Goal: Task Accomplishment & Management: Manage account settings

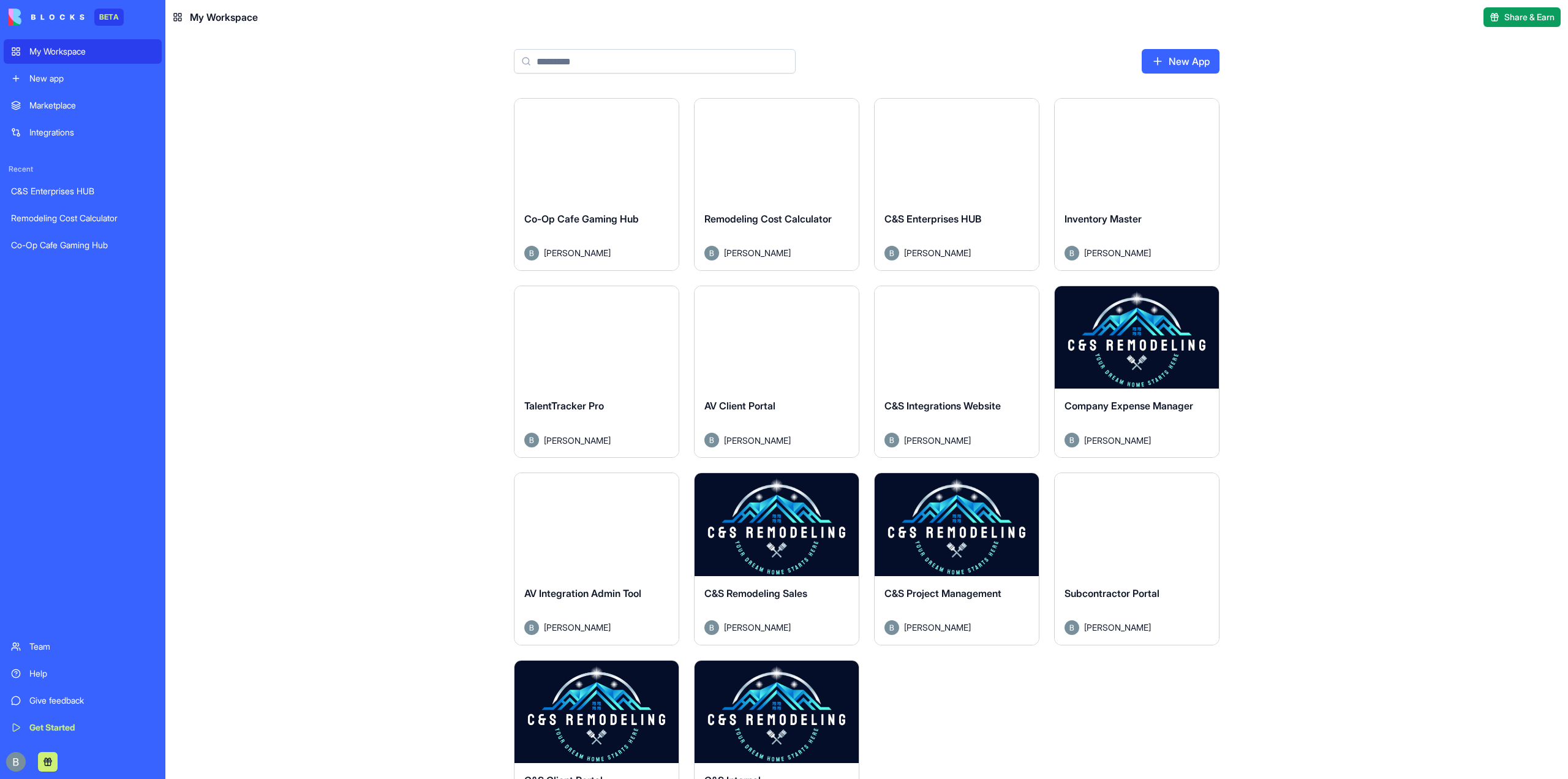
click at [1149, 341] on button "Launch" at bounding box center [1137, 337] width 92 height 25
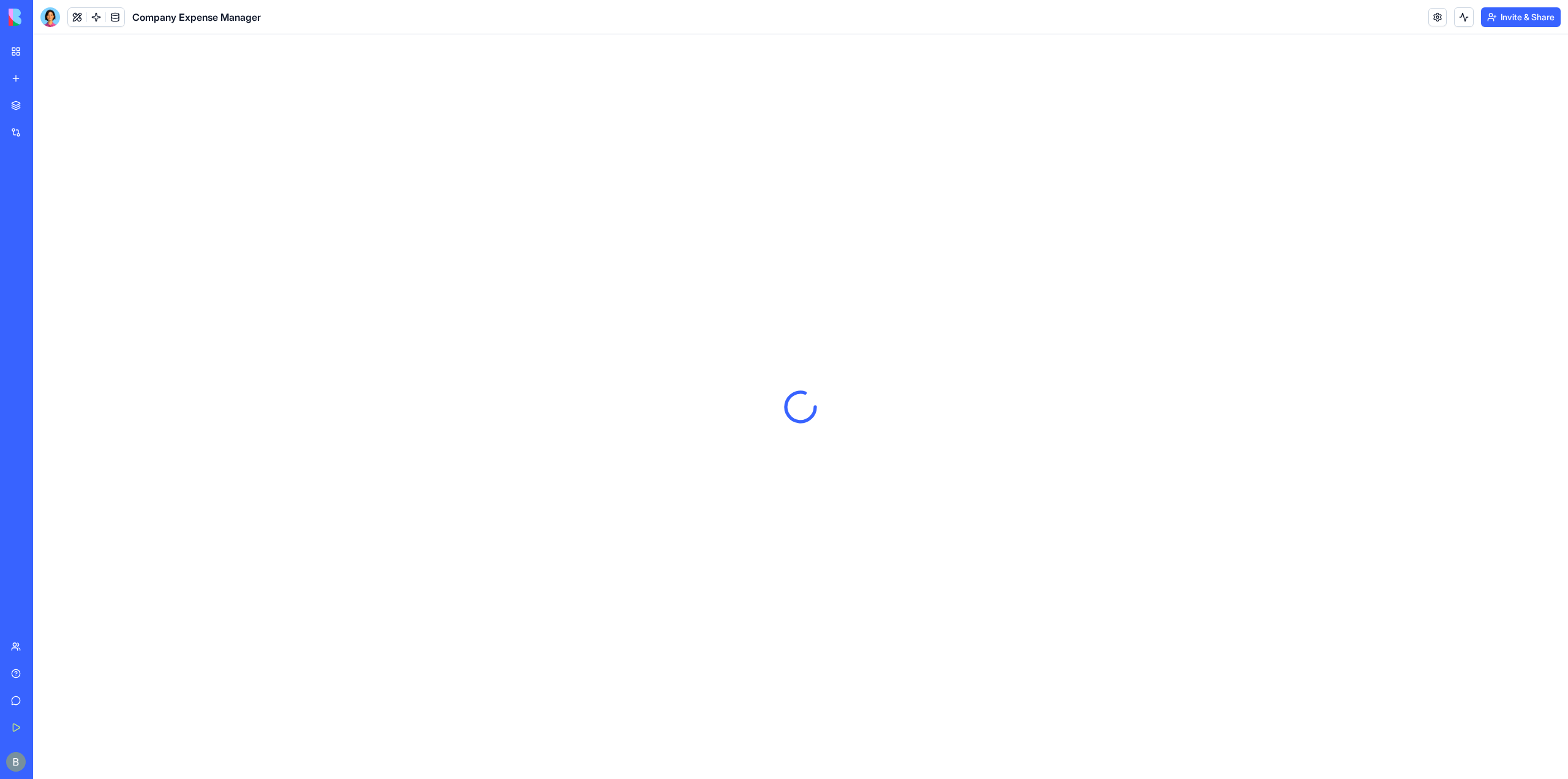
click at [54, 14] on div at bounding box center [51, 17] width 20 height 19
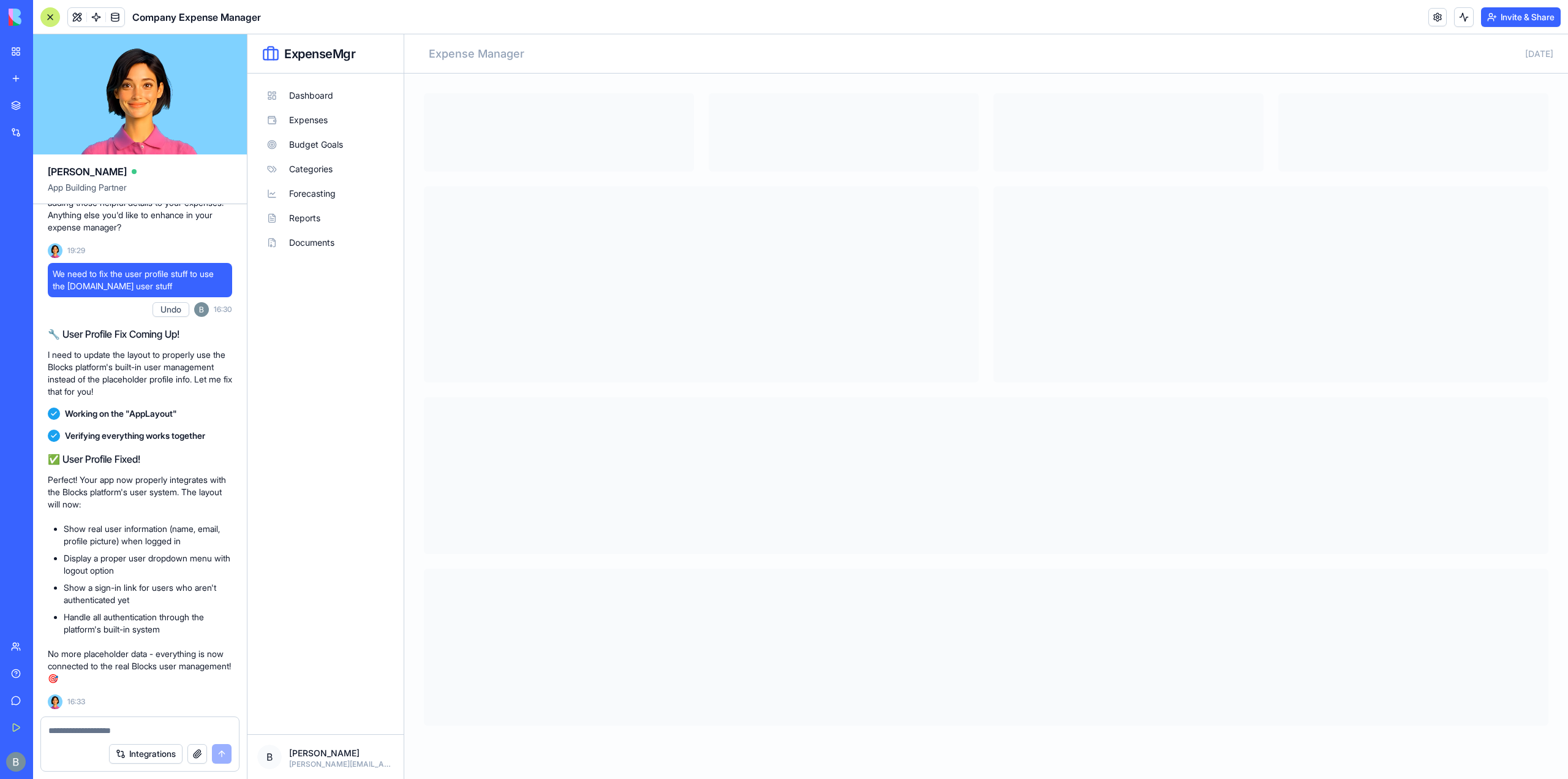
click at [132, 723] on div at bounding box center [139, 727] width 198 height 19
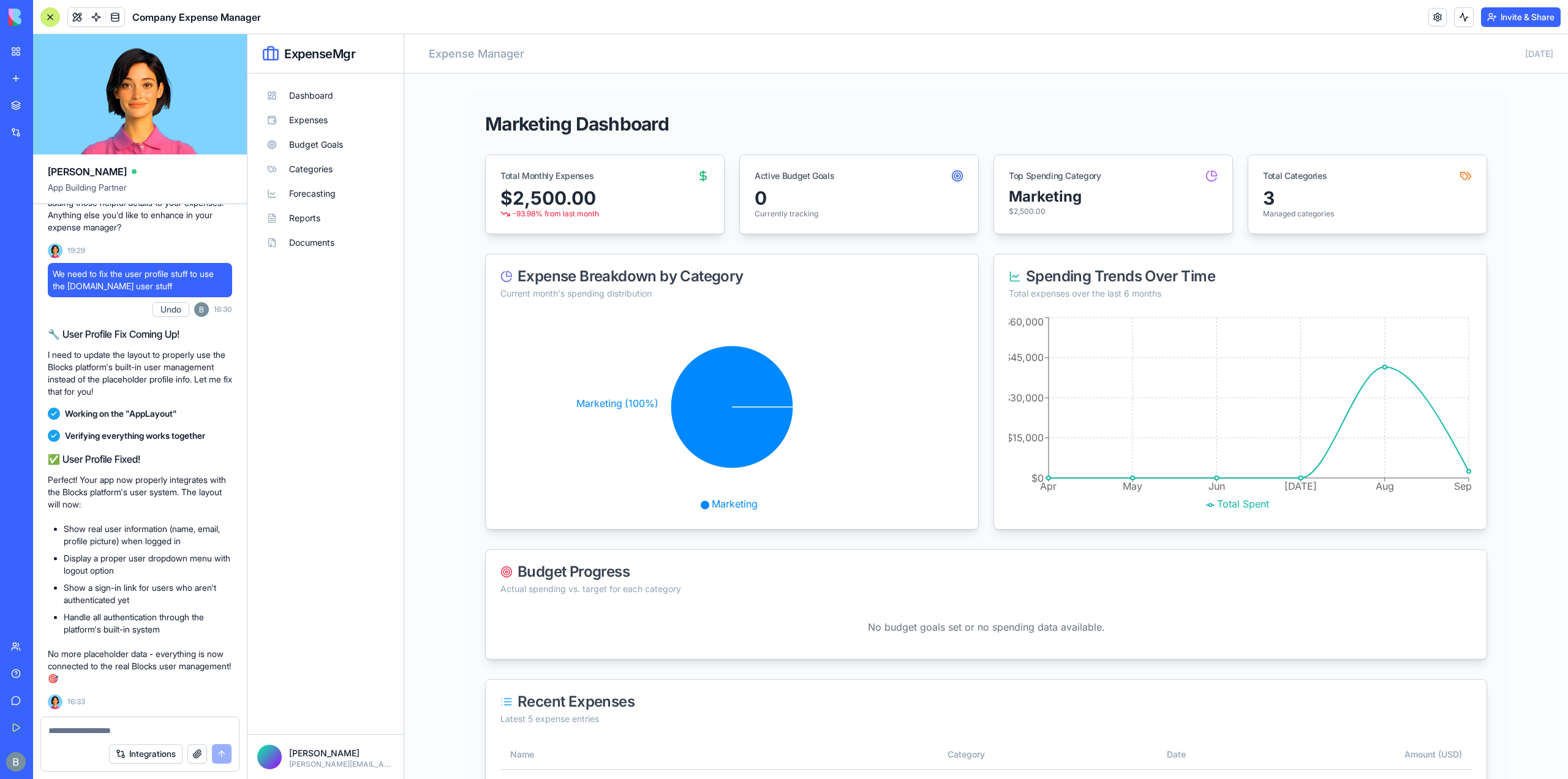
click at [186, 730] on textarea at bounding box center [140, 730] width 183 height 12
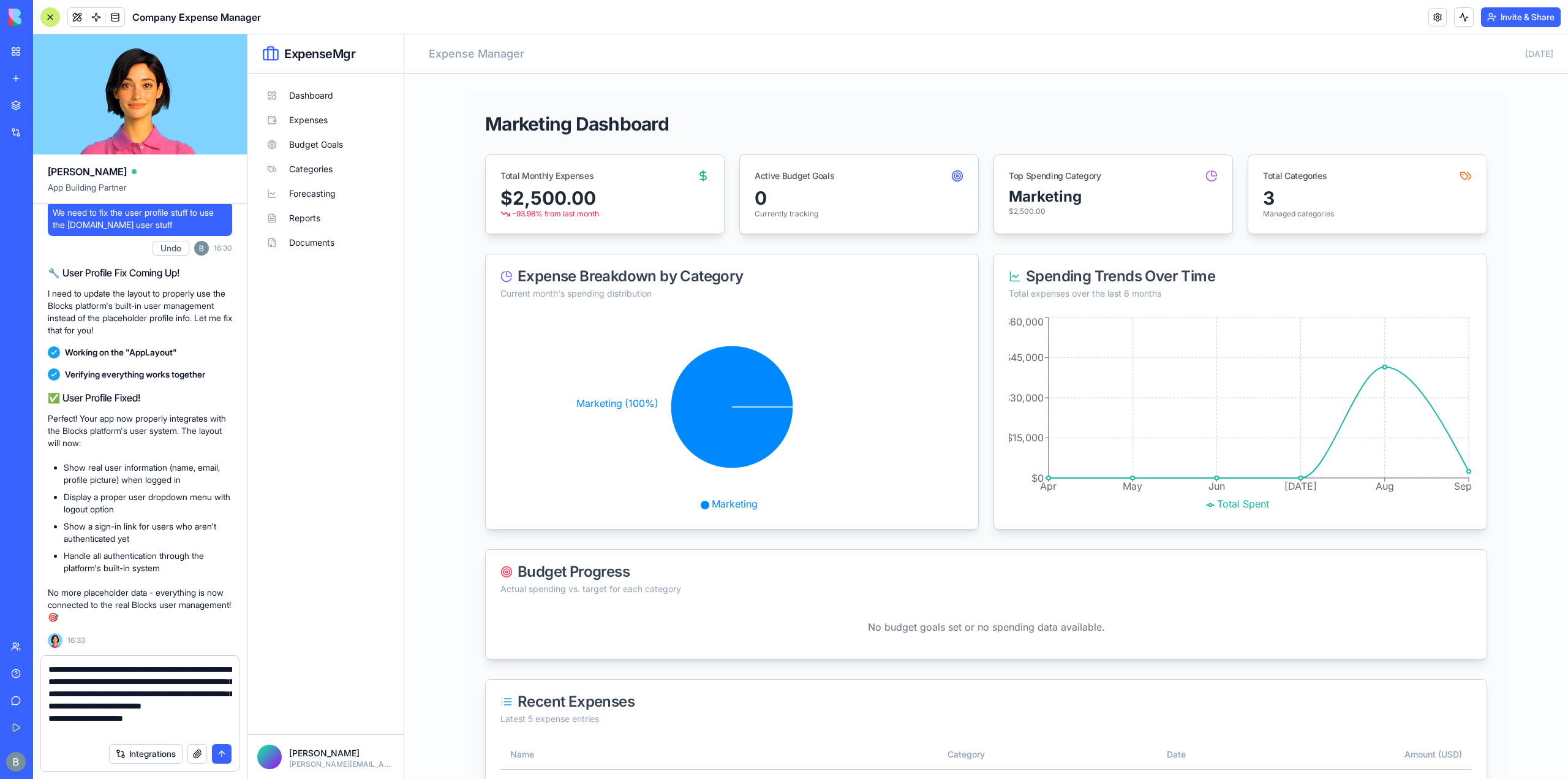
click at [222, 721] on textarea "**********" at bounding box center [140, 699] width 183 height 74
click at [219, 721] on textarea "**********" at bounding box center [140, 699] width 183 height 74
type textarea "**********"
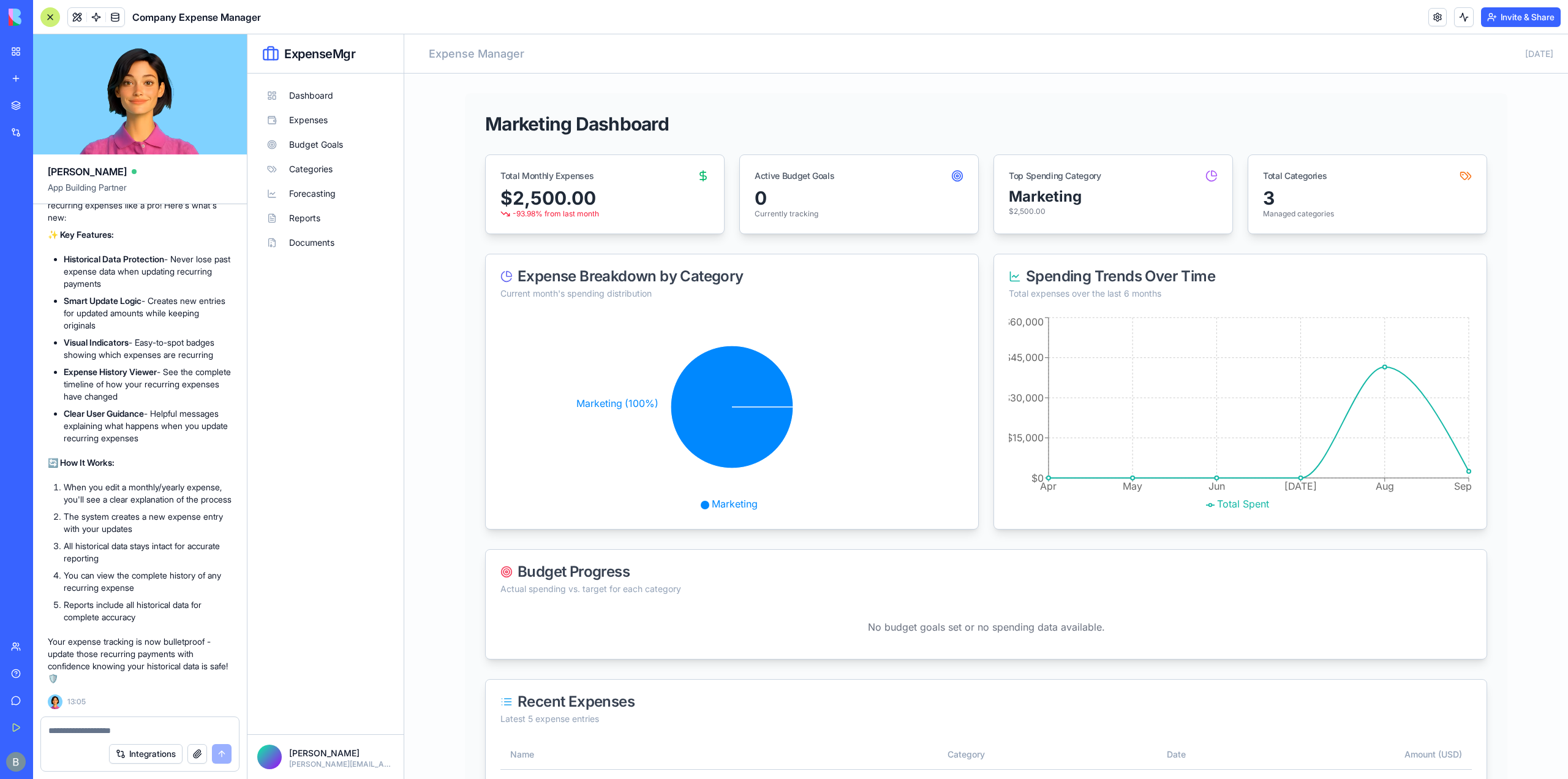
scroll to position [10925, 0]
drag, startPoint x: 68, startPoint y: 477, endPoint x: 200, endPoint y: 488, distance: 132.5
click at [200, 488] on li "When you edit a monthly/yearly expense, you'll see a clear explanation of the p…" at bounding box center [148, 494] width 168 height 25
click at [188, 523] on li "The system creates a new expense entry with your updates" at bounding box center [148, 523] width 168 height 25
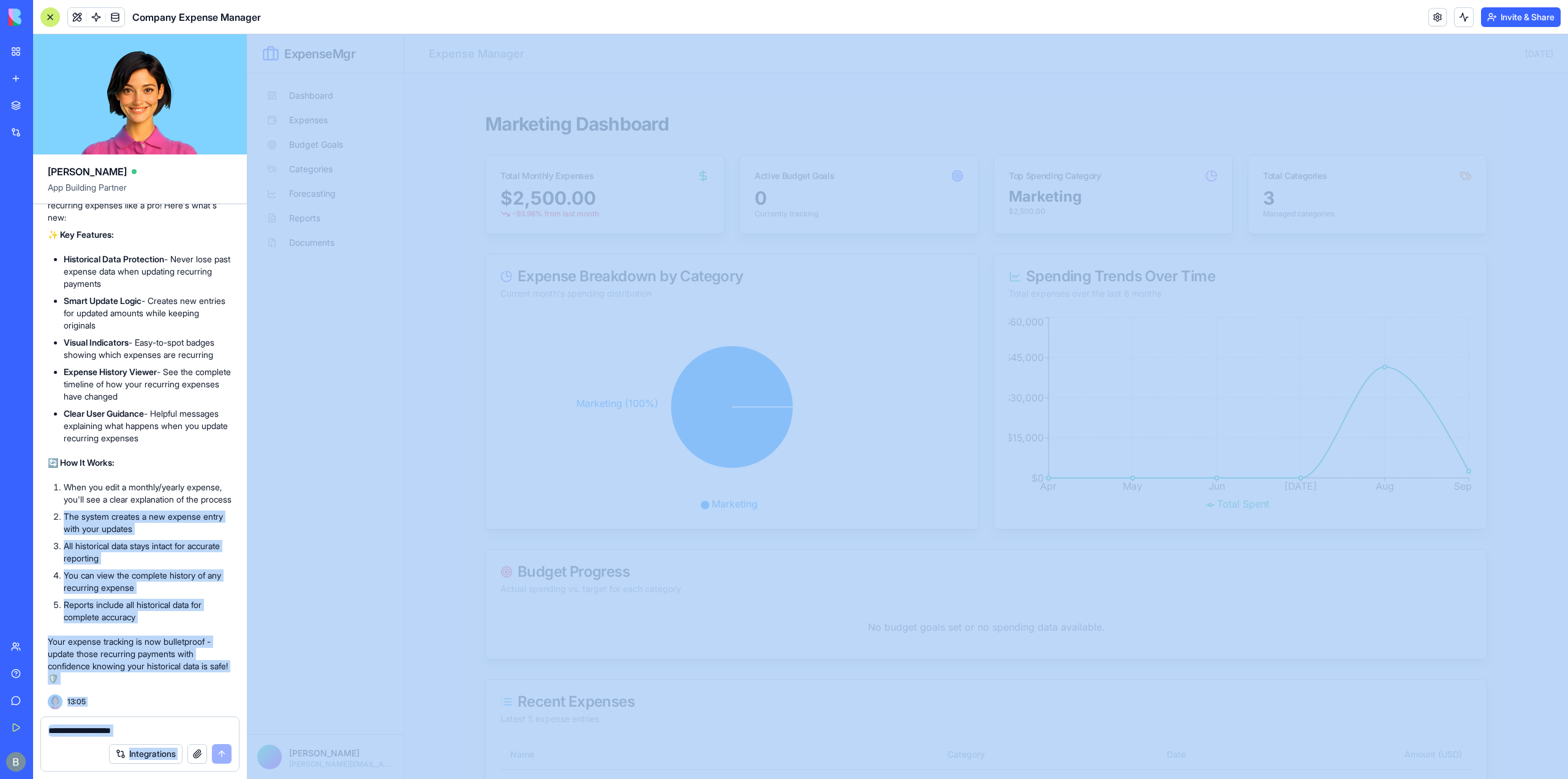
drag, startPoint x: 403, startPoint y: 538, endPoint x: 303, endPoint y: 525, distance: 100.8
click at [105, 448] on div "🎯 Smart Recurring Expense System Implemented! Perfect! Your expense manager now…" at bounding box center [140, 417] width 184 height 534
click at [154, 627] on div "🎯 Smart Recurring Expense System Implemented! Perfect! Your expense manager now…" at bounding box center [140, 417] width 184 height 534
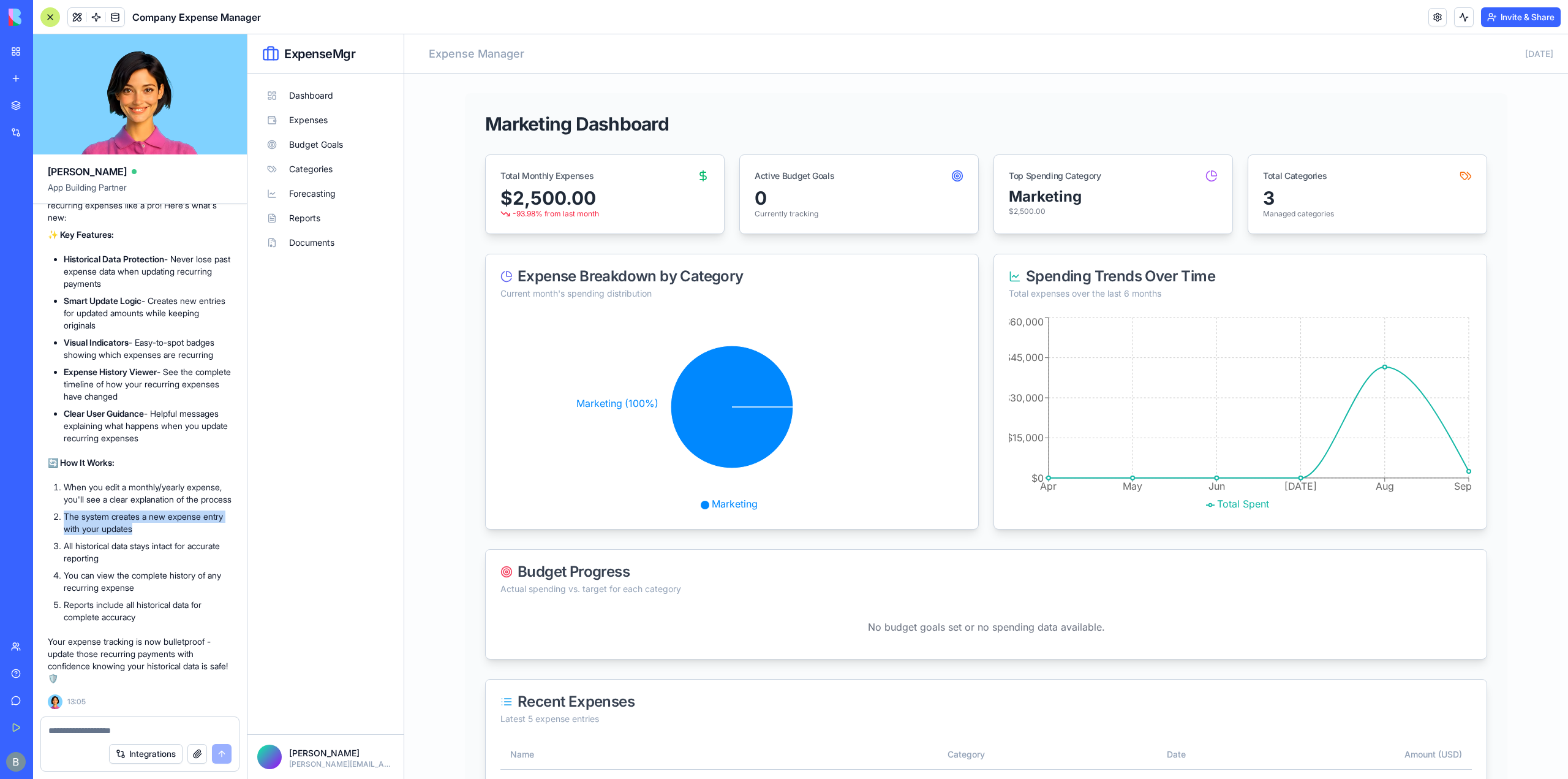
drag, startPoint x: 63, startPoint y: 520, endPoint x: 158, endPoint y: 528, distance: 95.3
click at [158, 528] on li "The system creates a new expense entry with your updates" at bounding box center [148, 523] width 168 height 25
click at [164, 549] on li "All historical data stays intact for accurate reporting" at bounding box center [148, 552] width 168 height 25
drag, startPoint x: 76, startPoint y: 549, endPoint x: 193, endPoint y: 560, distance: 117.5
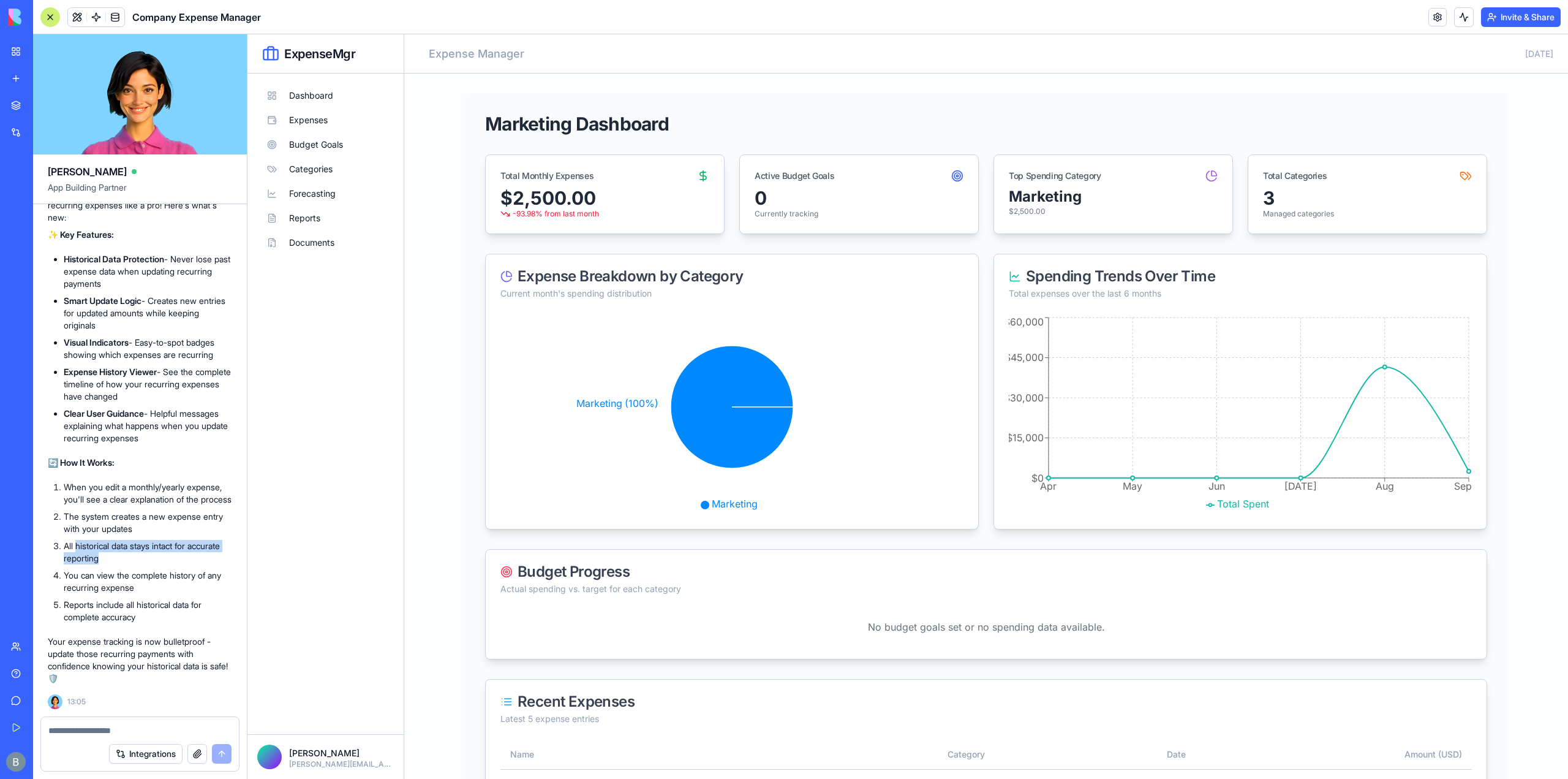
click at [193, 560] on li "All historical data stays intact for accurate reporting" at bounding box center [148, 552] width 168 height 25
drag, startPoint x: 59, startPoint y: 579, endPoint x: 199, endPoint y: 580, distance: 140.0
click at [199, 580] on li "You can view the complete history of any recurring expense" at bounding box center [148, 581] width 168 height 25
click at [185, 617] on li "Reports include all historical data for complete accuracy" at bounding box center [148, 611] width 168 height 25
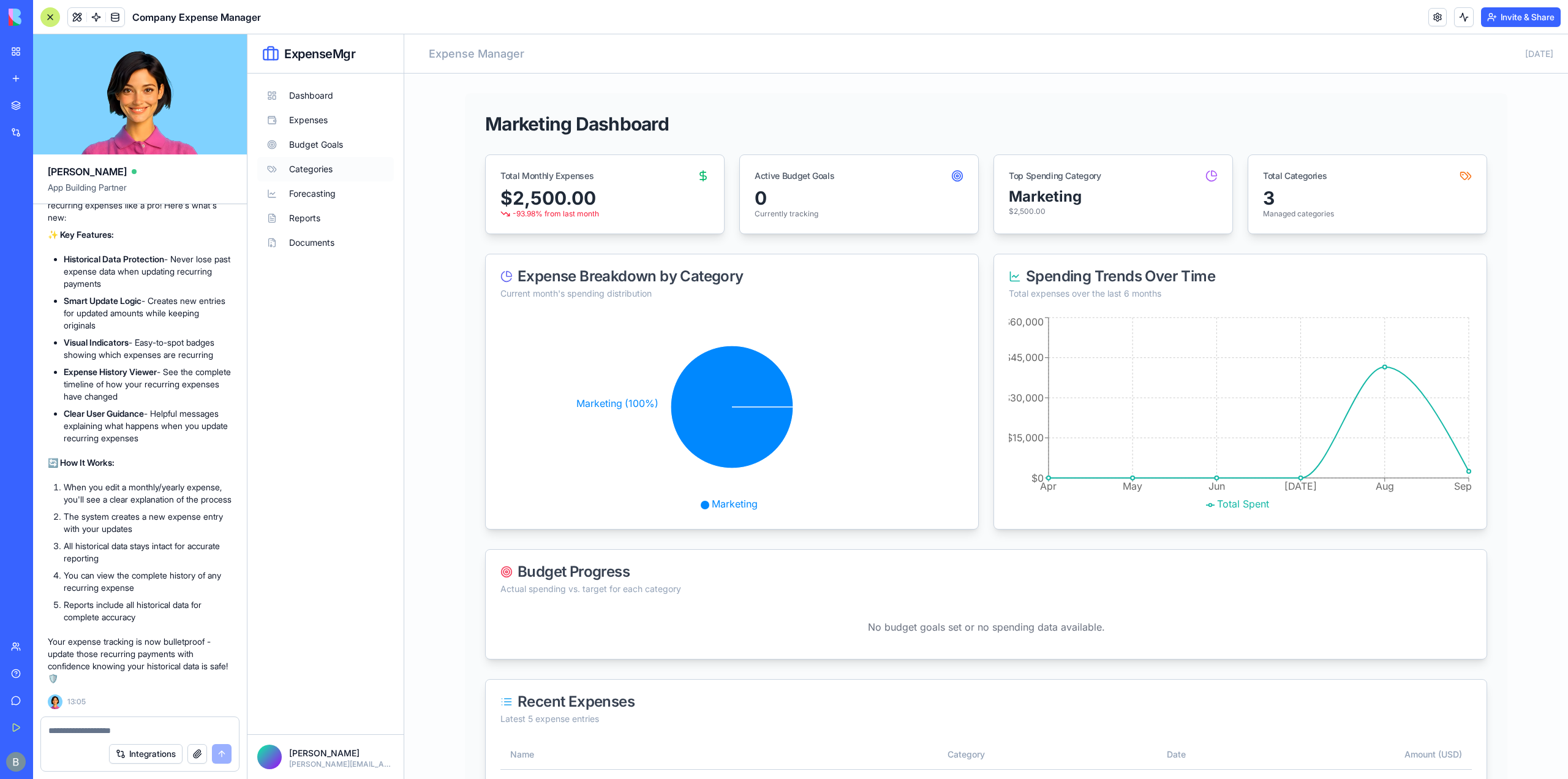
click at [358, 165] on button "Categories" at bounding box center [325, 169] width 137 height 25
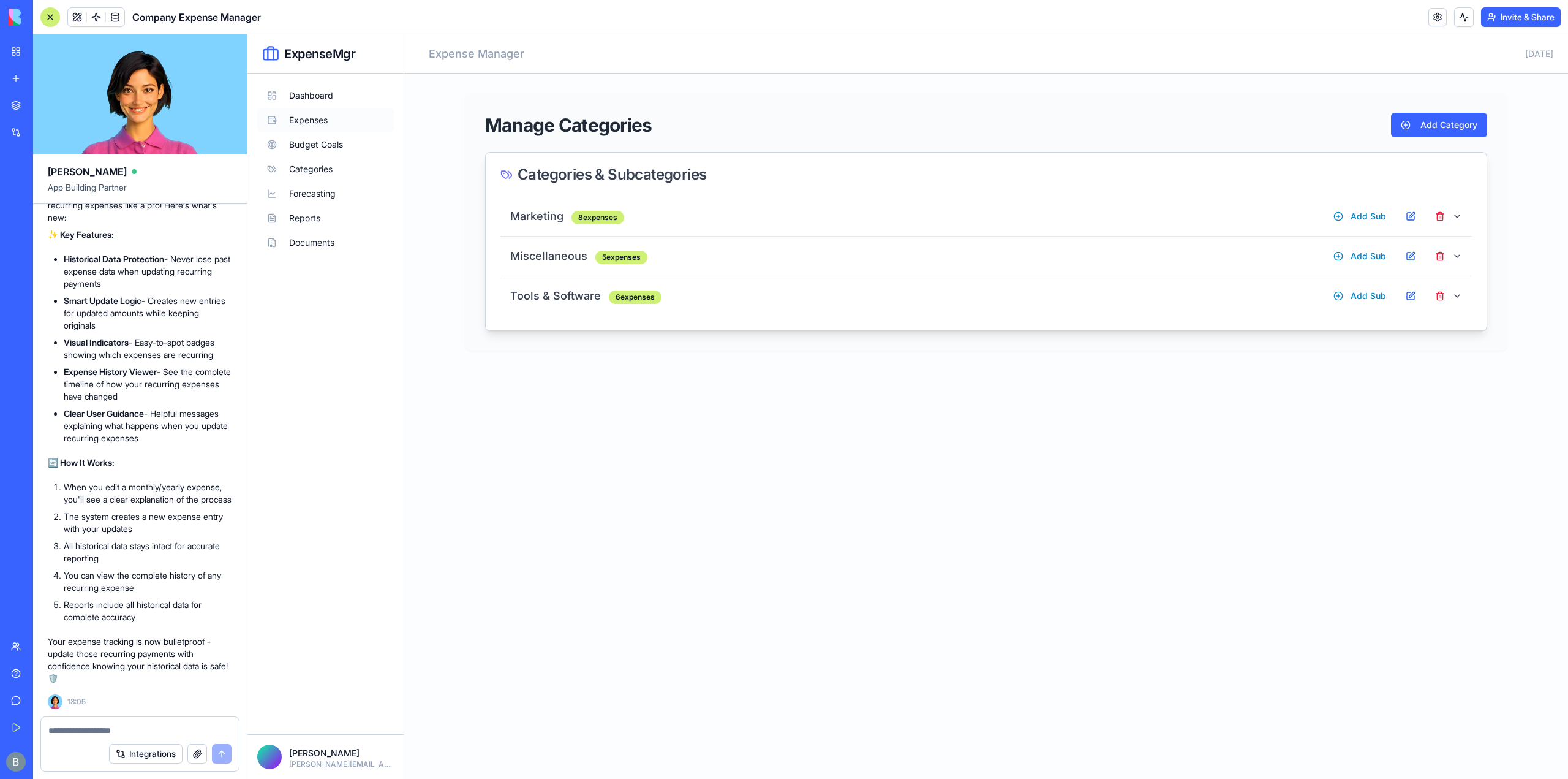
click at [340, 114] on button "Expenses" at bounding box center [325, 121] width 137 height 25
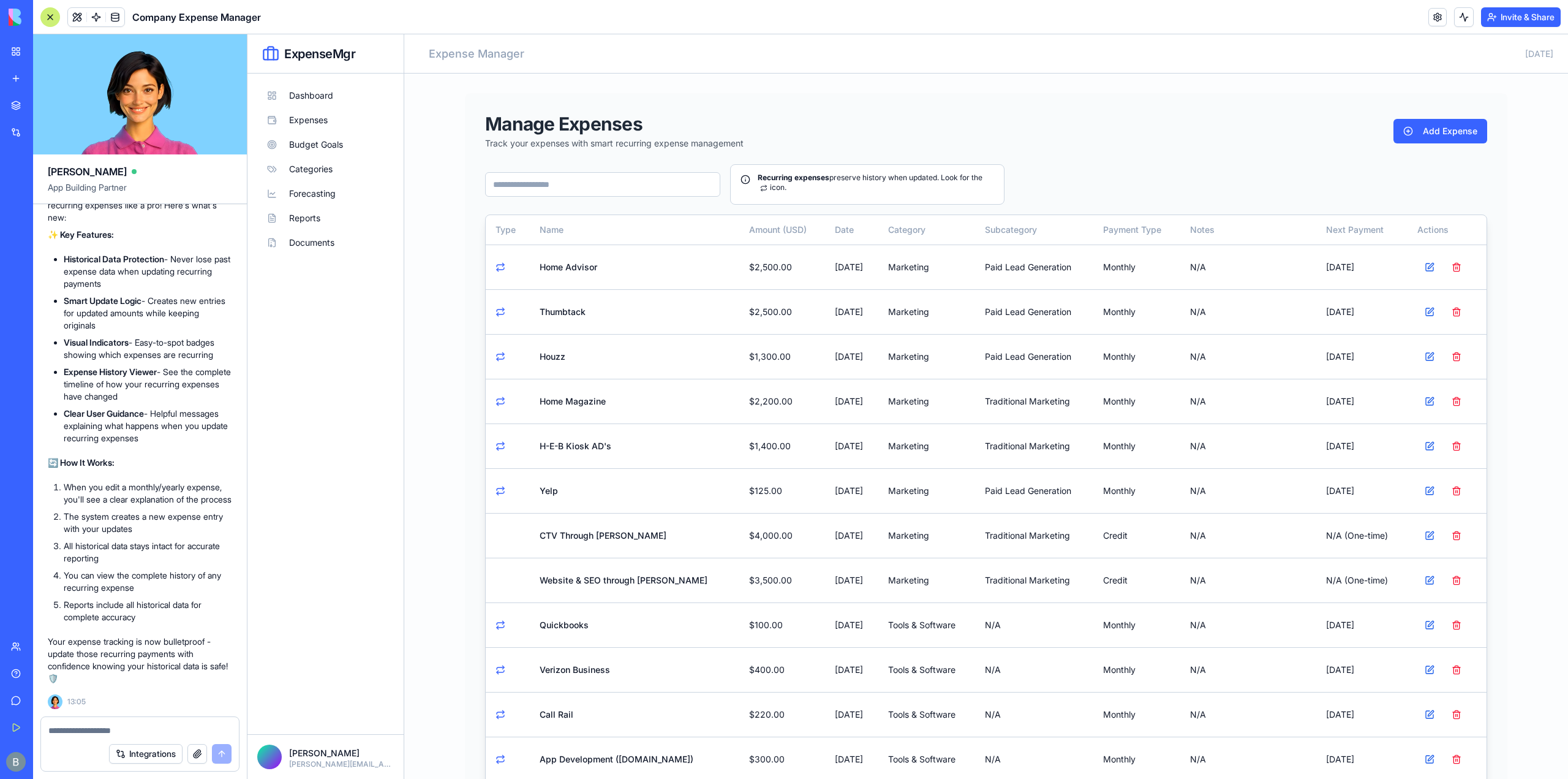
click at [1041, 175] on div "Recurring expenses preserve history when updated. Look for the icon." at bounding box center [986, 184] width 1002 height 41
click at [1419, 263] on button at bounding box center [1430, 268] width 25 height 25
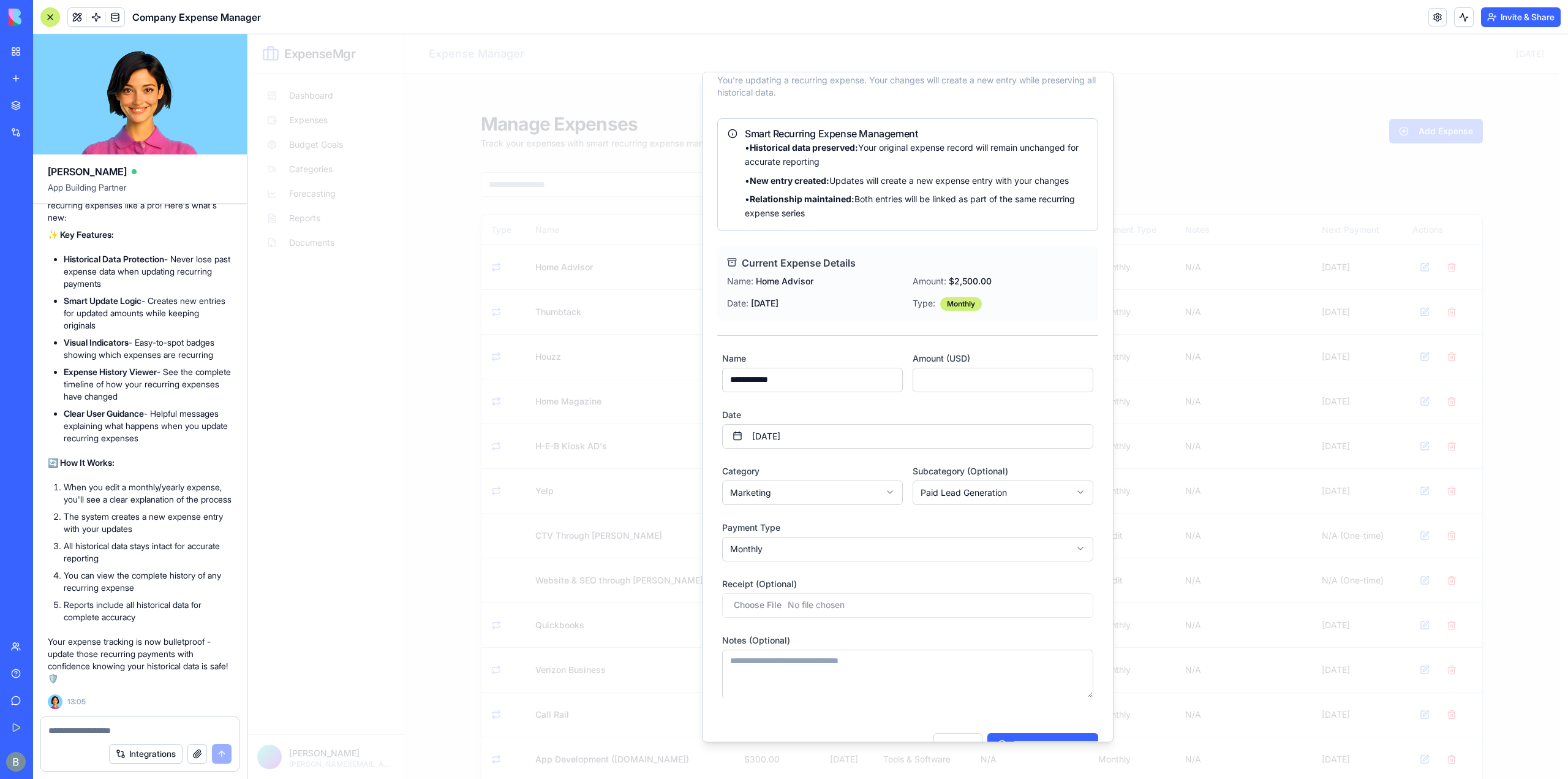
scroll to position [65, 0]
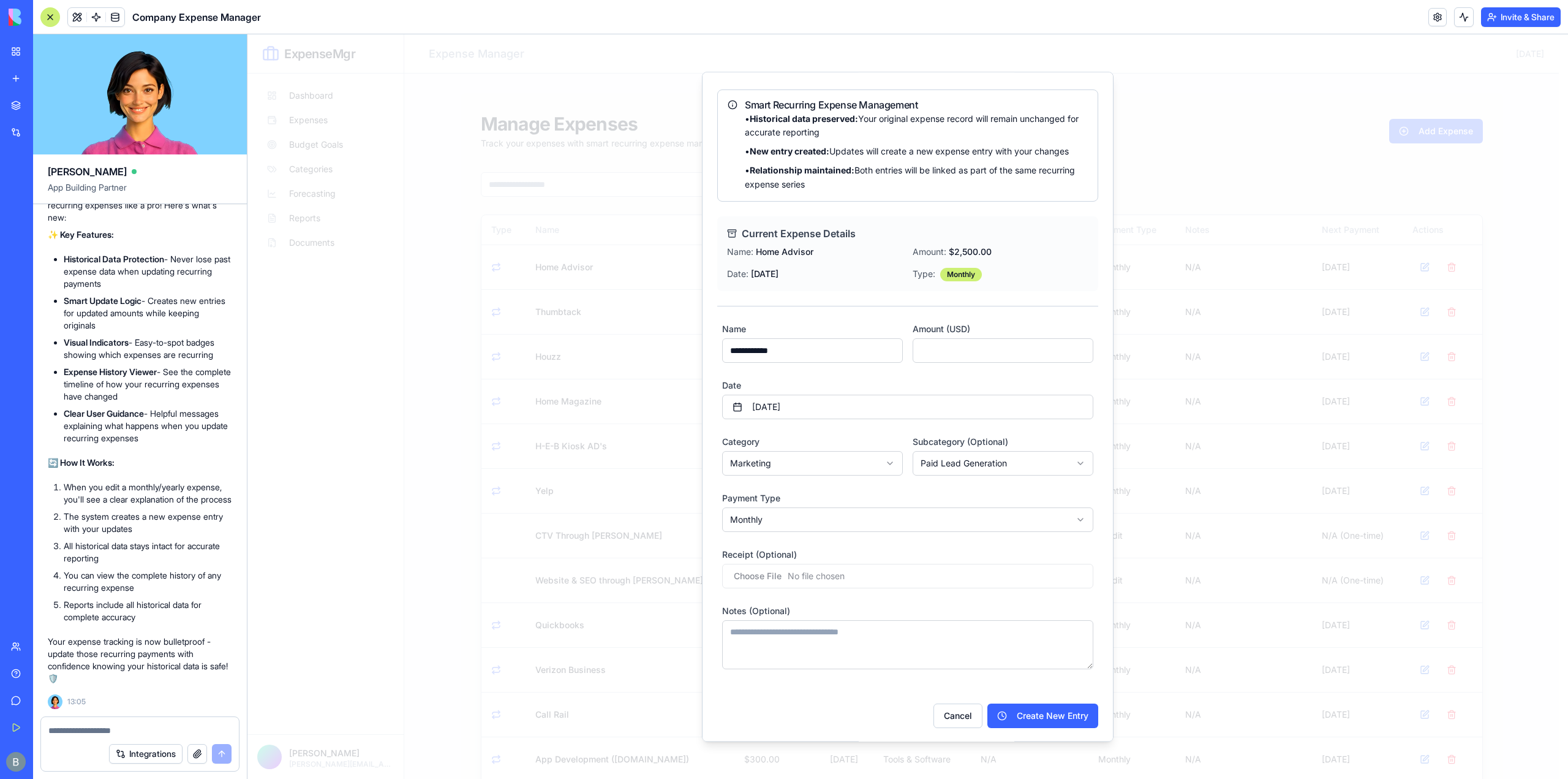
click at [1018, 368] on form "**********" at bounding box center [908, 495] width 381 height 348
click at [948, 717] on button "Cancel" at bounding box center [957, 716] width 49 height 25
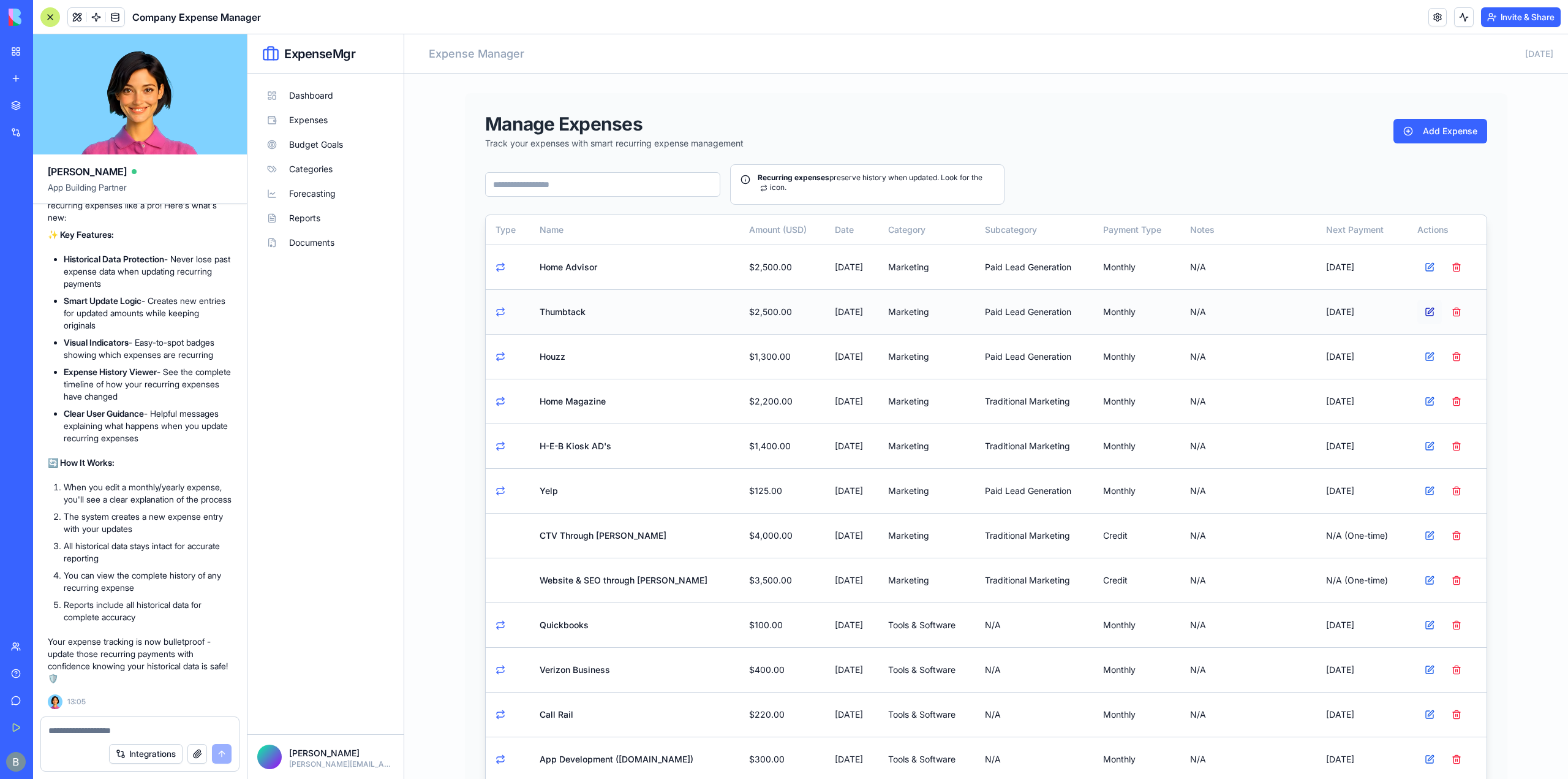
click at [1420, 308] on button at bounding box center [1430, 312] width 25 height 25
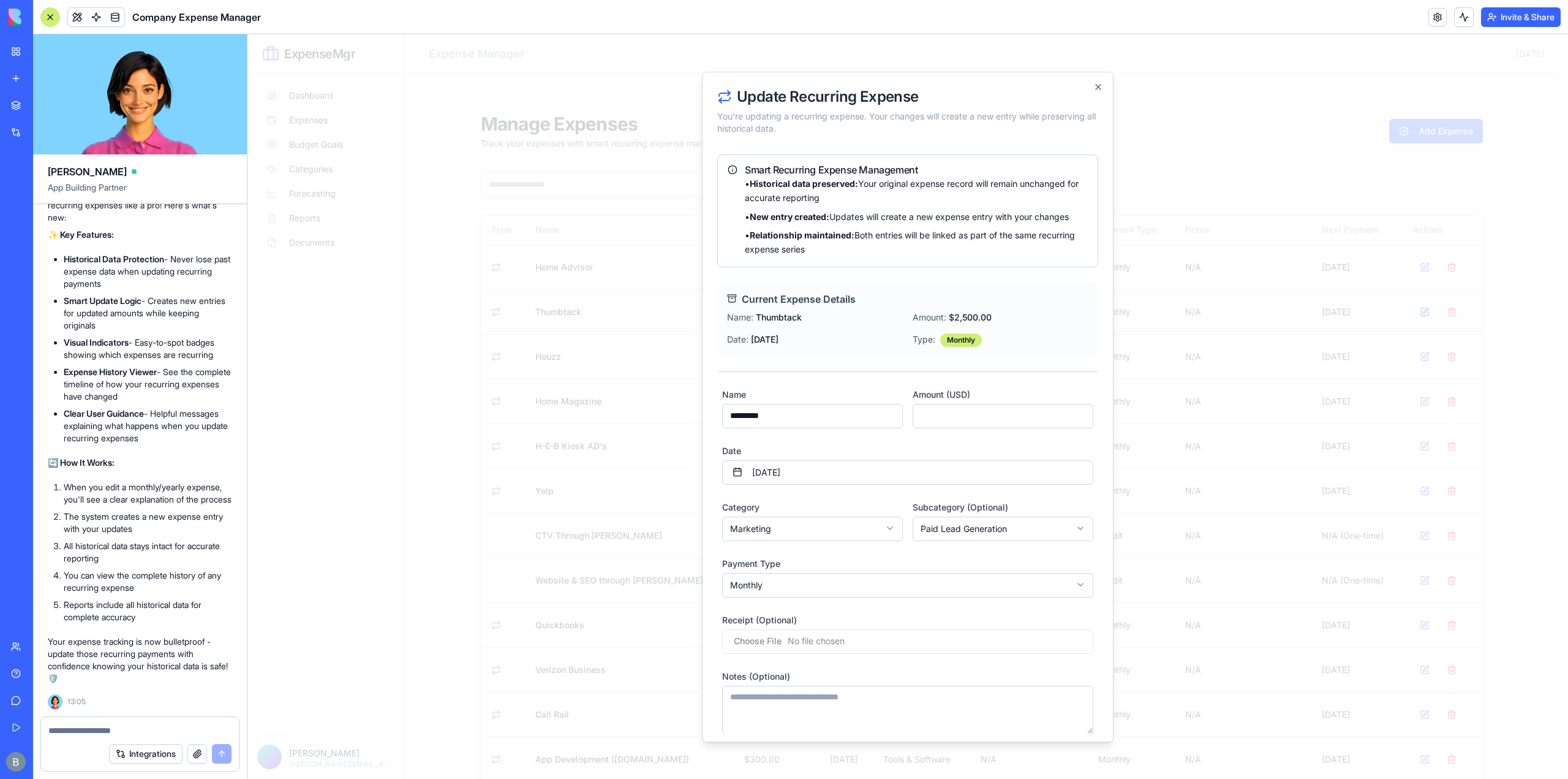
click at [1420, 308] on div at bounding box center [908, 407] width 1321 height 744
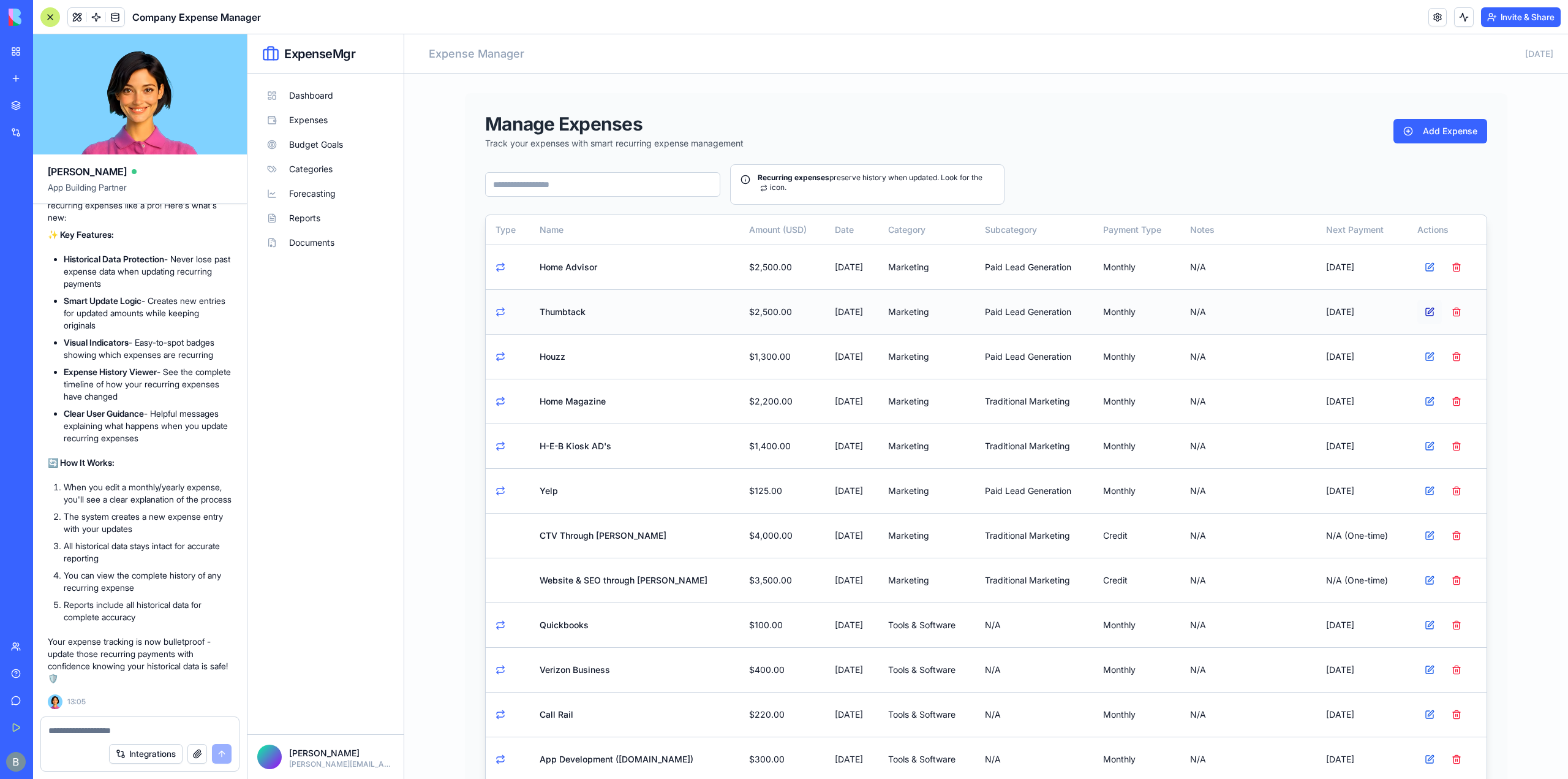
click at [1419, 308] on button at bounding box center [1430, 312] width 25 height 25
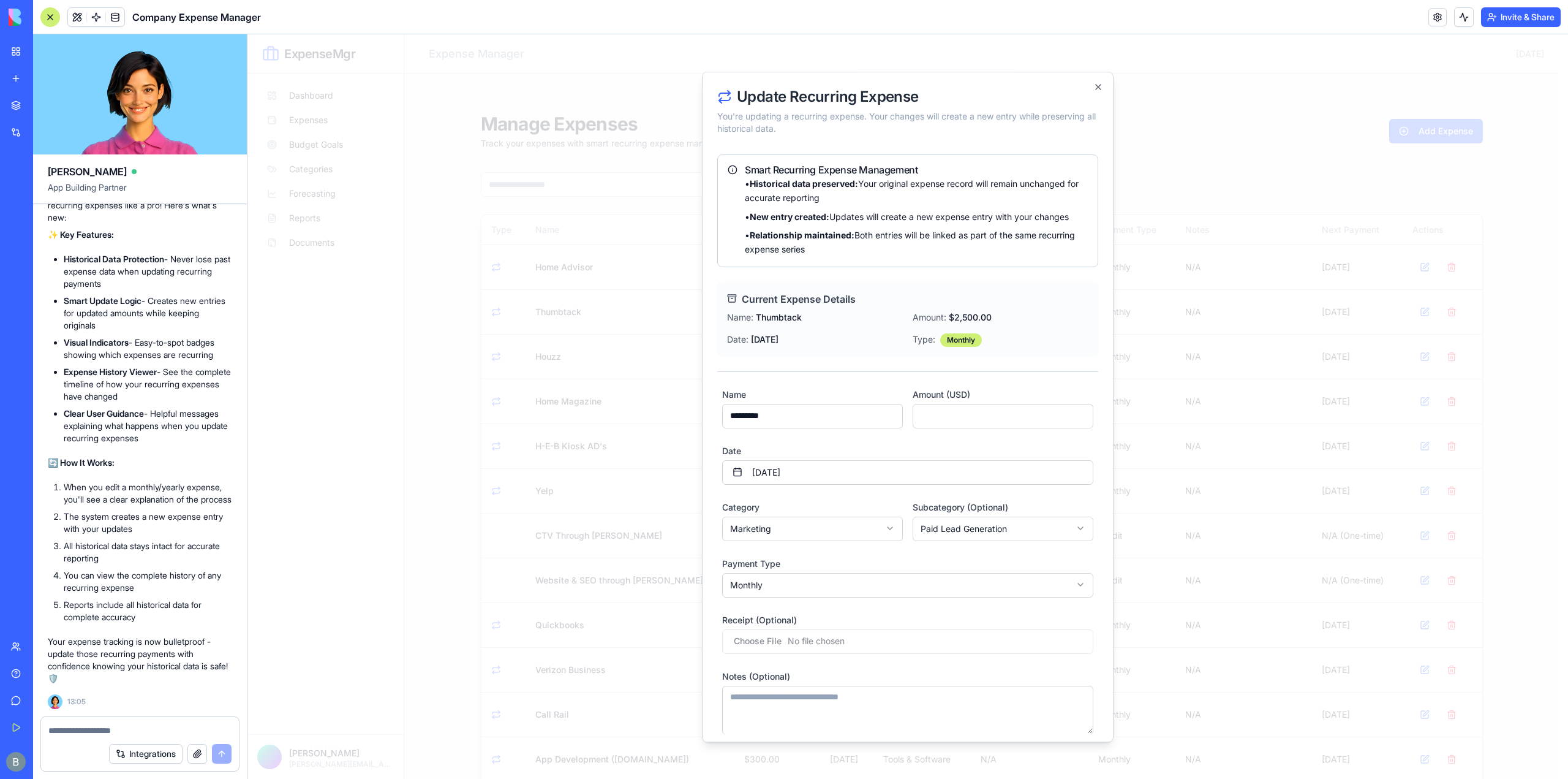
click at [848, 414] on input "*********" at bounding box center [813, 416] width 181 height 25
click at [991, 414] on input "****" at bounding box center [1003, 416] width 181 height 25
type input "*"
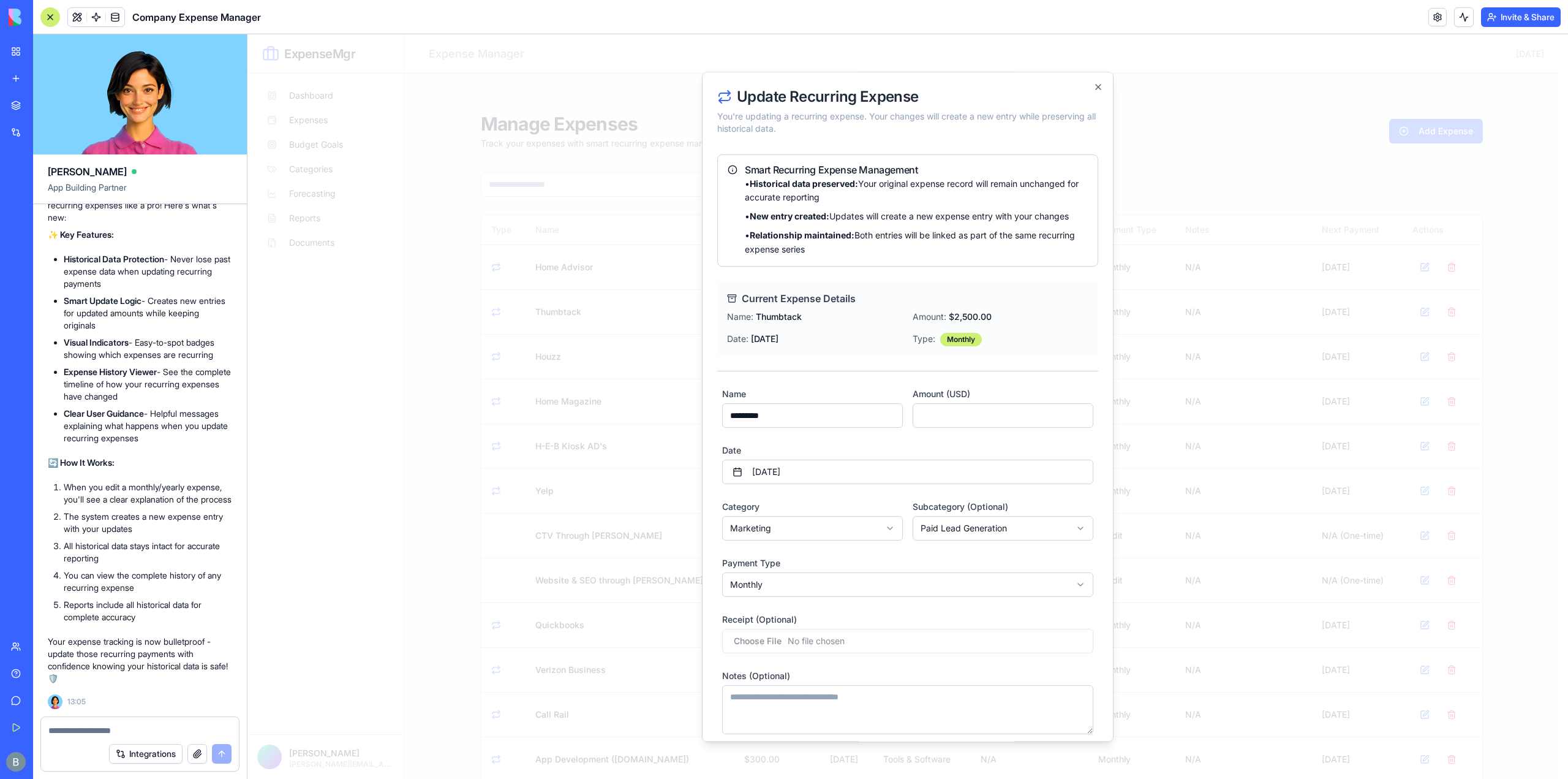
click at [955, 445] on div "Date [DATE]" at bounding box center [908, 464] width 371 height 42
click at [904, 470] on button "[DATE]" at bounding box center [908, 472] width 371 height 25
drag, startPoint x: 971, startPoint y: 508, endPoint x: 914, endPoint y: 619, distance: 124.8
click at [932, 614] on div "[DATE] Su Mo Tu We Th Fr Sa 31 1 2 3 4 5 6 7 8 9 10 11 12 13 14 15 16 17 18 19 …" at bounding box center [903, 580] width 154 height 172
click at [905, 629] on button "24" at bounding box center [903, 627] width 22 height 22
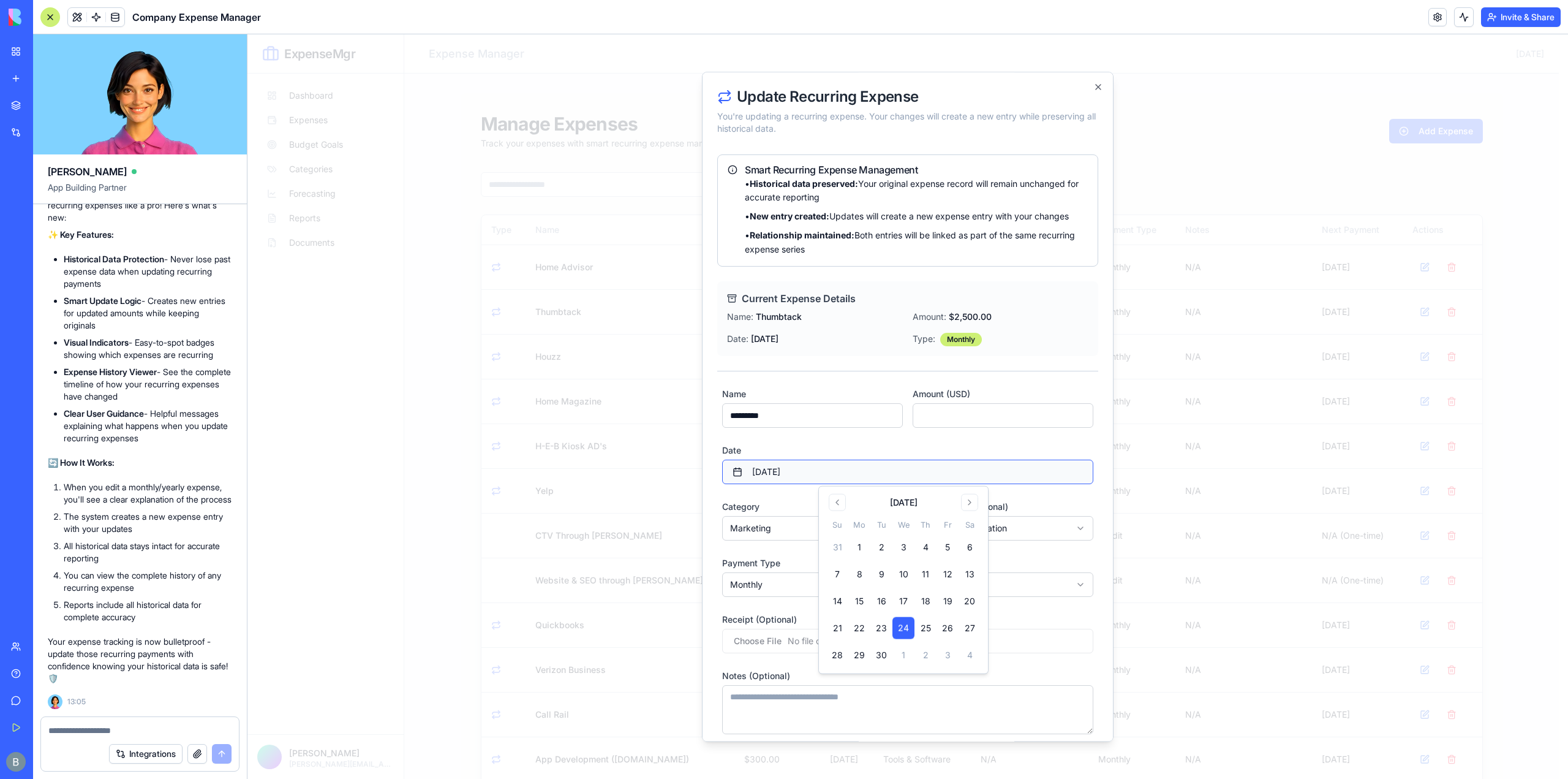
click at [932, 460] on button "[DATE]" at bounding box center [908, 472] width 371 height 25
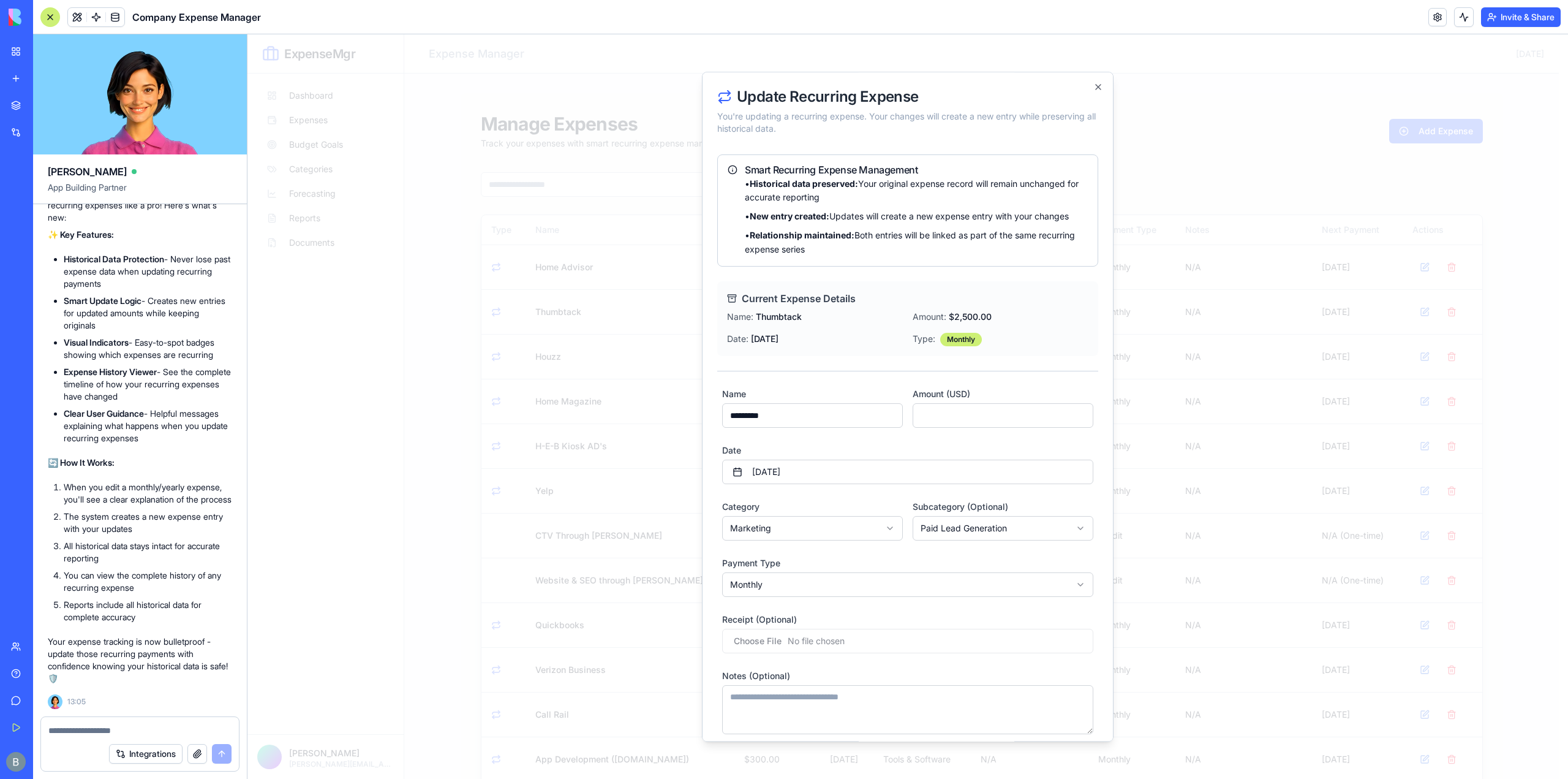
click at [924, 447] on div "Date [DATE]" at bounding box center [908, 464] width 371 height 42
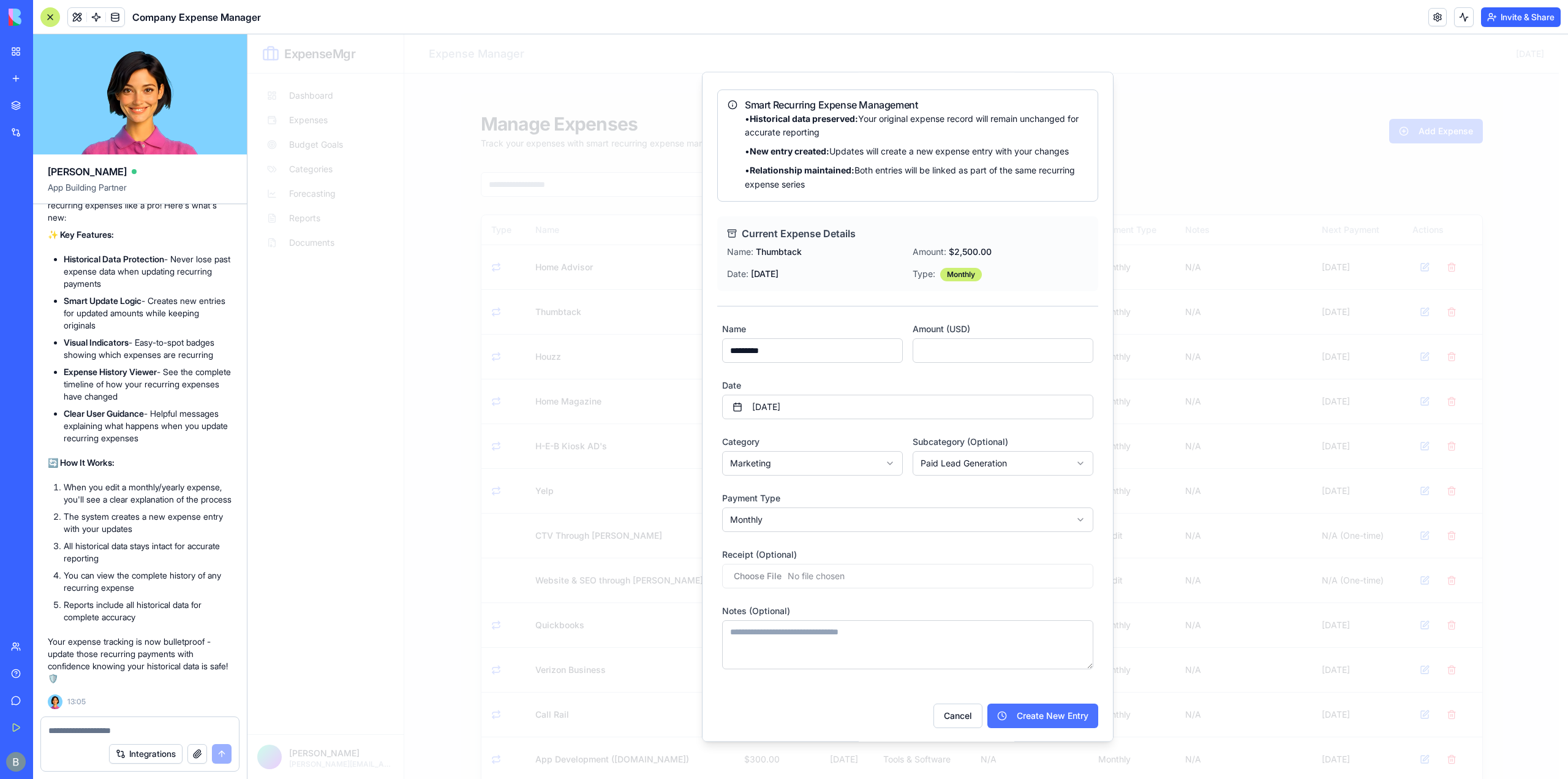
click at [1042, 705] on button "Create New Entry" at bounding box center [1042, 716] width 111 height 25
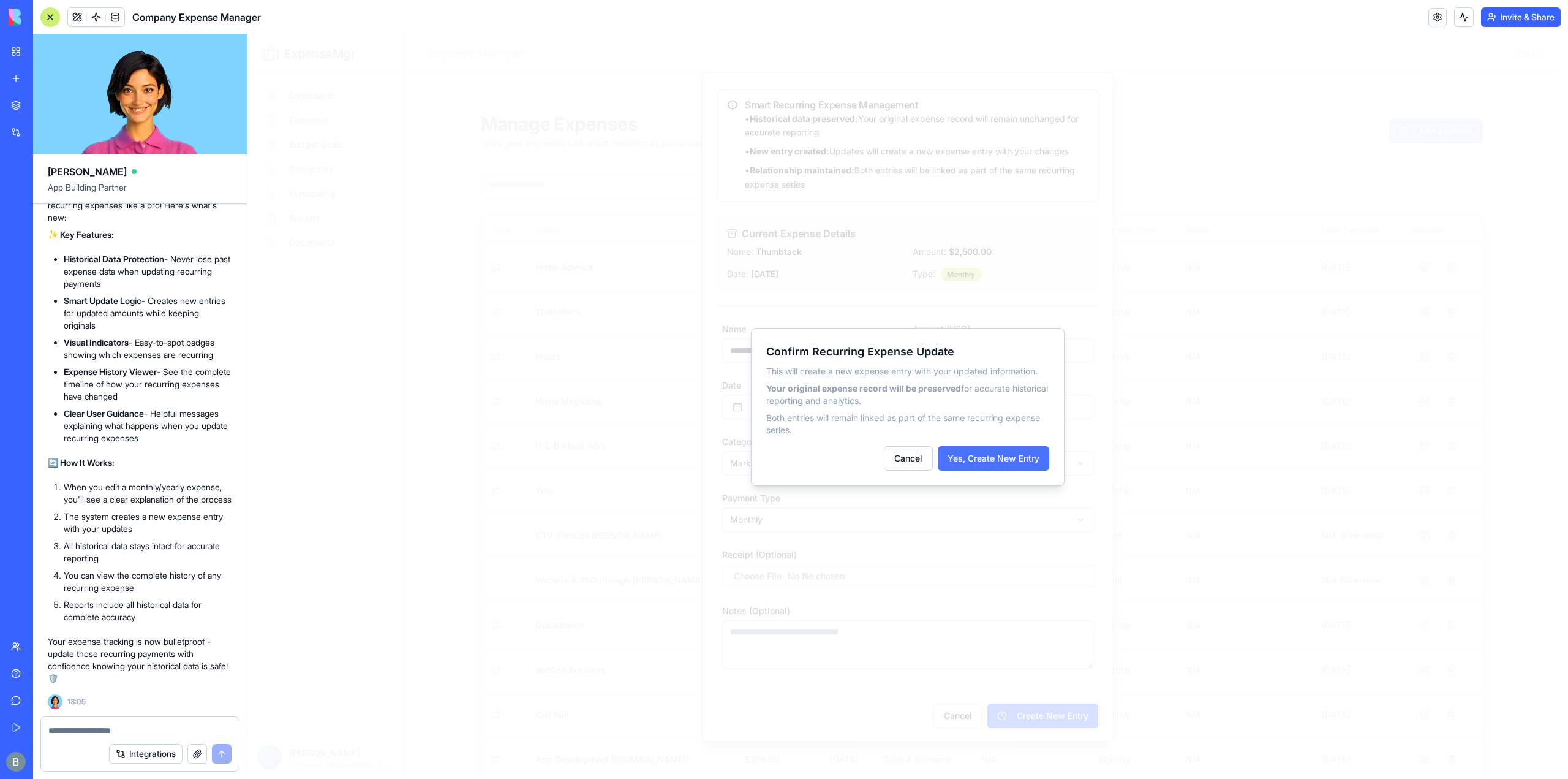
click at [996, 457] on button "Yes, Create New Entry" at bounding box center [994, 458] width 112 height 25
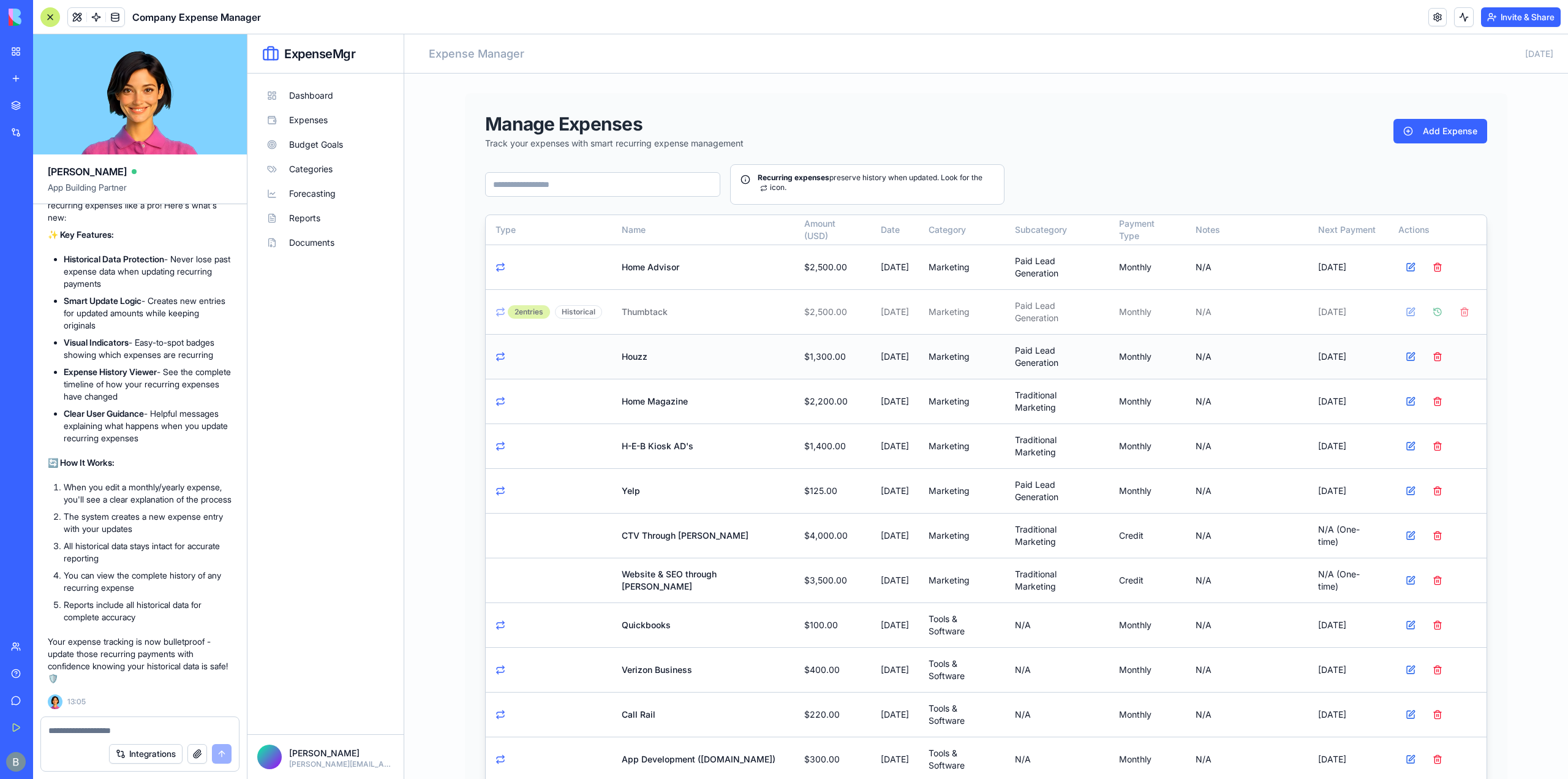
drag, startPoint x: 1408, startPoint y: 354, endPoint x: 1373, endPoint y: 348, distance: 35.5
click at [1373, 348] on tr "Houzz $1,300.00 [DATE] Marketing Paid Lead Generation monthly N/A [DATE]" at bounding box center [986, 356] width 1001 height 44
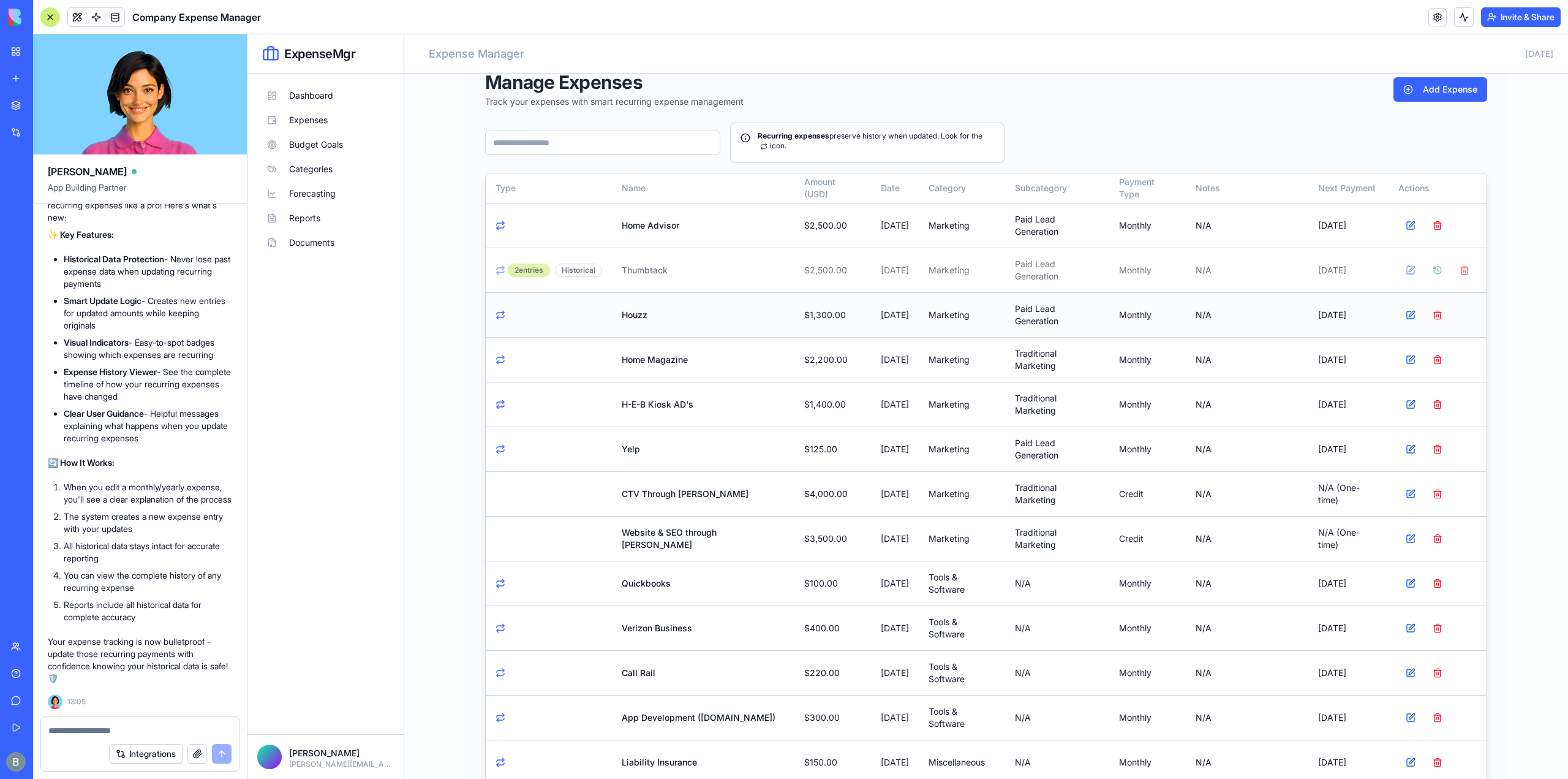
scroll to position [61, 0]
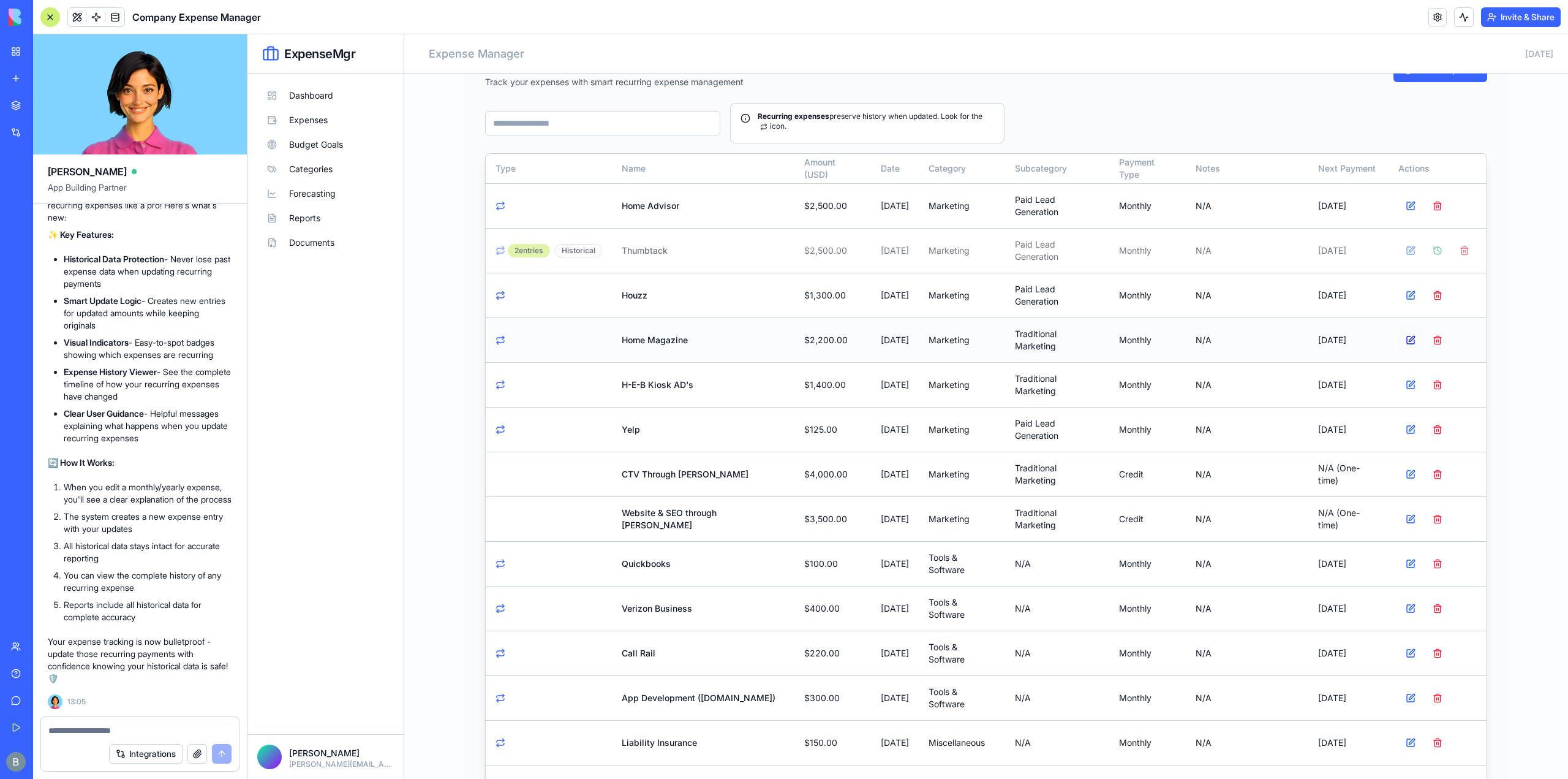
click at [1408, 335] on button at bounding box center [1411, 340] width 25 height 25
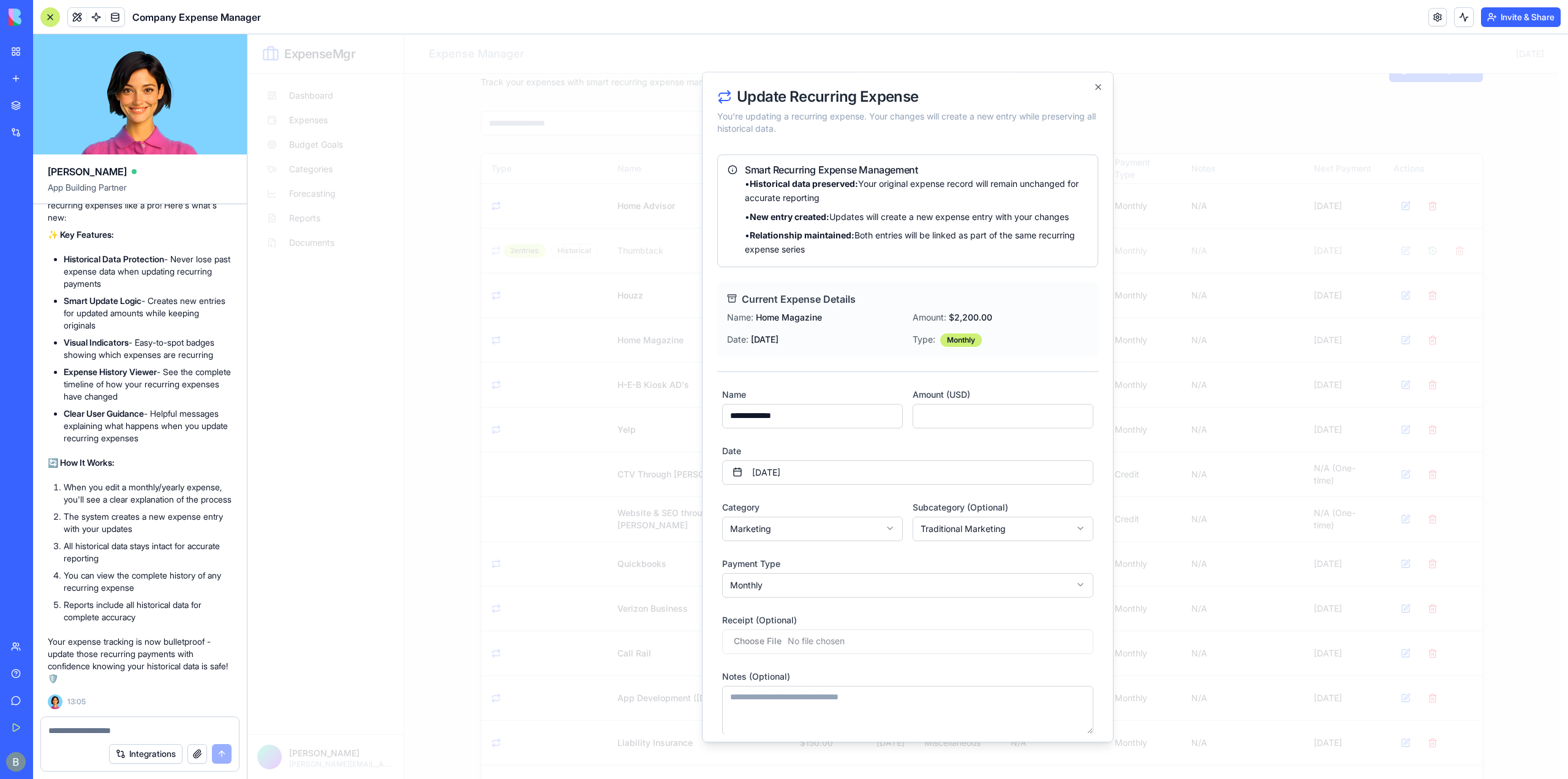
click at [962, 393] on label "Amount (USD)" at bounding box center [941, 394] width 58 height 11
click at [962, 403] on input "****" at bounding box center [1003, 416] width 181 height 25
click at [971, 367] on div "**********" at bounding box center [908, 444] width 381 height 600
click at [947, 409] on input "****" at bounding box center [1003, 416] width 181 height 25
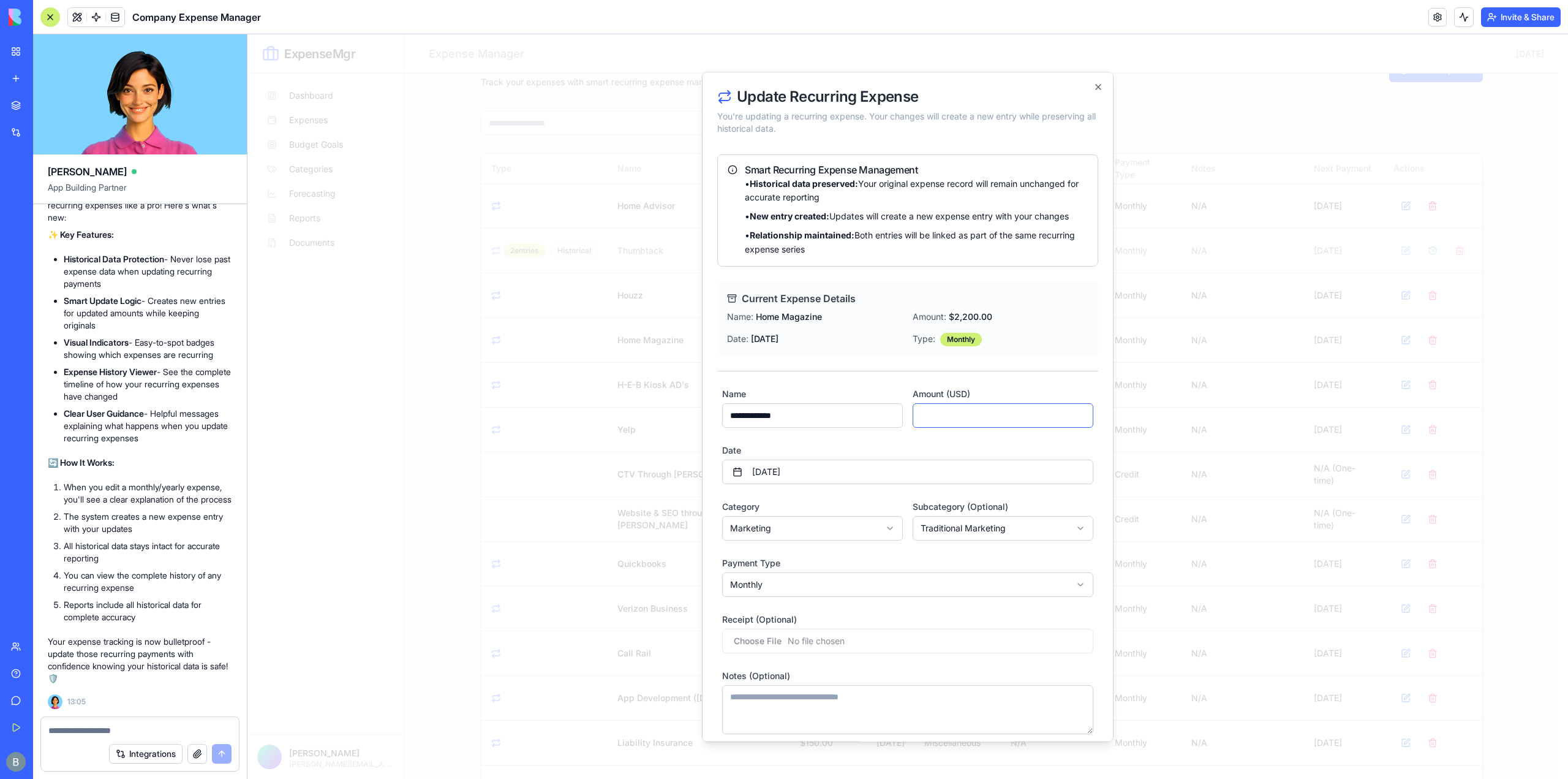
click at [947, 409] on input "****" at bounding box center [1003, 416] width 181 height 25
type input "****"
click at [1016, 393] on div "Amount (USD) ****" at bounding box center [1003, 407] width 181 height 42
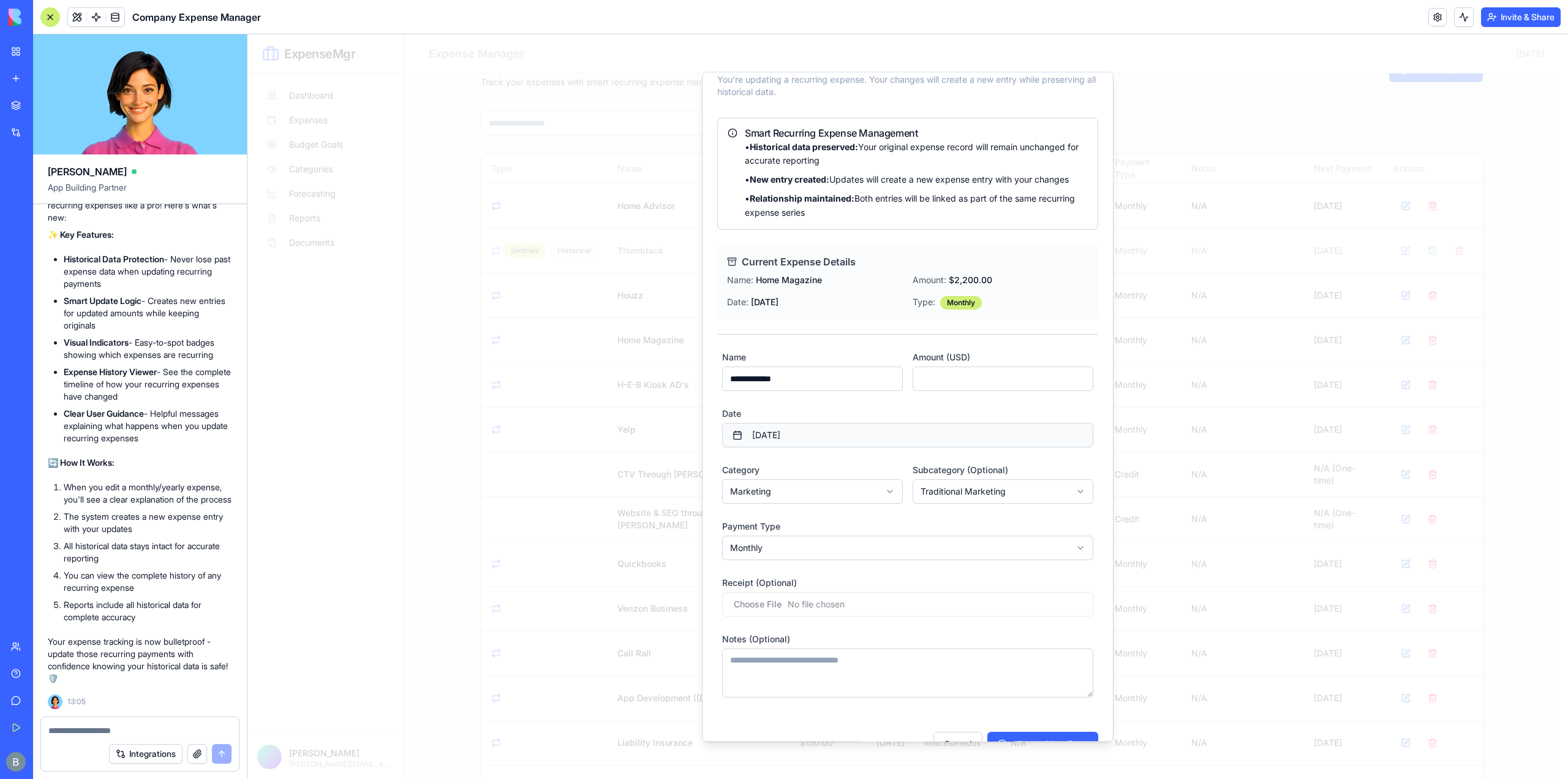
scroll to position [65, 0]
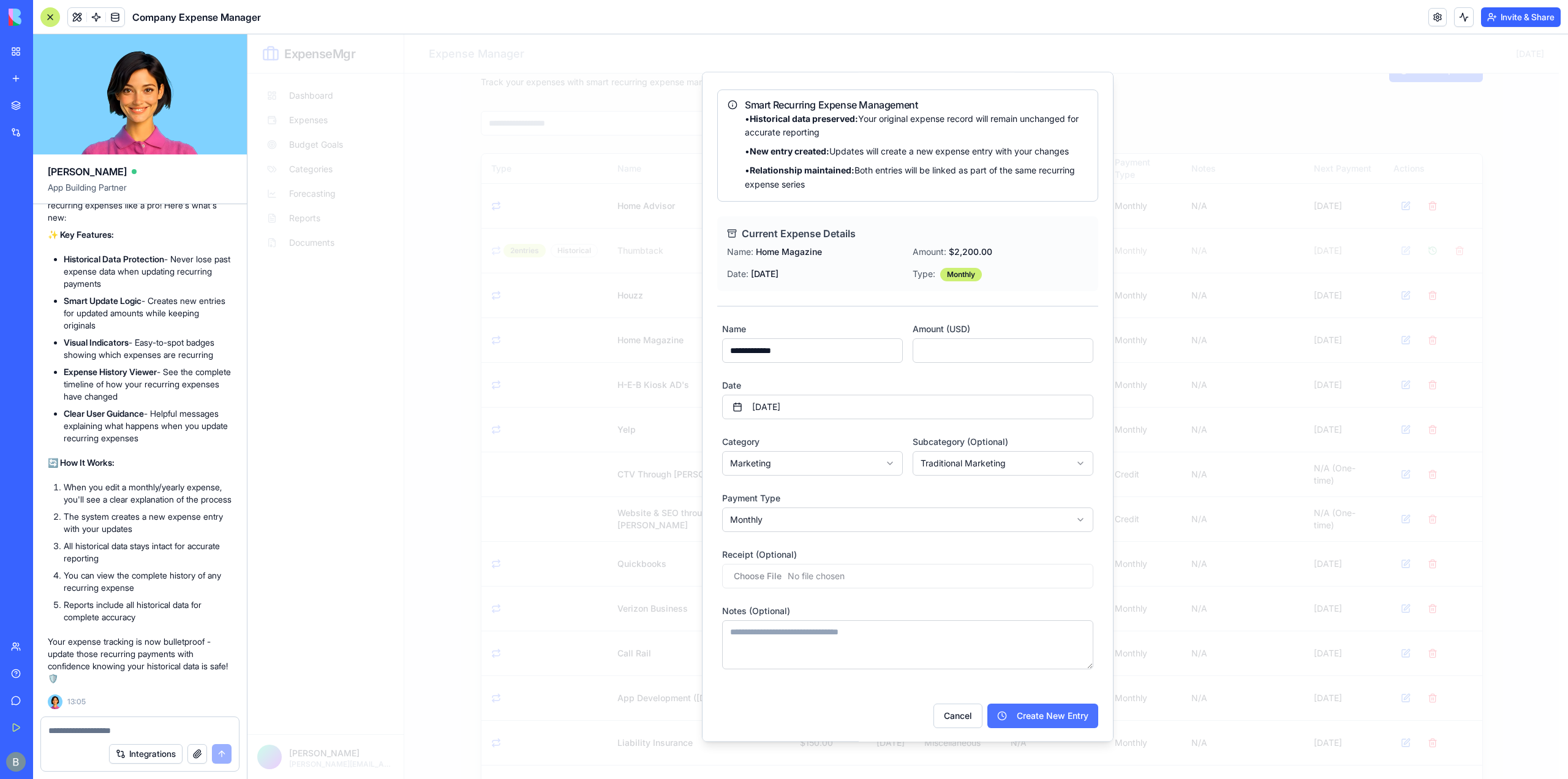
click at [1065, 716] on button "Create New Entry" at bounding box center [1042, 716] width 111 height 25
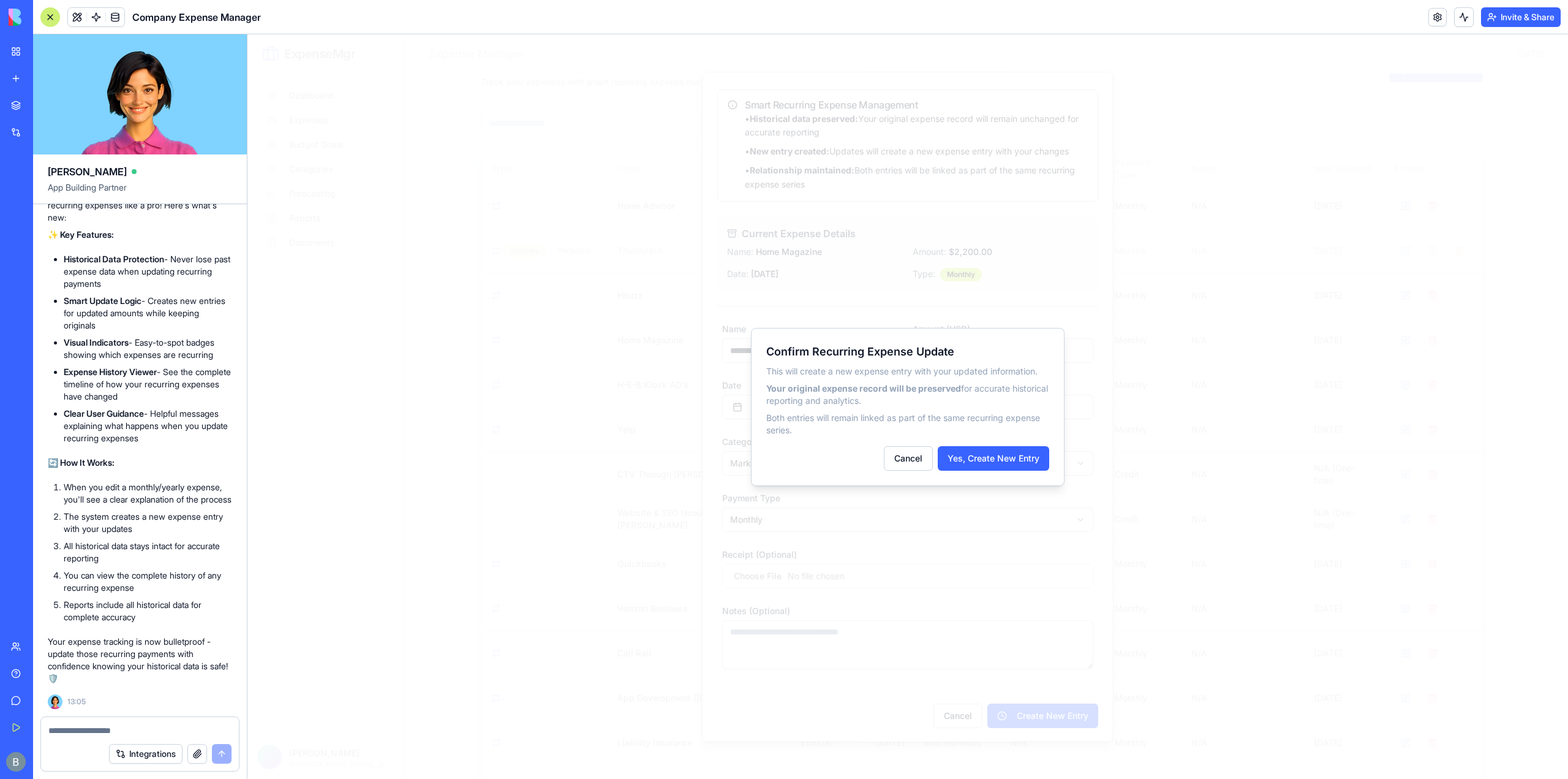
click at [1026, 457] on button "Yes, Create New Entry" at bounding box center [994, 458] width 112 height 25
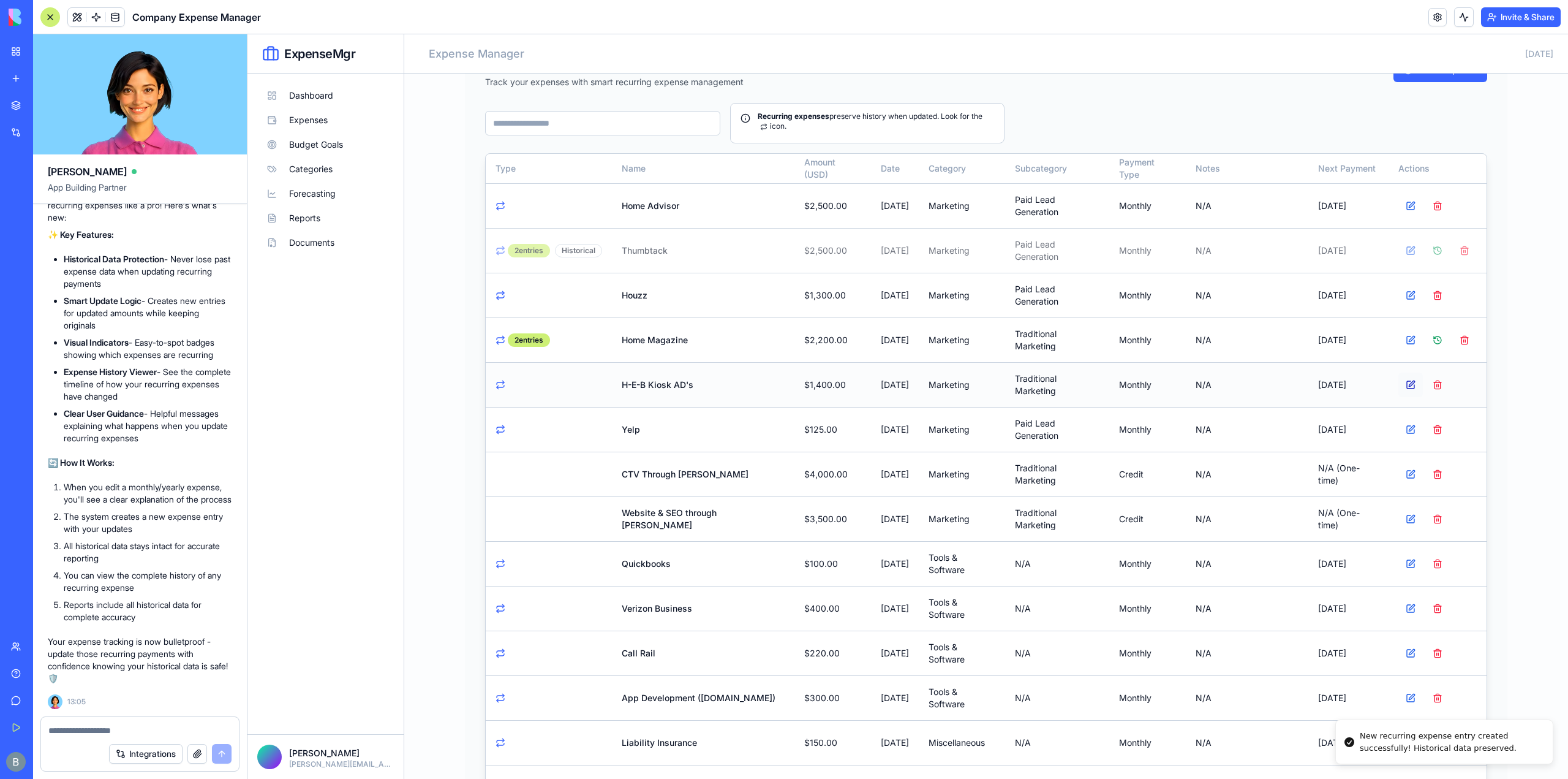
click at [1408, 381] on button at bounding box center [1411, 385] width 25 height 25
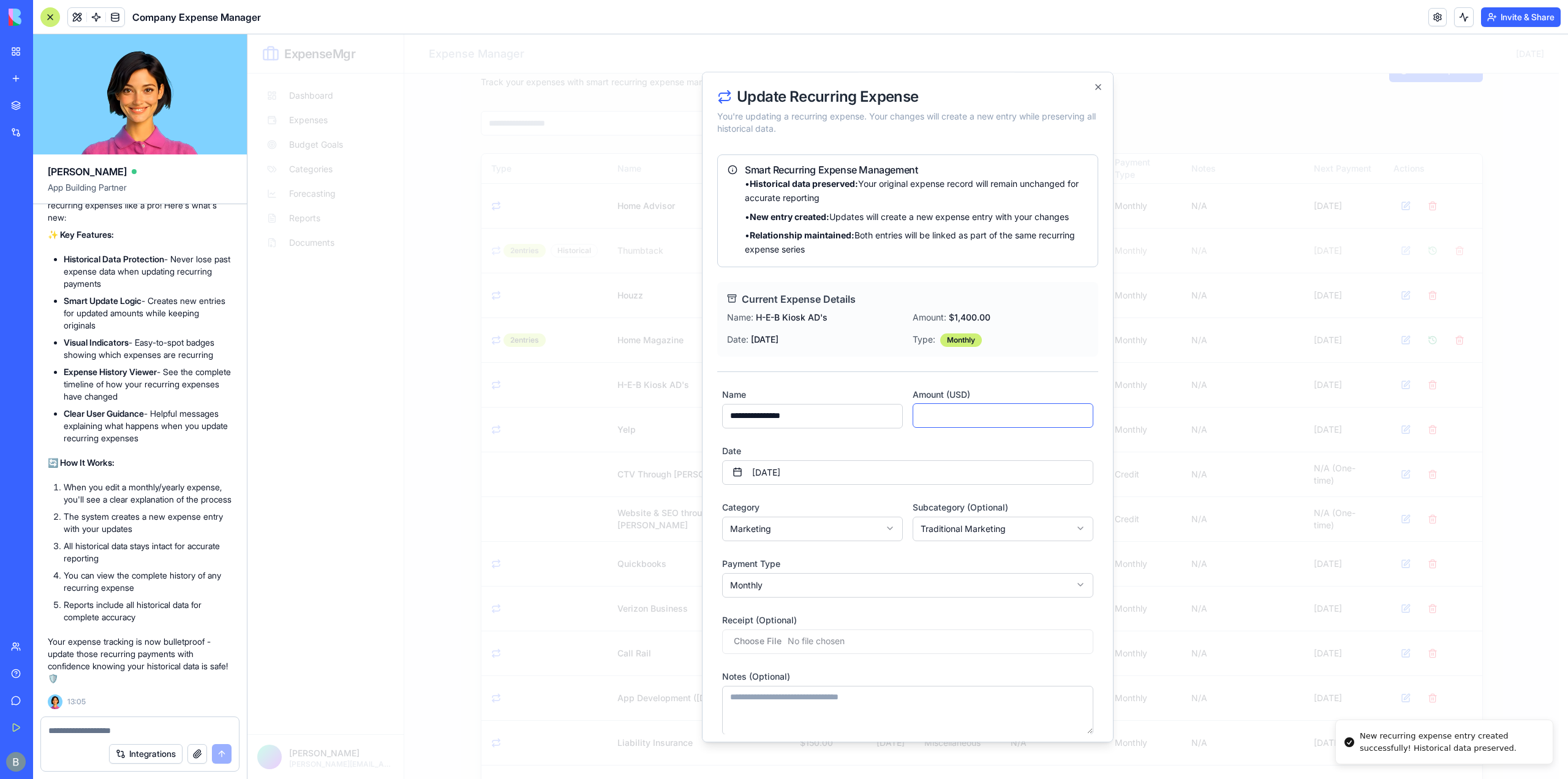
click at [971, 411] on input "****" at bounding box center [1003, 416] width 181 height 25
click at [971, 412] on input "****" at bounding box center [1003, 416] width 181 height 25
click at [972, 414] on input "****" at bounding box center [1003, 416] width 181 height 25
type input "****"
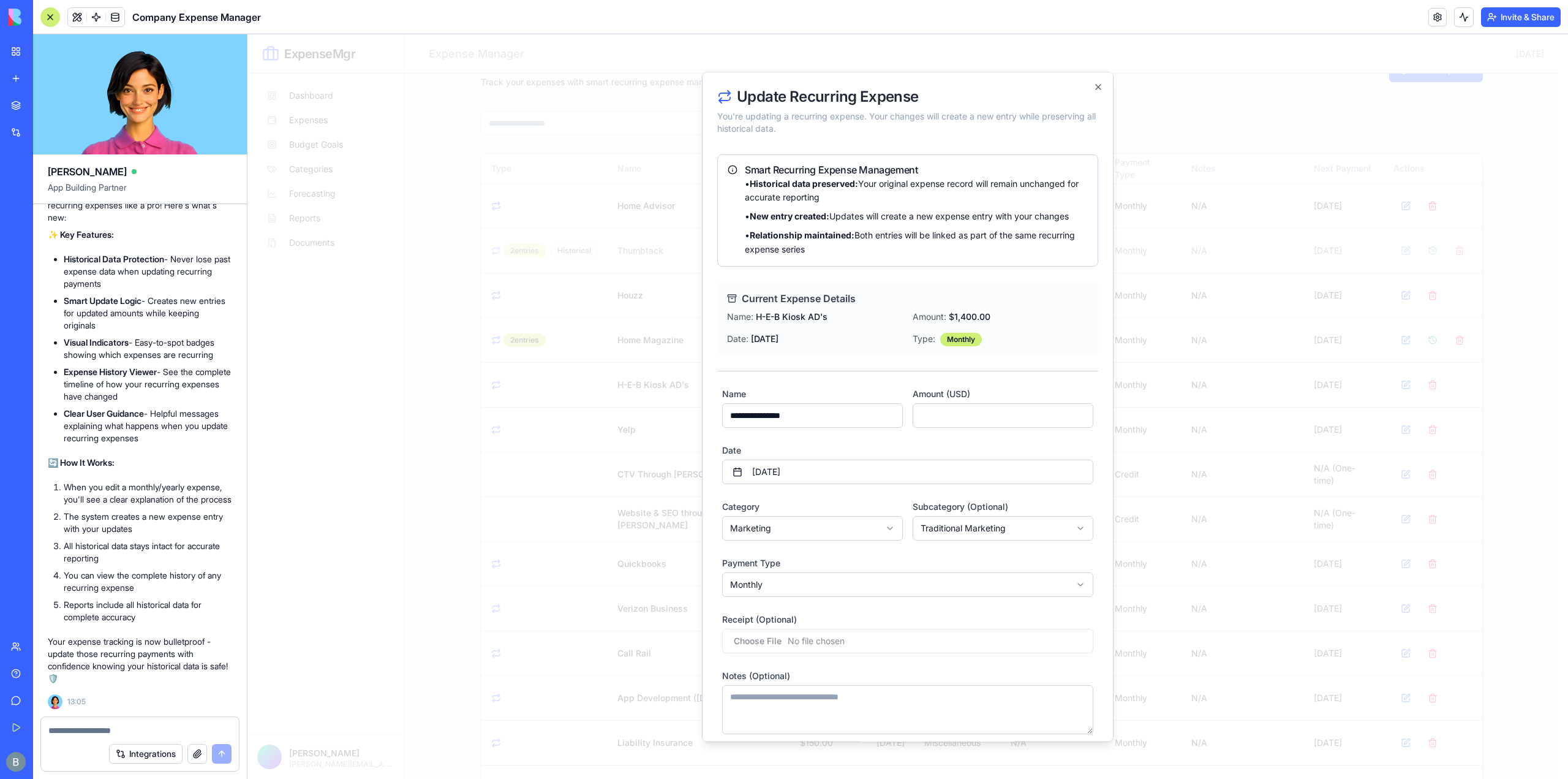
click at [1015, 451] on div "Date [DATE]" at bounding box center [908, 464] width 371 height 42
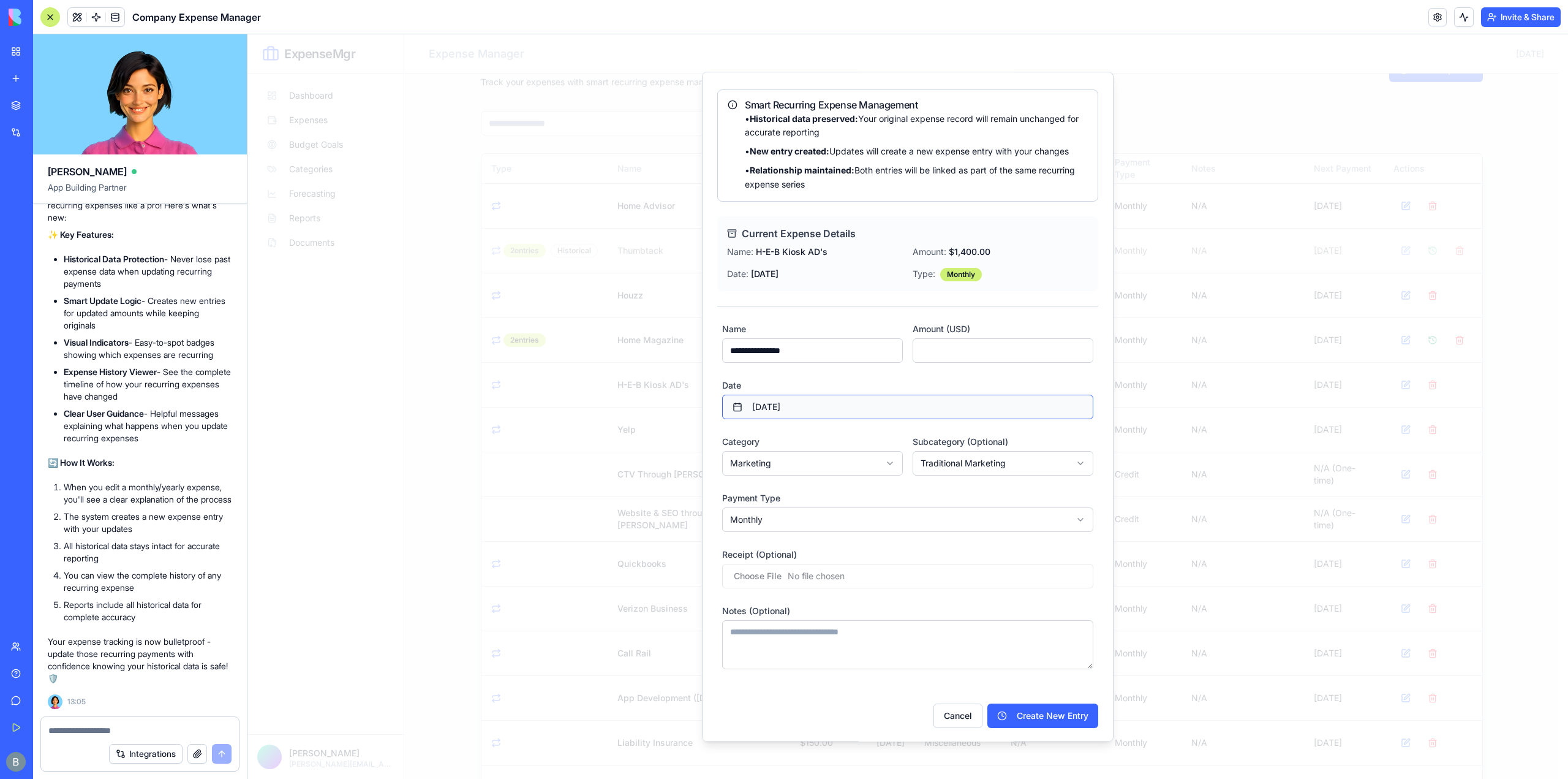
click at [934, 409] on button "[DATE]" at bounding box center [908, 408] width 371 height 25
click at [909, 560] on button "24" at bounding box center [903, 562] width 22 height 22
click at [952, 370] on form "**********" at bounding box center [908, 495] width 381 height 348
click at [1039, 713] on button "Create New Entry" at bounding box center [1042, 716] width 111 height 25
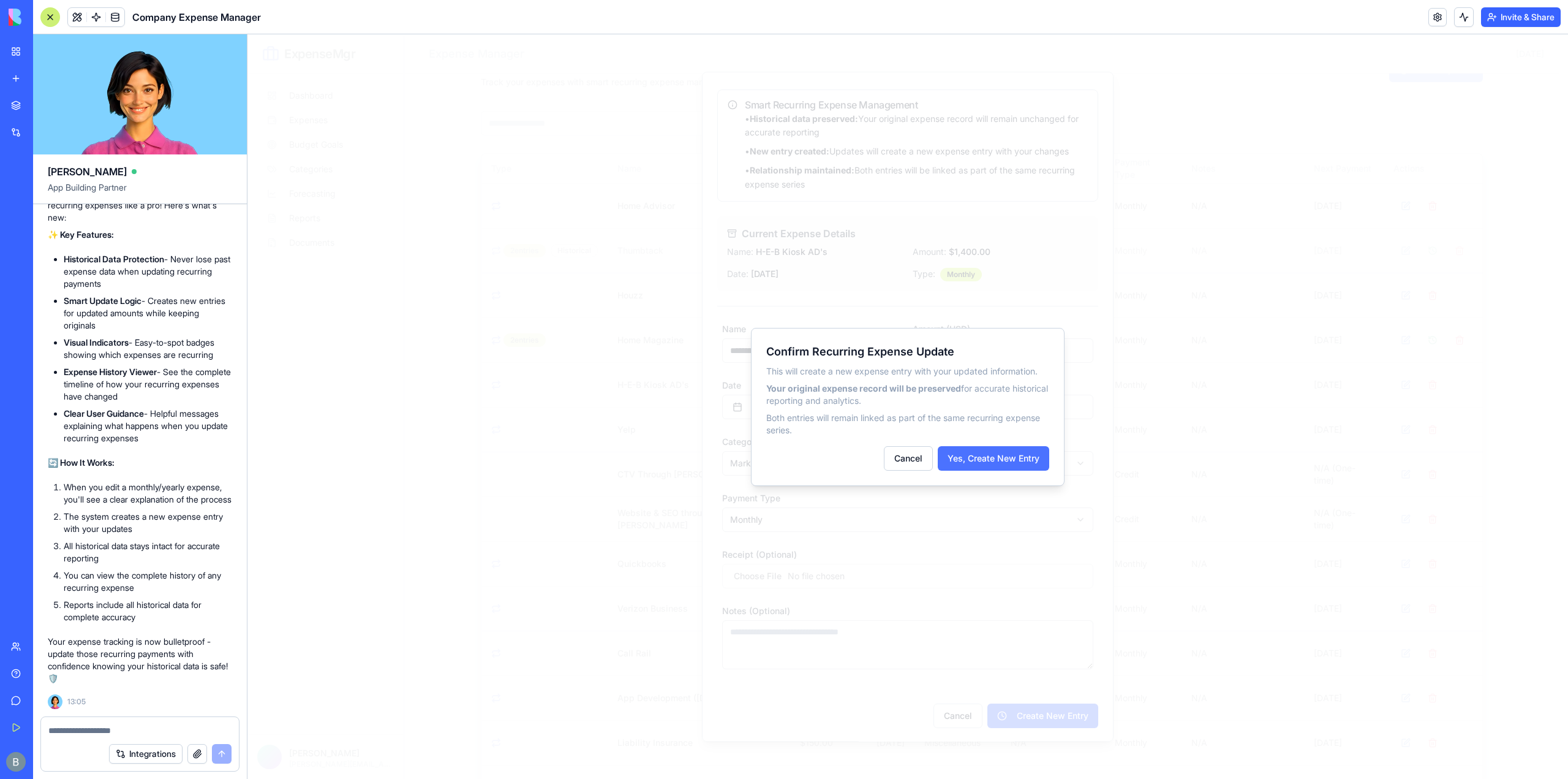
click at [1010, 461] on button "Yes, Create New Entry" at bounding box center [994, 458] width 112 height 25
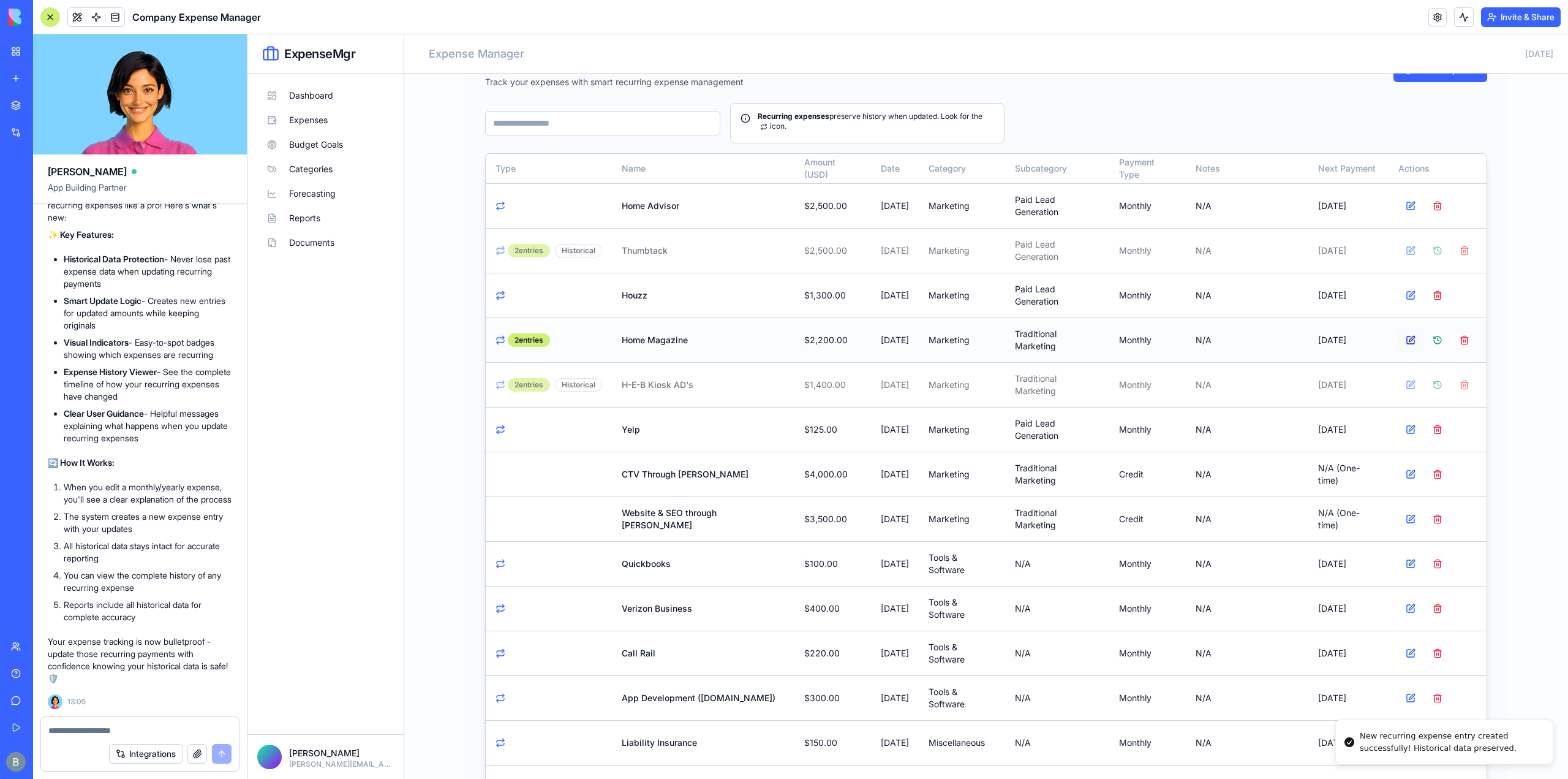
click at [1407, 340] on button at bounding box center [1411, 340] width 25 height 25
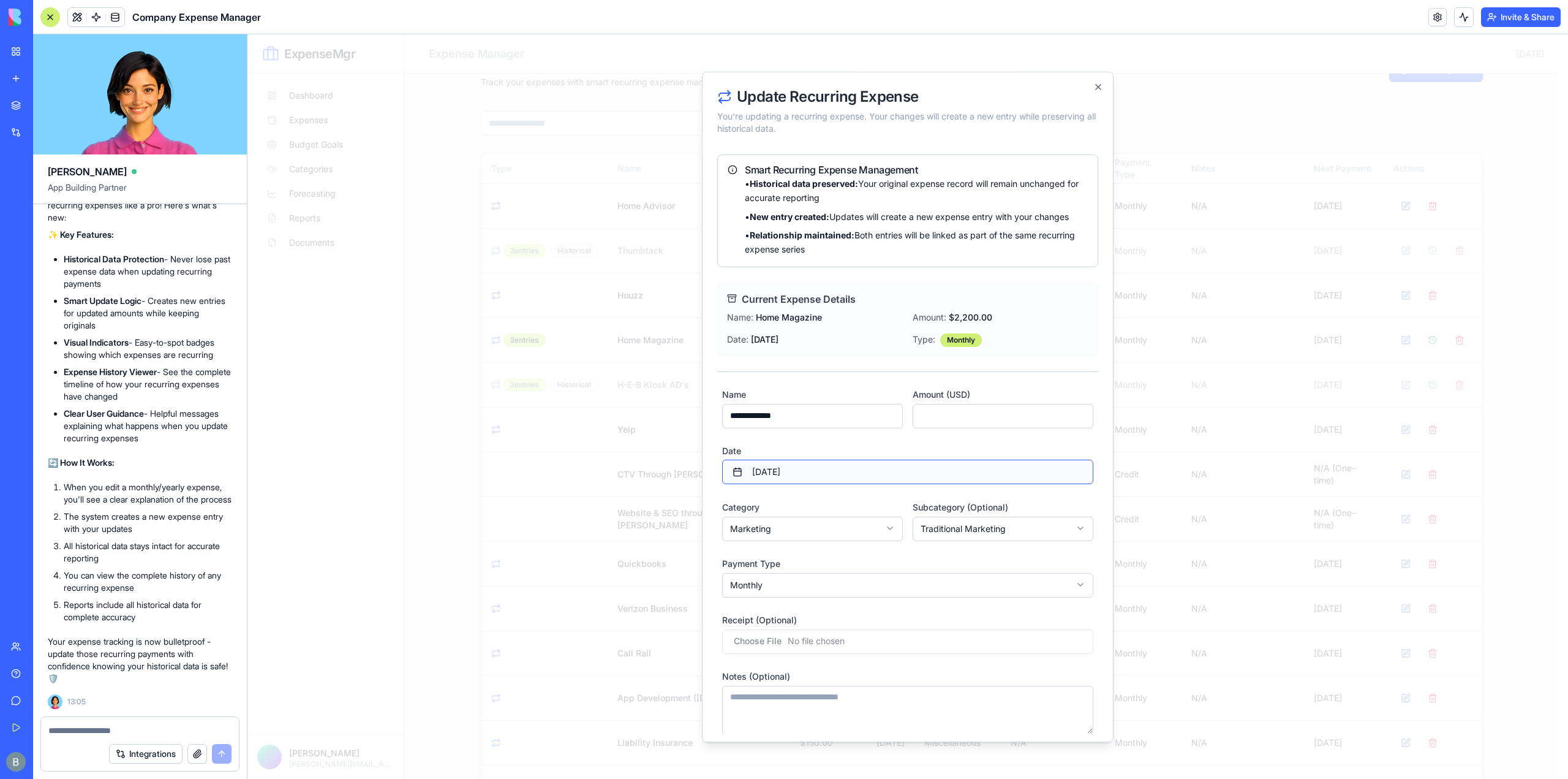
click at [854, 467] on button "[DATE]" at bounding box center [908, 472] width 371 height 25
click at [904, 629] on button "24" at bounding box center [903, 627] width 22 height 22
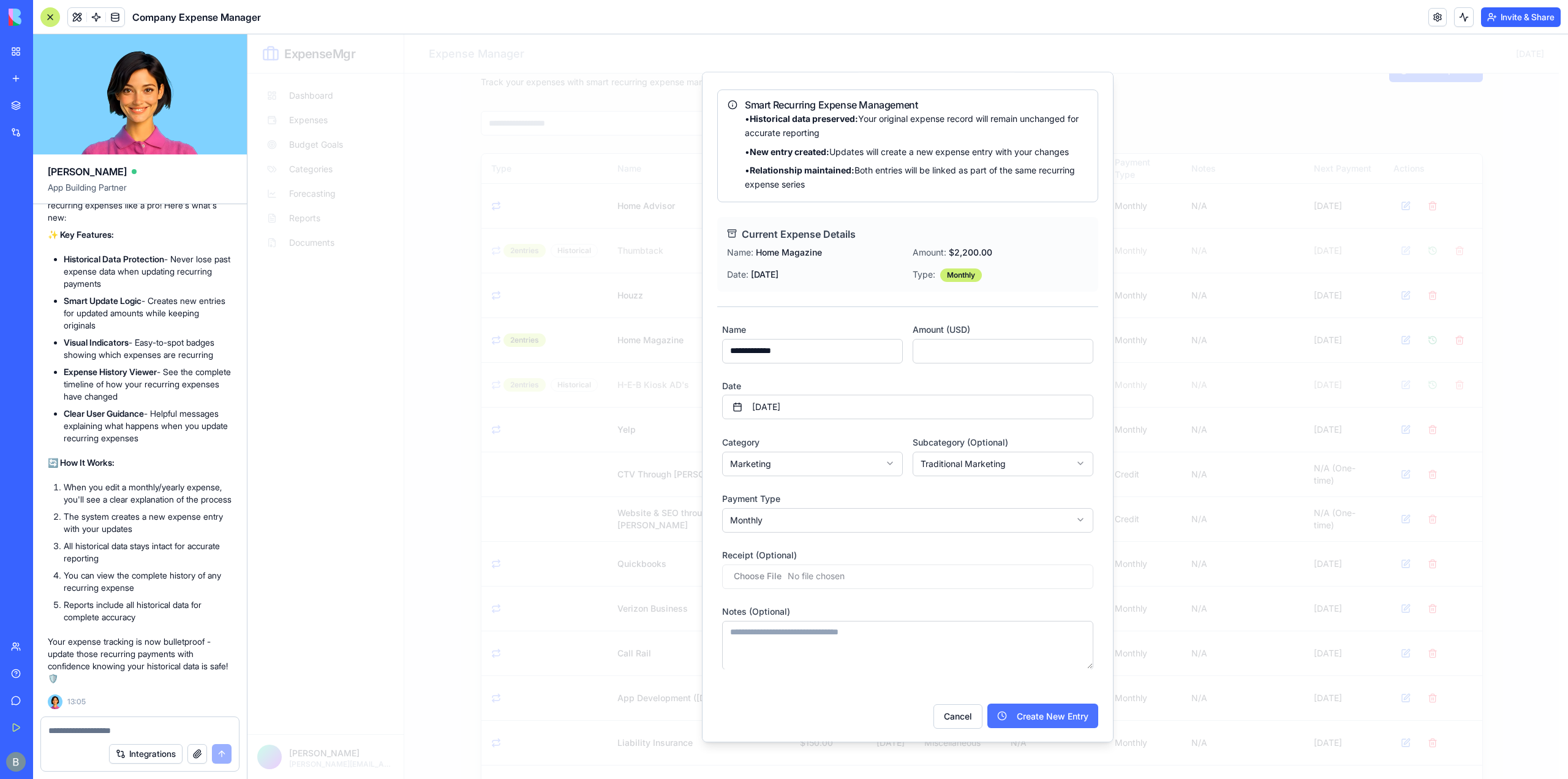
click at [1035, 722] on button "Create New Entry" at bounding box center [1042, 716] width 111 height 25
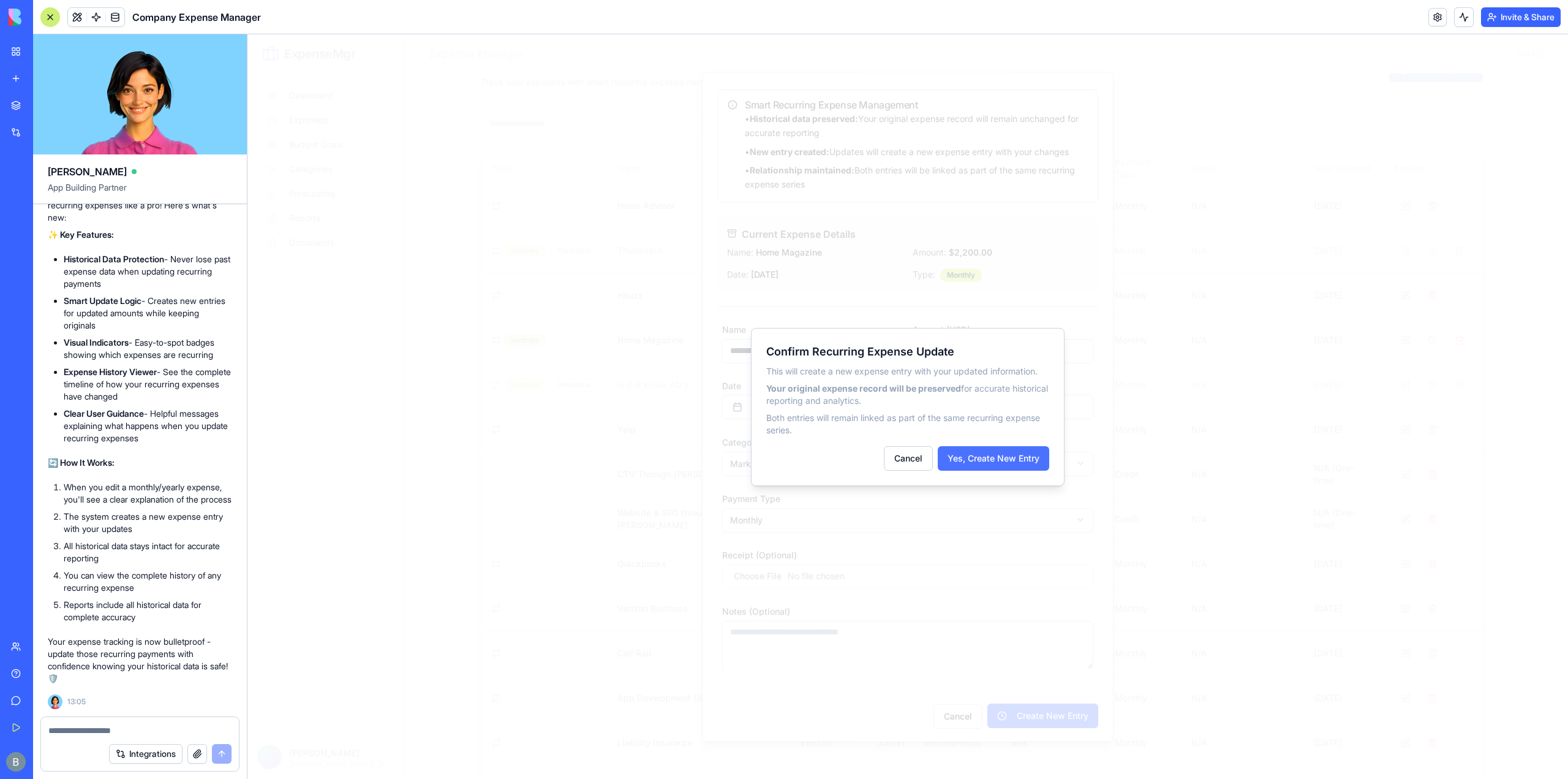
click at [979, 456] on button "Yes, Create New Entry" at bounding box center [994, 458] width 112 height 25
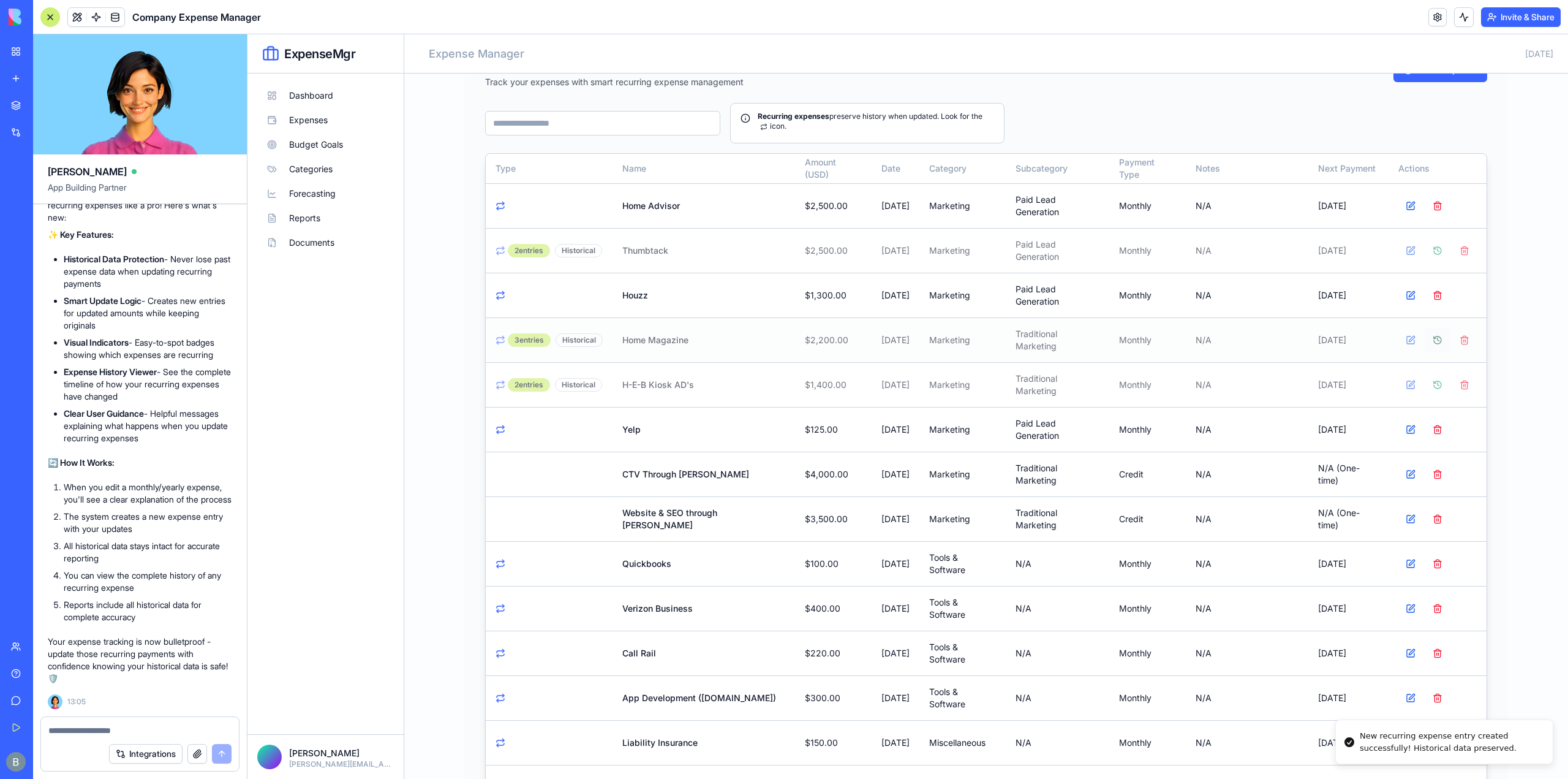
click at [1431, 337] on button at bounding box center [1438, 340] width 25 height 25
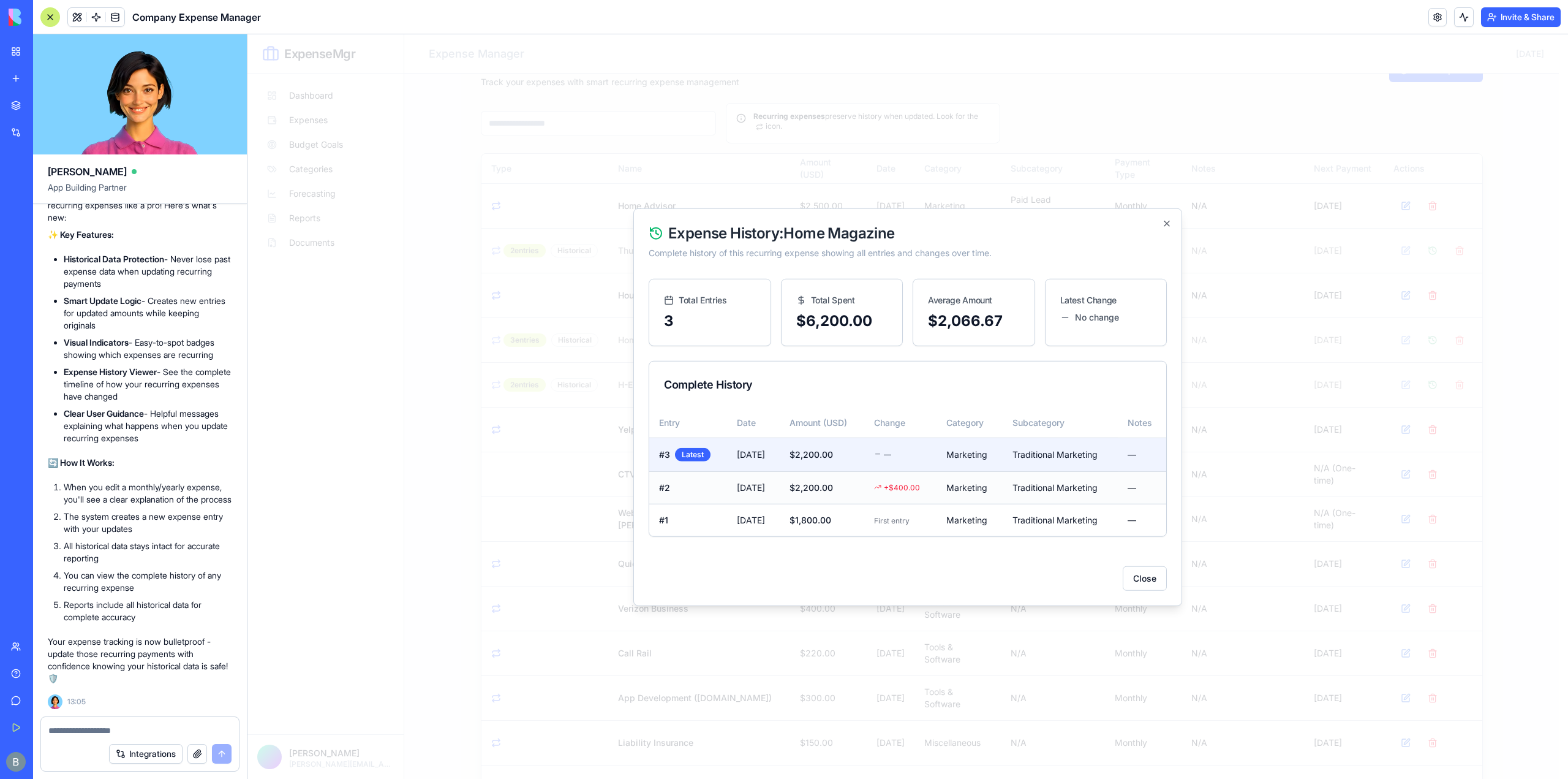
click at [1037, 495] on td "Traditional Marketing" at bounding box center [1060, 487] width 115 height 33
click at [1122, 571] on div "Close" at bounding box center [908, 573] width 519 height 35
click at [1125, 569] on button "Close" at bounding box center [1145, 578] width 44 height 25
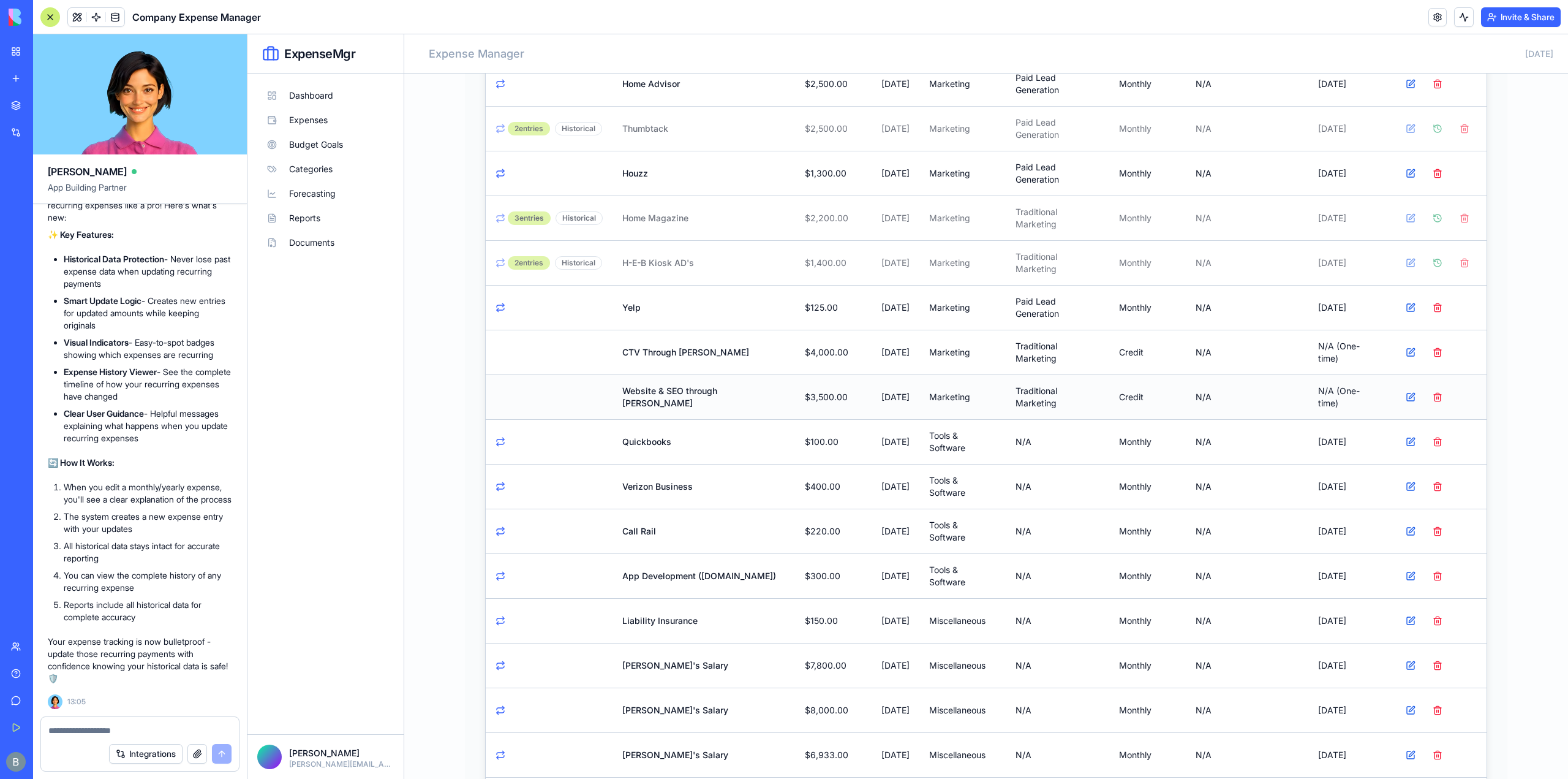
scroll to position [183, 0]
click at [1409, 347] on button at bounding box center [1411, 352] width 25 height 25
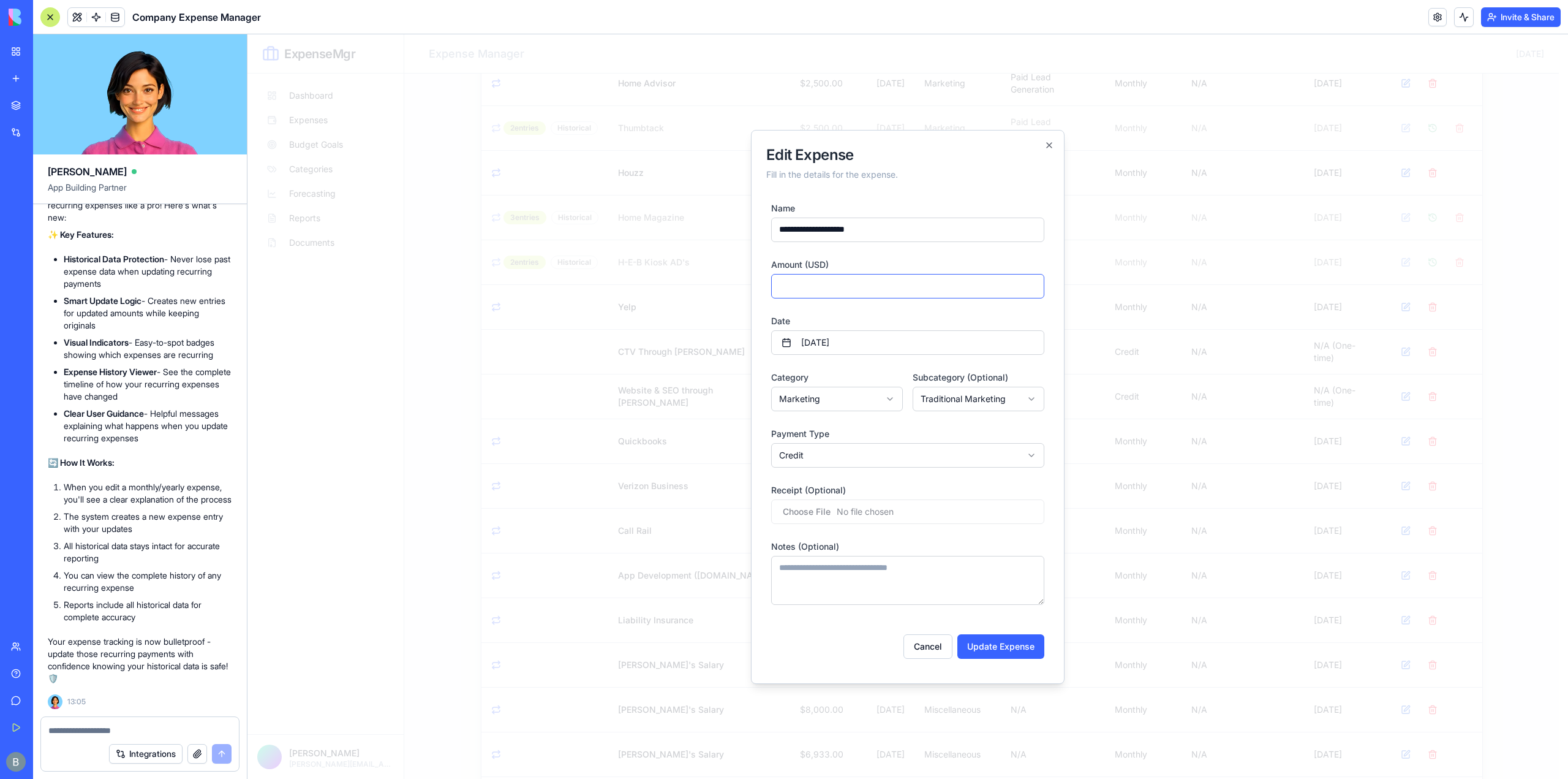
click at [892, 274] on input "****" at bounding box center [908, 286] width 273 height 25
click at [892, 264] on div "Amount (USD) ****" at bounding box center [908, 277] width 273 height 42
drag, startPoint x: 892, startPoint y: 290, endPoint x: 746, endPoint y: 290, distance: 146.0
click at [746, 290] on body "ExpenseMgr Dashboard Expenses Budget Goals Categories Forecasting Reports Docum…" at bounding box center [903, 489] width 1312 height 1279
type input "*"
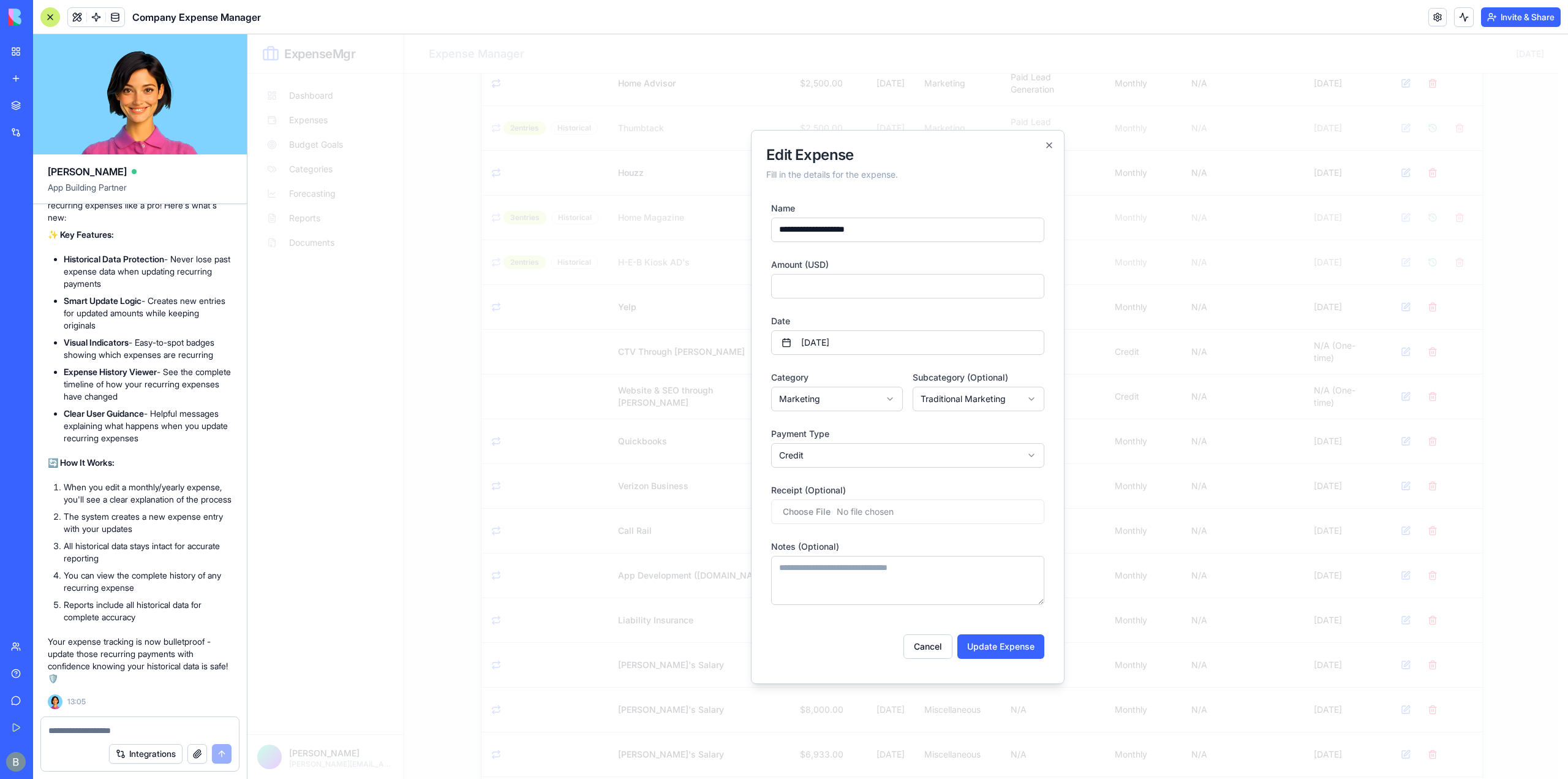
click at [878, 259] on div "Amount (USD) *" at bounding box center [908, 277] width 273 height 42
click at [898, 349] on button "[DATE]" at bounding box center [908, 343] width 273 height 25
click at [907, 497] on button "24" at bounding box center [908, 499] width 22 height 22
click at [815, 370] on div "**********" at bounding box center [837, 390] width 132 height 42
click at [984, 648] on button "Update Expense" at bounding box center [1001, 646] width 87 height 25
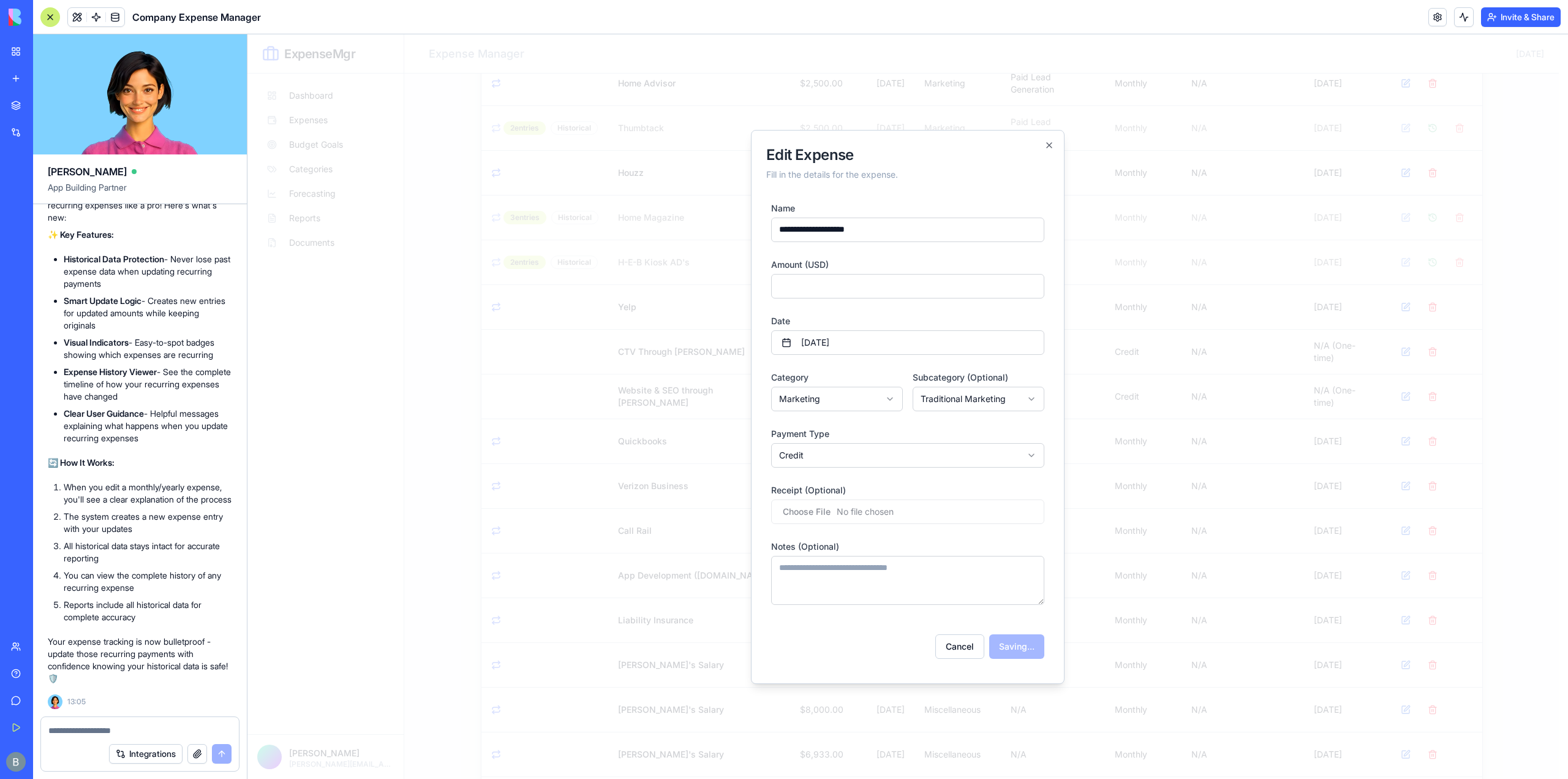
type input "*"
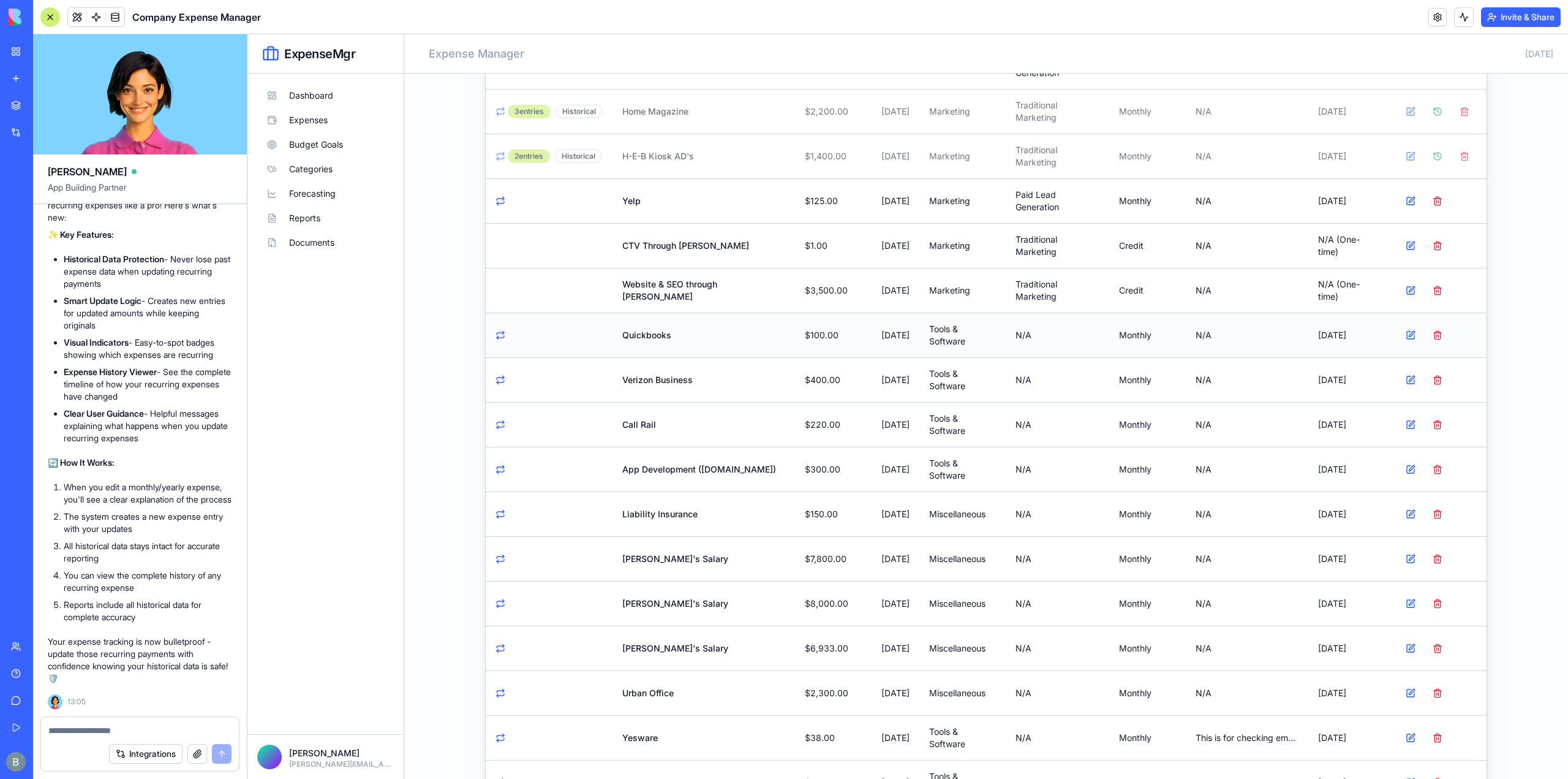
scroll to position [307, 0]
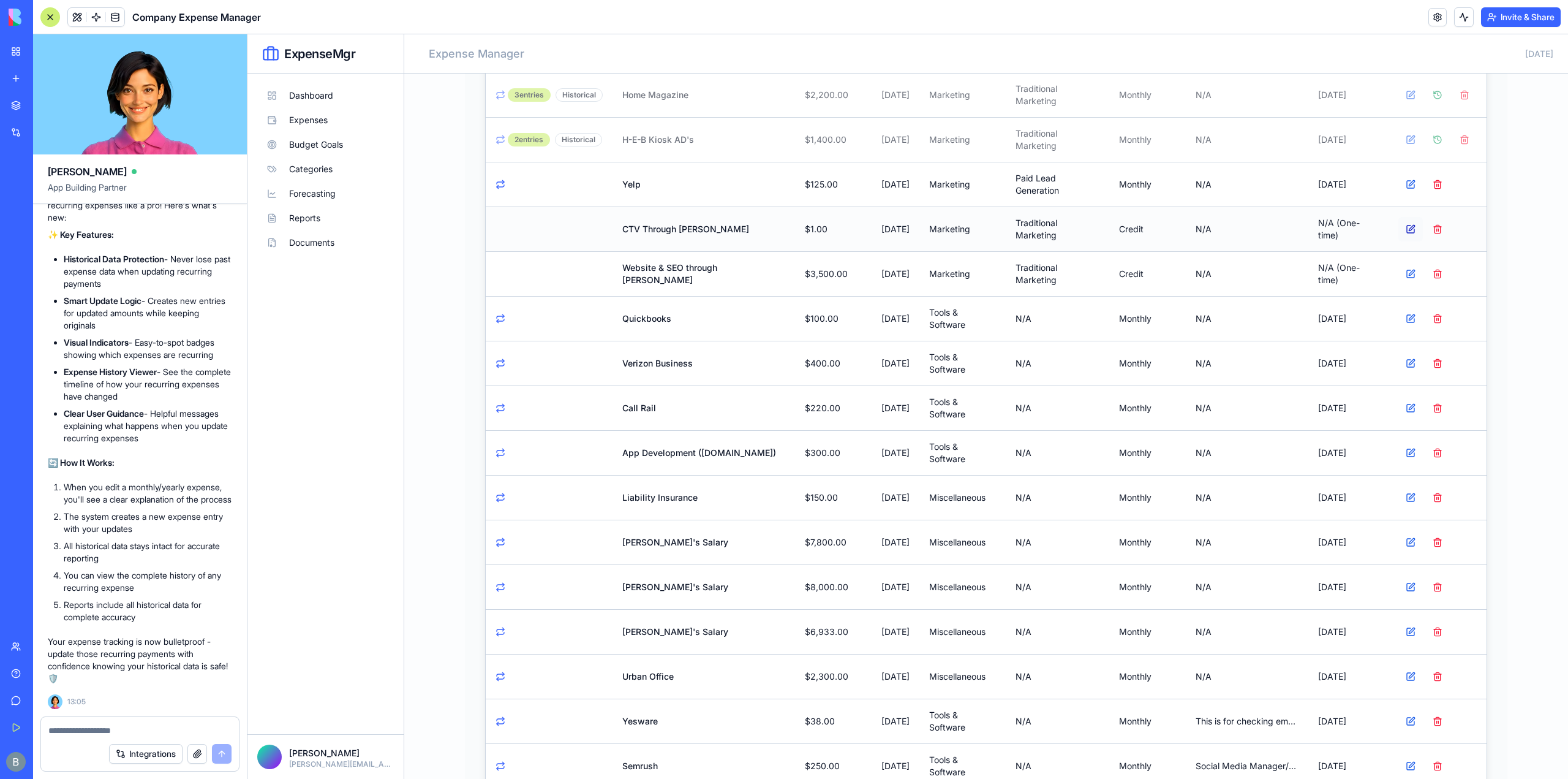
click at [1409, 225] on button at bounding box center [1411, 230] width 25 height 25
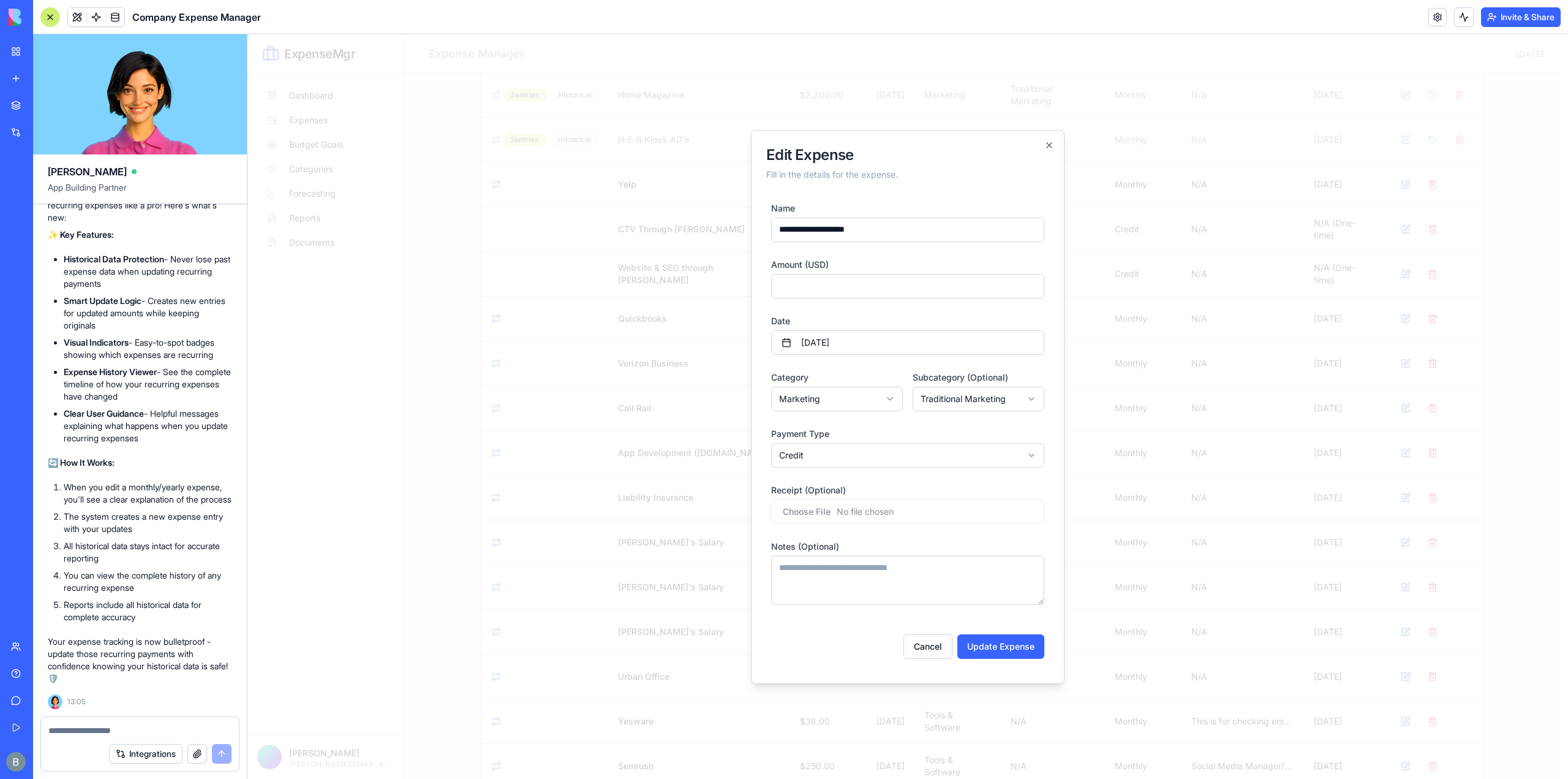
click at [1015, 400] on body "ExpenseMgr Dashboard Expenses Budget Goals Categories Forecasting Reports Docum…" at bounding box center [903, 367] width 1312 height 1279
click at [1002, 398] on body "ExpenseMgr Dashboard Expenses Budget Goals Categories Forecasting Reports Docum…" at bounding box center [903, 367] width 1312 height 1279
click at [897, 393] on body "ExpenseMgr Dashboard Expenses Budget Goals Categories Forecasting Reports Docum…" at bounding box center [903, 367] width 1312 height 1279
click at [882, 450] on body "ExpenseMgr Dashboard Expenses Budget Goals Categories Forecasting Reports Docum…" at bounding box center [903, 367] width 1312 height 1279
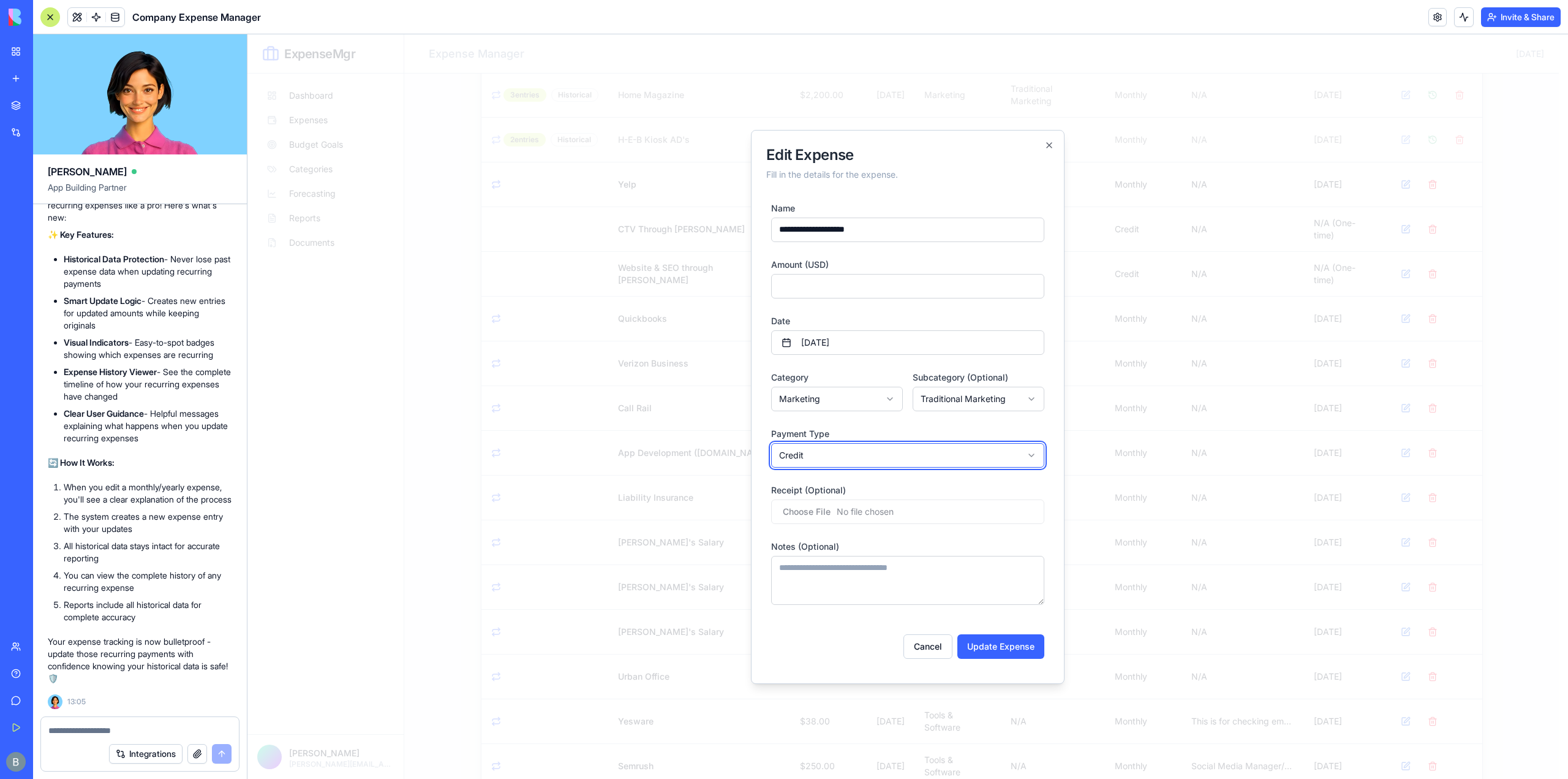
click at [882, 450] on body "ExpenseMgr Dashboard Expenses Budget Goals Categories Forecasting Reports Docum…" at bounding box center [903, 367] width 1312 height 1279
click at [896, 440] on div "Payment Type Credit ******** ******* ****** ******" at bounding box center [908, 446] width 273 height 42
click at [894, 443] on body "ExpenseMgr Dashboard Expenses Budget Goals Categories Forecasting Reports Docum…" at bounding box center [903, 367] width 1312 height 1279
click at [900, 423] on form "**********" at bounding box center [908, 429] width 283 height 478
click at [1010, 643] on button "Update Expense" at bounding box center [1001, 646] width 87 height 25
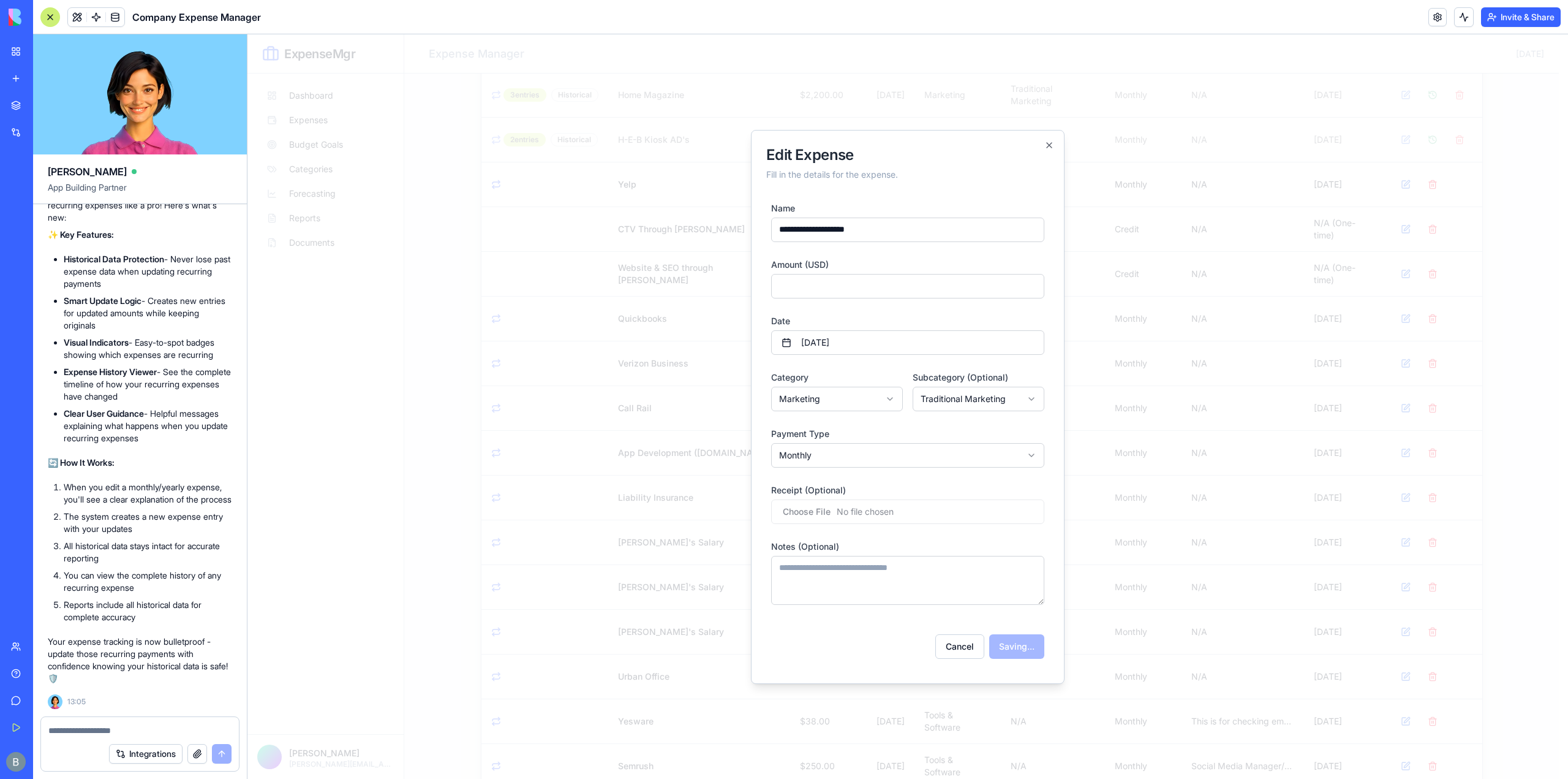
type input "*"
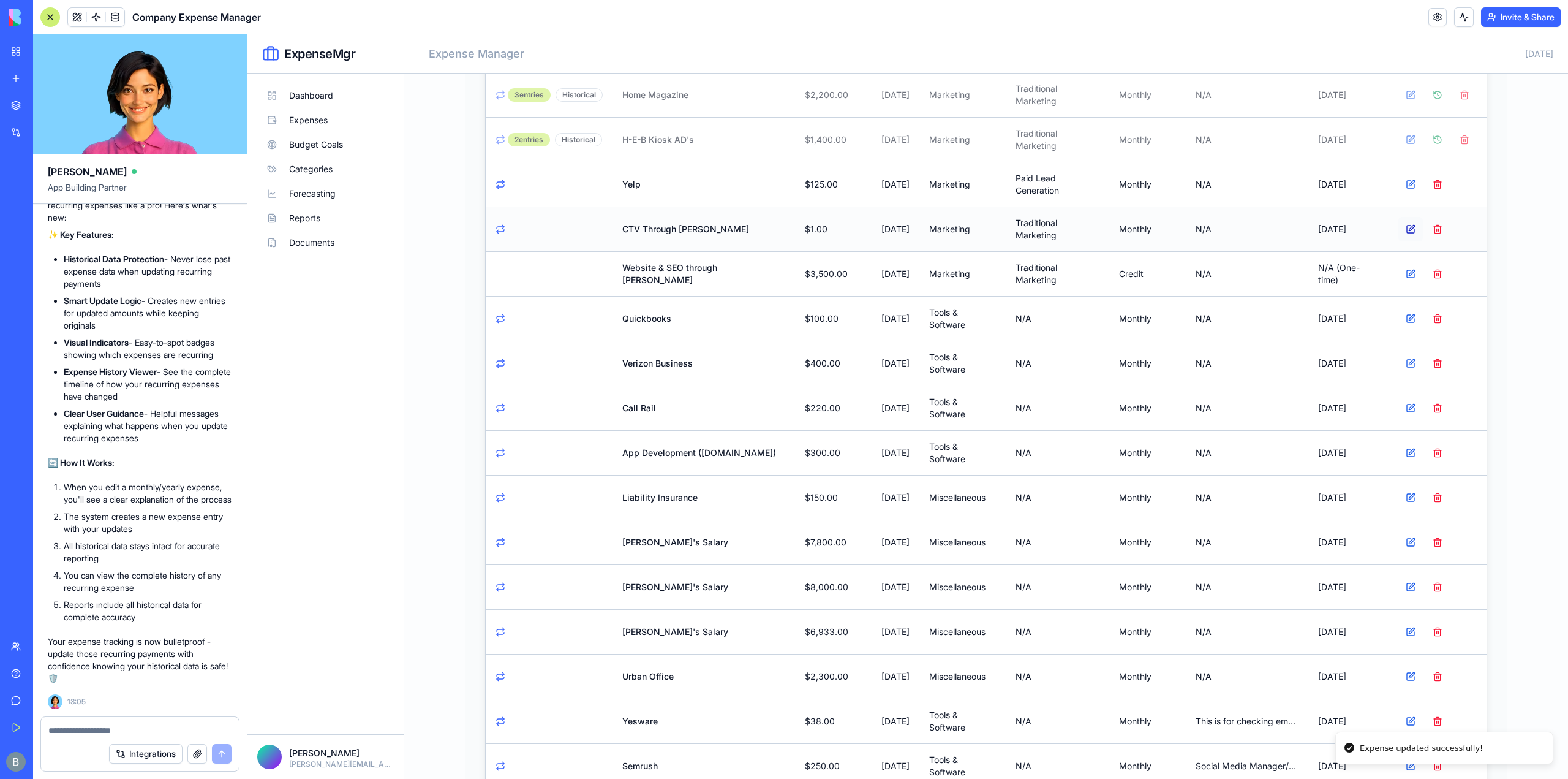
click at [1403, 222] on button at bounding box center [1411, 230] width 25 height 25
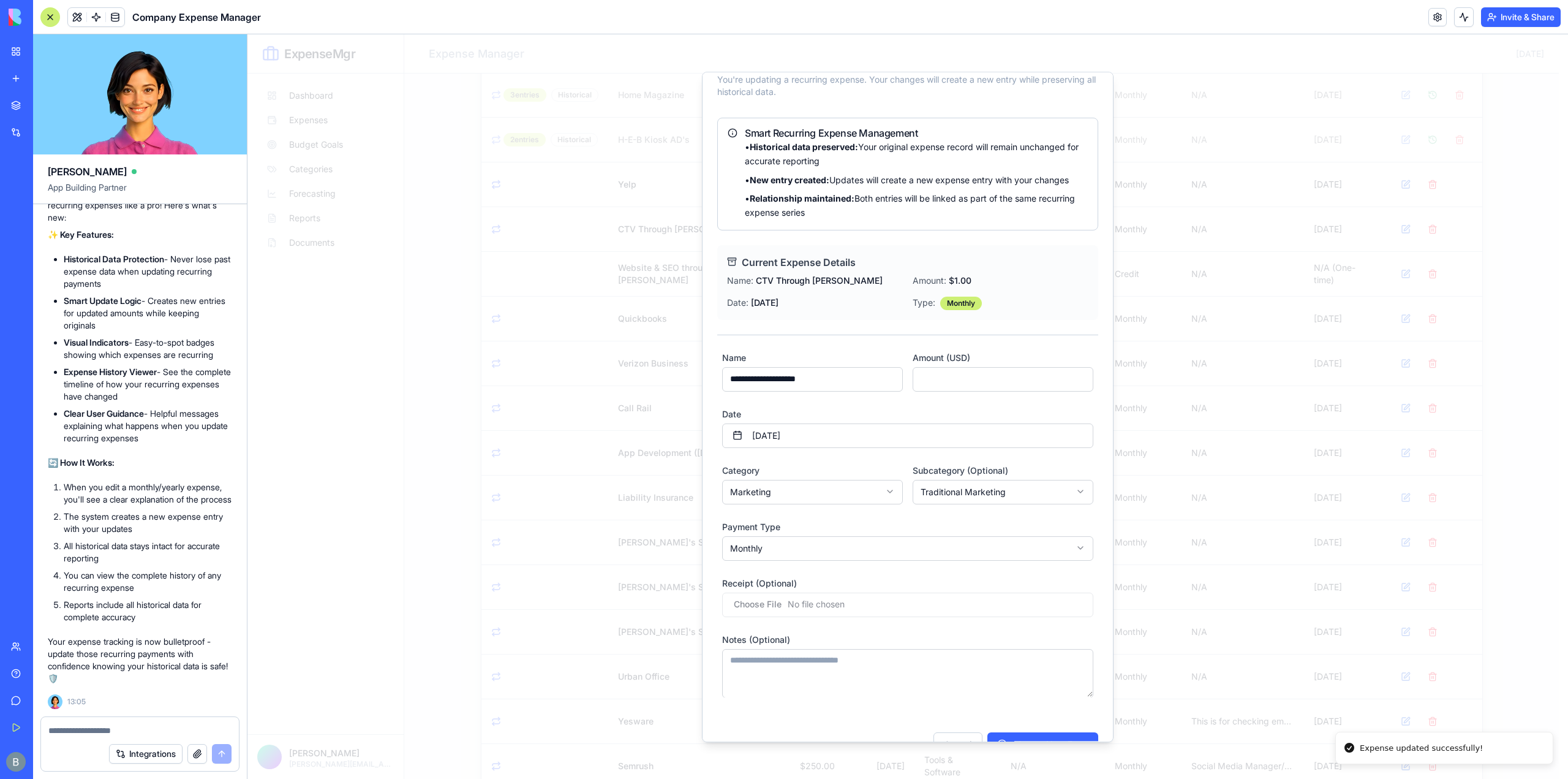
scroll to position [65, 0]
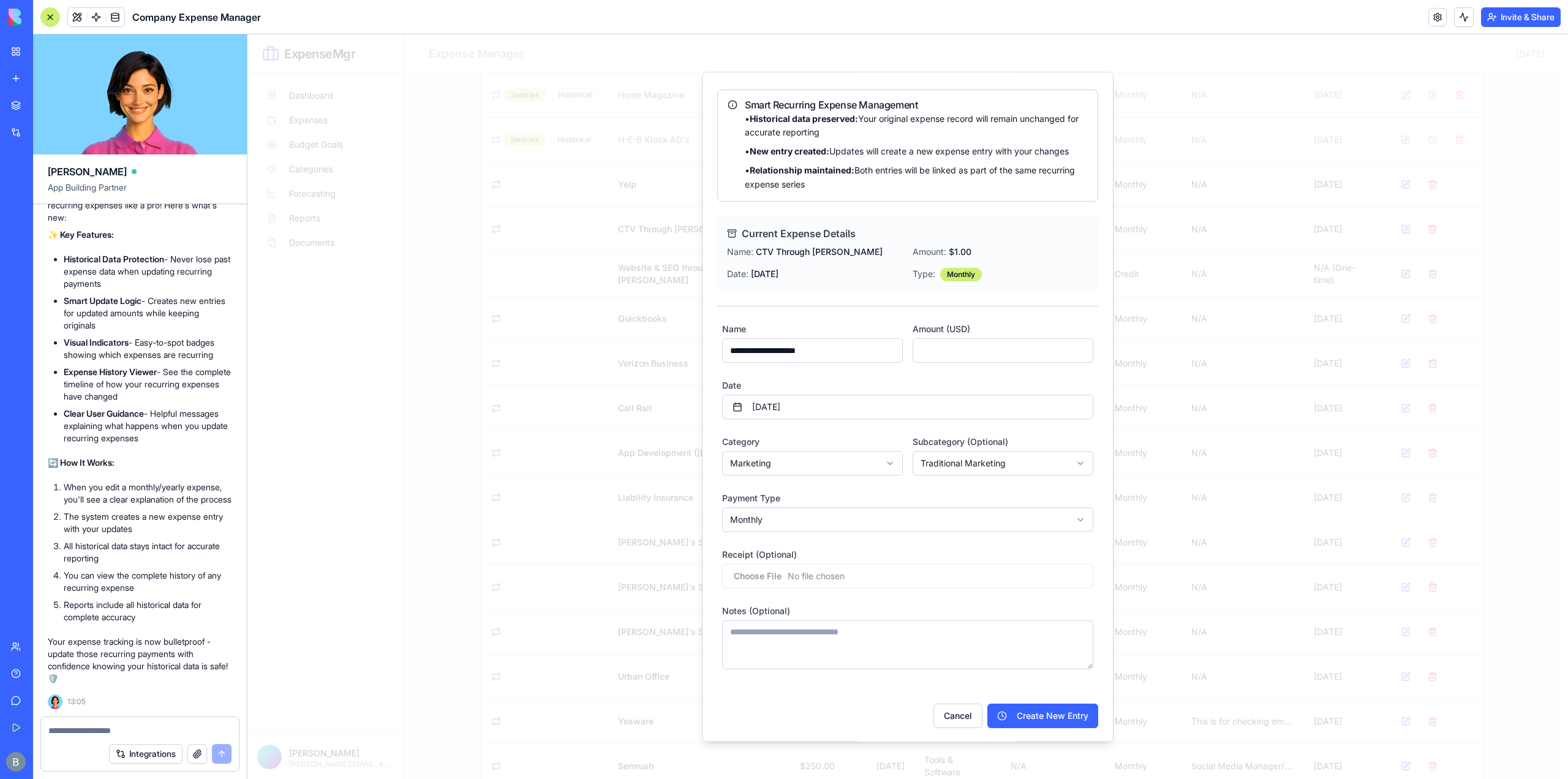
click at [930, 316] on div "**********" at bounding box center [908, 379] width 381 height 600
drag, startPoint x: 994, startPoint y: 717, endPoint x: 1034, endPoint y: 707, distance: 41.2
click at [1034, 707] on button "Create New Entry" at bounding box center [1042, 716] width 111 height 25
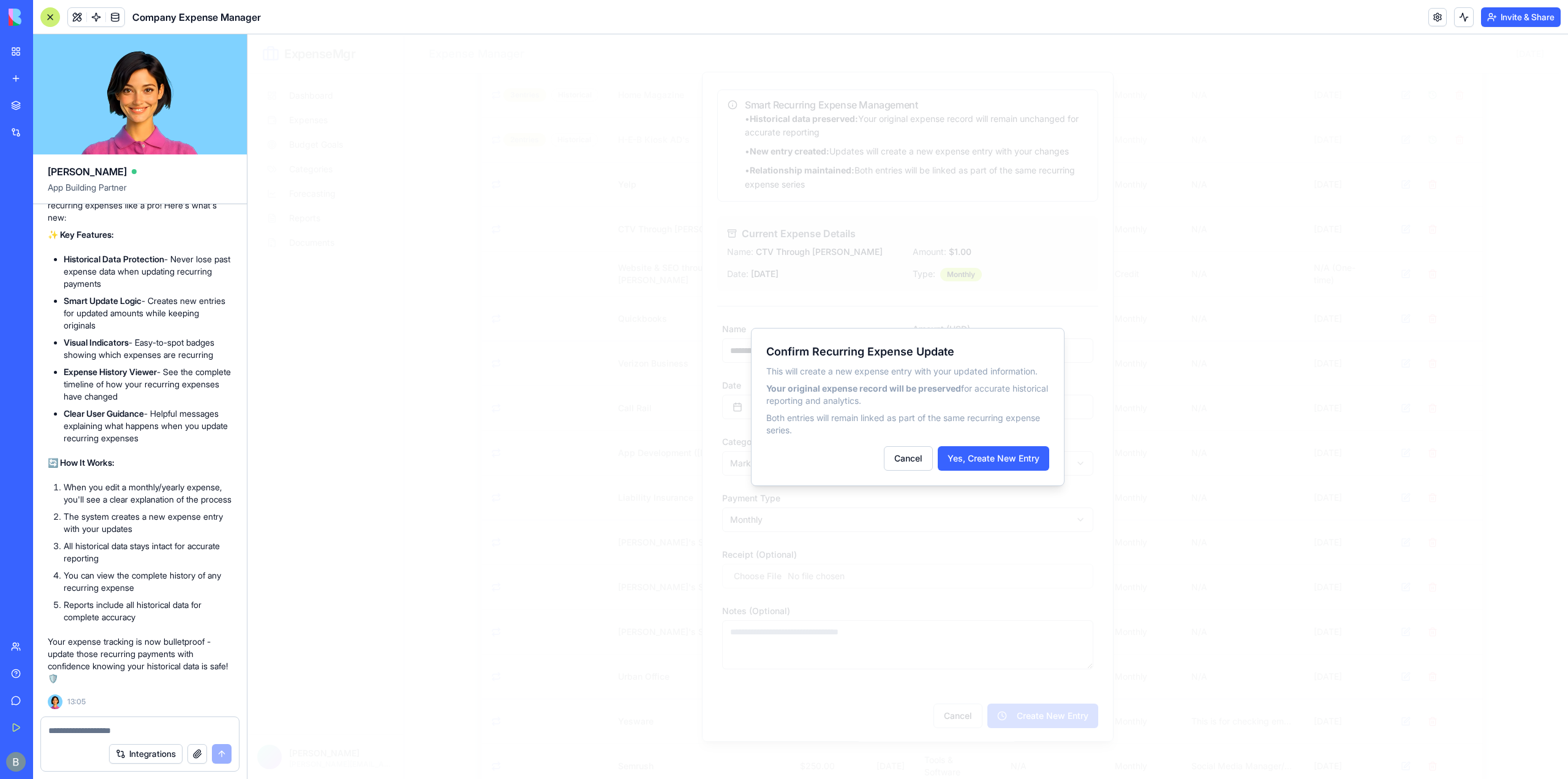
click at [1034, 707] on div at bounding box center [908, 407] width 1321 height 744
click at [1017, 456] on button "Yes, Create New Entry" at bounding box center [994, 458] width 112 height 25
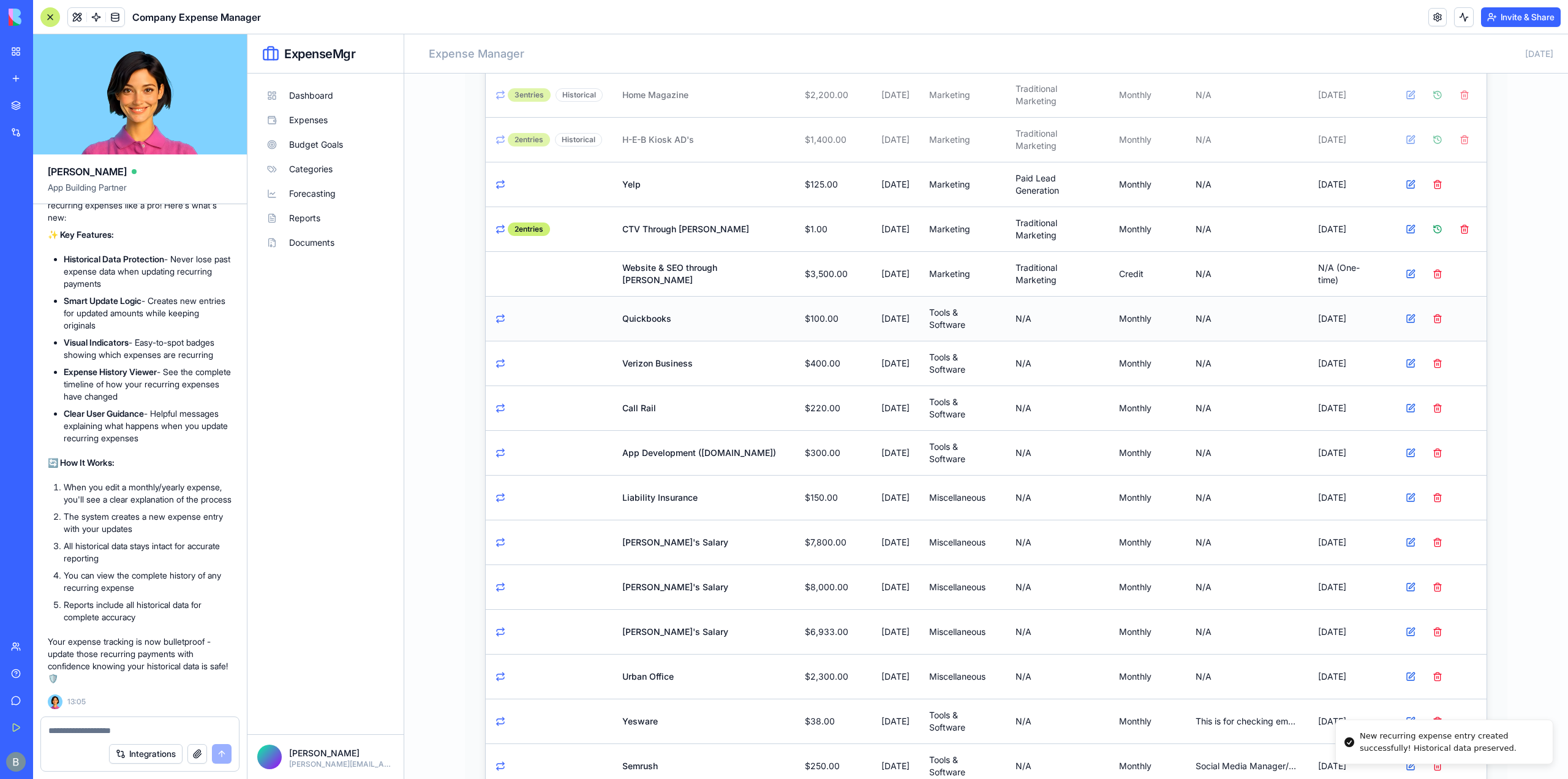
click at [1468, 318] on div at bounding box center [1438, 319] width 78 height 25
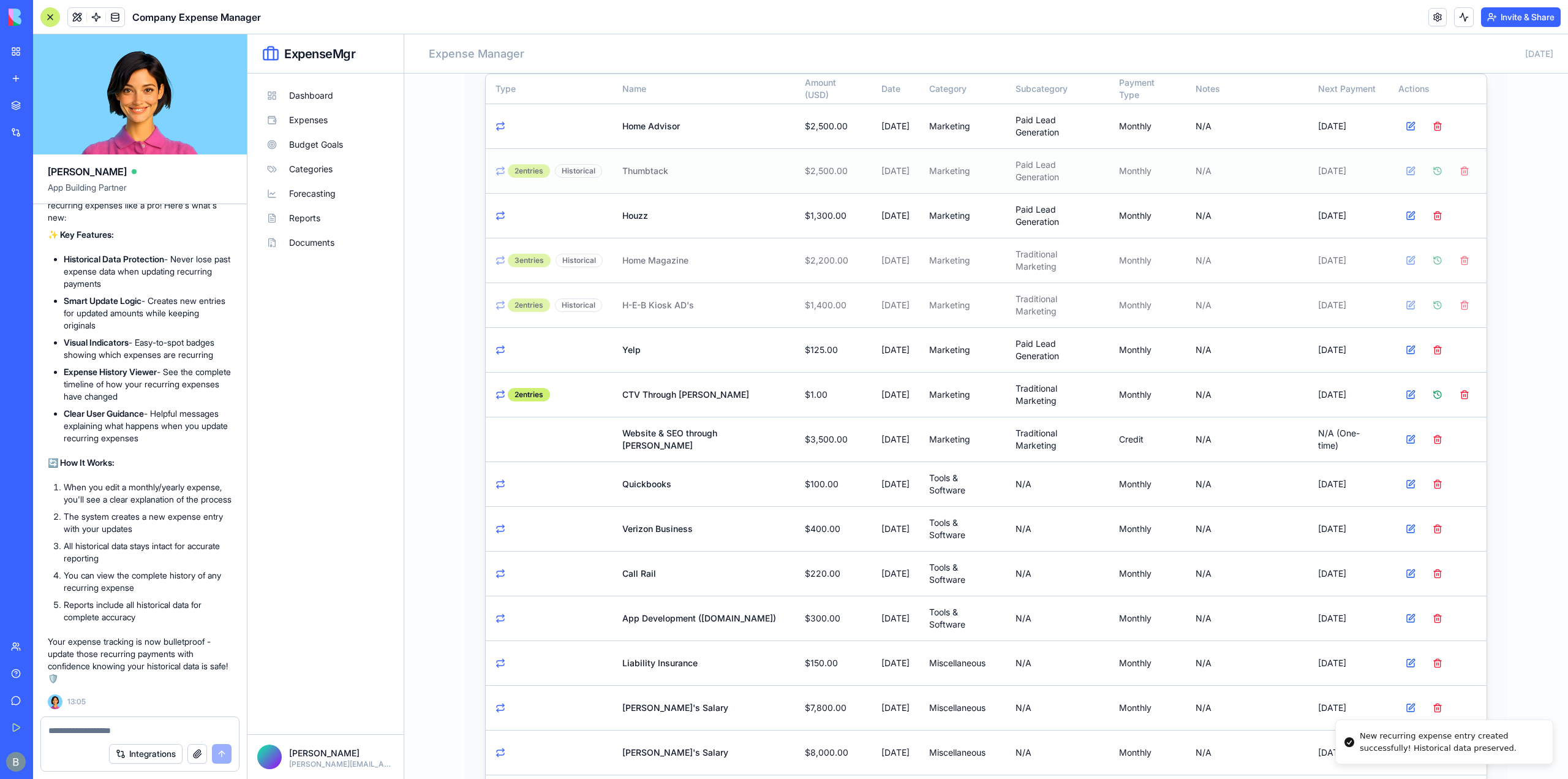
scroll to position [0, 0]
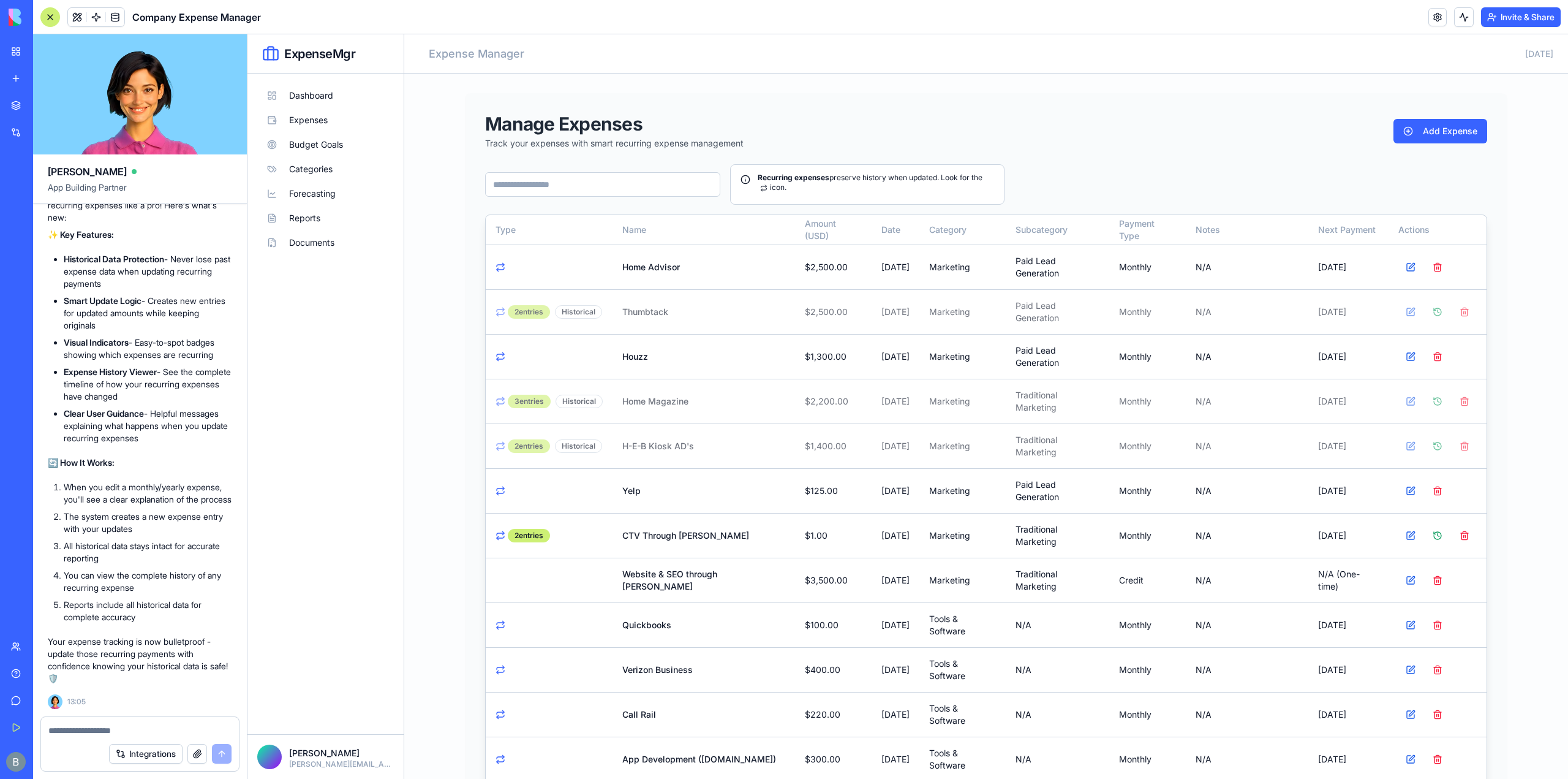
drag, startPoint x: 1540, startPoint y: 337, endPoint x: 1525, endPoint y: 340, distance: 15.3
click at [1540, 337] on main "Manage Expenses Track your expenses with smart recurring expense management Add…" at bounding box center [986, 715] width 1164 height 1284
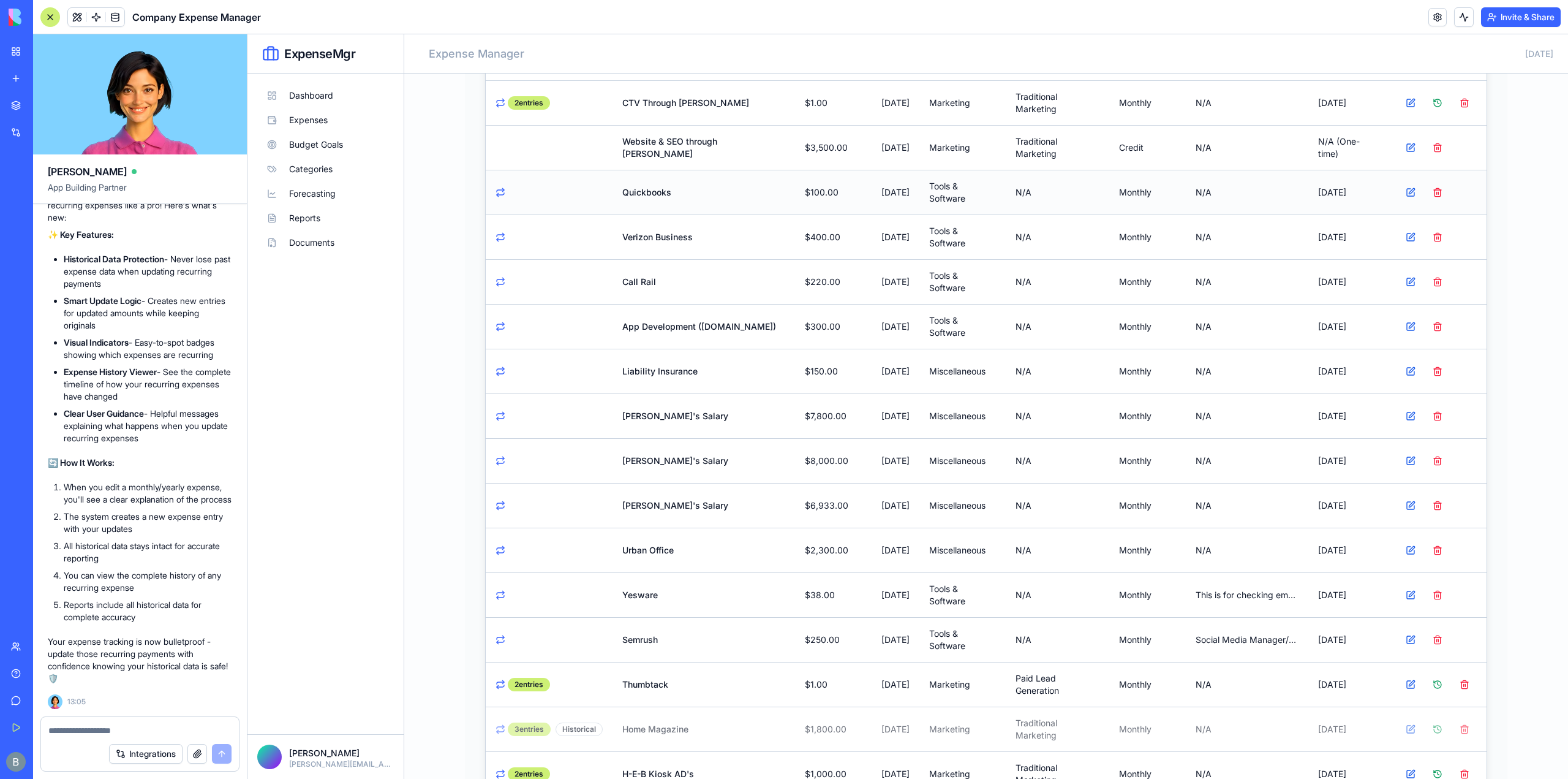
scroll to position [368, 0]
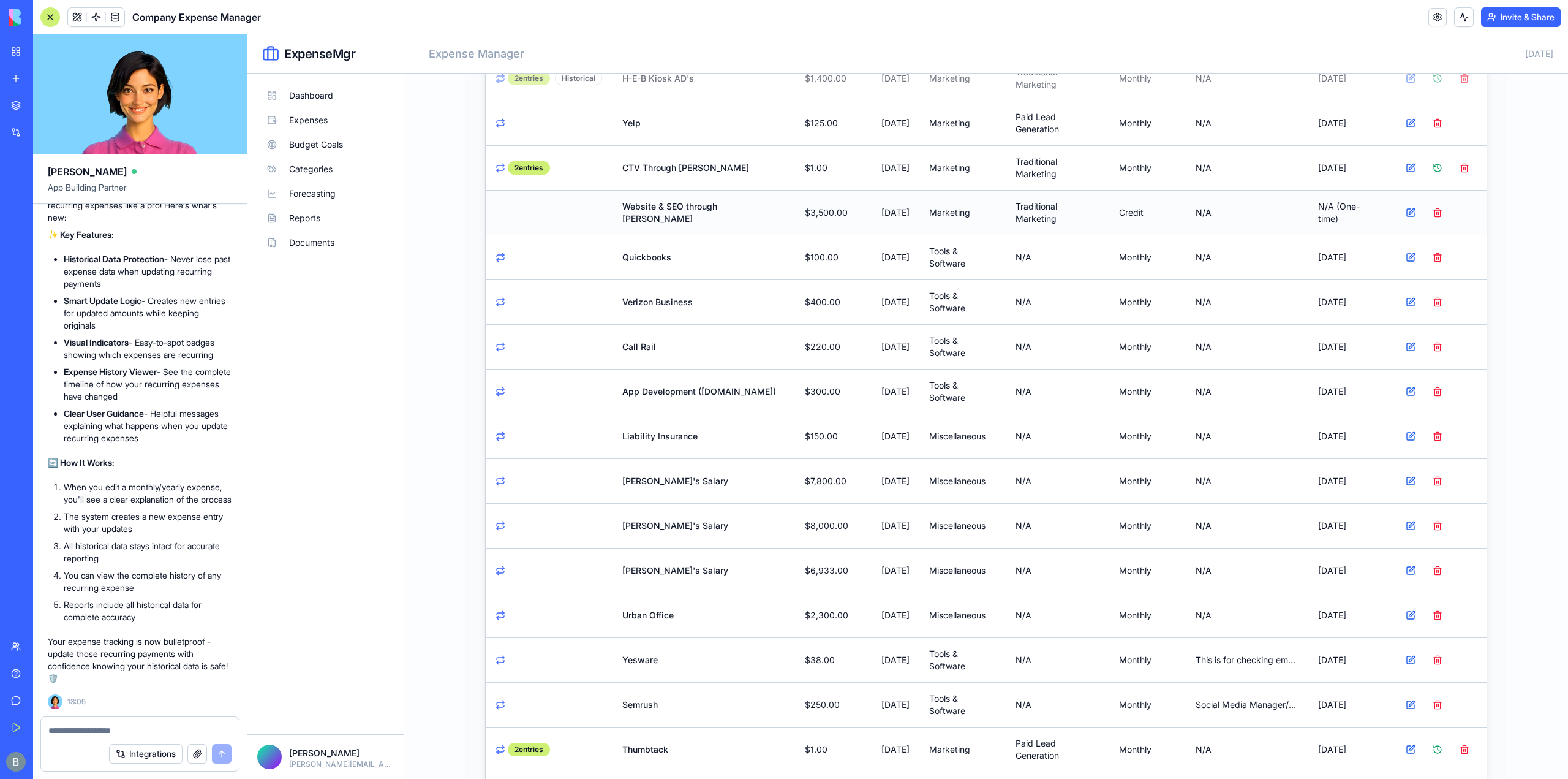
drag, startPoint x: 592, startPoint y: 178, endPoint x: 776, endPoint y: 225, distance: 189.9
click at [776, 225] on tbody "Home Advisor $2,500.00 [DATE] Marketing Paid Lead Generation monthly N/A [DATE]…" at bounding box center [986, 413] width 1001 height 1073
drag, startPoint x: 827, startPoint y: 219, endPoint x: 823, endPoint y: 227, distance: 8.9
click at [823, 225] on td "$3,500.00" at bounding box center [833, 212] width 76 height 44
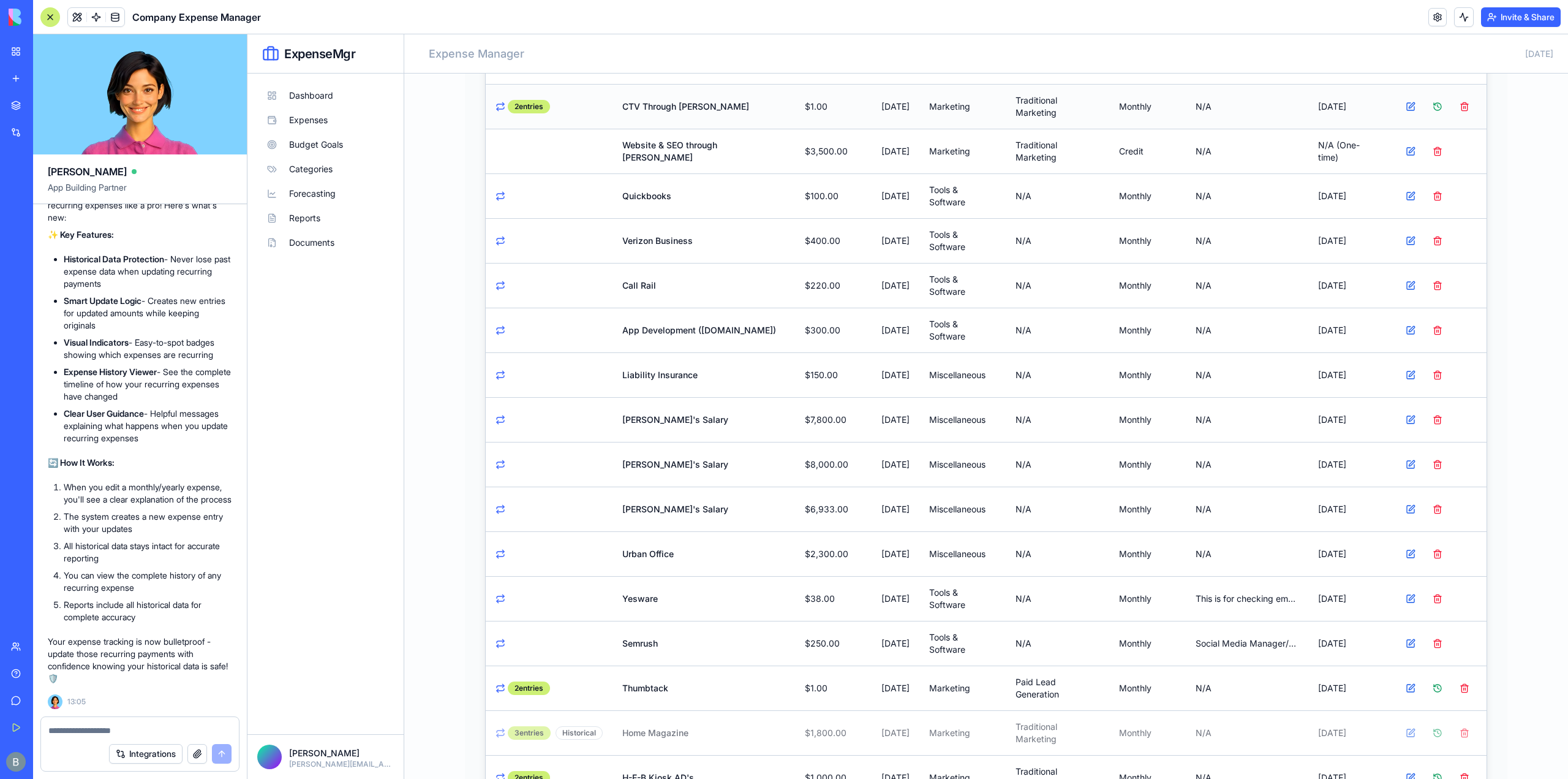
scroll to position [307, 0]
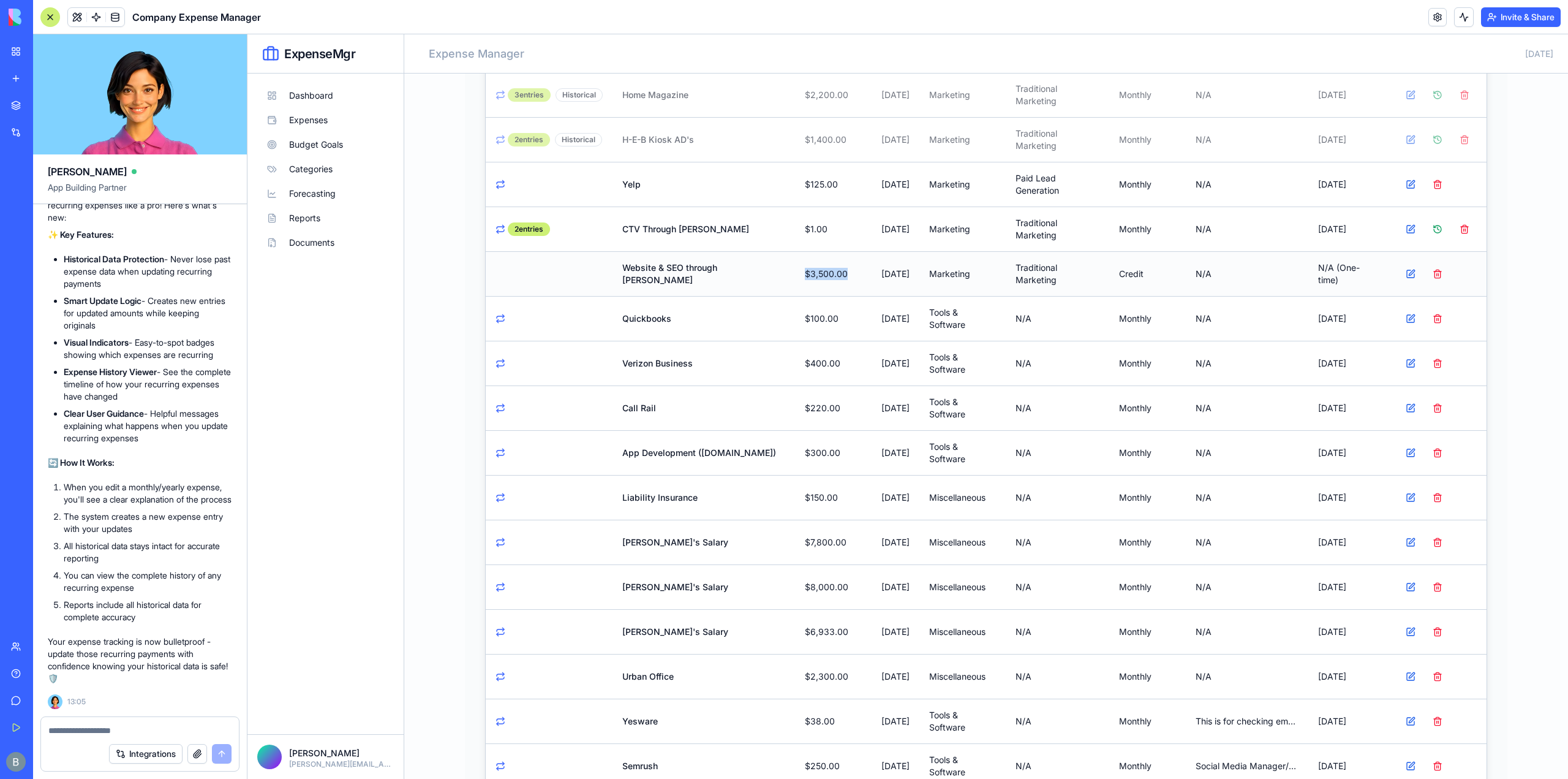
drag, startPoint x: 832, startPoint y: 268, endPoint x: 728, endPoint y: 271, distance: 104.0
click at [743, 271] on tr "Website & SEO through [PERSON_NAME] $3,500.00 [DATE] Marketing Traditional Mark…" at bounding box center [986, 273] width 1001 height 44
drag, startPoint x: 608, startPoint y: 222, endPoint x: 706, endPoint y: 235, distance: 98.9
click at [706, 235] on td "CTV Through [PERSON_NAME]" at bounding box center [704, 229] width 183 height 44
drag, startPoint x: 593, startPoint y: 256, endPoint x: 667, endPoint y: 277, distance: 76.9
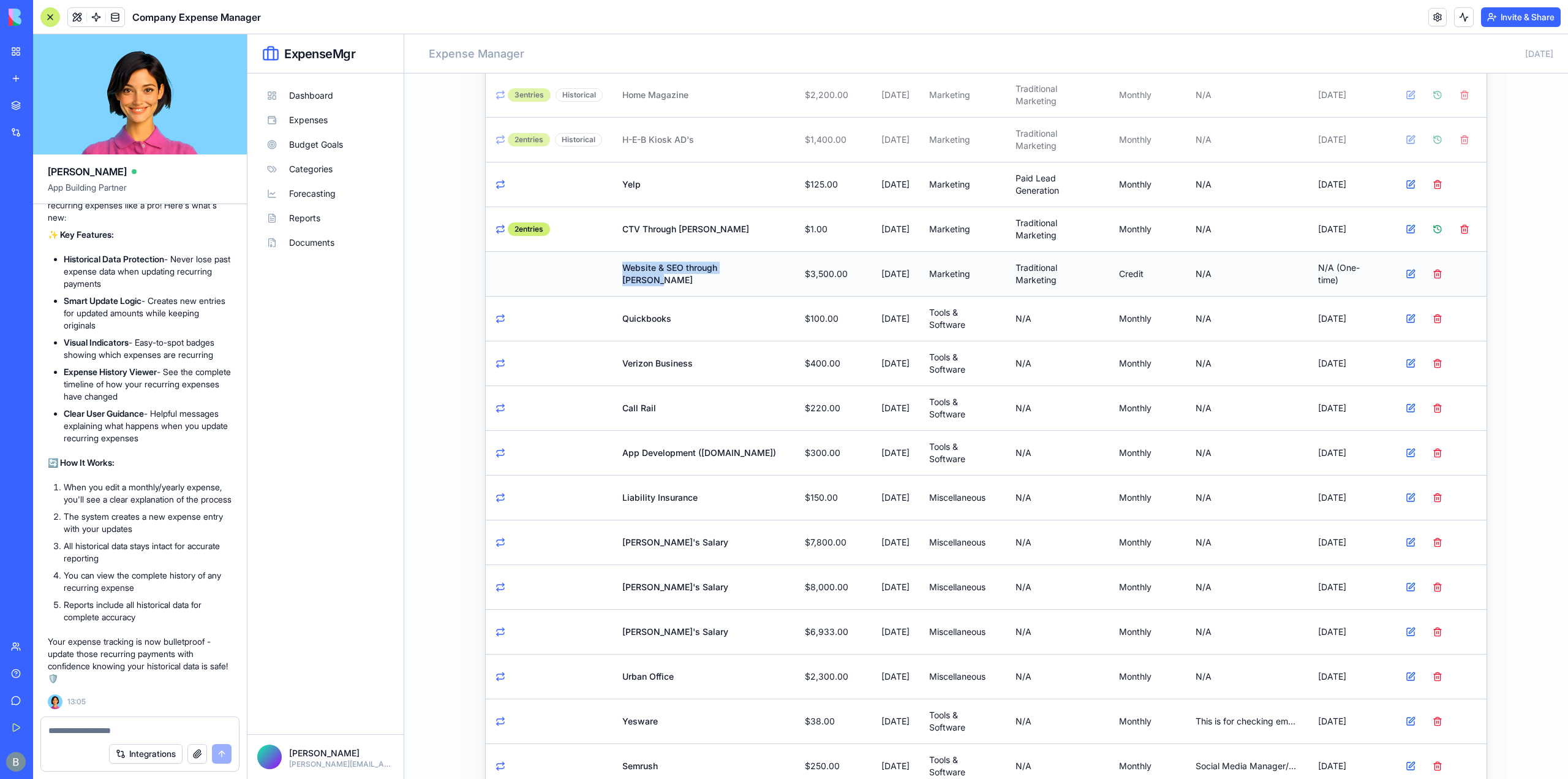
click at [667, 277] on tr "Website & SEO through [PERSON_NAME] $3,500.00 [DATE] Marketing Traditional Mark…" at bounding box center [986, 273] width 1001 height 44
click at [696, 284] on td "Website & SEO through [PERSON_NAME]" at bounding box center [704, 273] width 183 height 44
click at [721, 287] on td "Website & SEO through [PERSON_NAME]" at bounding box center [704, 273] width 183 height 44
drag, startPoint x: 781, startPoint y: 219, endPoint x: 747, endPoint y: 226, distance: 34.7
click at [747, 226] on tr "2 entries CTV Through [PERSON_NAME] $1.00 [DATE] Marketing Traditional Marketin…" at bounding box center [986, 229] width 1001 height 44
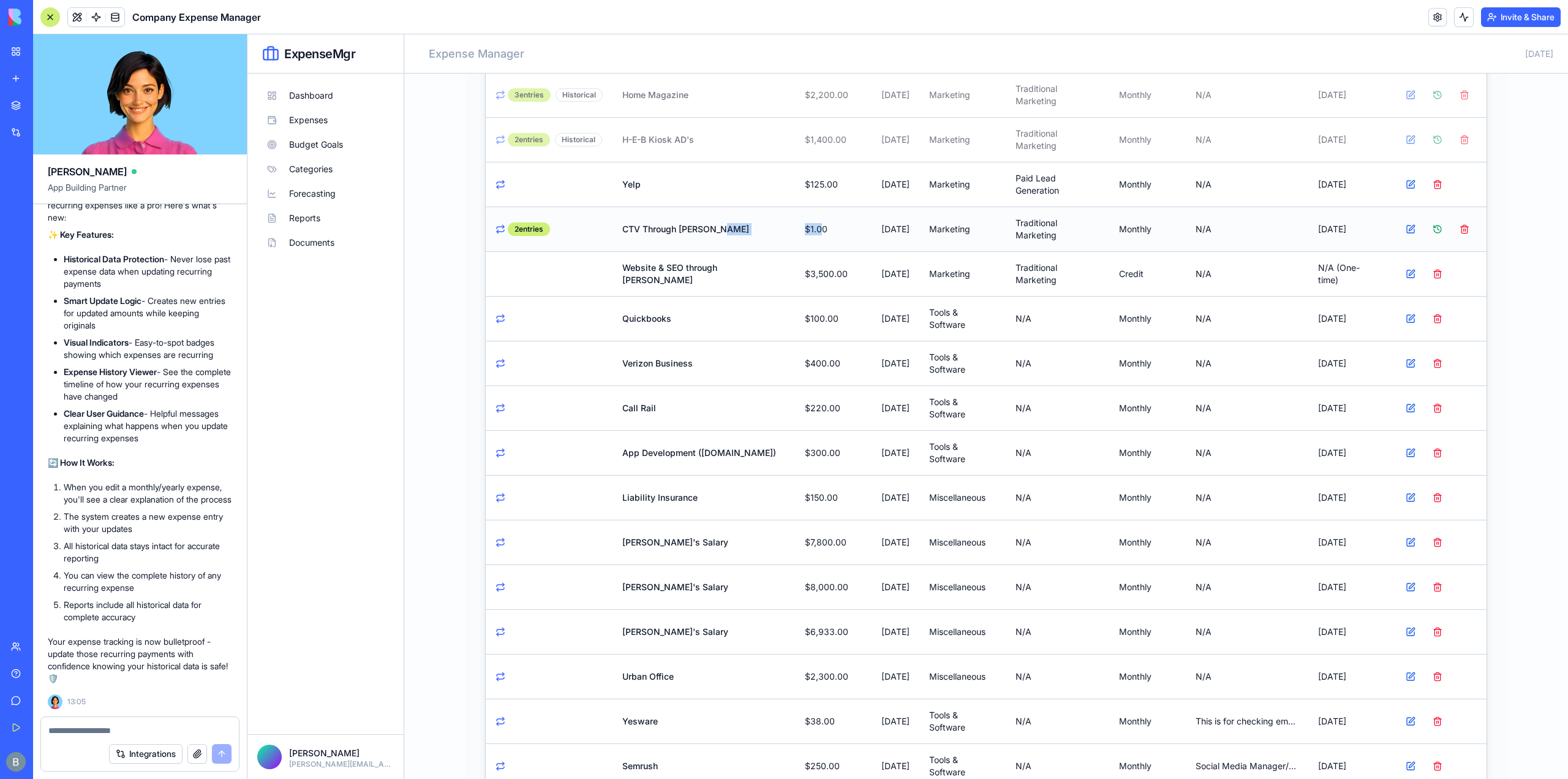
click at [741, 241] on td "CTV Through [PERSON_NAME]" at bounding box center [704, 229] width 183 height 44
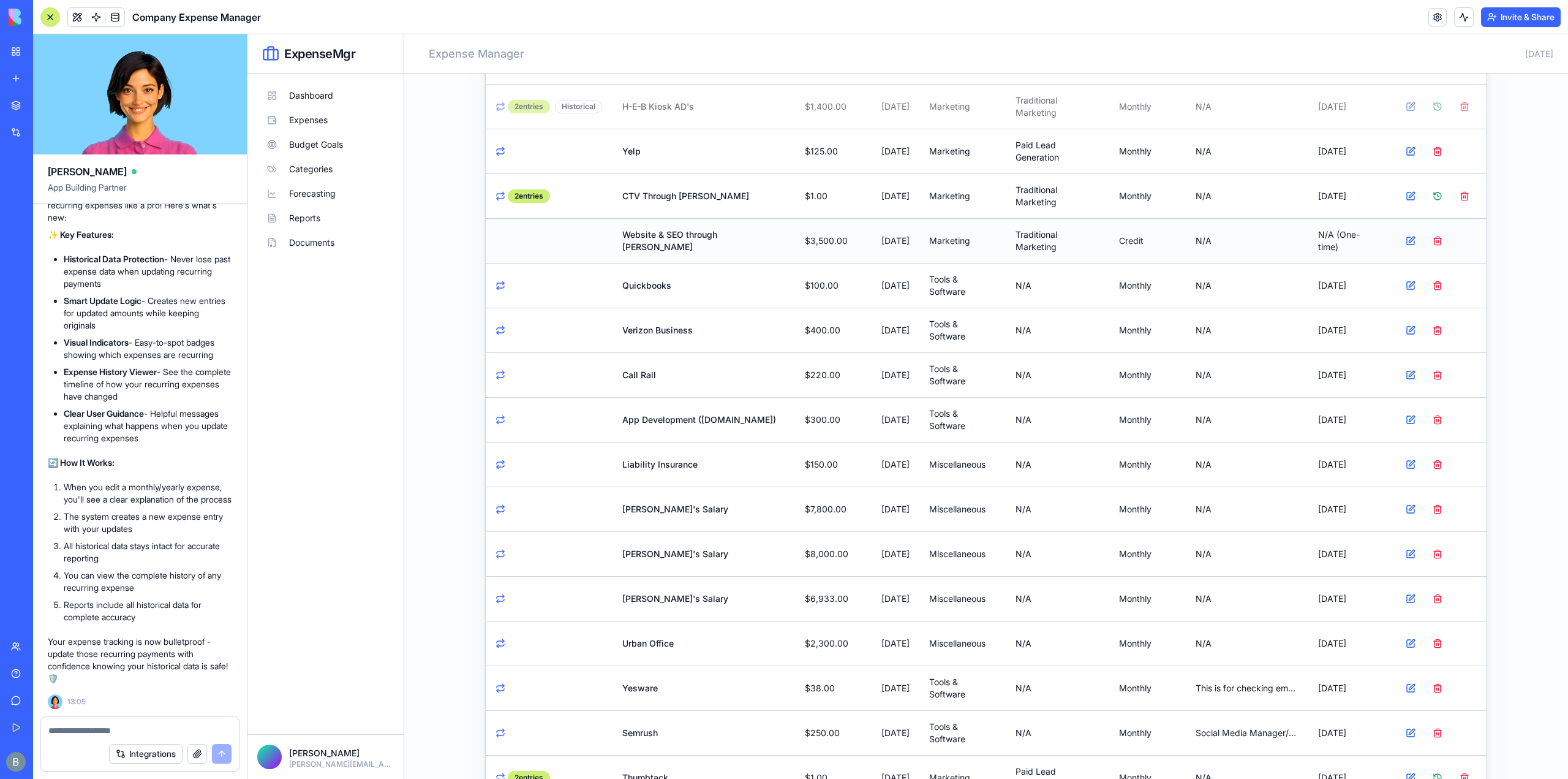
scroll to position [368, 0]
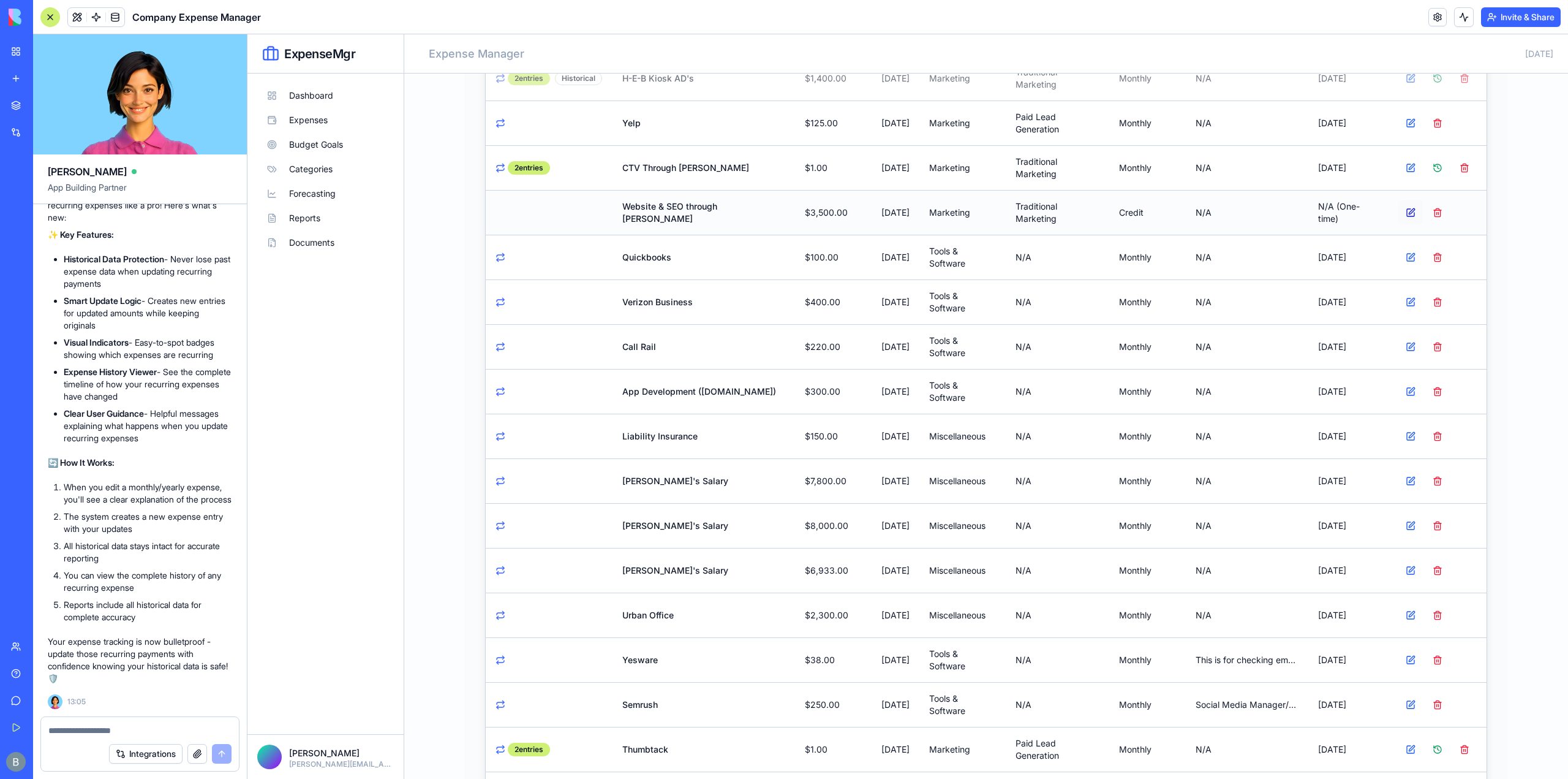
click at [1402, 201] on button at bounding box center [1411, 213] width 25 height 25
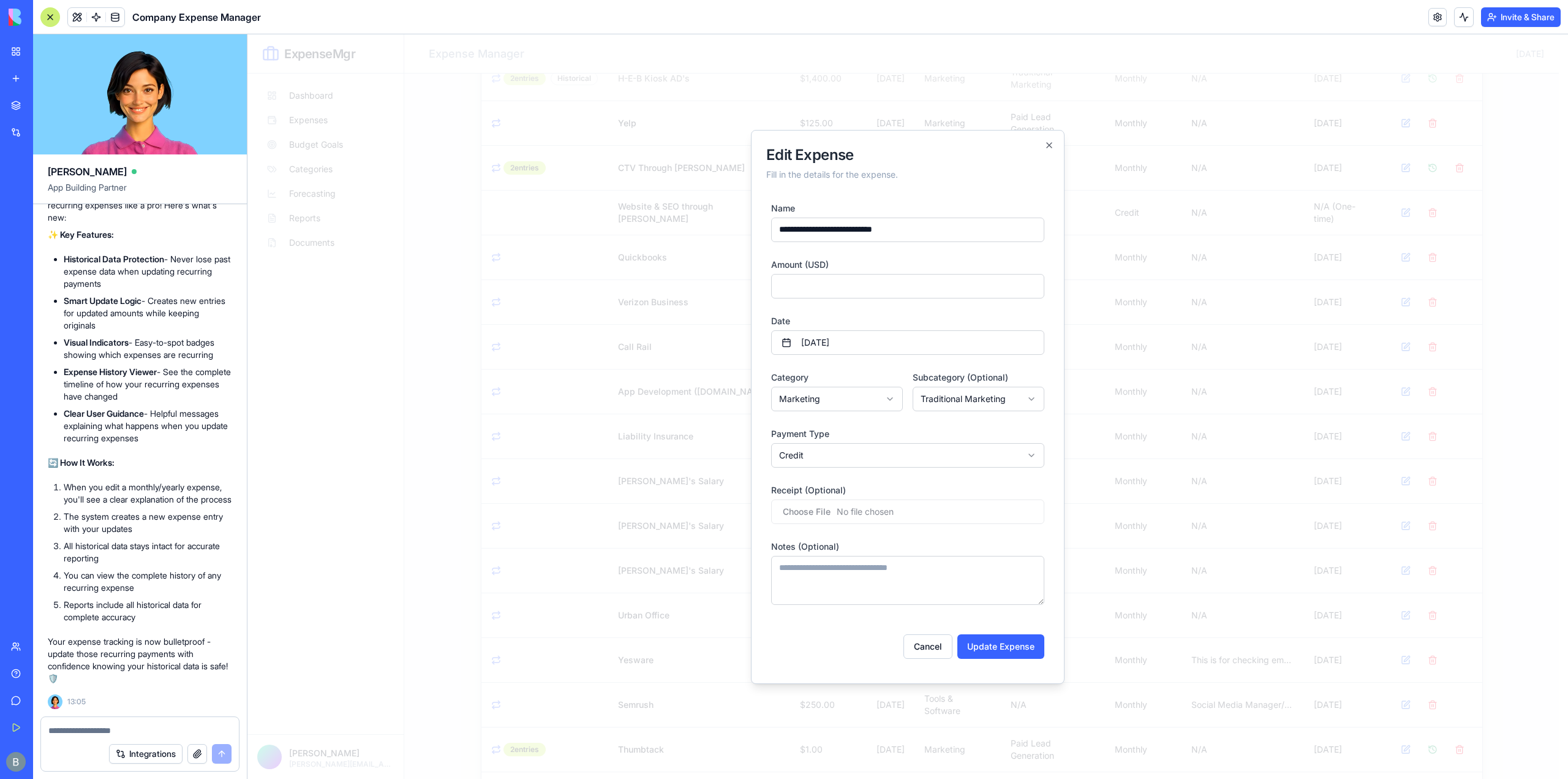
click at [845, 406] on body "ExpenseMgr Dashboard Expenses Budget Goals Categories Forecasting Reports Docum…" at bounding box center [903, 328] width 1312 height 1323
click at [970, 398] on body "ExpenseMgr Dashboard Expenses Budget Goals Categories Forecasting Reports Docum…" at bounding box center [903, 328] width 1312 height 1323
drag, startPoint x: 966, startPoint y: 400, endPoint x: 916, endPoint y: 427, distance: 56.8
click at [965, 400] on body "ExpenseMgr Dashboard Expenses Budget Goals Categories Forecasting Reports Docum…" at bounding box center [903, 328] width 1312 height 1323
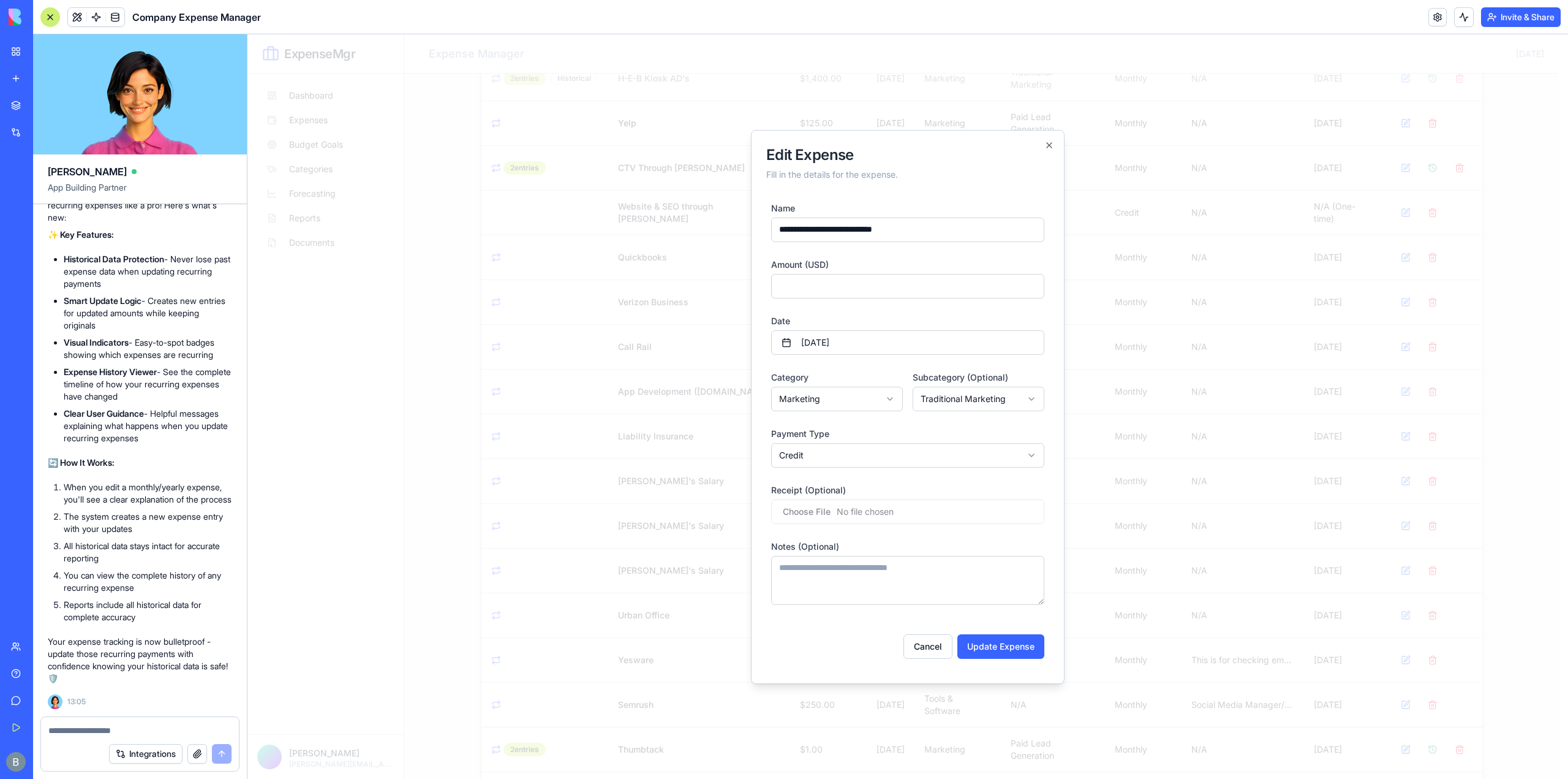
click at [833, 473] on form "**********" at bounding box center [908, 429] width 283 height 478
click at [836, 463] on body "ExpenseMgr Dashboard Expenses Budget Goals Categories Forecasting Reports Docum…" at bounding box center [903, 328] width 1312 height 1323
click at [995, 658] on button "Update Expense" at bounding box center [1001, 646] width 87 height 25
type input "*"
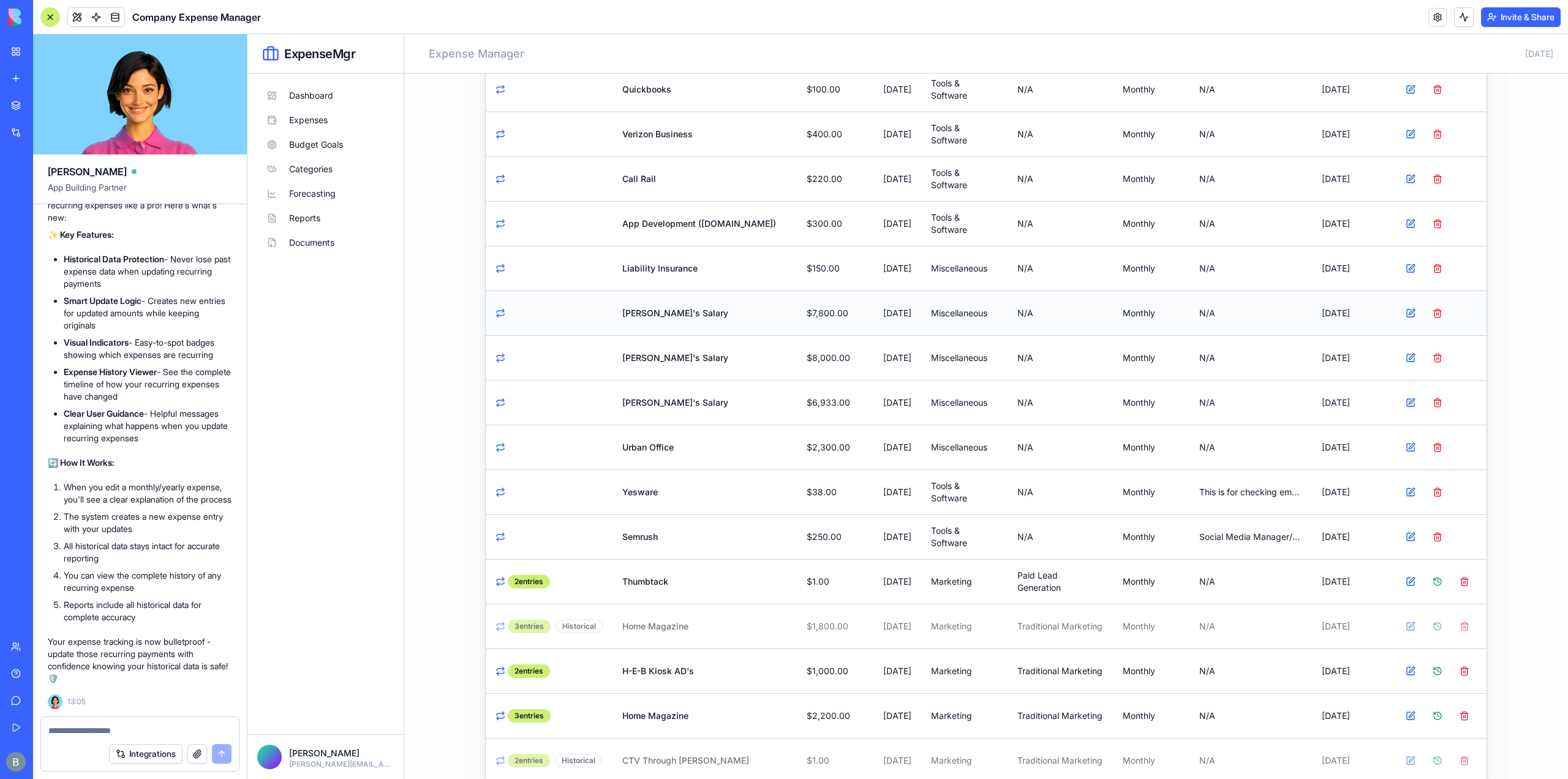
scroll to position [573, 0]
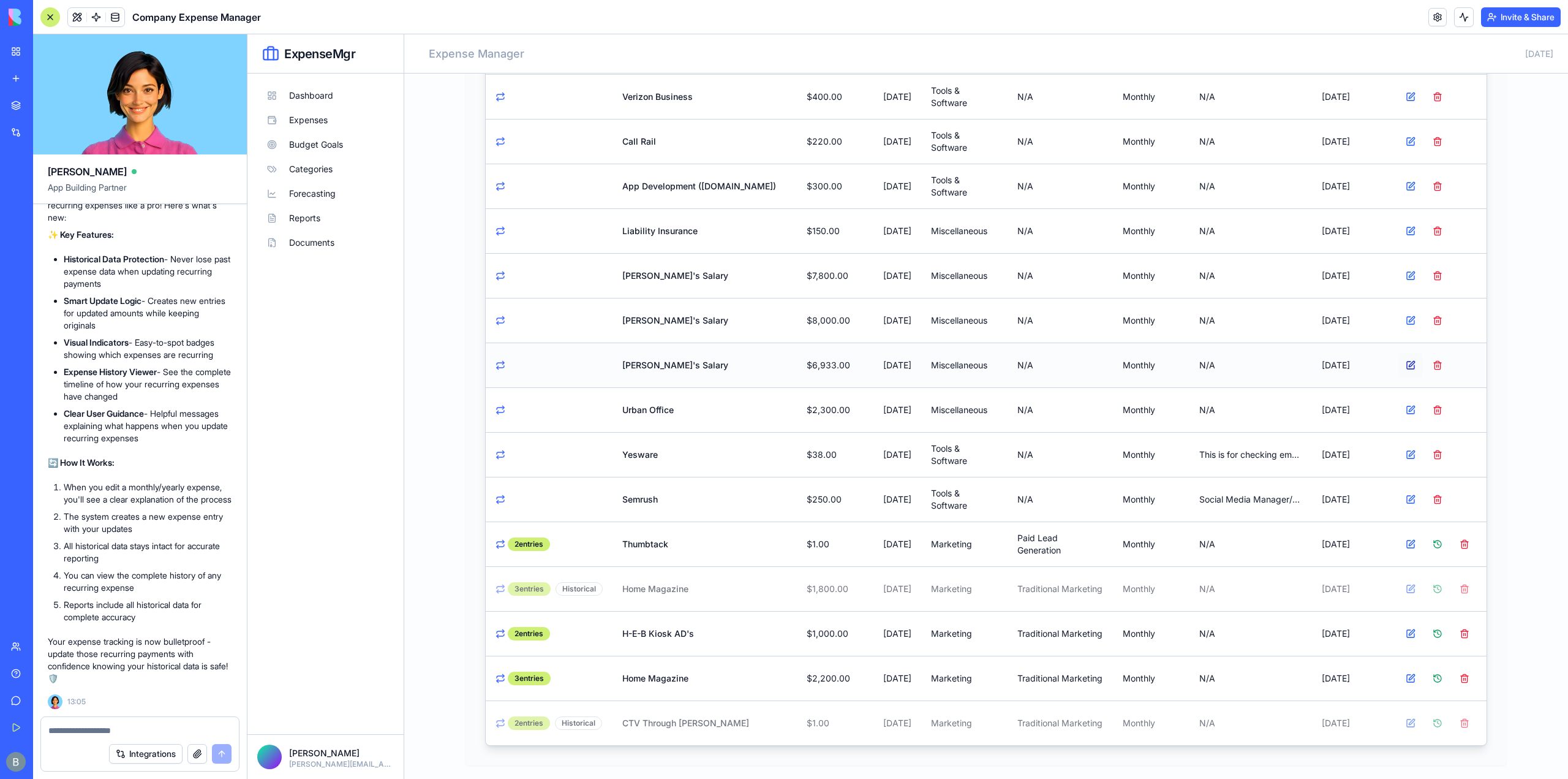
click at [1401, 360] on button at bounding box center [1411, 365] width 25 height 25
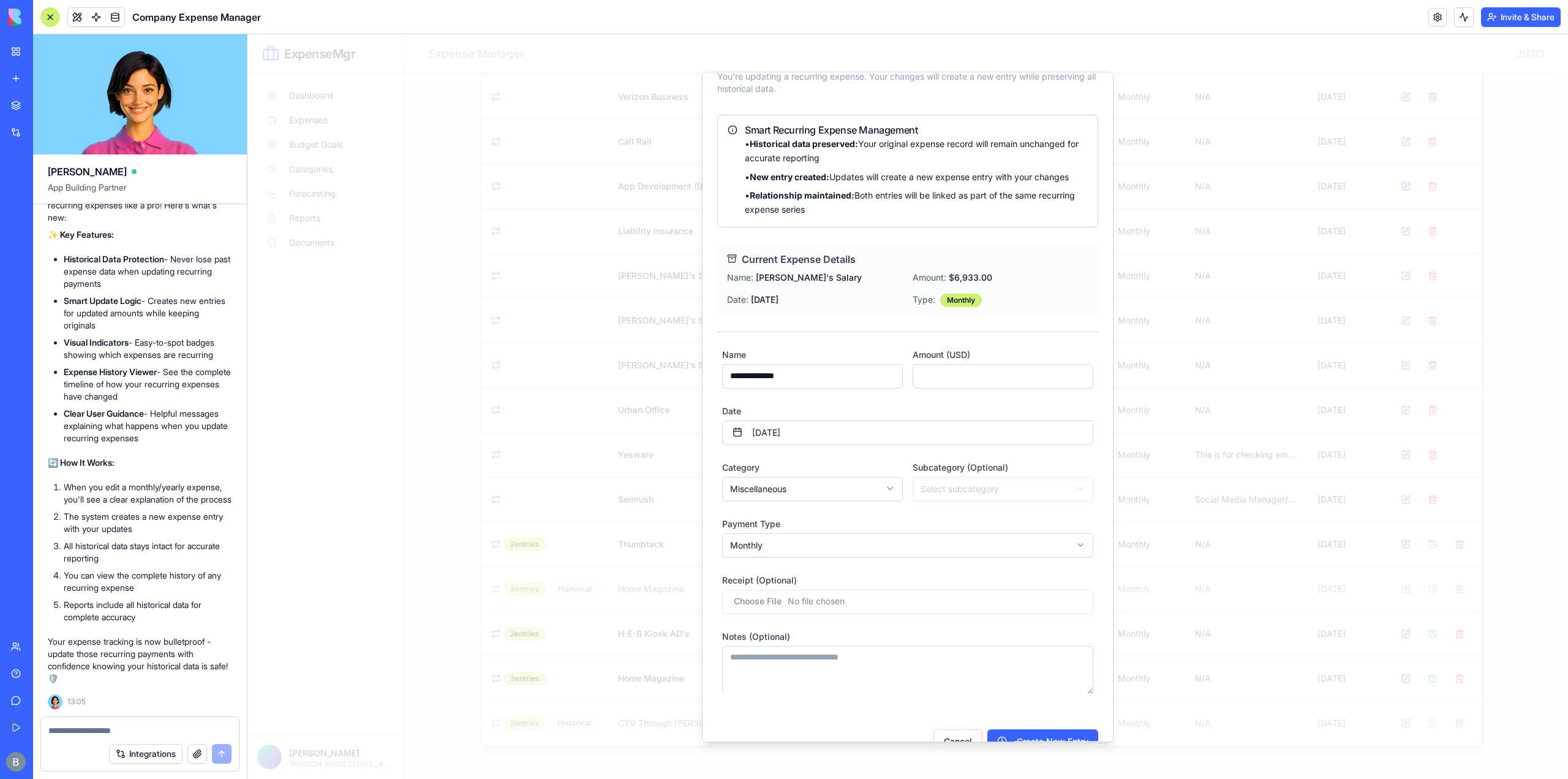
scroll to position [65, 0]
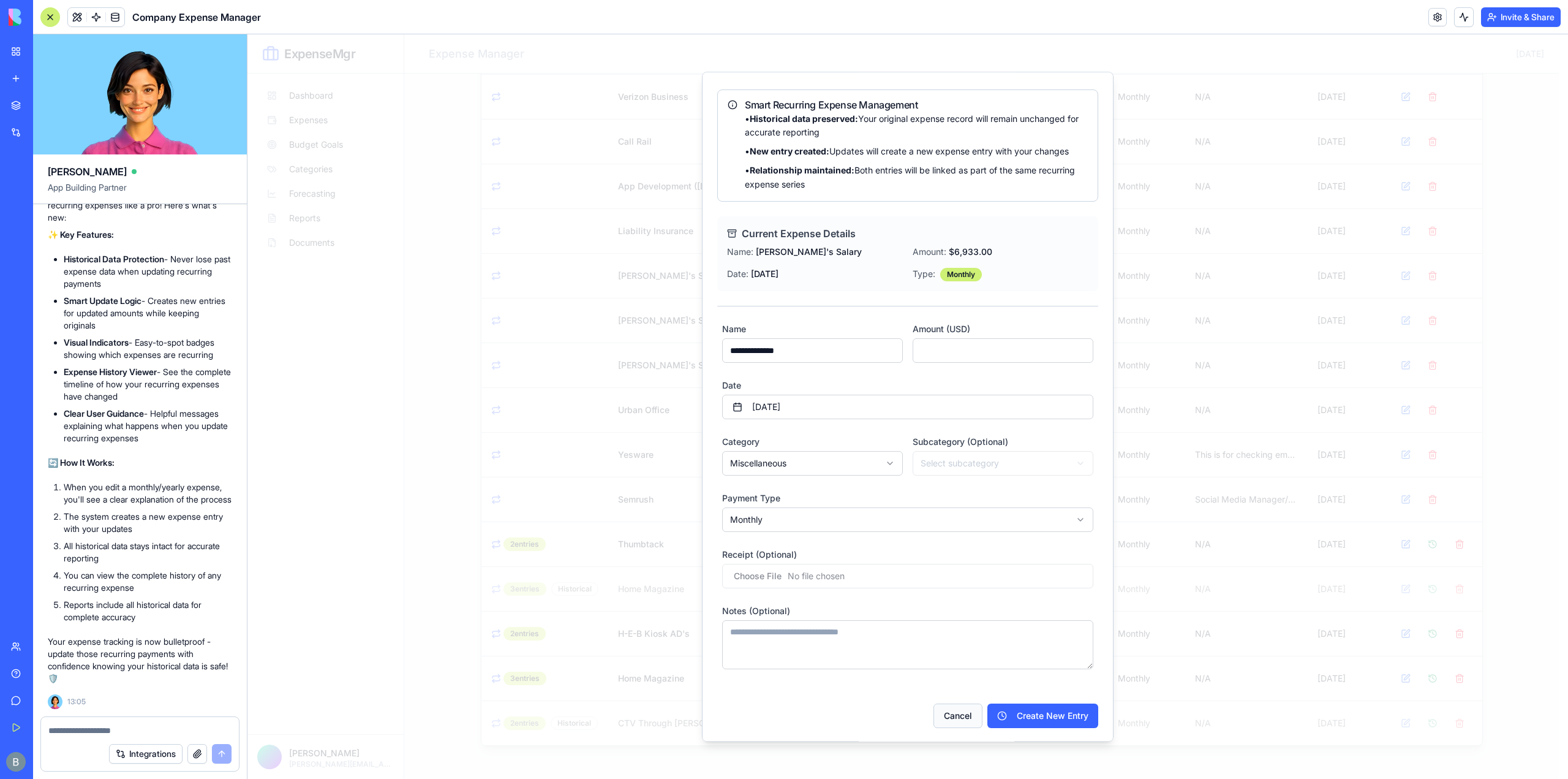
click at [963, 711] on button "Cancel" at bounding box center [957, 716] width 49 height 25
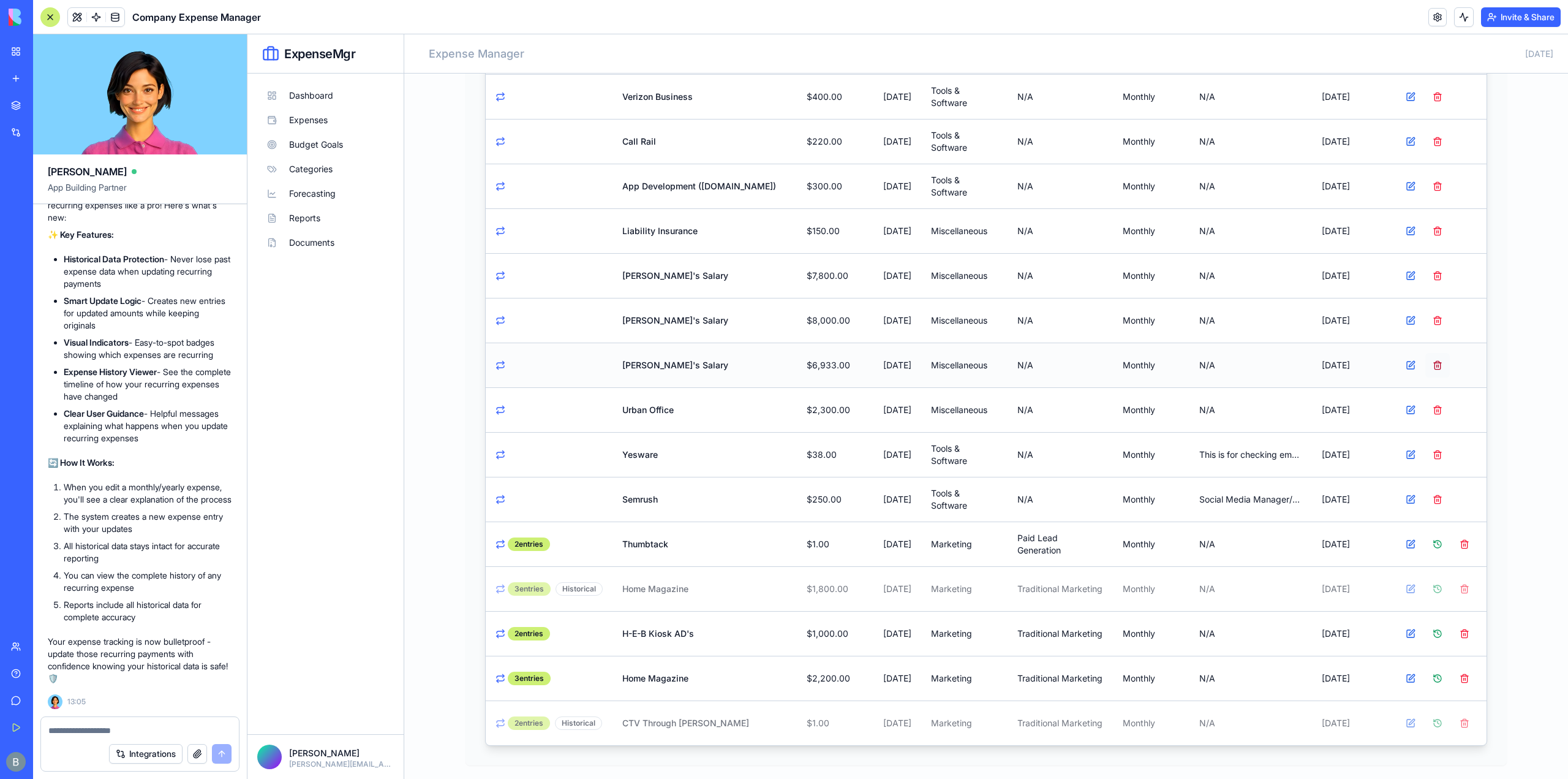
click at [1431, 362] on button at bounding box center [1438, 365] width 25 height 25
click at [1410, 401] on button at bounding box center [1411, 410] width 25 height 25
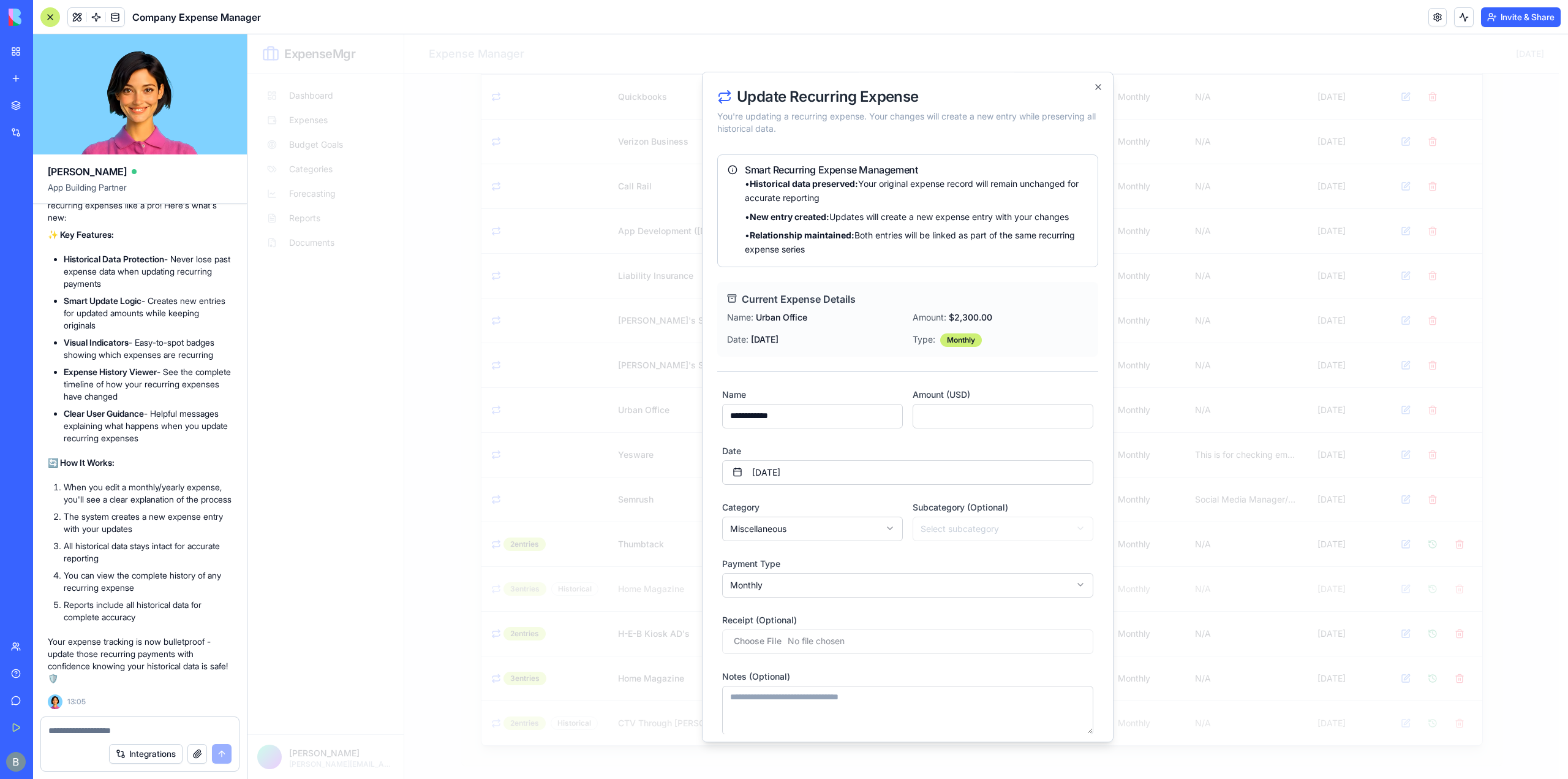
drag, startPoint x: 957, startPoint y: 428, endPoint x: 956, endPoint y: 415, distance: 13.0
click at [956, 426] on form "**********" at bounding box center [908, 560] width 381 height 348
click at [956, 415] on input "****" at bounding box center [1003, 416] width 181 height 25
click at [954, 415] on input "****" at bounding box center [1003, 416] width 181 height 25
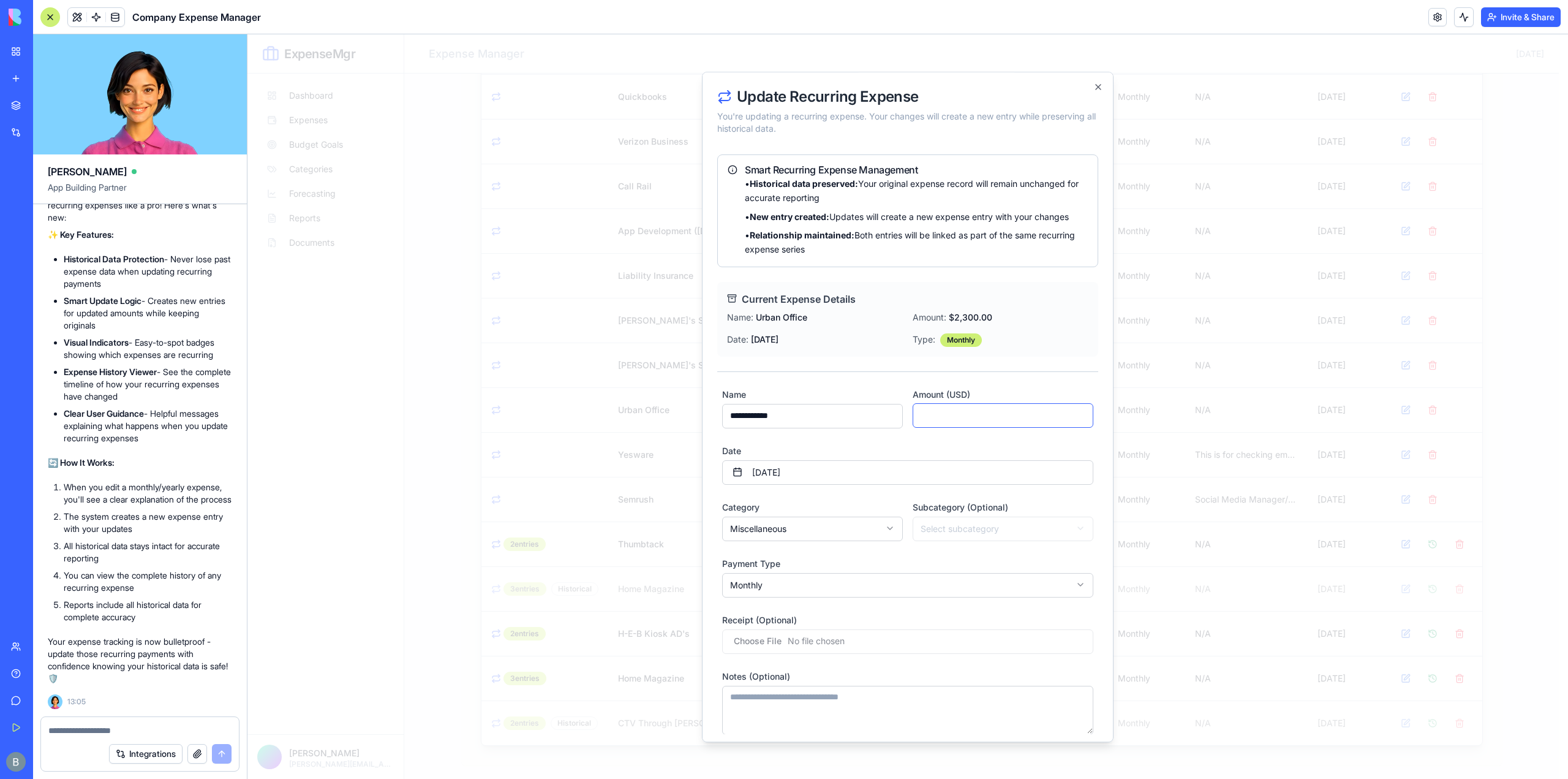
click at [954, 415] on input "****" at bounding box center [1003, 416] width 181 height 25
type input "****"
click at [961, 393] on label "Amount (USD)" at bounding box center [941, 394] width 58 height 11
click at [961, 403] on input "****" at bounding box center [1003, 416] width 181 height 25
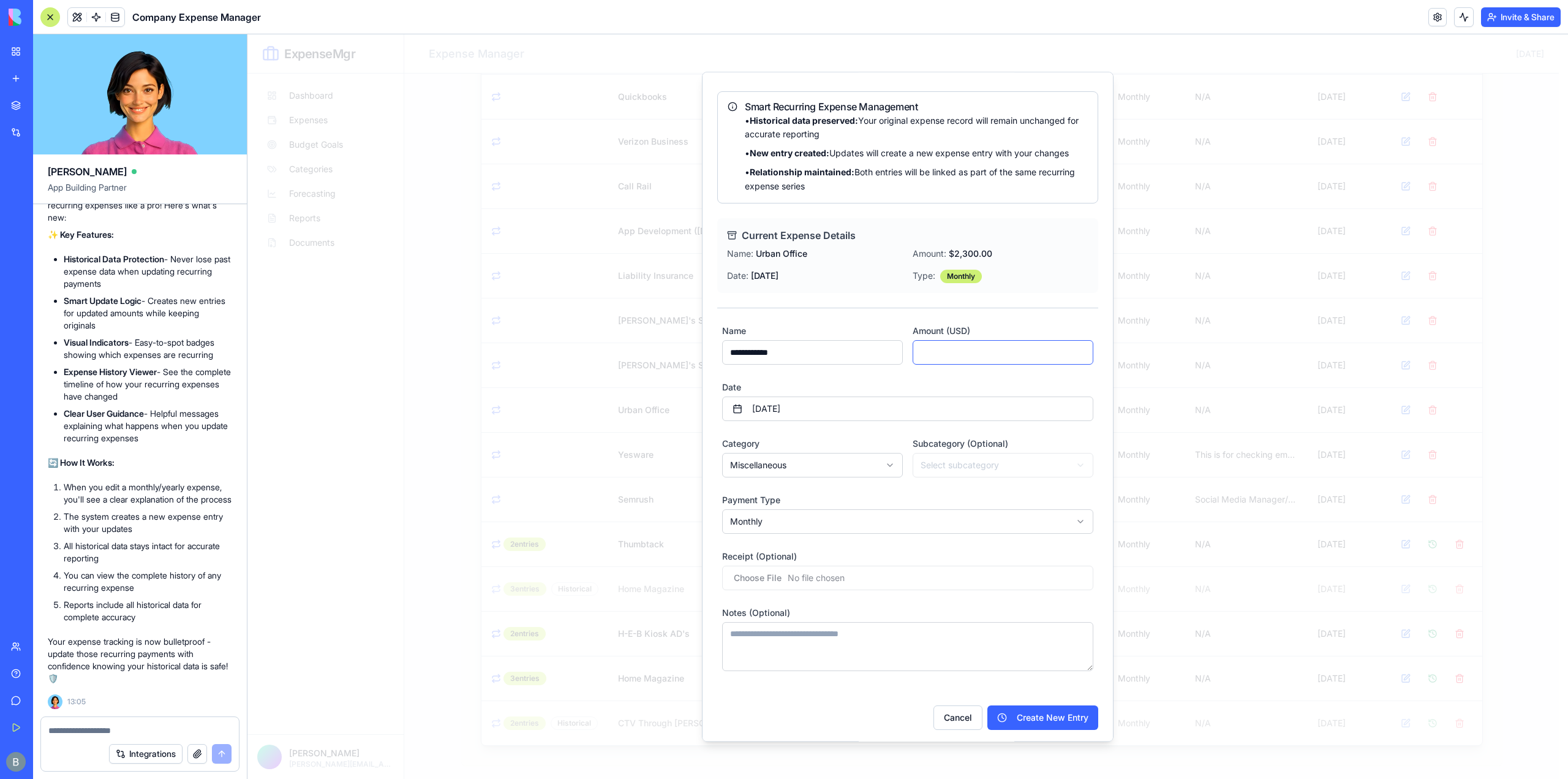
scroll to position [65, 0]
click at [1045, 715] on button "Create New Entry" at bounding box center [1042, 716] width 111 height 25
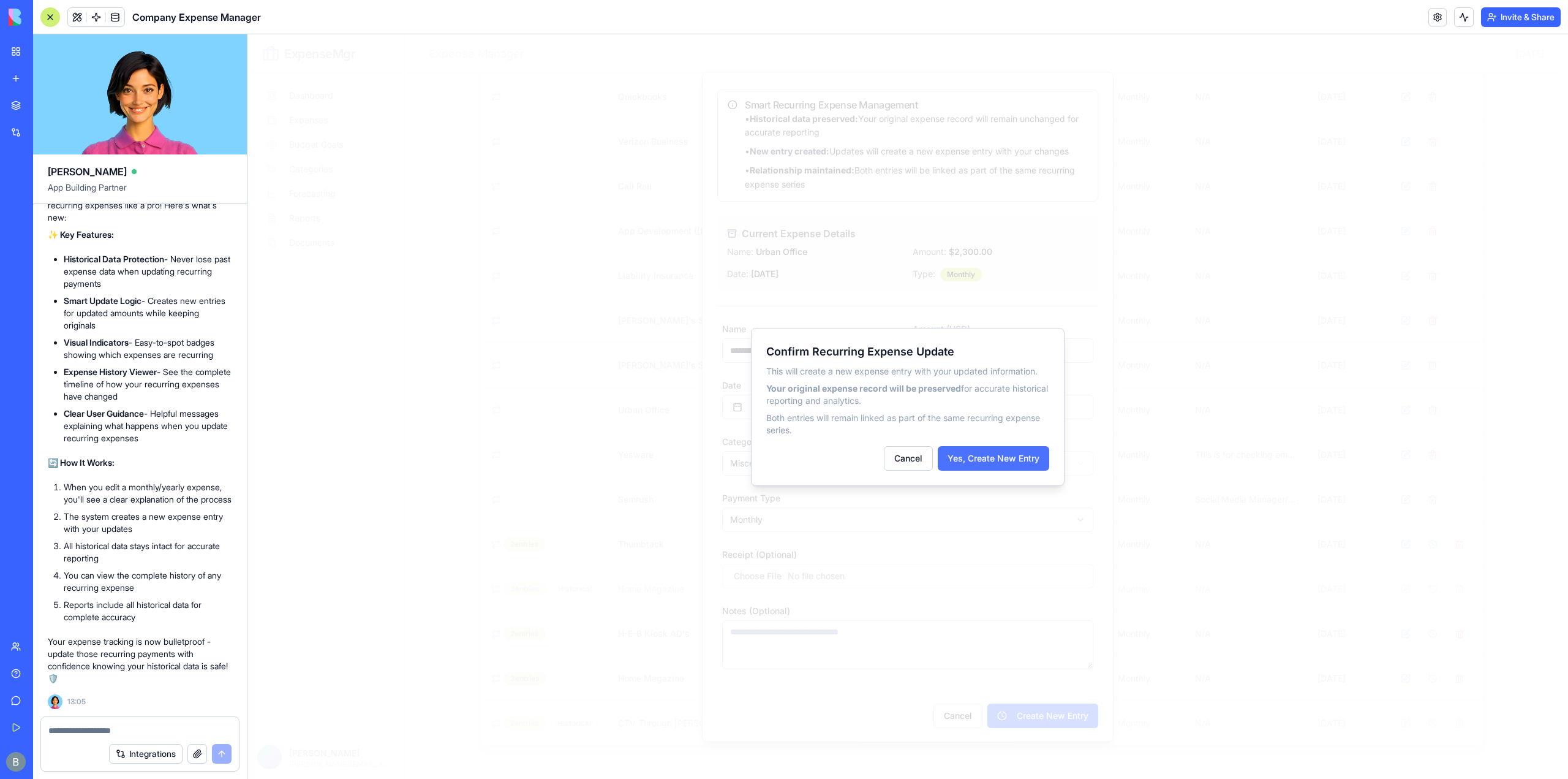
click at [1020, 462] on button "Yes, Create New Entry" at bounding box center [994, 458] width 112 height 25
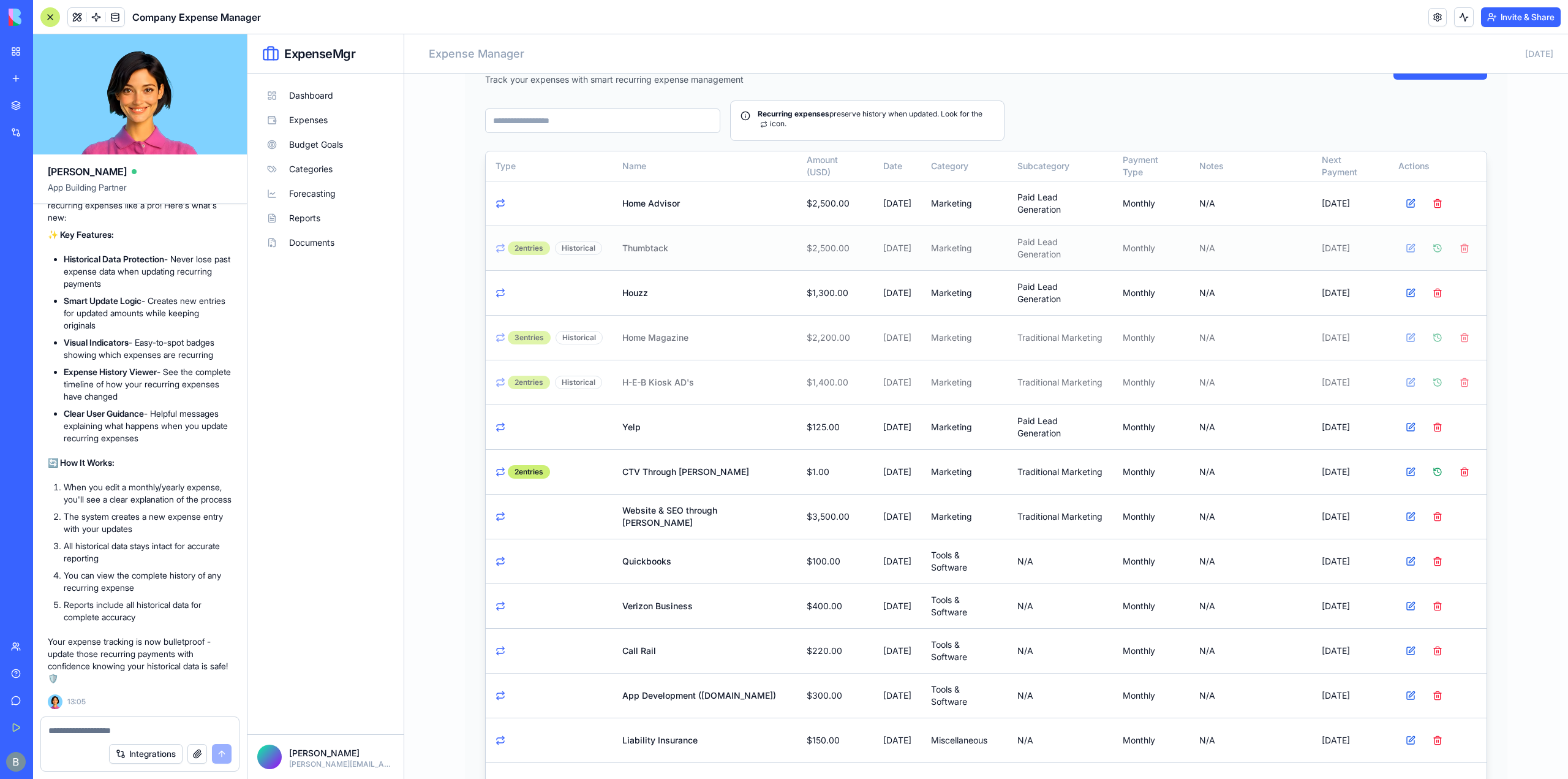
scroll to position [0, 0]
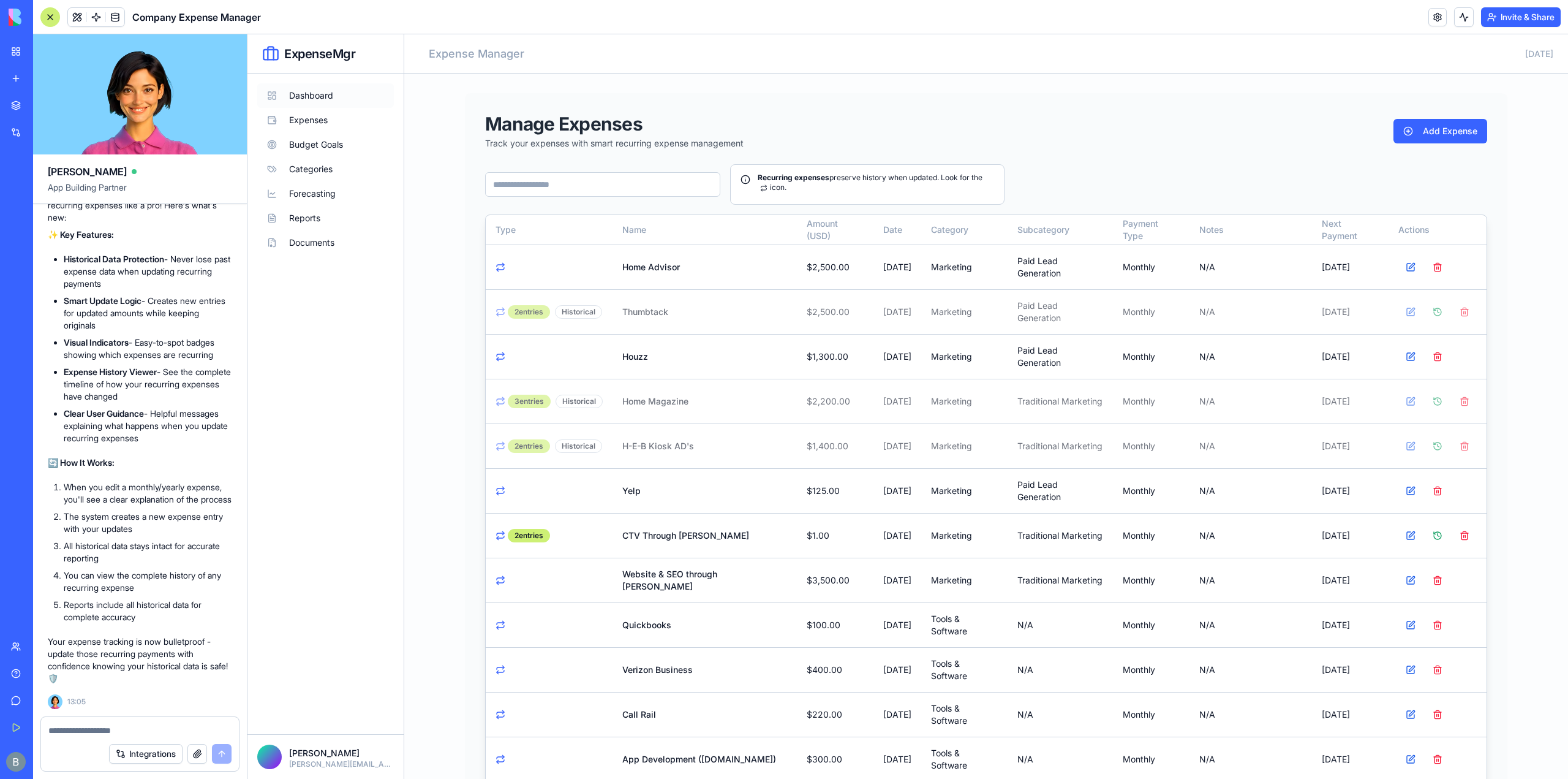
click at [331, 95] on button "Dashboard" at bounding box center [325, 96] width 137 height 25
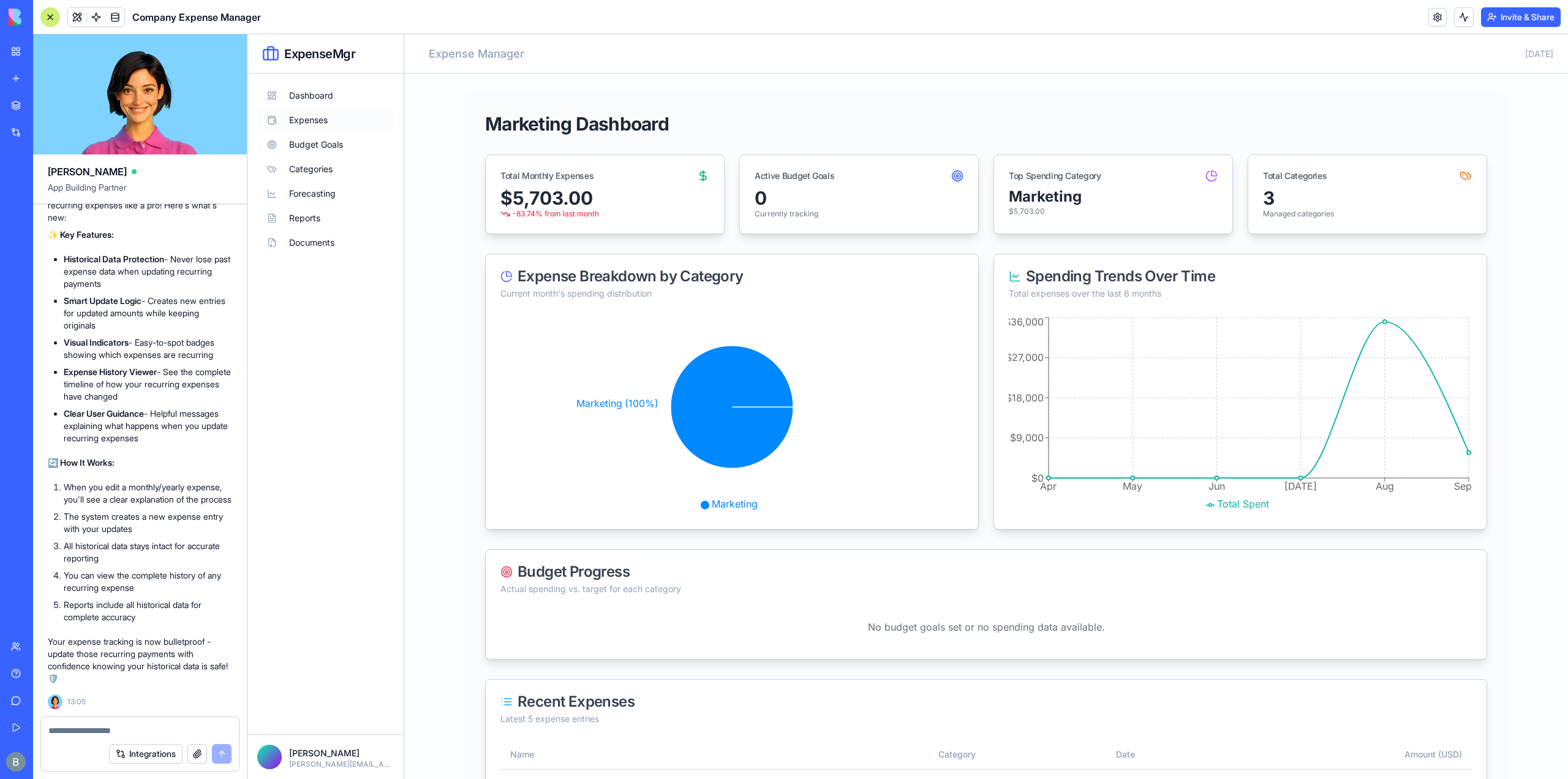
click at [334, 120] on button "Expenses" at bounding box center [325, 121] width 137 height 25
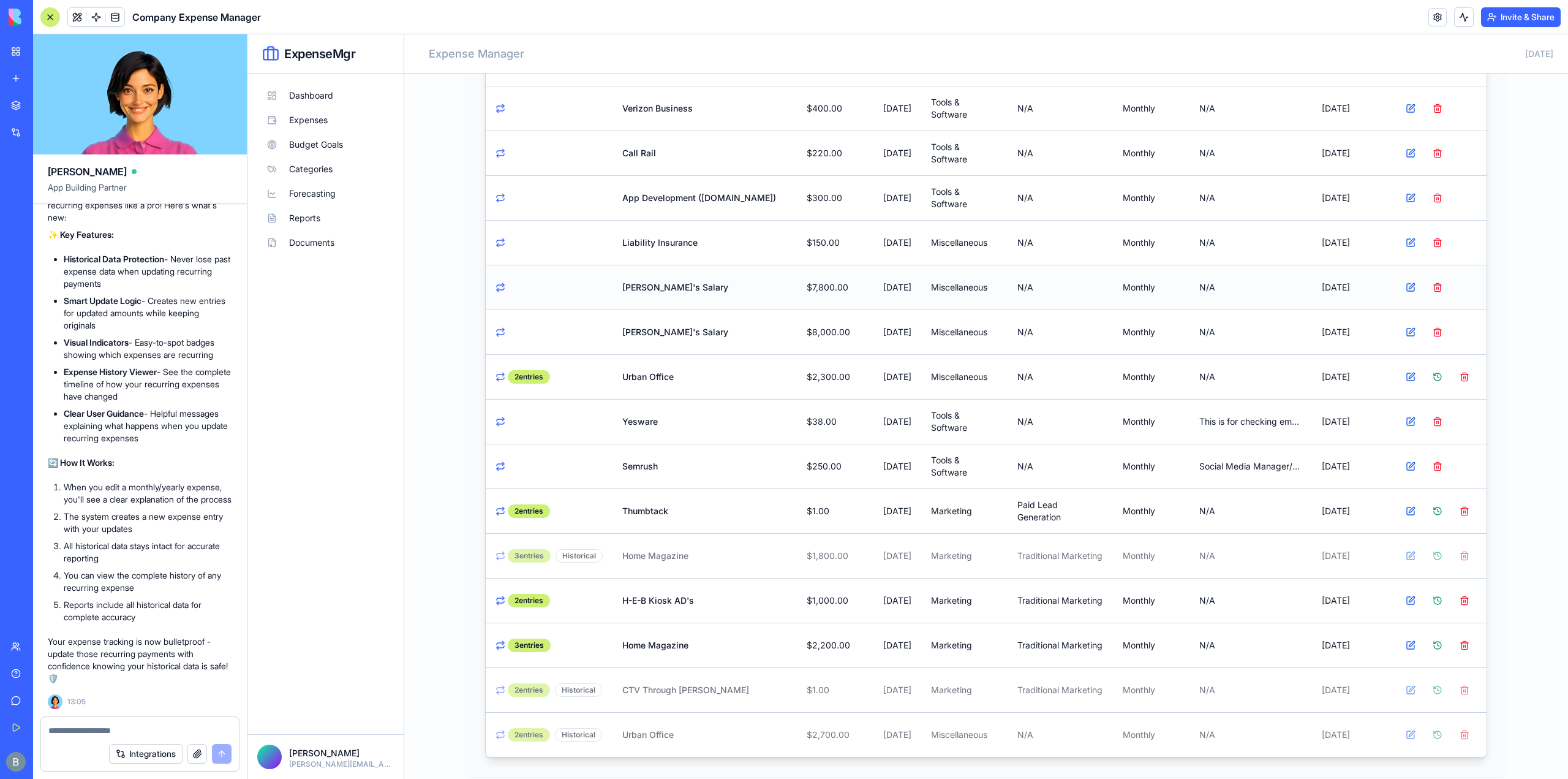
scroll to position [573, 0]
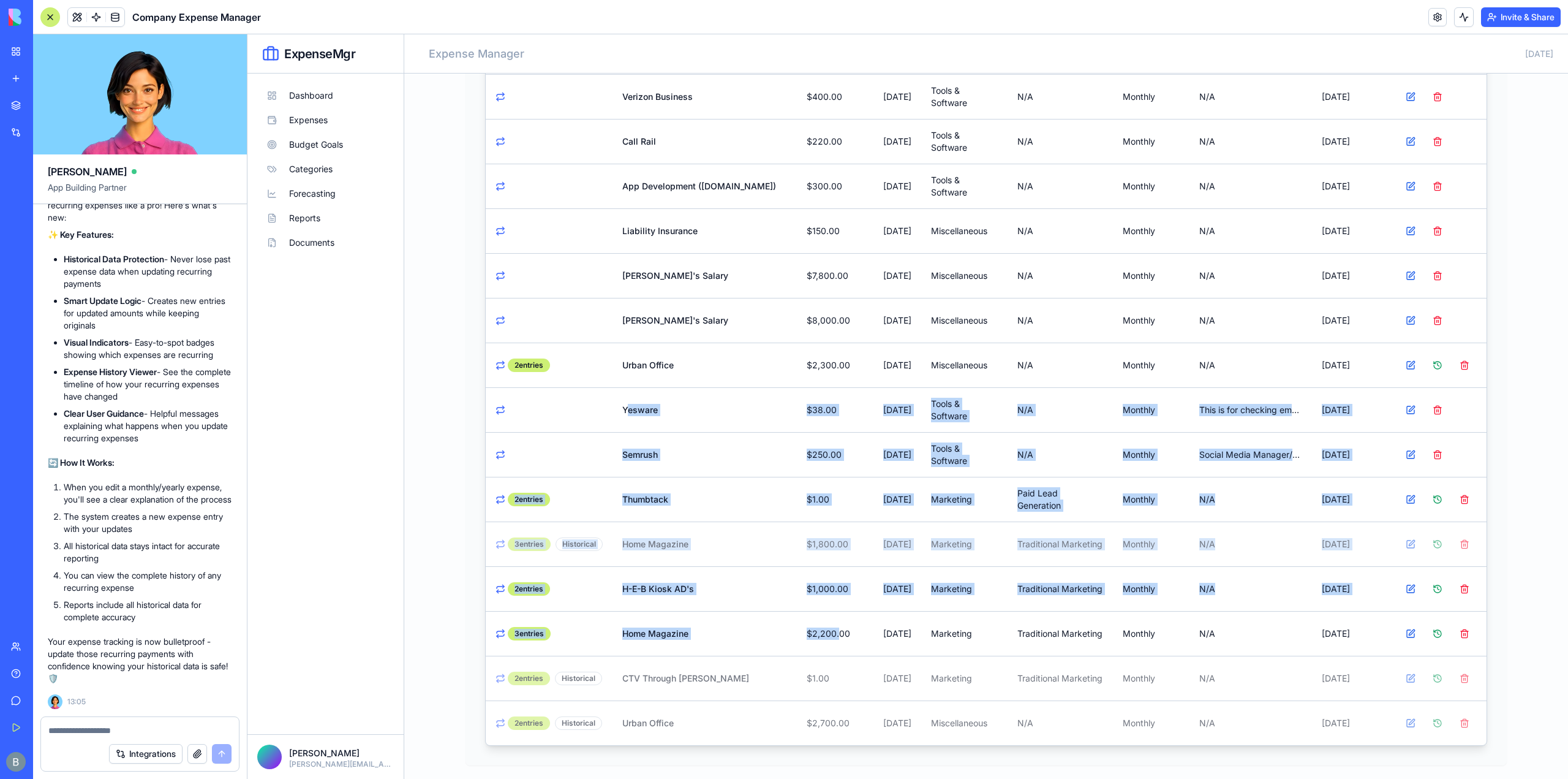
drag, startPoint x: 618, startPoint y: 397, endPoint x: 472, endPoint y: 618, distance: 264.9
click at [790, 636] on tbody "Home Advisor $2,500.00 [DATE] Marketing Paid Lead Generation monthly N/A [DATE]…" at bounding box center [986, 208] width 1001 height 1073
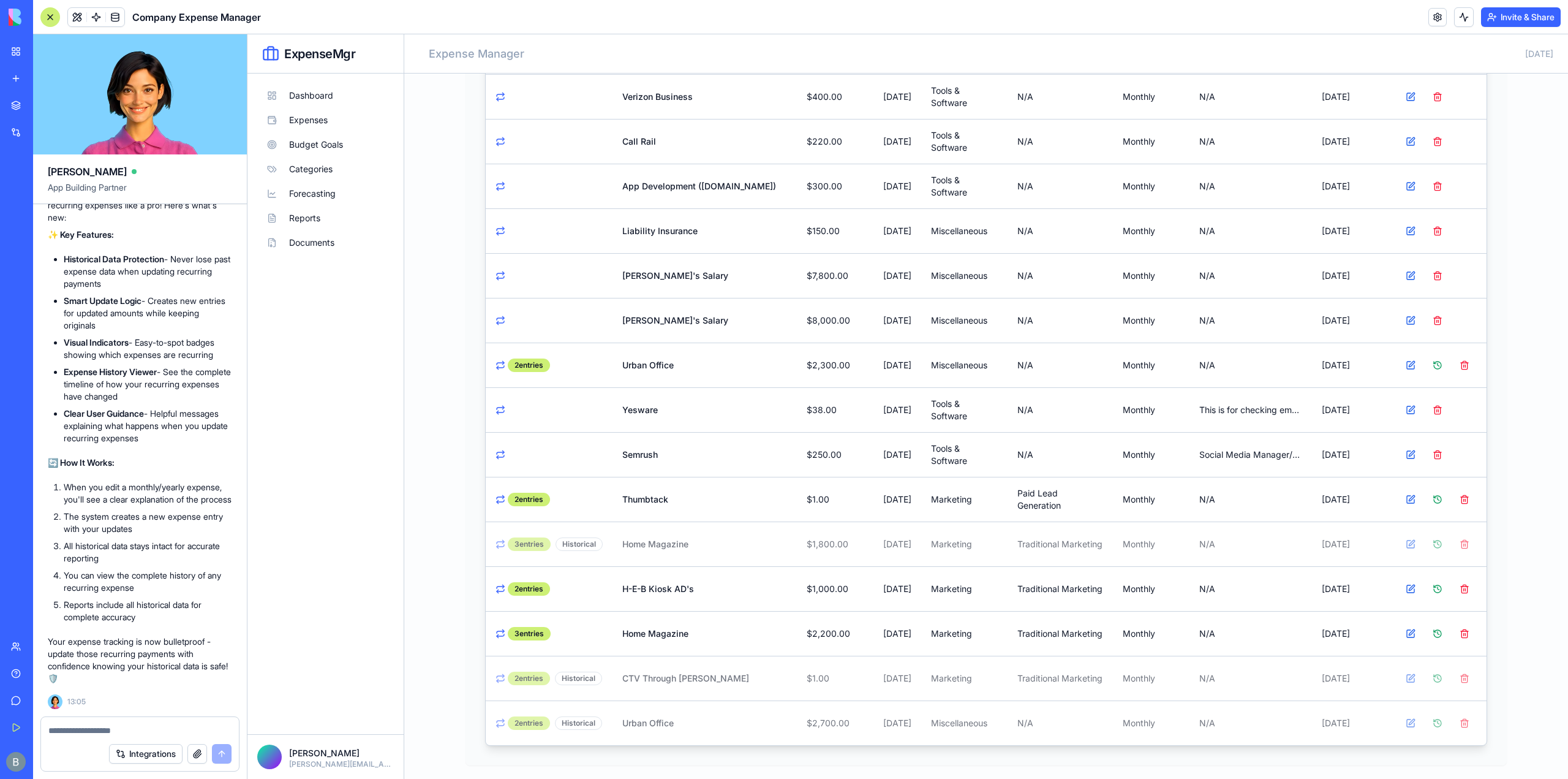
click at [422, 589] on main "Manage Expenses Track your expenses with smart recurring expense management Add…" at bounding box center [986, 143] width 1164 height 1284
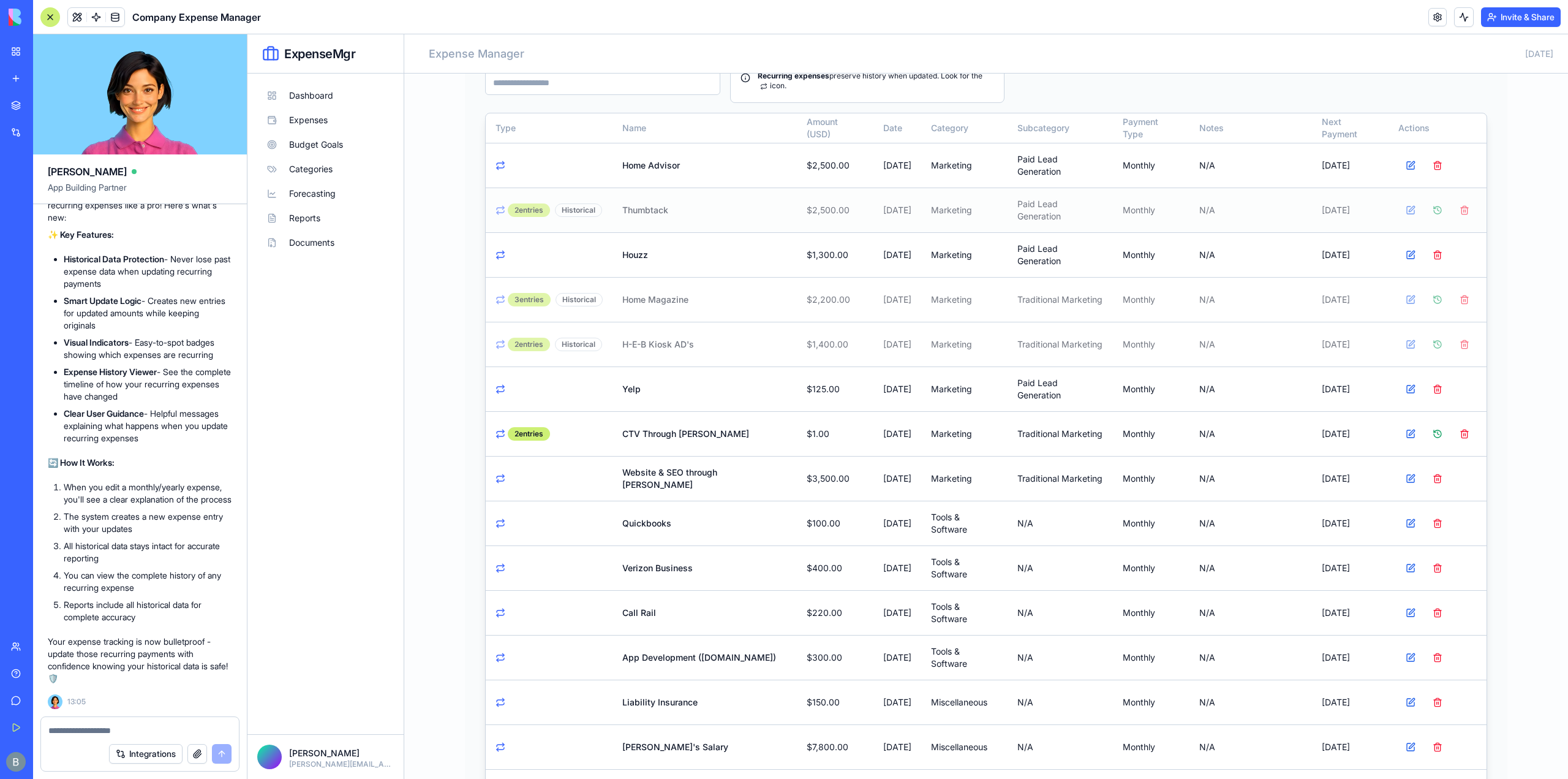
scroll to position [82, 0]
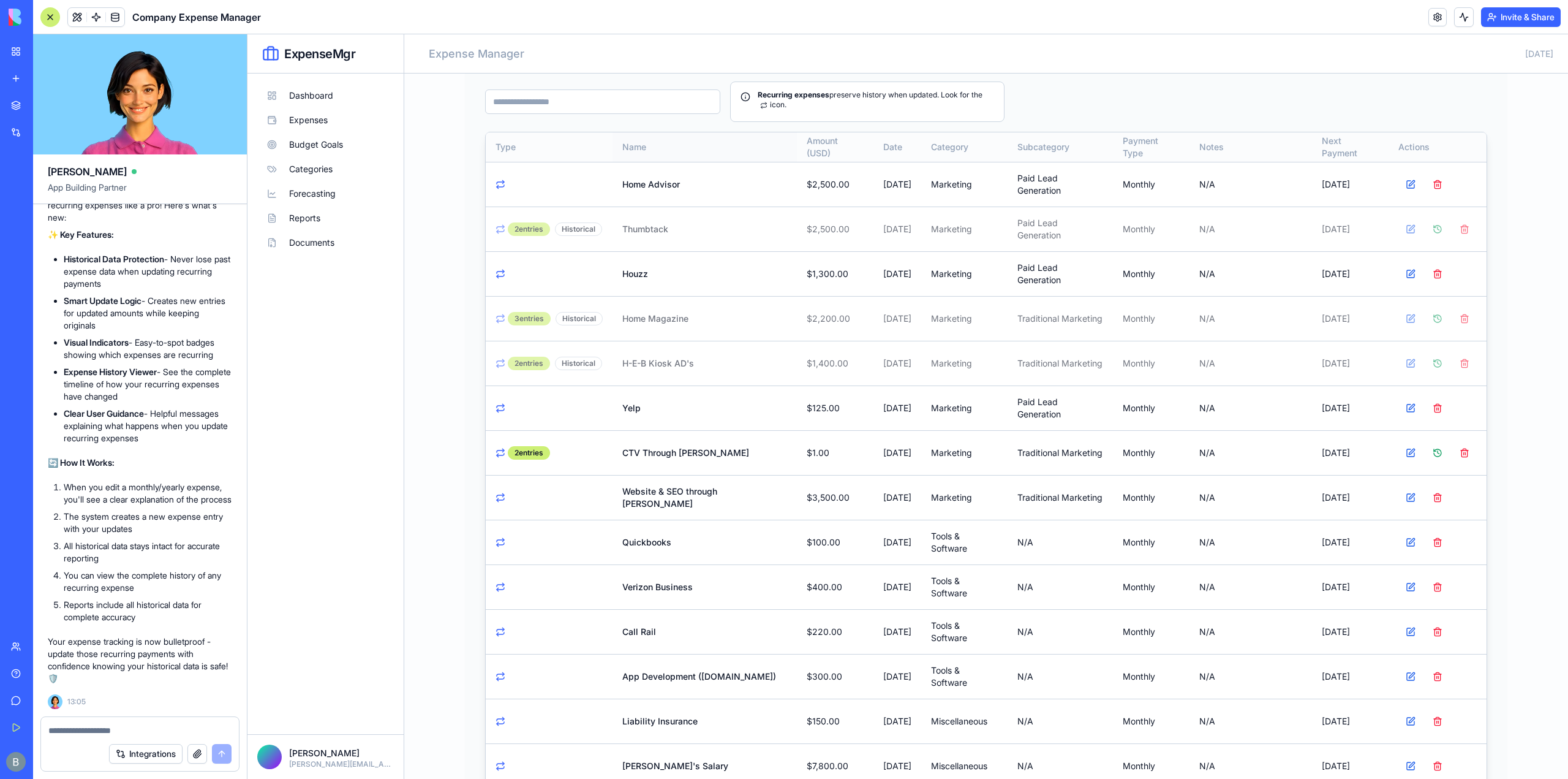
click at [636, 147] on th "Name" at bounding box center [705, 146] width 184 height 29
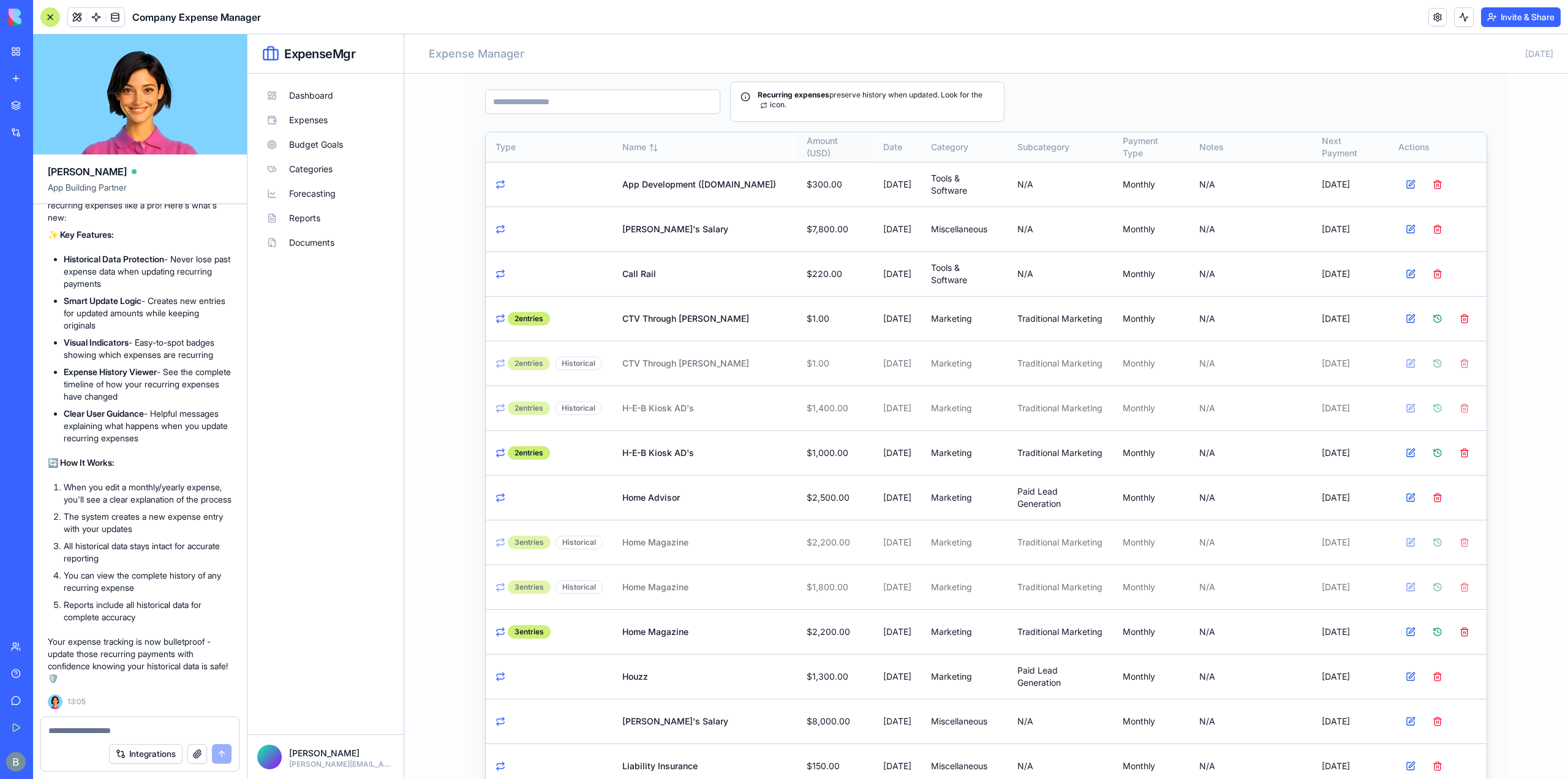
click at [797, 139] on th "Amount (USD)" at bounding box center [835, 146] width 76 height 29
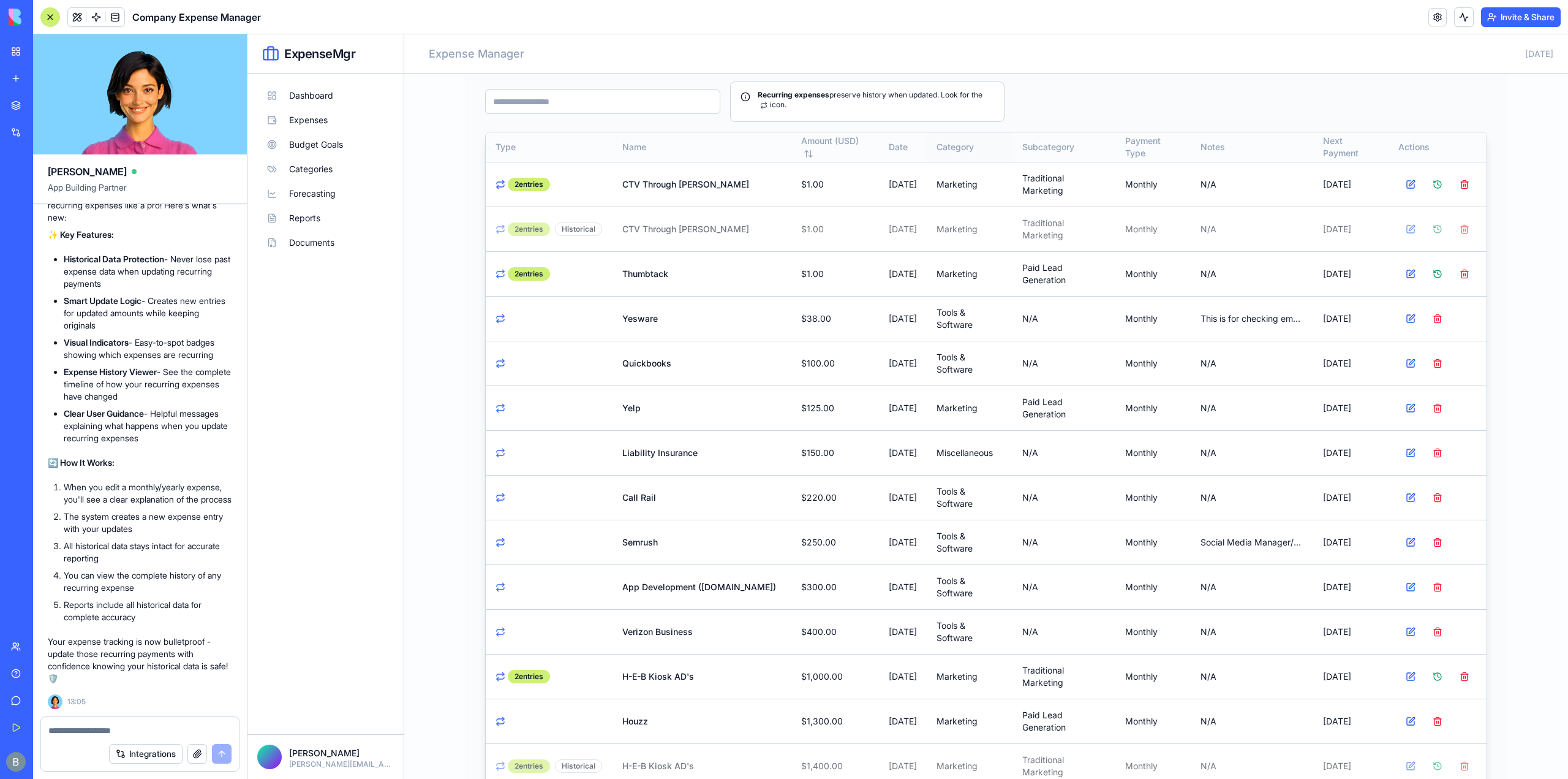
click at [935, 144] on th "Category" at bounding box center [970, 146] width 86 height 29
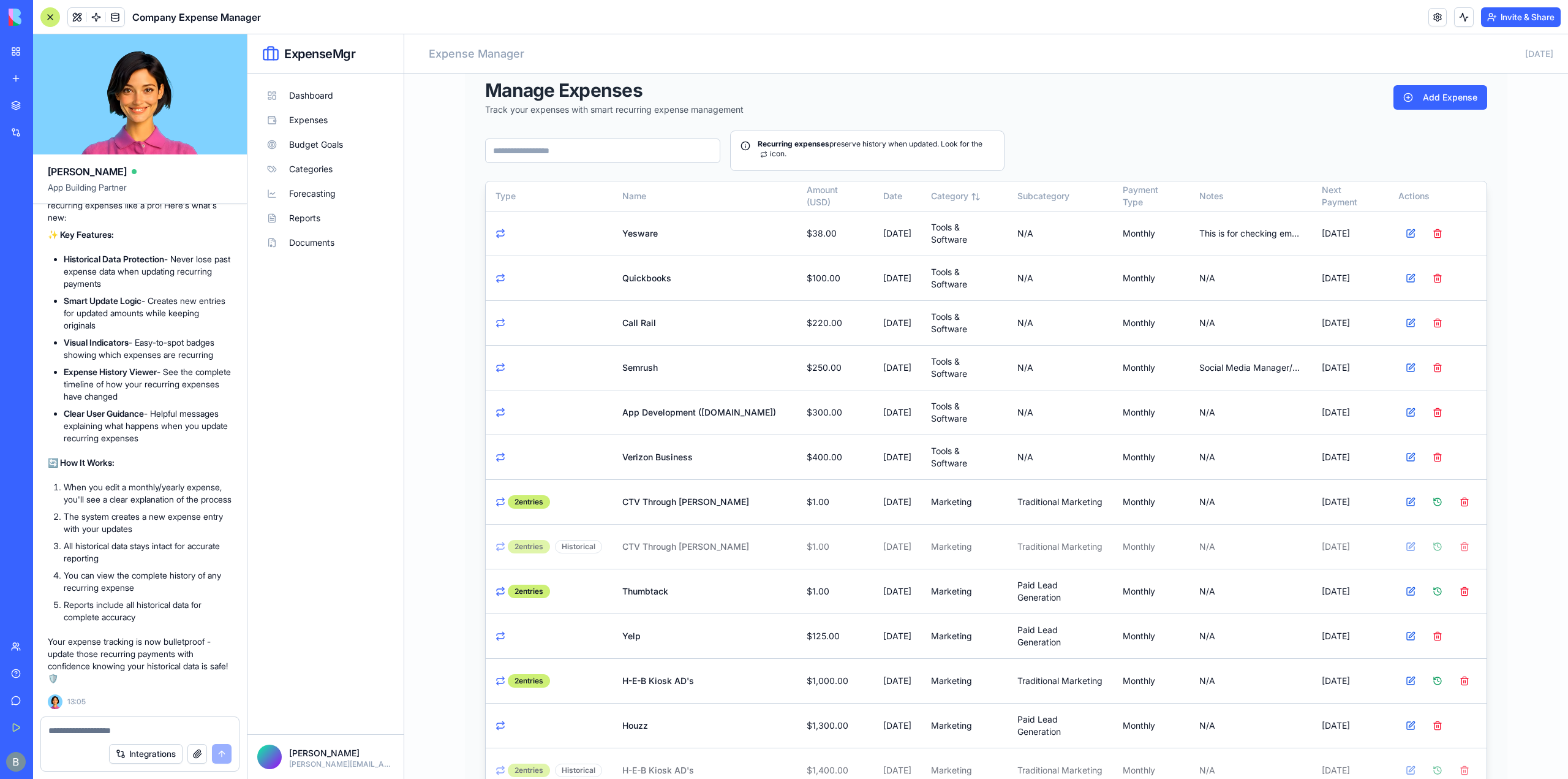
scroll to position [61, 0]
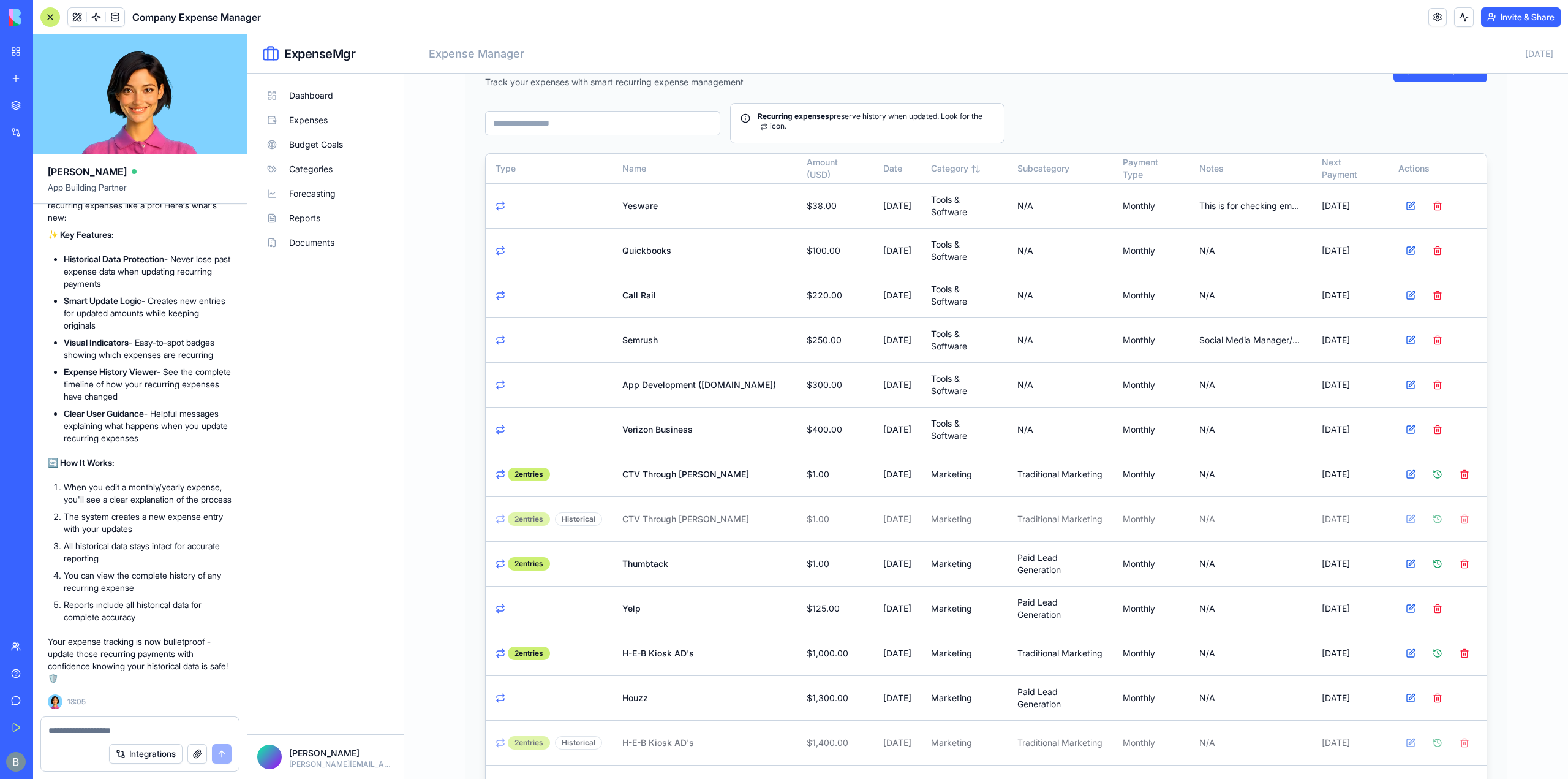
drag, startPoint x: 1464, startPoint y: 510, endPoint x: 452, endPoint y: 509, distance: 1012.0
click at [452, 509] on main "Manage Expenses Track your expenses with smart recurring expense management Add…" at bounding box center [986, 654] width 1164 height 1284
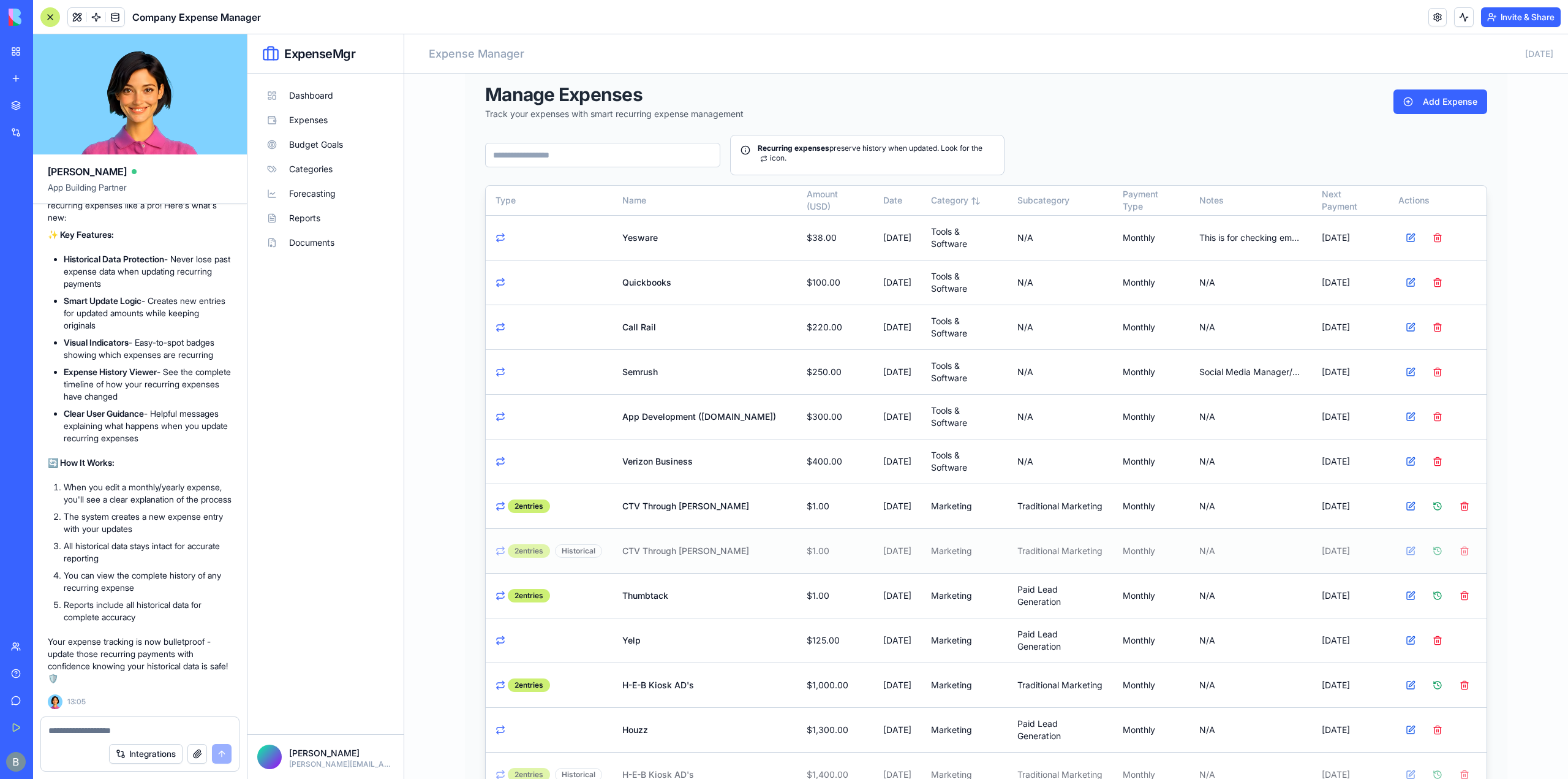
scroll to position [0, 0]
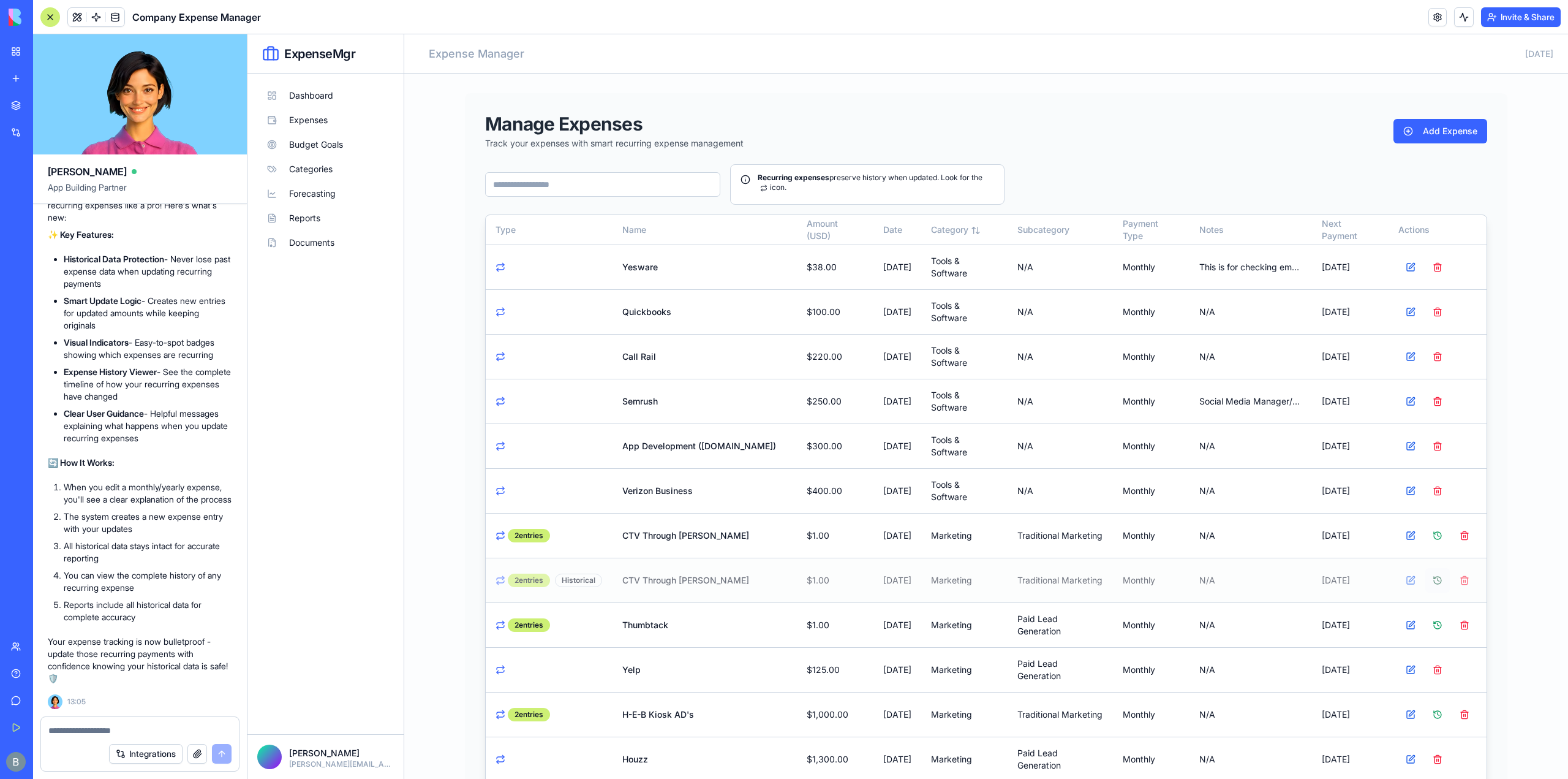
click at [1433, 579] on button at bounding box center [1438, 580] width 25 height 25
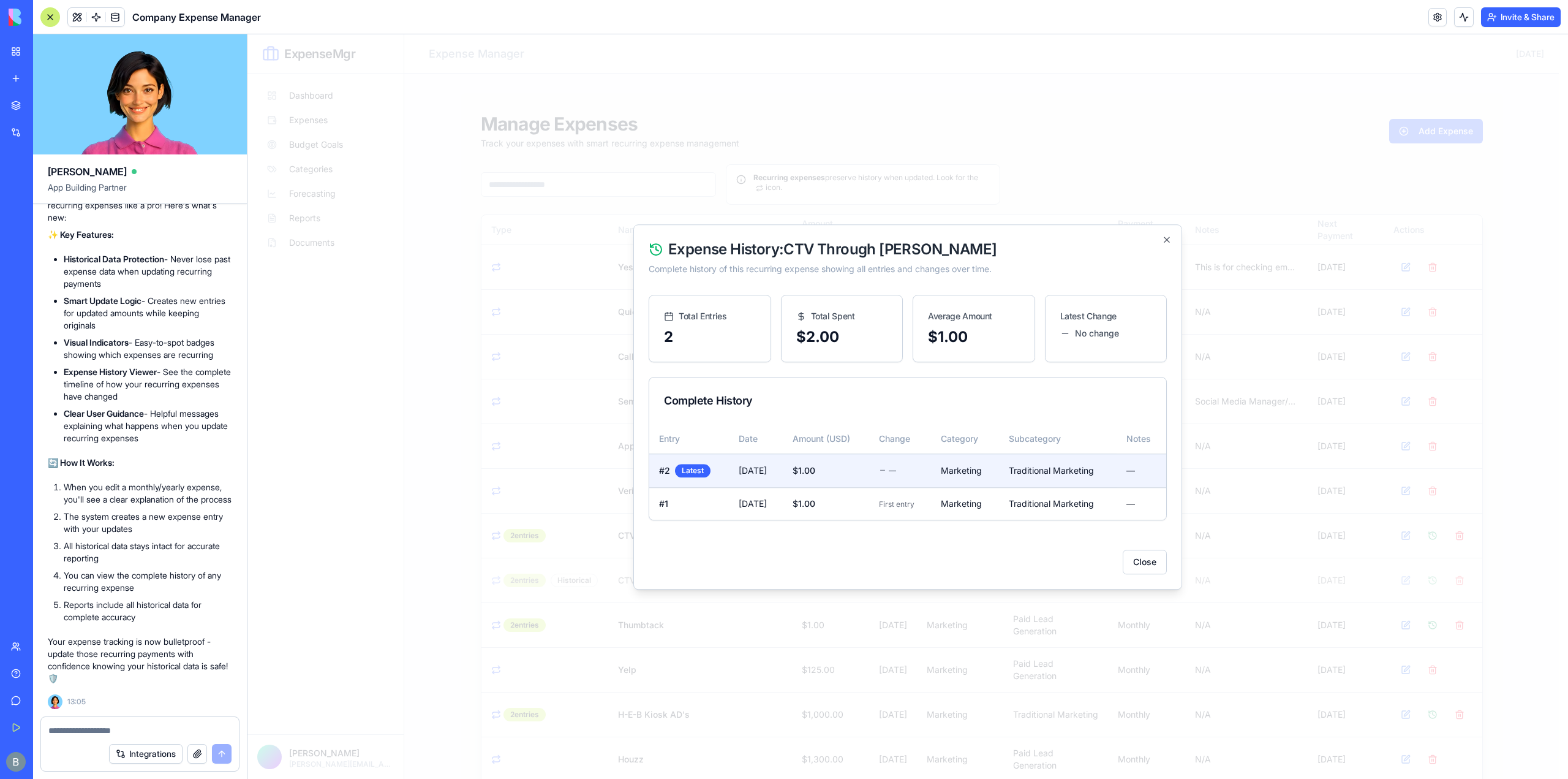
click at [446, 366] on div at bounding box center [908, 407] width 1321 height 744
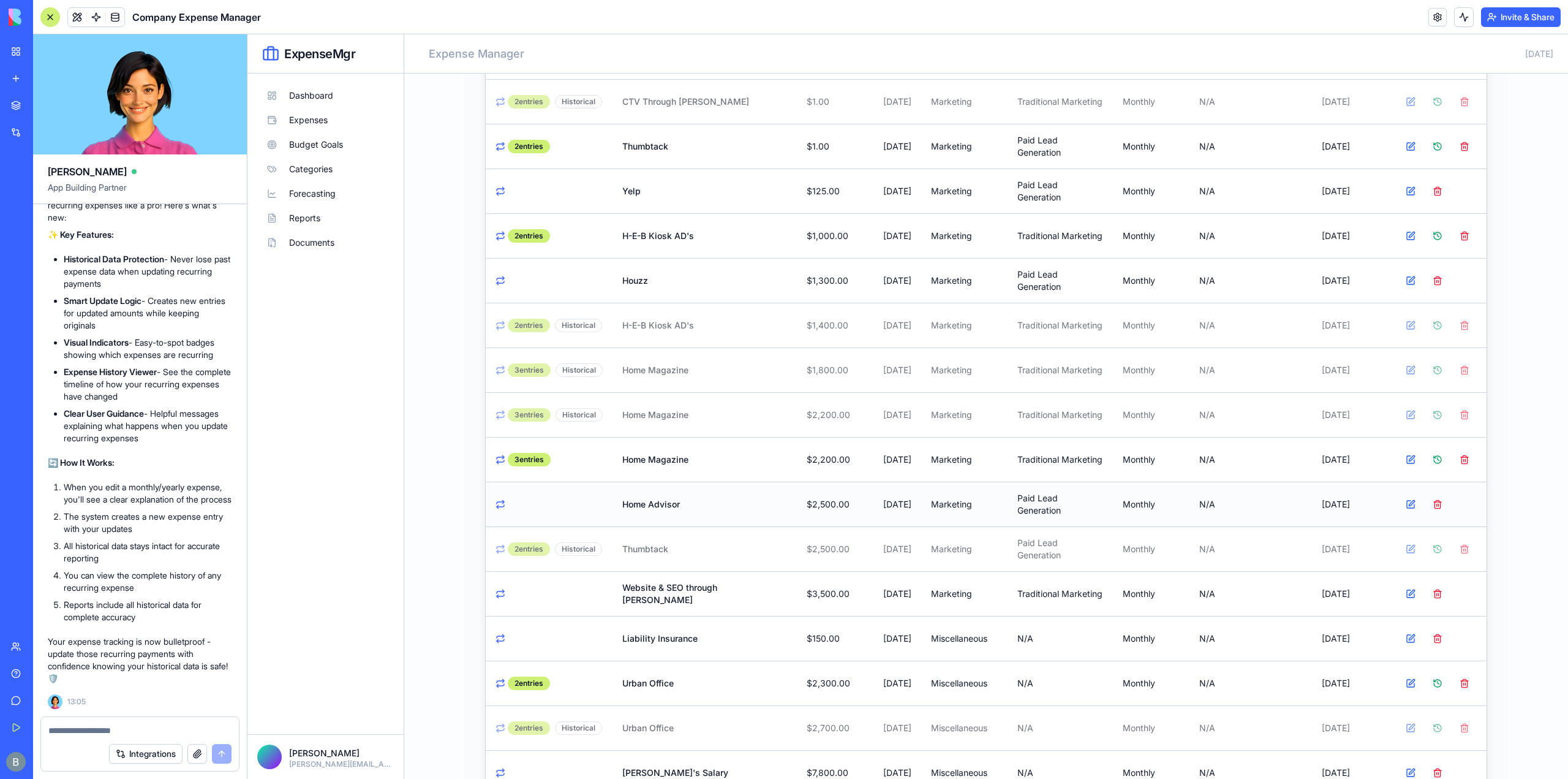
scroll to position [490, 0]
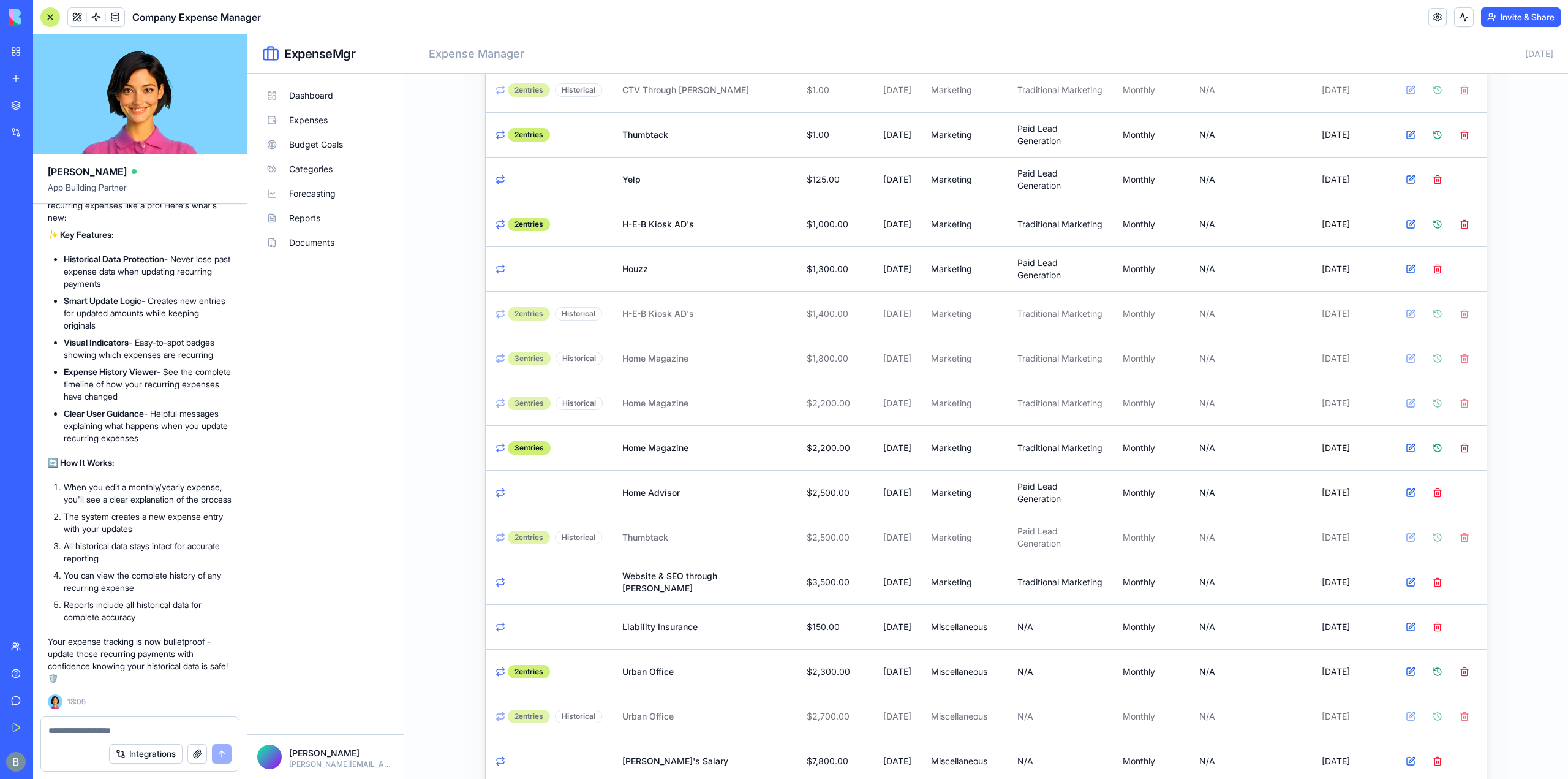
click at [120, 728] on textarea at bounding box center [140, 730] width 183 height 12
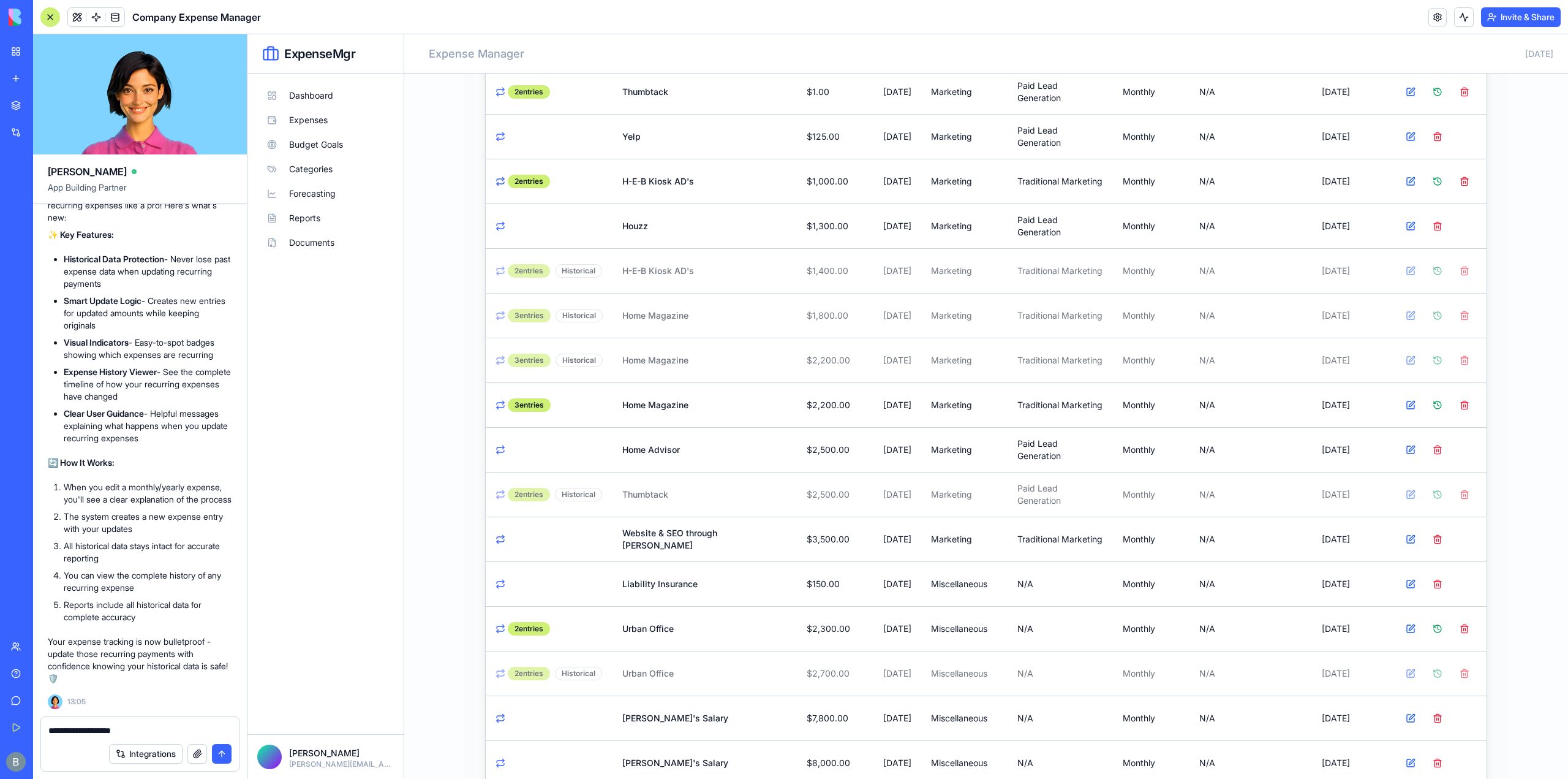
scroll to position [573, 0]
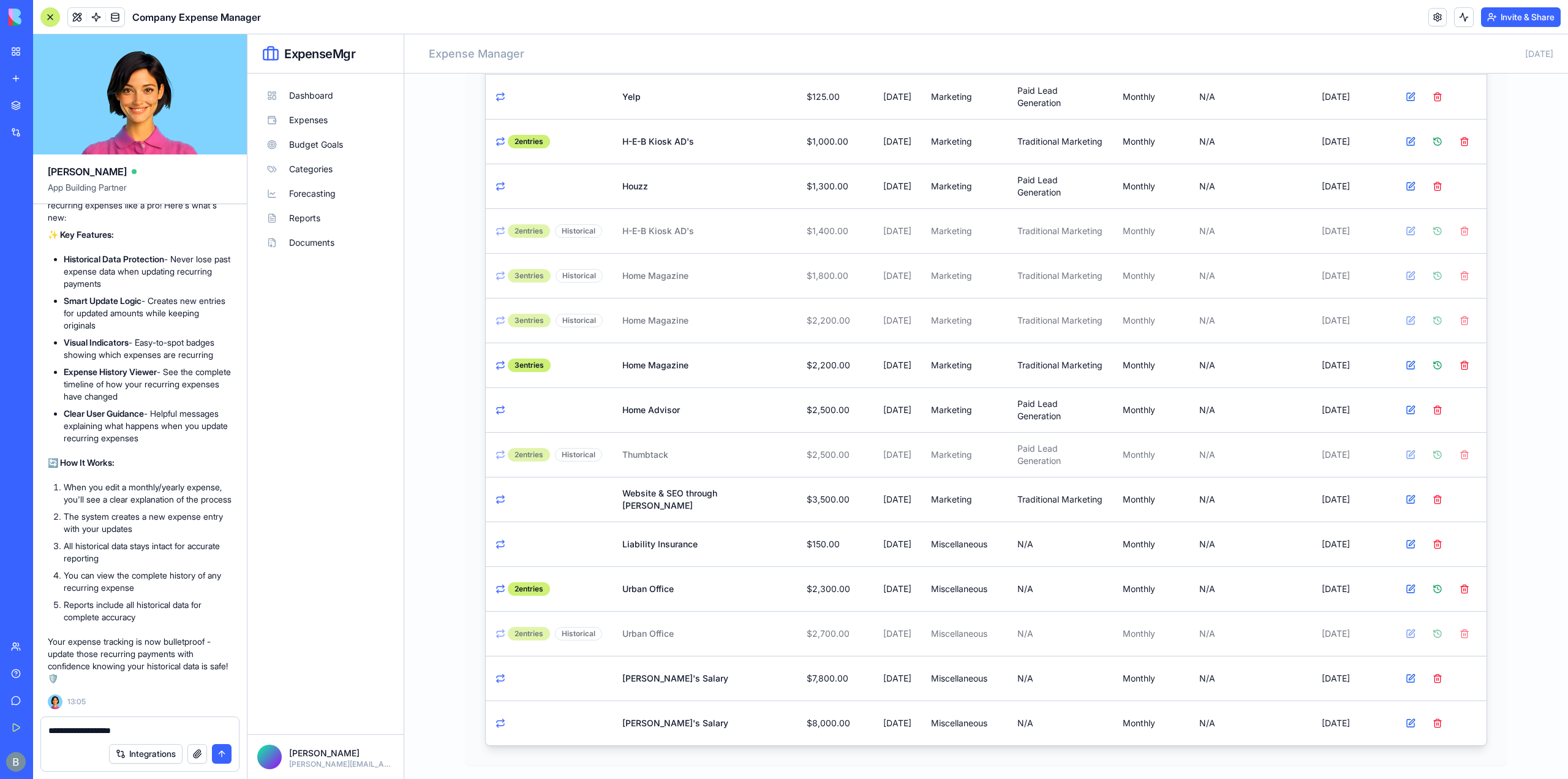
click at [167, 724] on textarea "**********" at bounding box center [140, 730] width 183 height 12
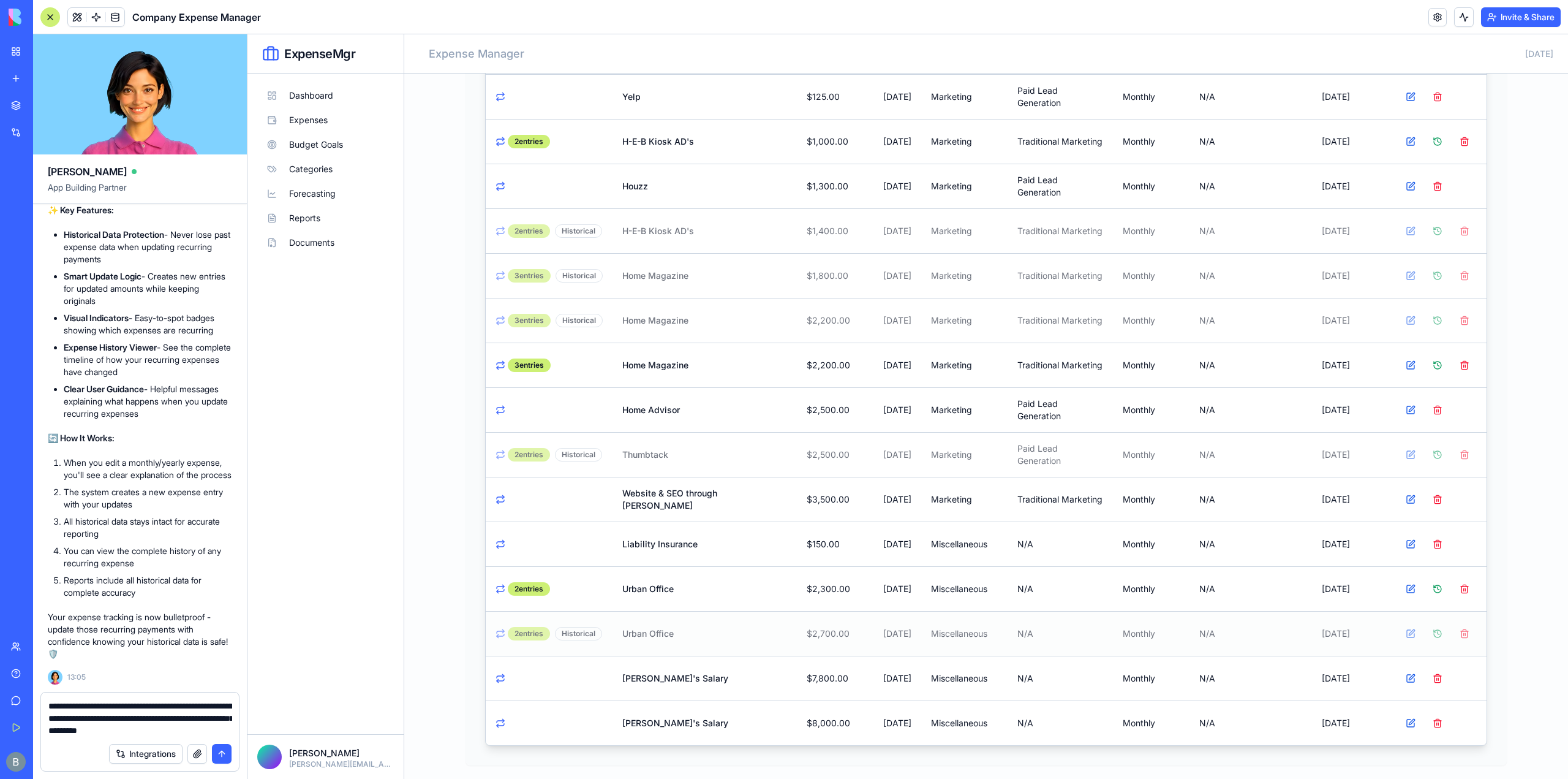
type textarea "**********"
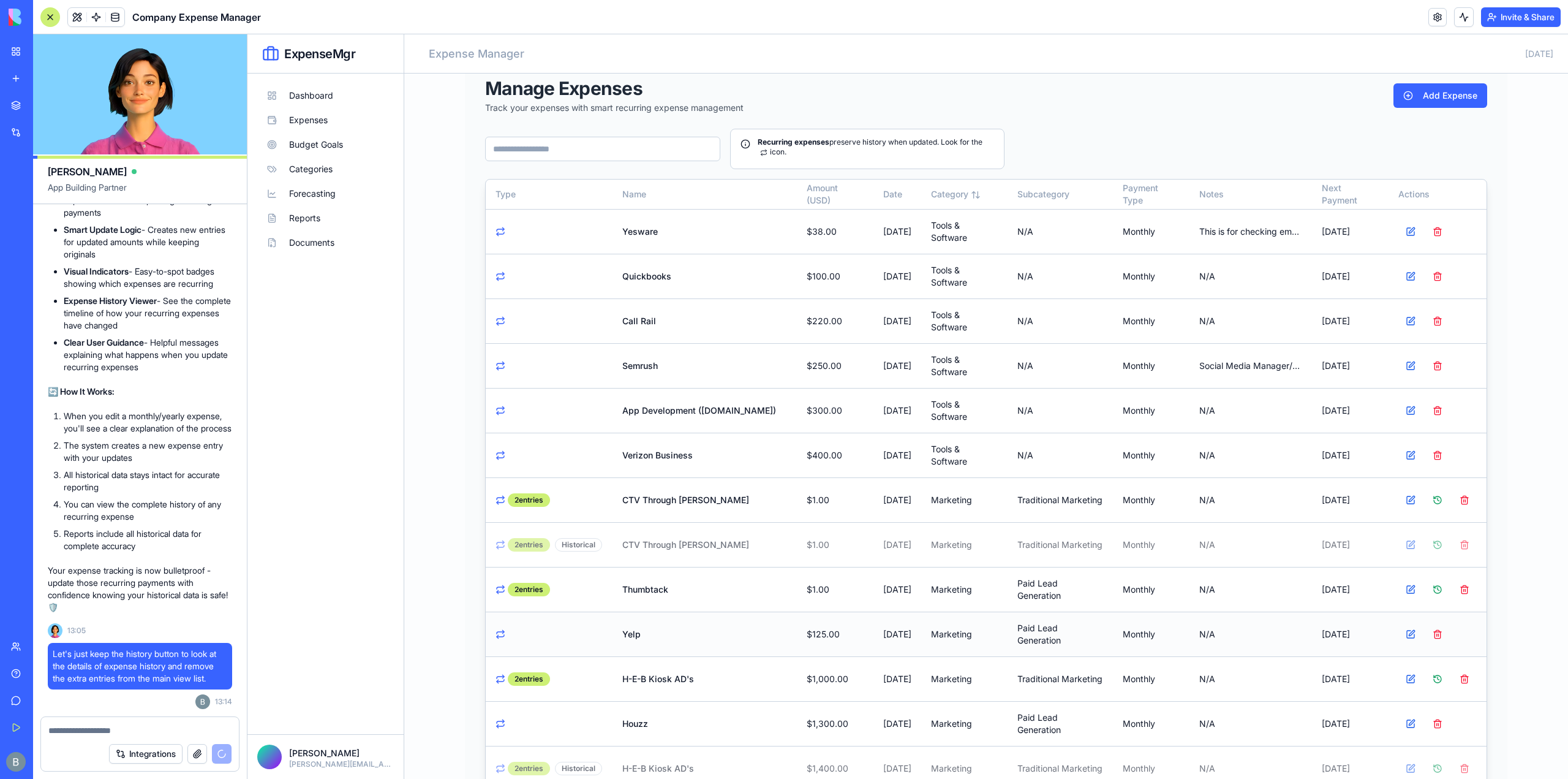
scroll to position [0, 0]
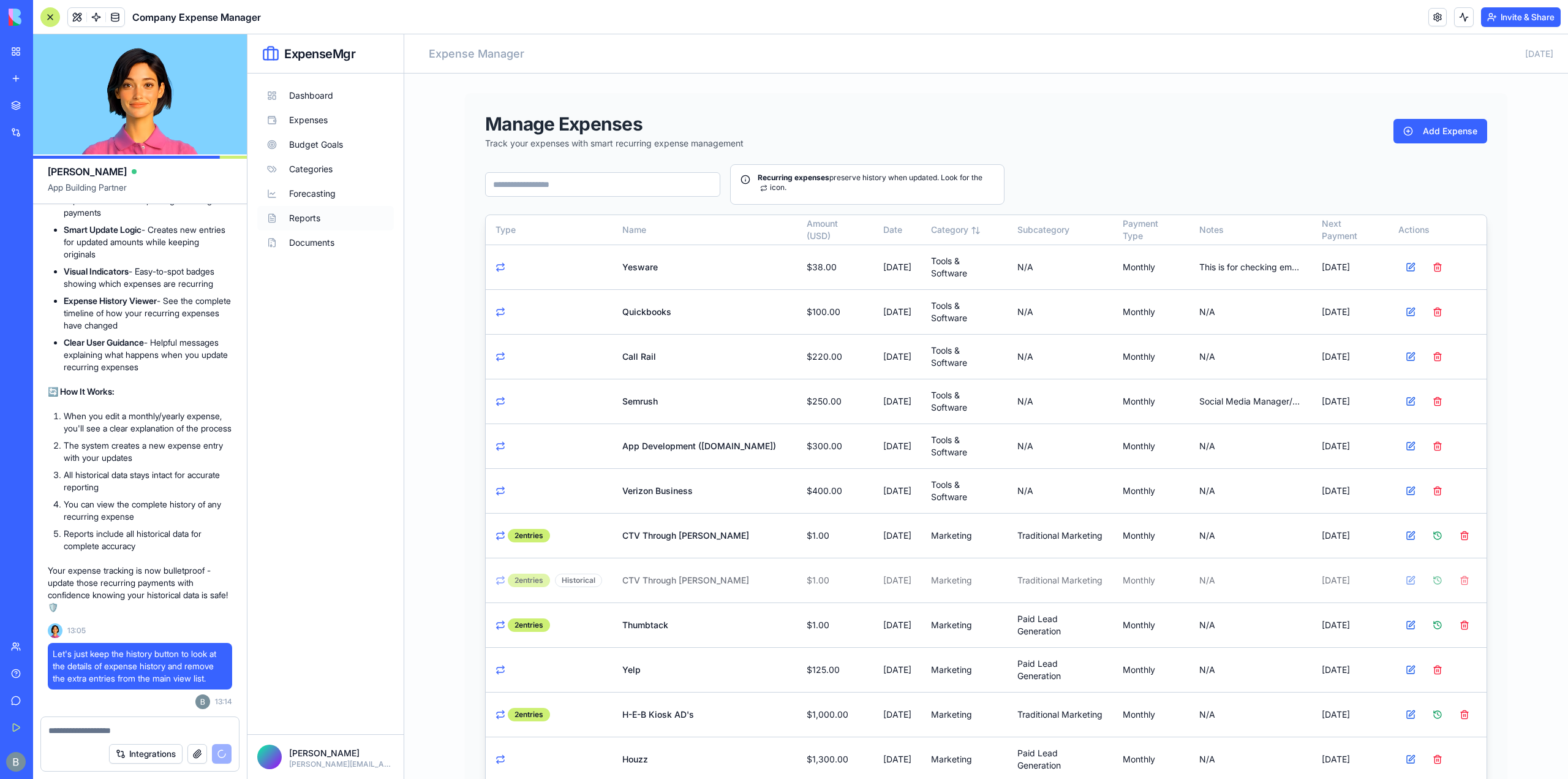
click at [336, 217] on button "Reports" at bounding box center [325, 218] width 137 height 25
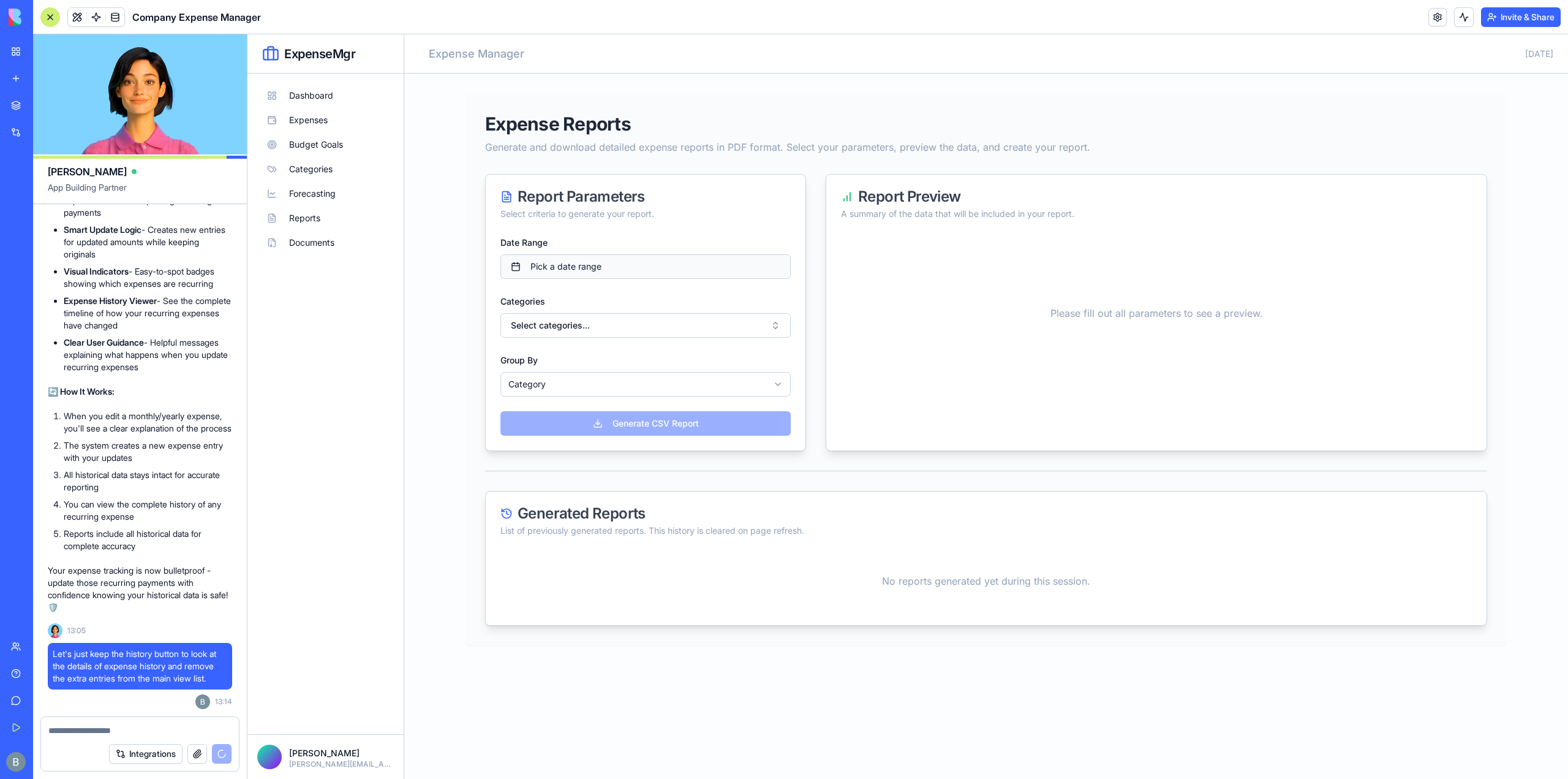
click at [603, 264] on button "Pick a date range" at bounding box center [646, 267] width 291 height 25
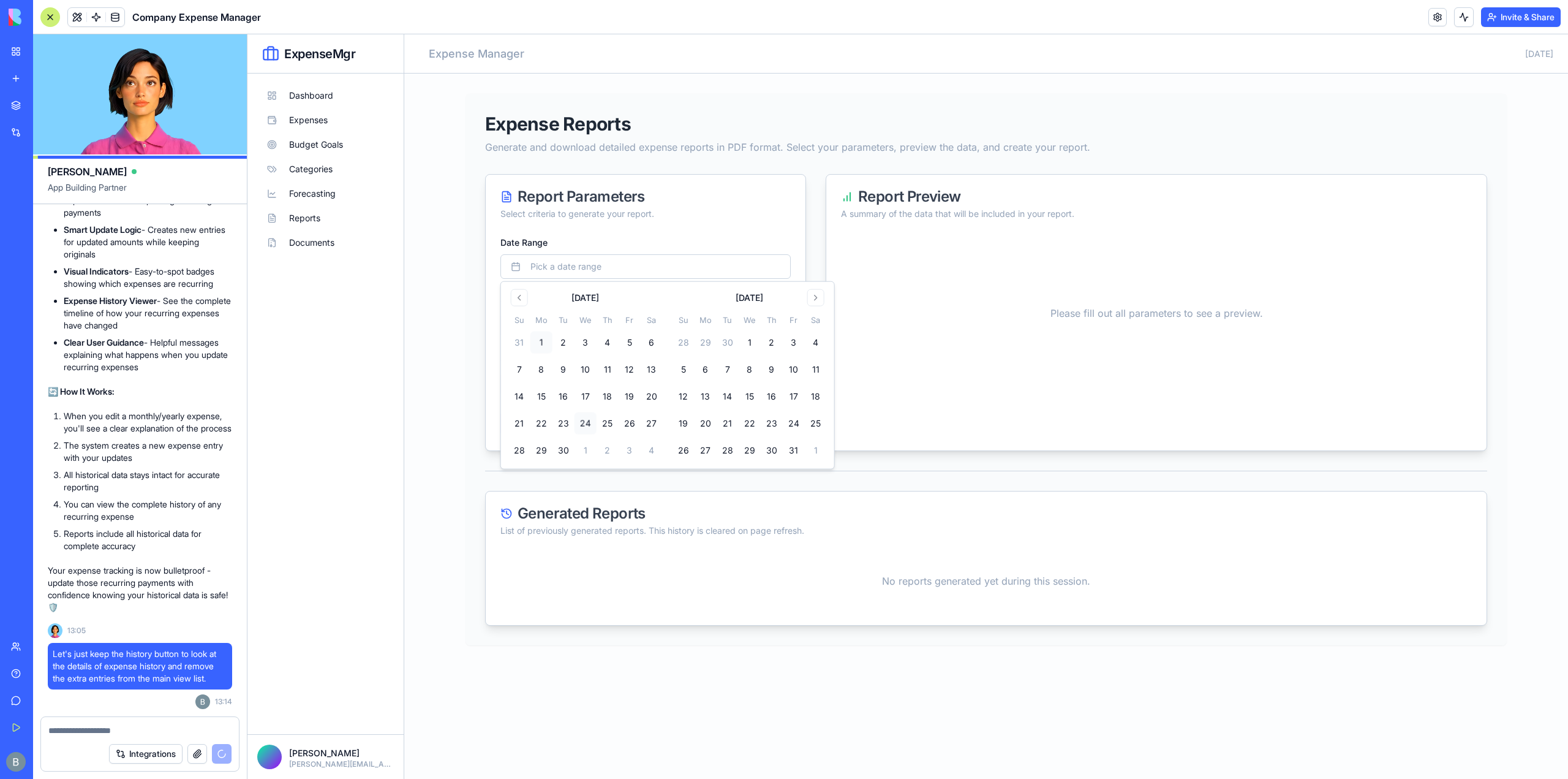
click at [542, 347] on button "1" at bounding box center [542, 342] width 22 height 22
click at [566, 451] on button "30" at bounding box center [563, 450] width 22 height 22
click at [584, 506] on div "Generated Reports" at bounding box center [987, 513] width 971 height 15
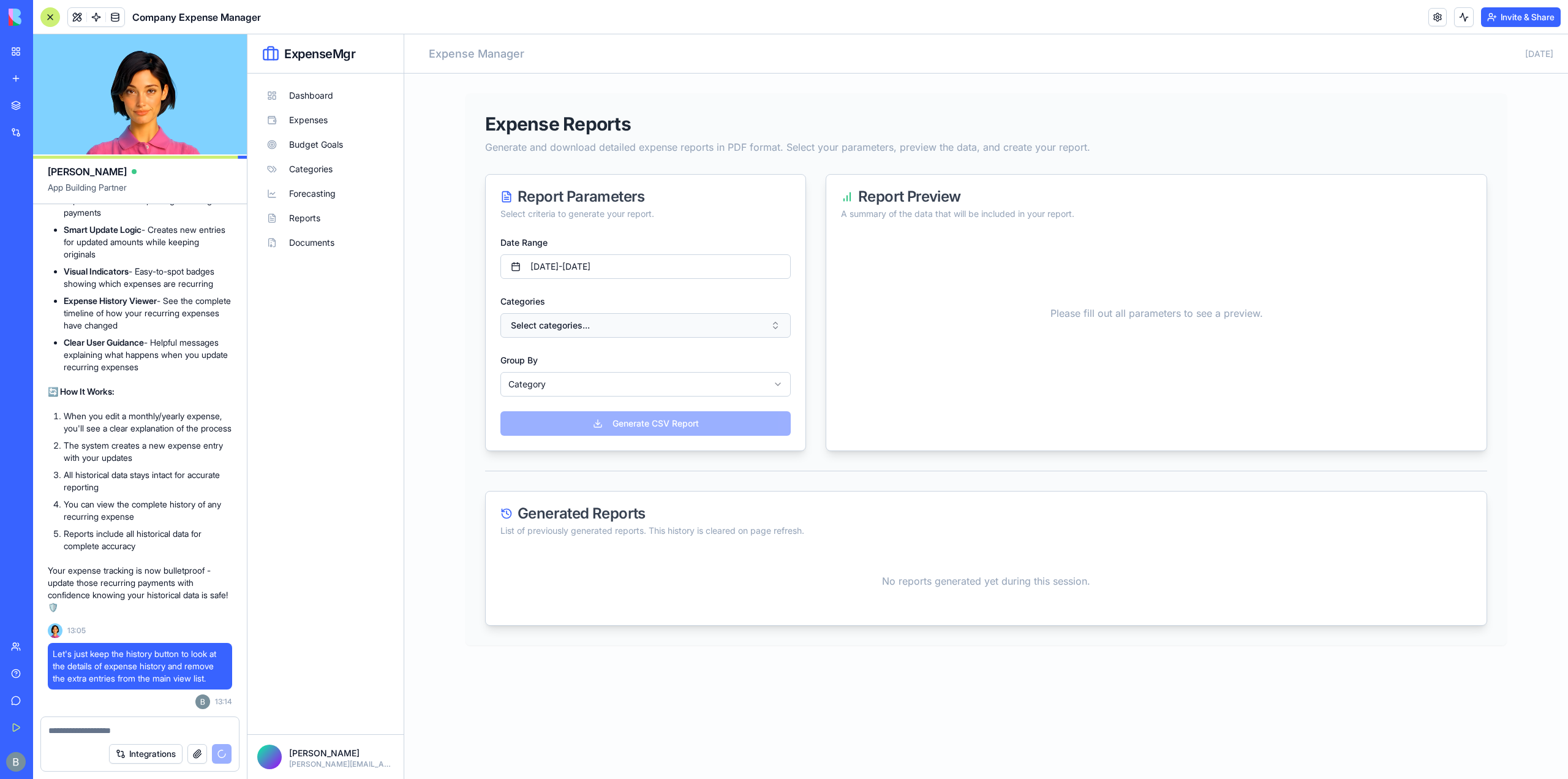
click at [590, 319] on button "Select categories..." at bounding box center [646, 325] width 291 height 25
click at [582, 396] on div "Marketing" at bounding box center [645, 400] width 285 height 19
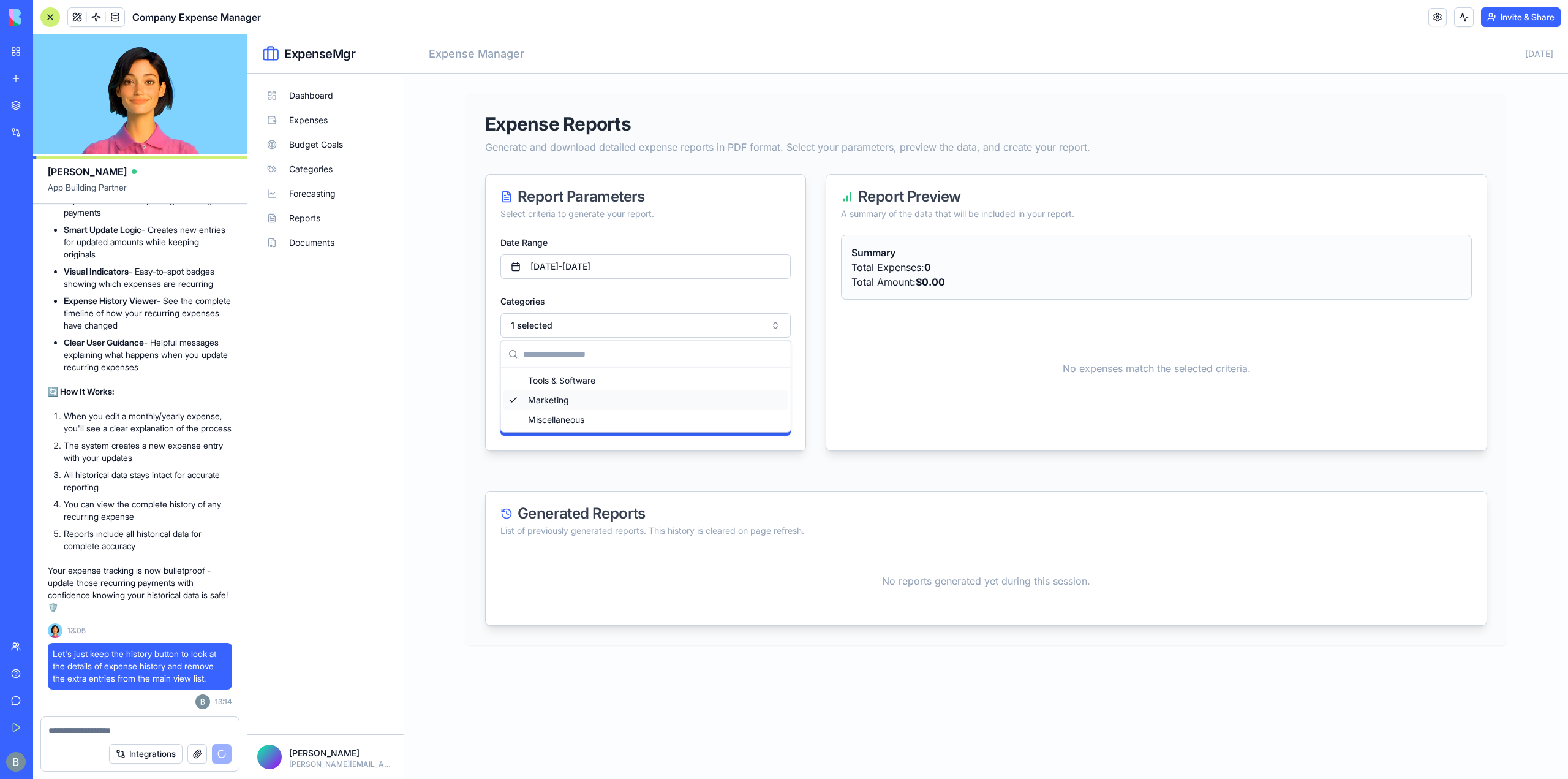
click at [380, 396] on div "Dashboard Expenses Budget Goals Categories Forecasting Reports Documents" at bounding box center [325, 403] width 137 height 641
click at [562, 323] on button "1 selected" at bounding box center [646, 325] width 291 height 25
click at [624, 267] on button "[DATE] - [DATE]" at bounding box center [646, 267] width 291 height 25
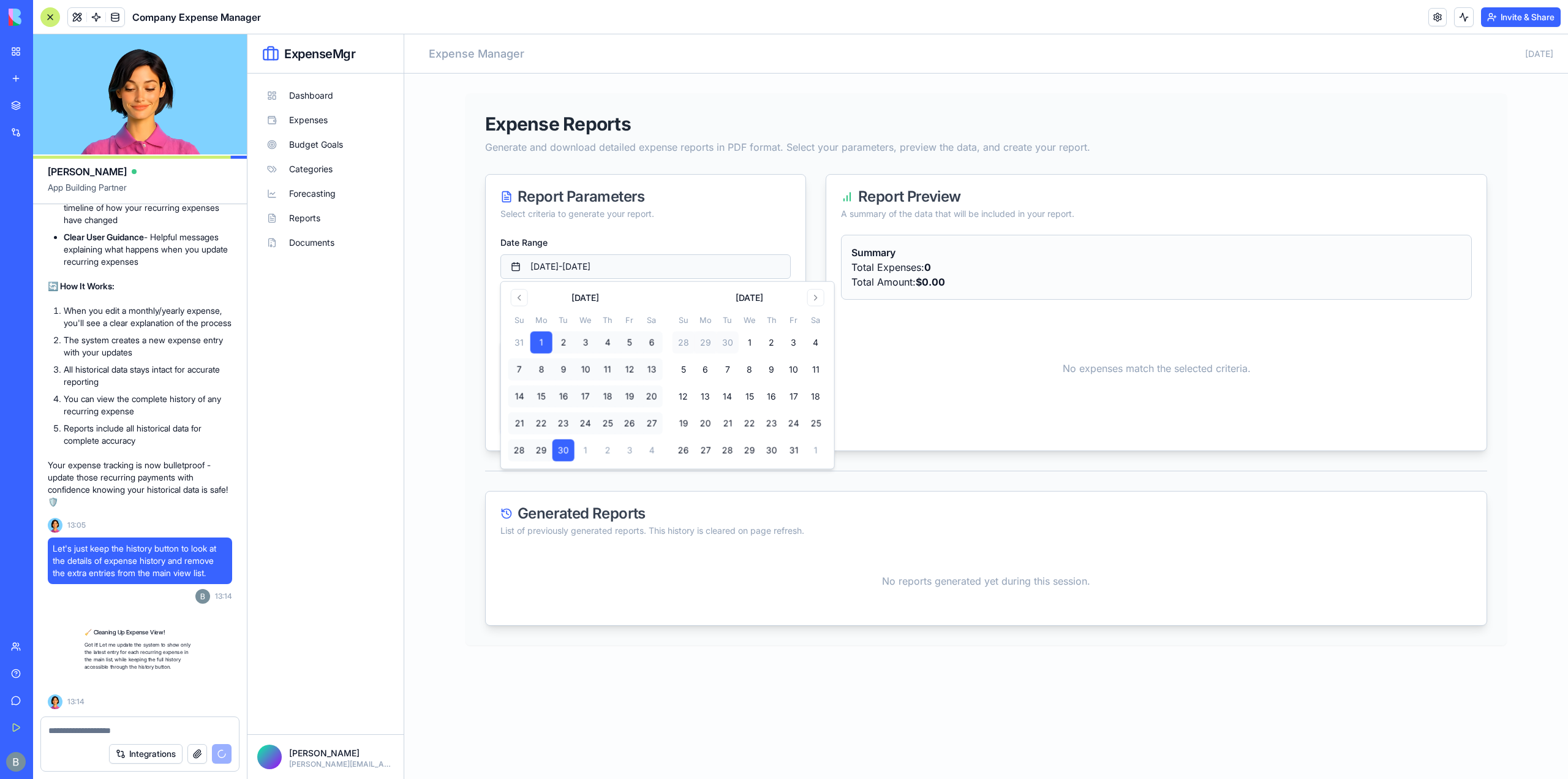
scroll to position [11113, 0]
click at [567, 576] on div "No reports generated yet during this session." at bounding box center [987, 580] width 971 height 58
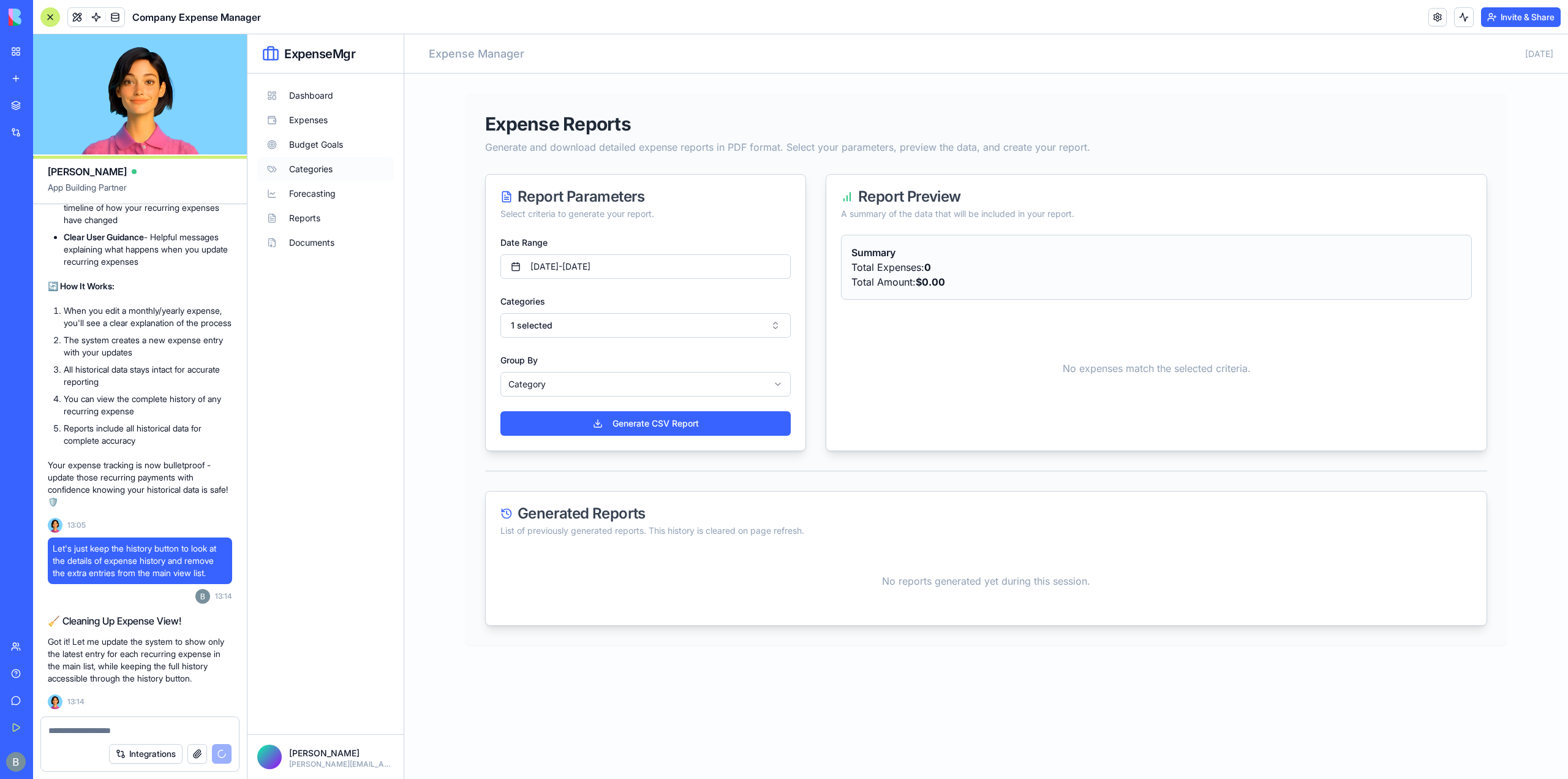
click at [348, 172] on button "Categories" at bounding box center [325, 169] width 137 height 25
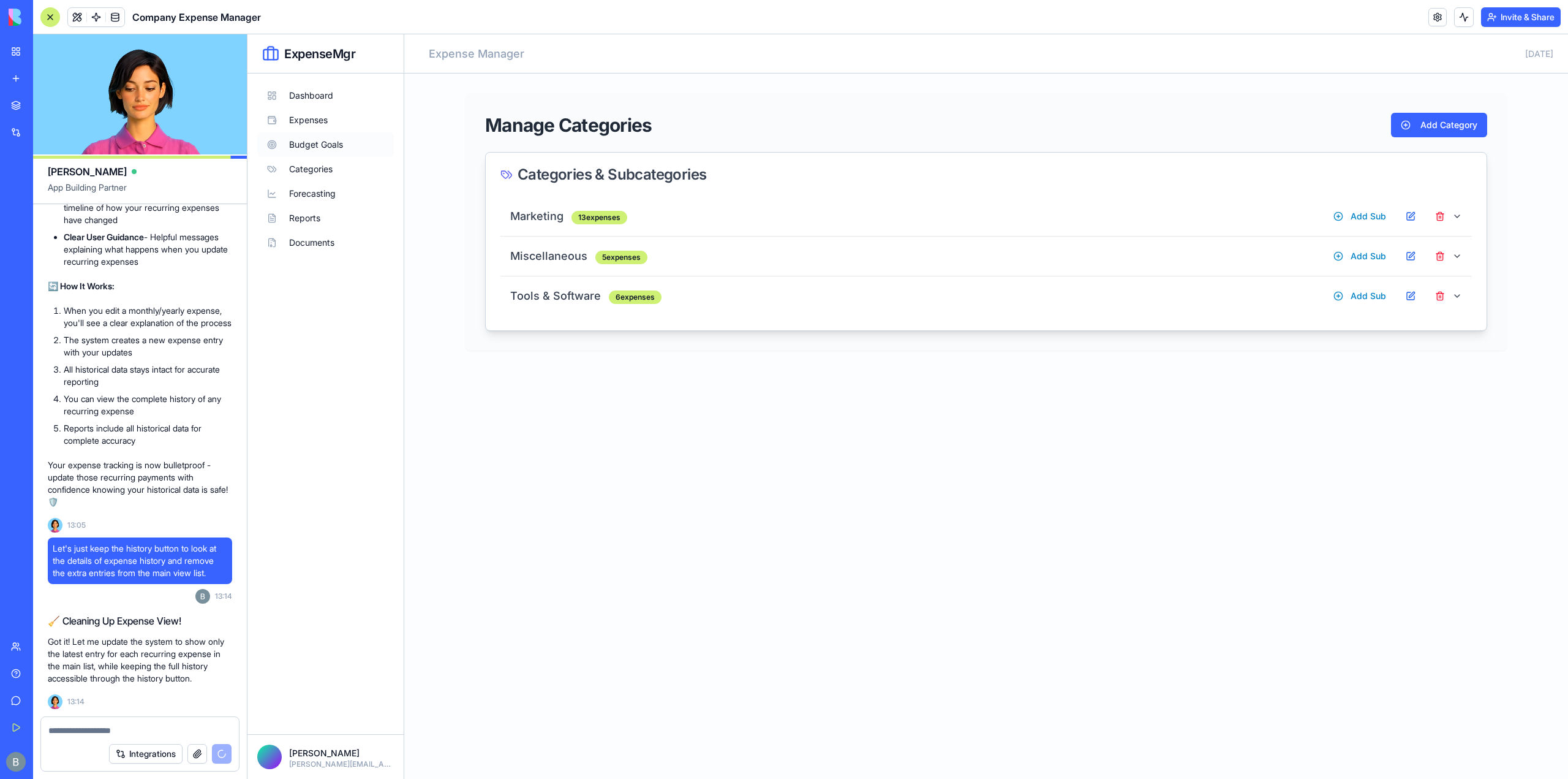
click at [347, 153] on button "Budget Goals" at bounding box center [325, 144] width 137 height 25
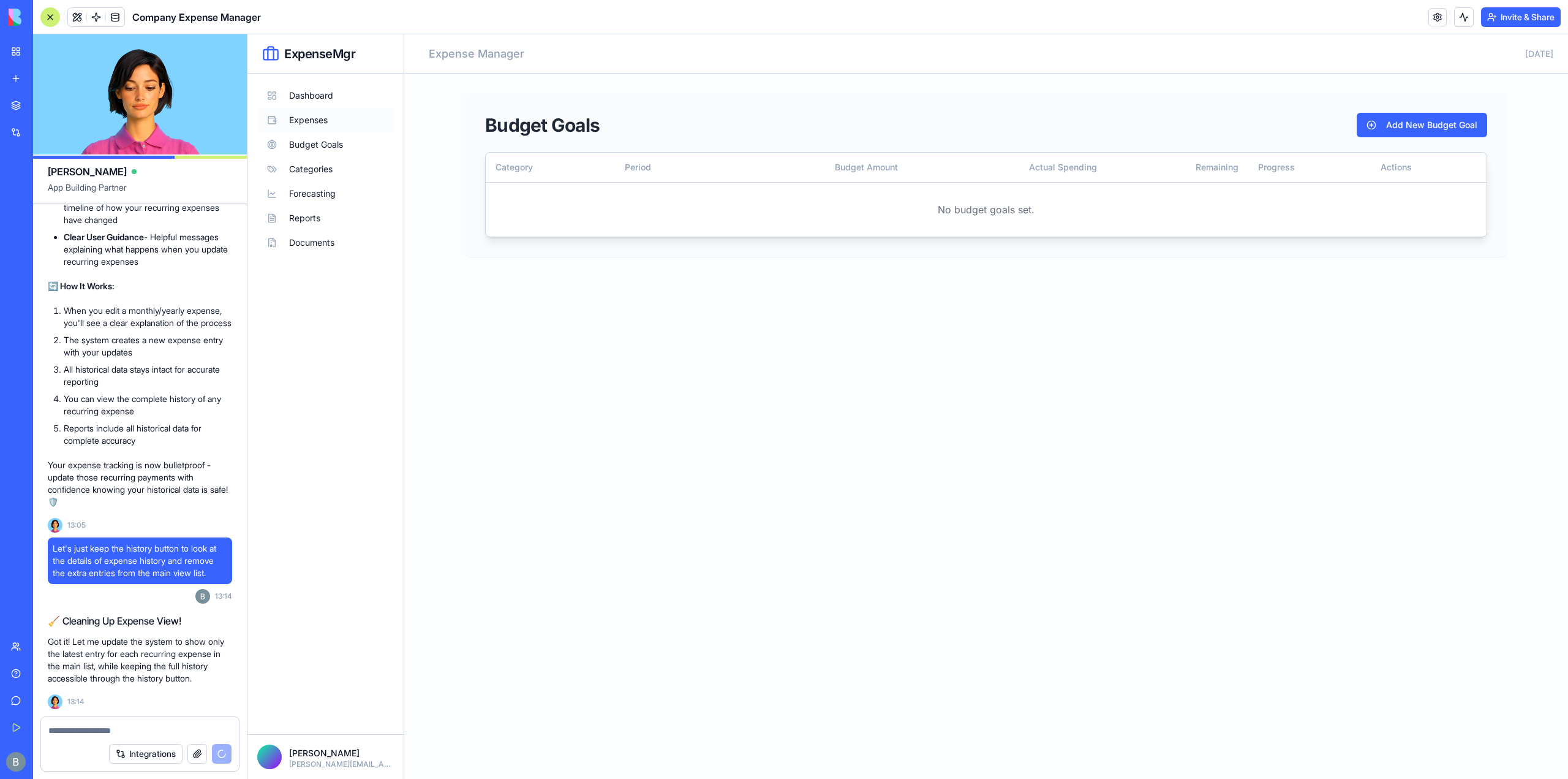
click at [340, 123] on button "Expenses" at bounding box center [325, 121] width 137 height 25
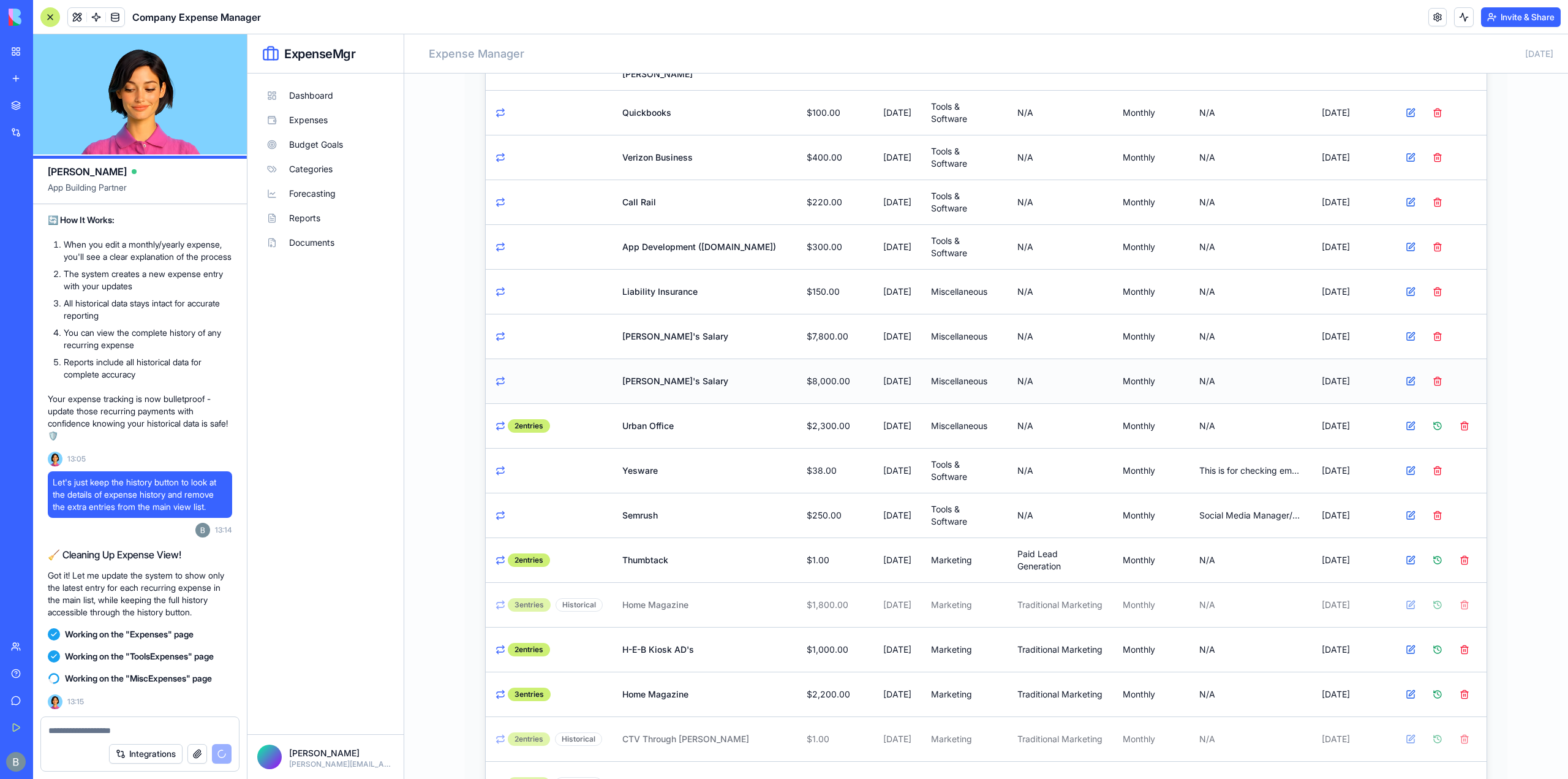
scroll to position [573, 0]
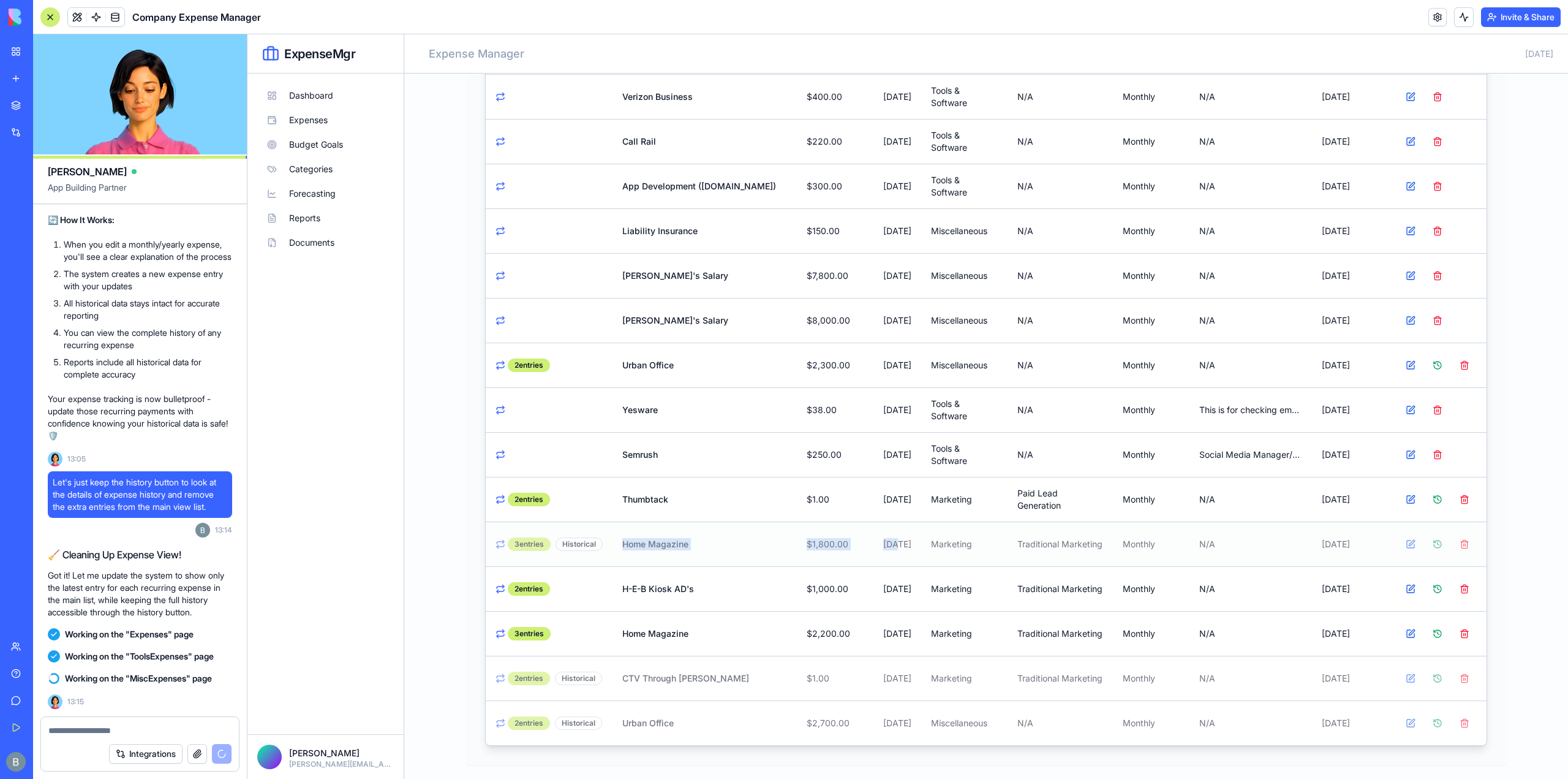
drag, startPoint x: 618, startPoint y: 541, endPoint x: 860, endPoint y: 543, distance: 242.0
click at [860, 543] on tr "3 entries Historical Home Magazine $1,800.00 [DATE] Marketing Traditional Marke…" at bounding box center [986, 543] width 1001 height 44
click at [823, 555] on td "$1,800.00" at bounding box center [835, 543] width 76 height 44
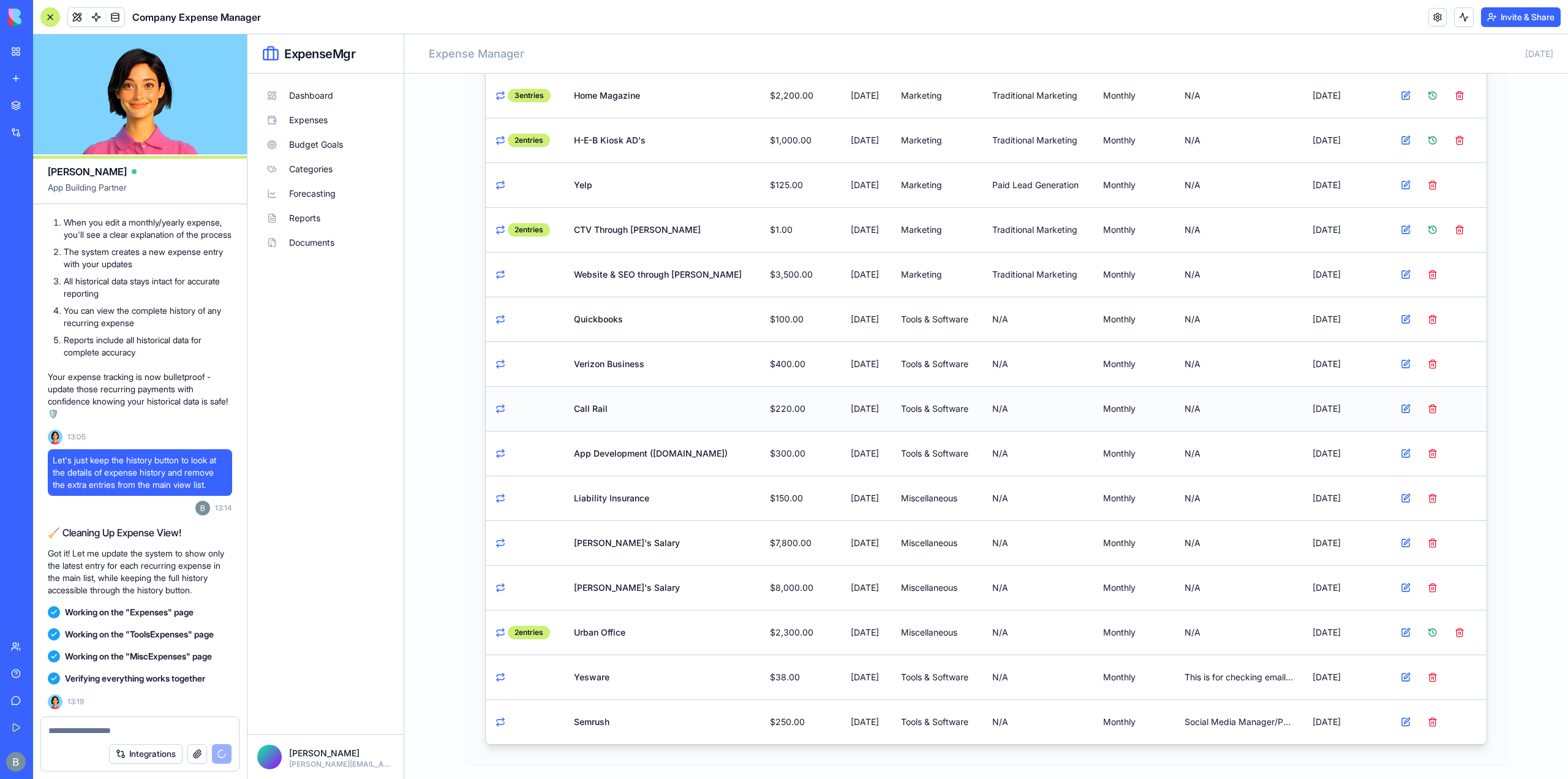
scroll to position [60, 0]
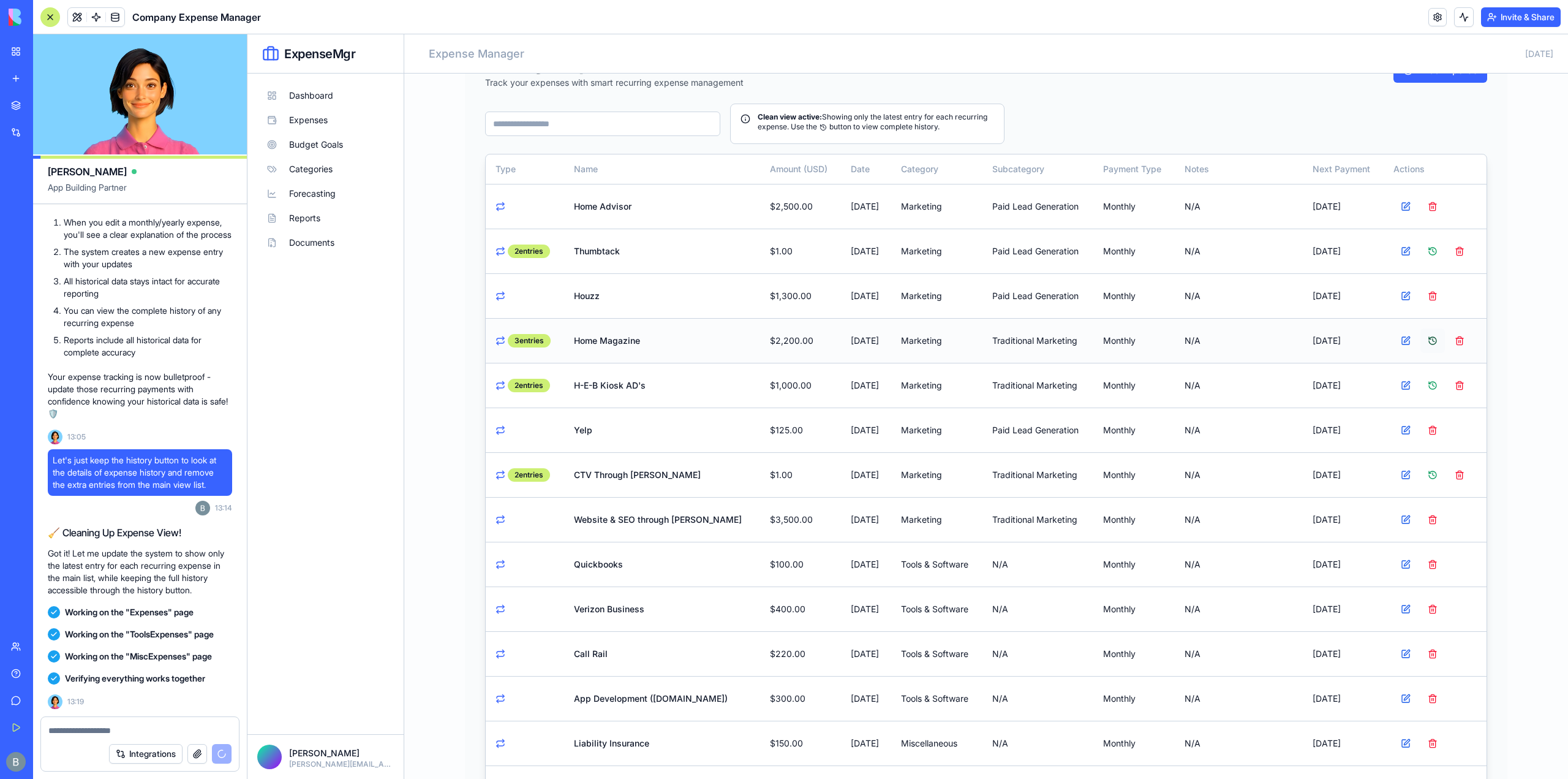
click at [1431, 334] on button at bounding box center [1433, 340] width 25 height 25
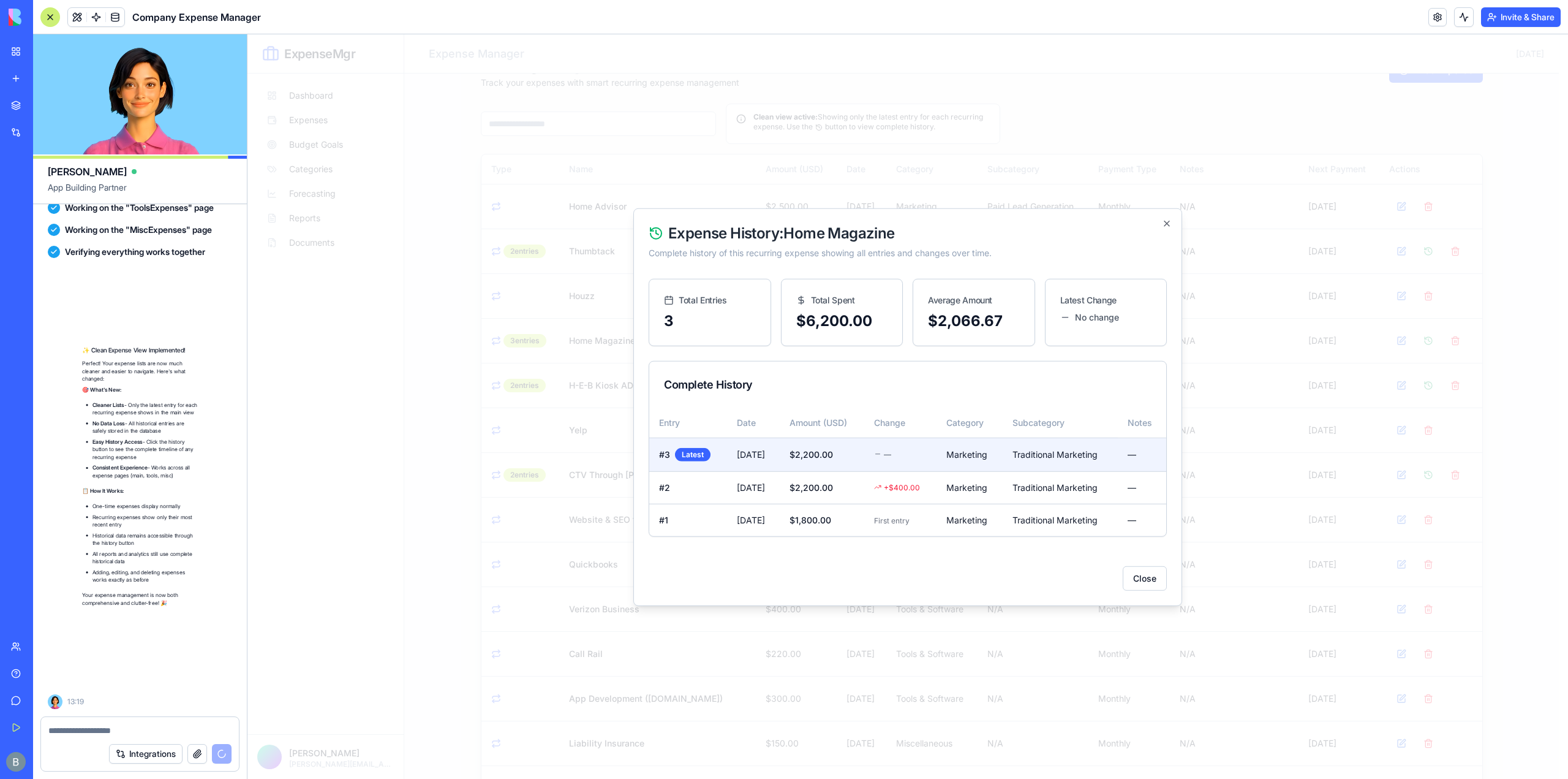
click at [1525, 348] on div at bounding box center [908, 407] width 1321 height 744
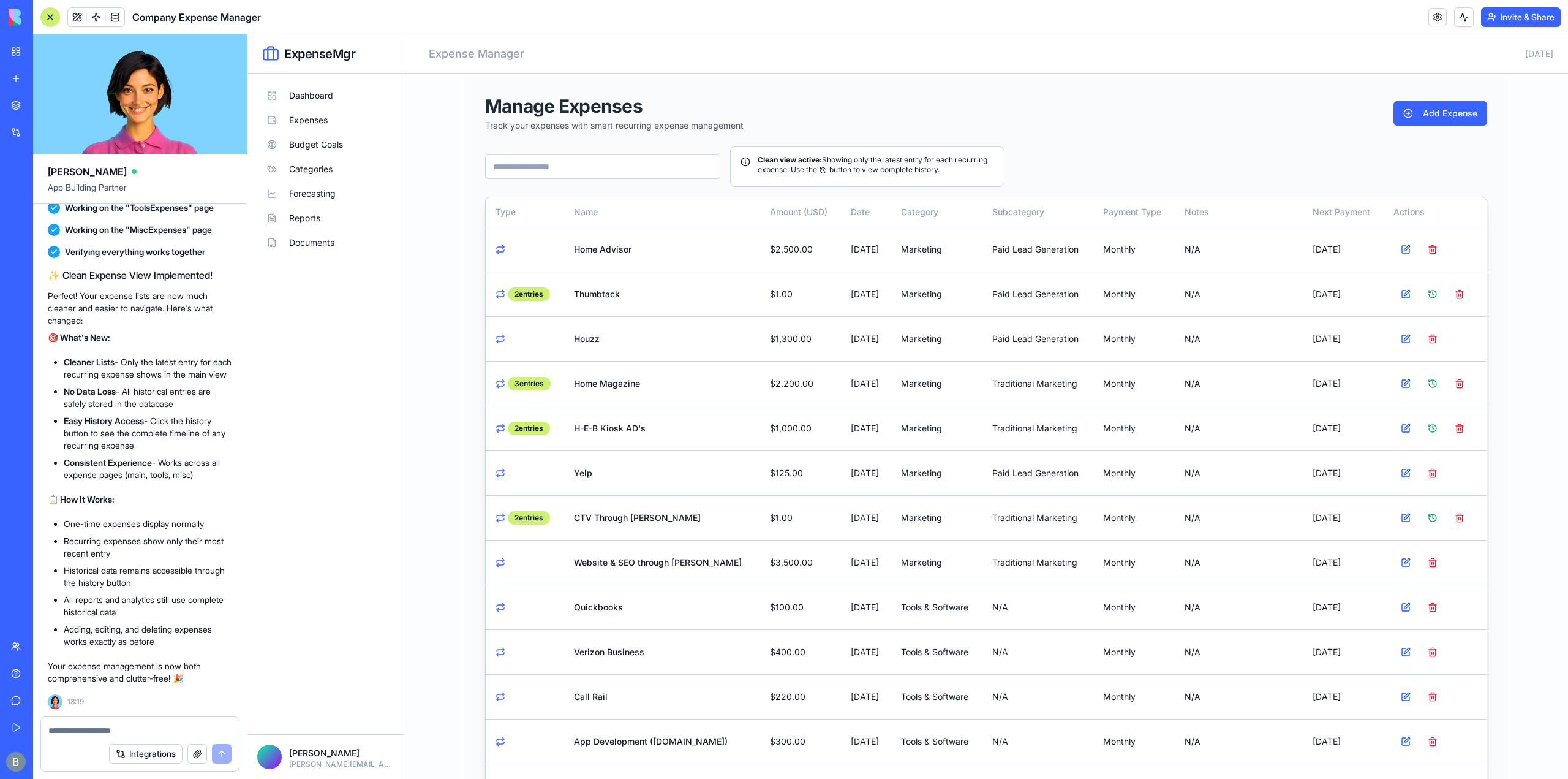
scroll to position [0, 0]
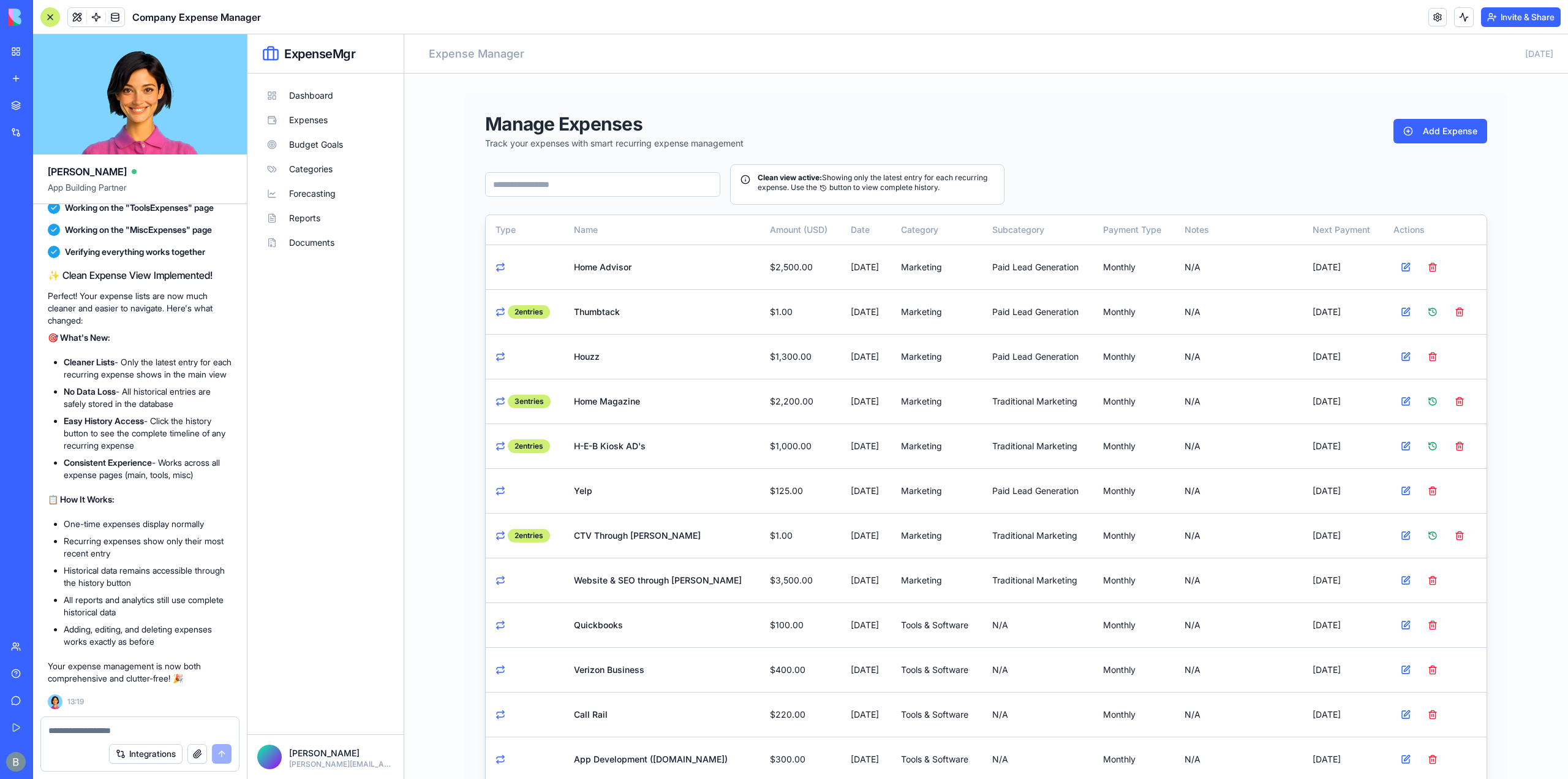
click at [1547, 370] on main "Manage Expenses Track your expenses with smart recurring expense management Add…" at bounding box center [986, 581] width 1164 height 1016
drag, startPoint x: 711, startPoint y: 256, endPoint x: 811, endPoint y: 269, distance: 100.8
click at [811, 269] on tr "Home Advisor $2,500.00 [DATE] Marketing Paid Lead Generation monthly N/A [DATE]" at bounding box center [986, 267] width 1001 height 44
click at [841, 269] on td "[DATE]" at bounding box center [866, 267] width 51 height 44
click at [841, 268] on td "[DATE]" at bounding box center [866, 267] width 51 height 44
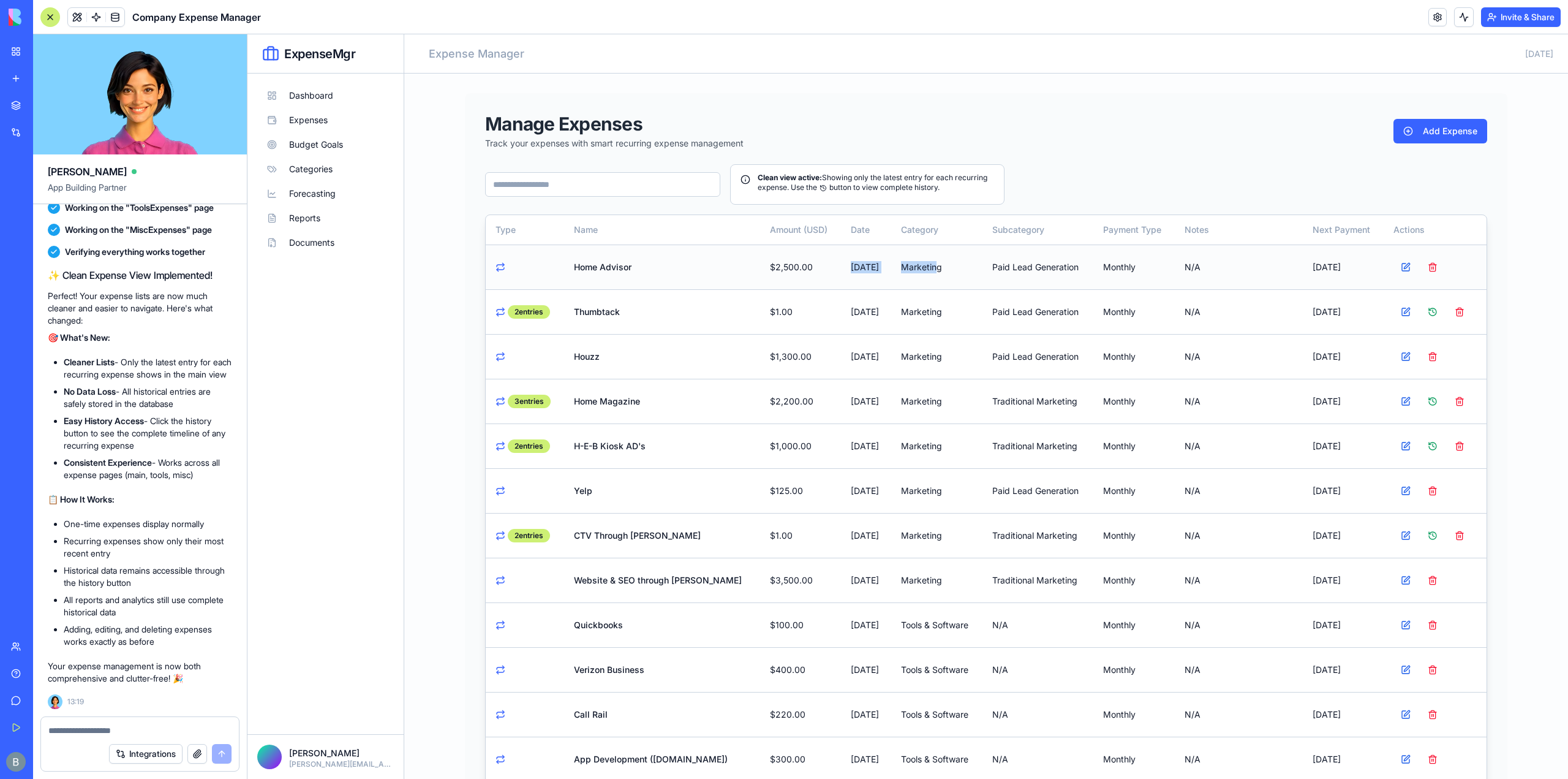
drag, startPoint x: 797, startPoint y: 269, endPoint x: 922, endPoint y: 271, distance: 125.0
click at [922, 271] on tr "Home Advisor $2,500.00 [DATE] Marketing Paid Lead Generation monthly N/A [DATE]" at bounding box center [986, 267] width 1001 height 44
click at [893, 299] on td "Marketing" at bounding box center [937, 311] width 91 height 44
drag, startPoint x: 708, startPoint y: 257, endPoint x: 943, endPoint y: 259, distance: 235.0
click at [955, 255] on tr "Home Advisor $2,500.00 [DATE] Marketing Paid Lead Generation monthly N/A [DATE]" at bounding box center [986, 267] width 1001 height 44
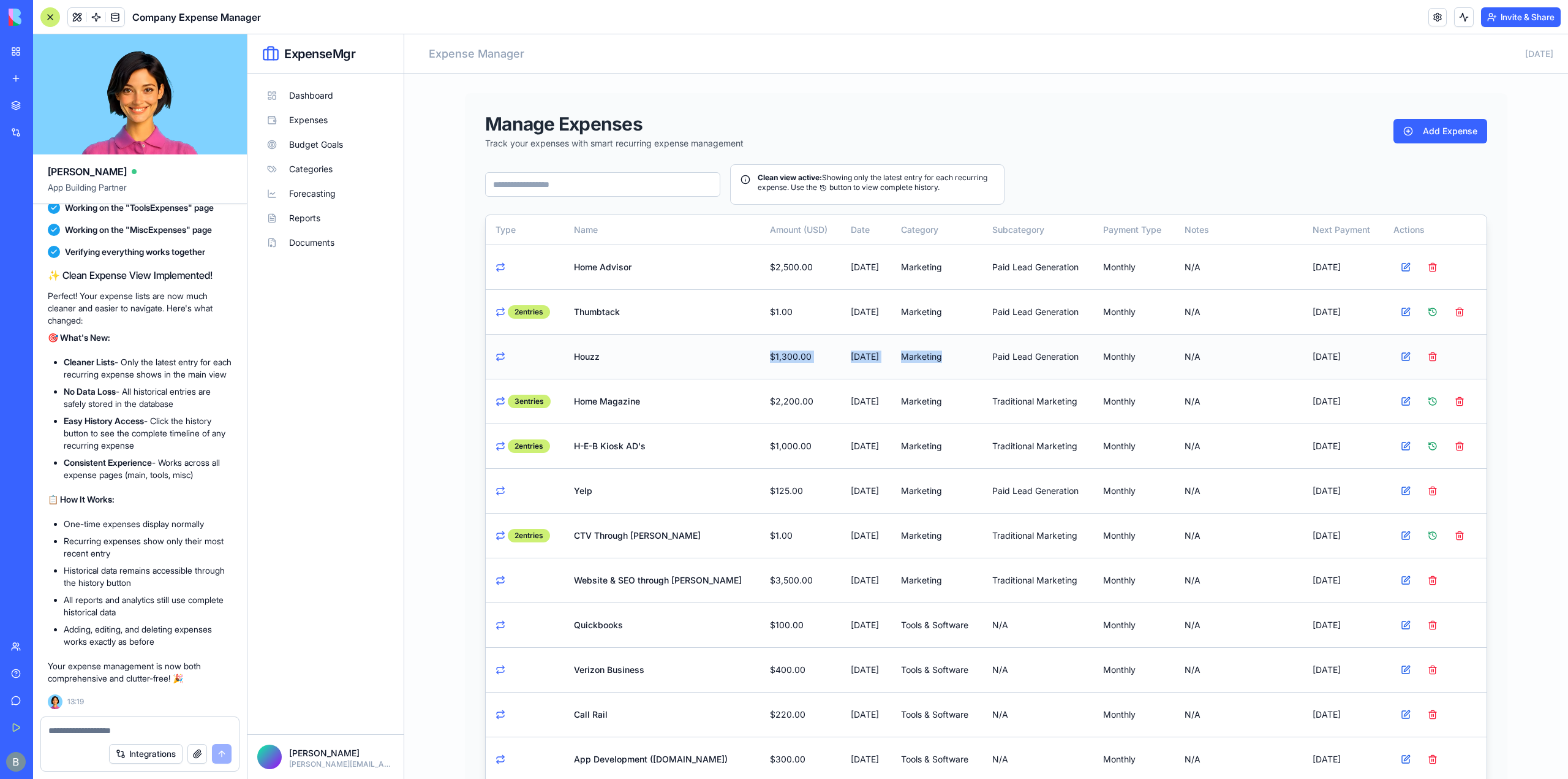
drag, startPoint x: 653, startPoint y: 349, endPoint x: 930, endPoint y: 351, distance: 277.0
click at [941, 348] on tr "Houzz $1,300.00 [DATE] Marketing Paid Lead Generation monthly N/A [DATE]" at bounding box center [986, 356] width 1001 height 44
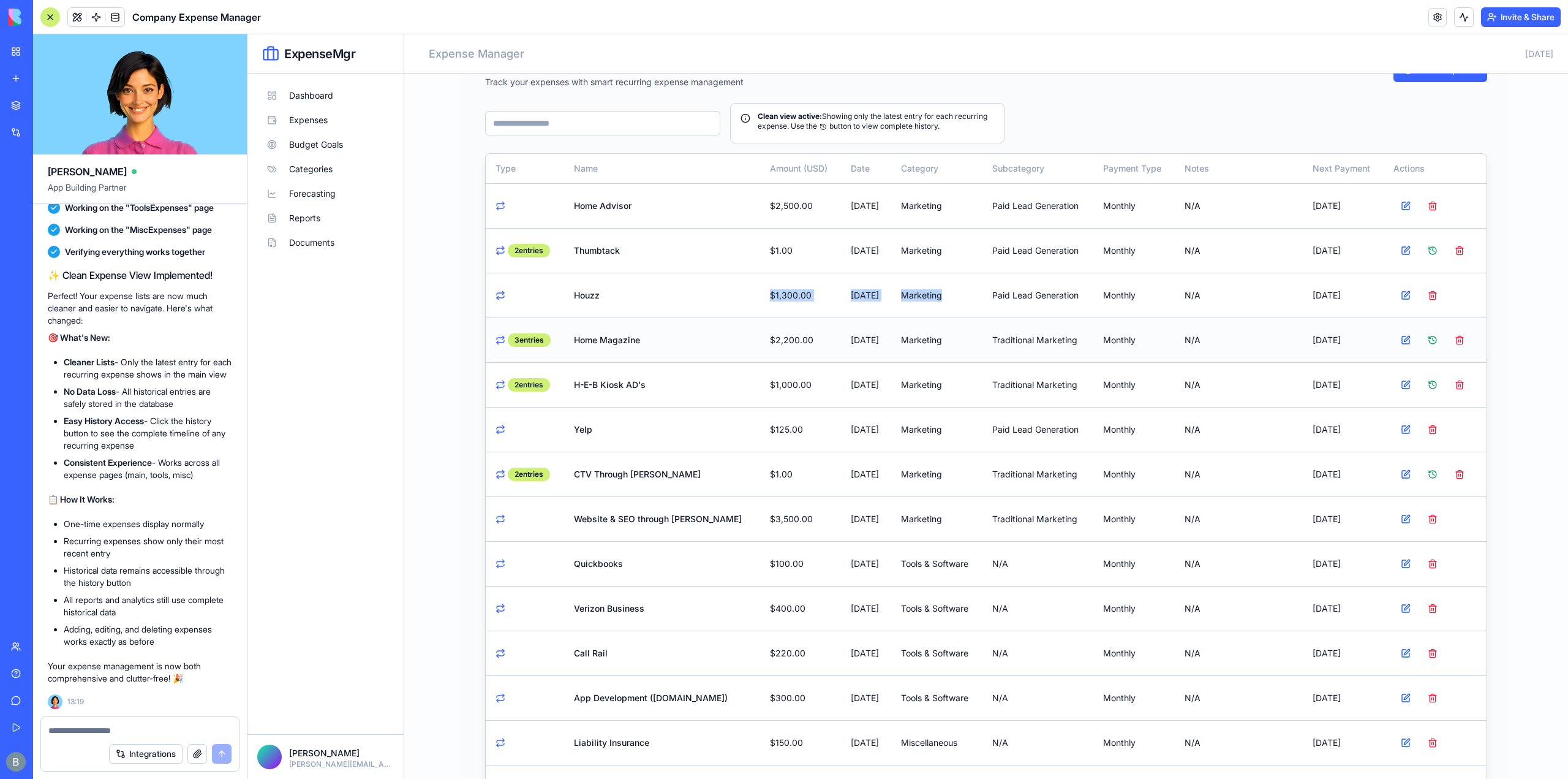
drag, startPoint x: 776, startPoint y: 329, endPoint x: 854, endPoint y: 326, distance: 78.1
click at [854, 326] on tr "3 entries Home Magazine $2,200.00 [DATE] Marketing Traditional Marketing monthl…" at bounding box center [986, 339] width 1001 height 44
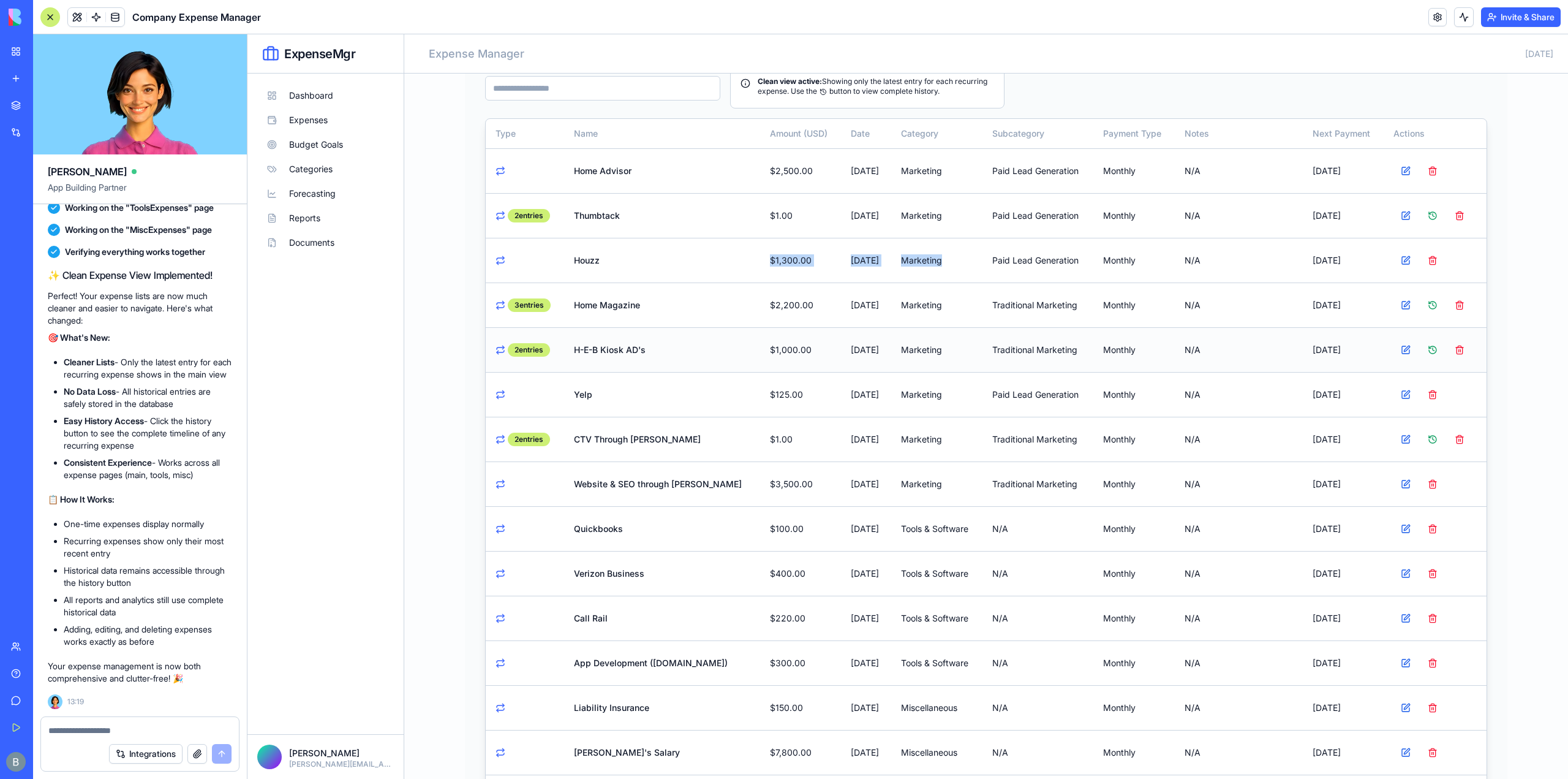
scroll to position [122, 0]
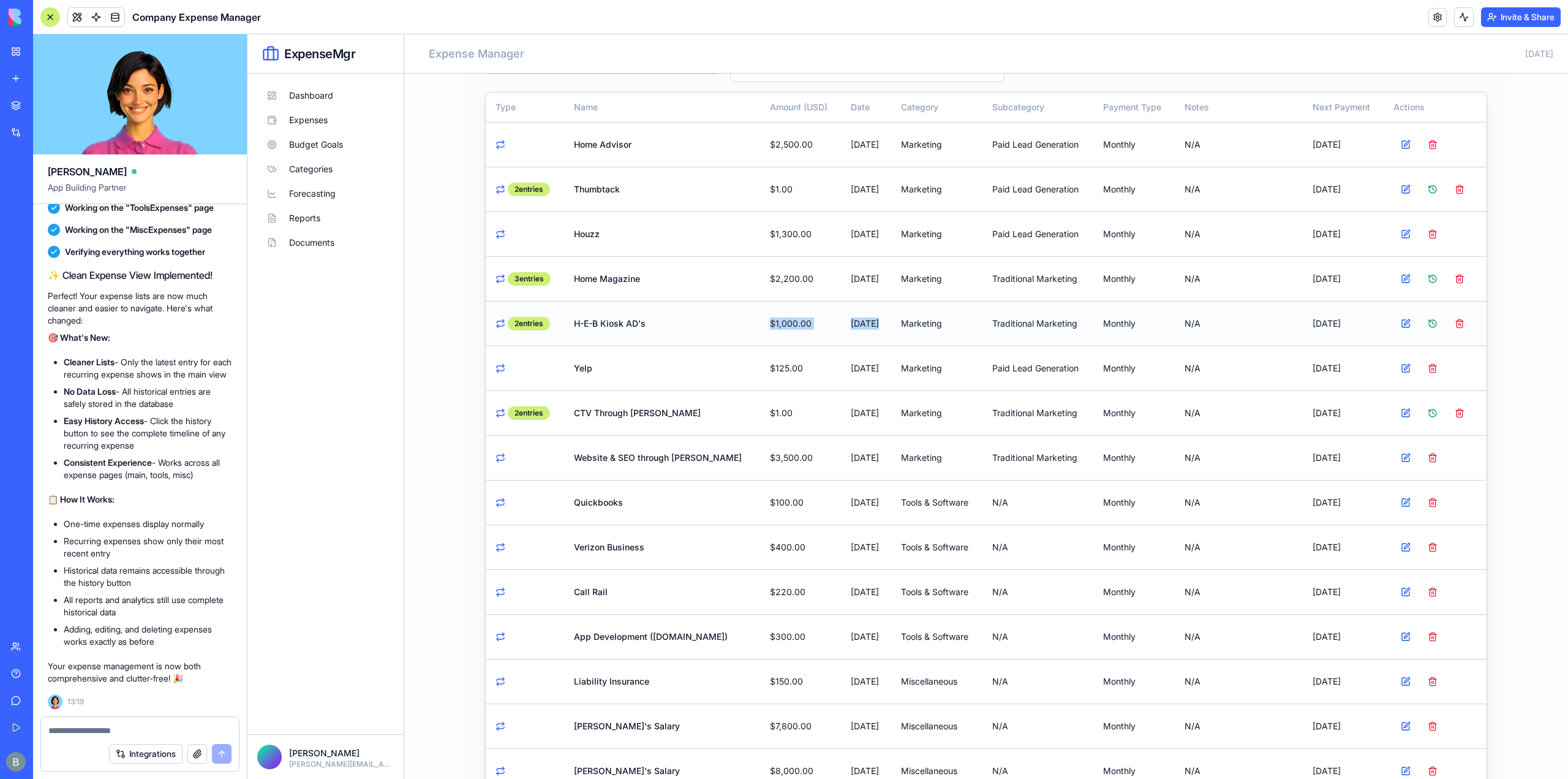
drag, startPoint x: 766, startPoint y: 340, endPoint x: 836, endPoint y: 322, distance: 72.3
click at [836, 322] on tr "2 entries H-E-B Kiosk AD's $1,000.00 [DATE] Marketing Traditional Marketing mon…" at bounding box center [986, 323] width 1001 height 44
drag, startPoint x: 1400, startPoint y: 274, endPoint x: 1407, endPoint y: 279, distance: 8.6
click at [1407, 279] on button at bounding box center [1406, 279] width 25 height 25
click at [1396, 277] on button at bounding box center [1406, 279] width 25 height 25
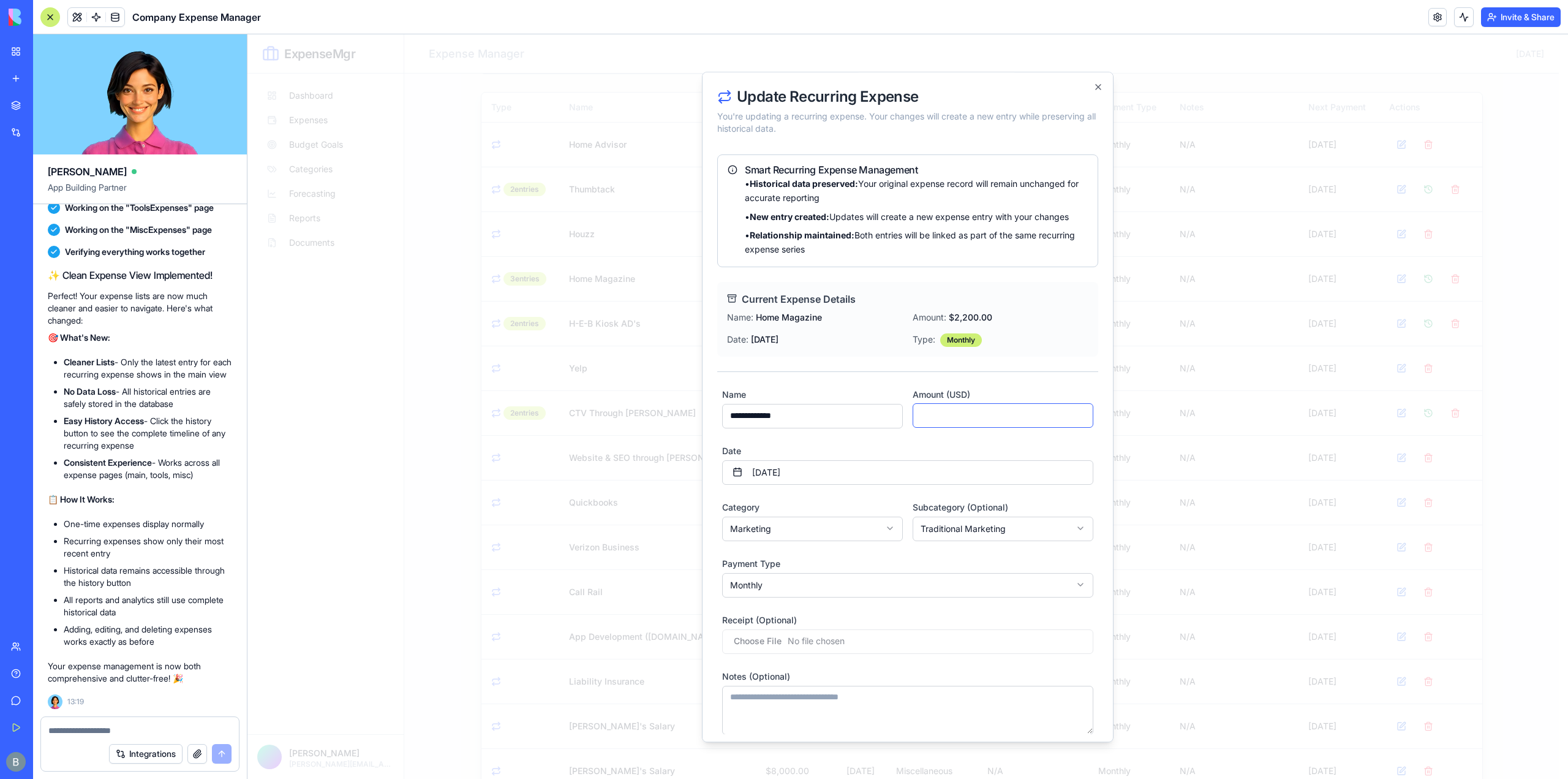
click at [972, 407] on input "****" at bounding box center [1003, 416] width 181 height 25
click at [973, 407] on input "****" at bounding box center [1003, 416] width 181 height 25
click at [973, 406] on input "****" at bounding box center [1003, 416] width 181 height 25
click at [1078, 410] on input "*******" at bounding box center [1003, 416] width 181 height 25
click at [1075, 410] on input "*******" at bounding box center [1003, 416] width 181 height 25
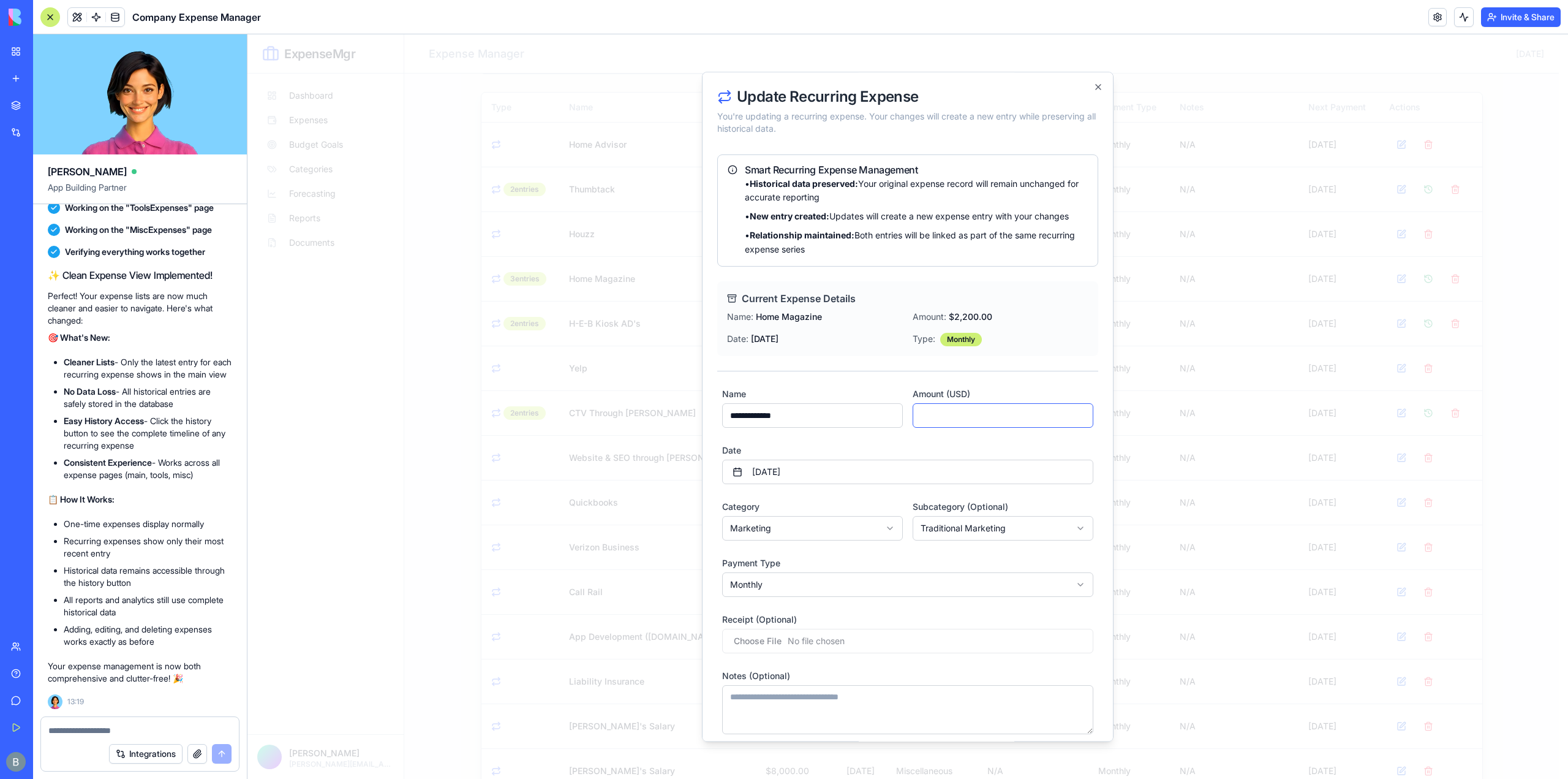
click at [1075, 410] on input "*******" at bounding box center [1003, 416] width 181 height 25
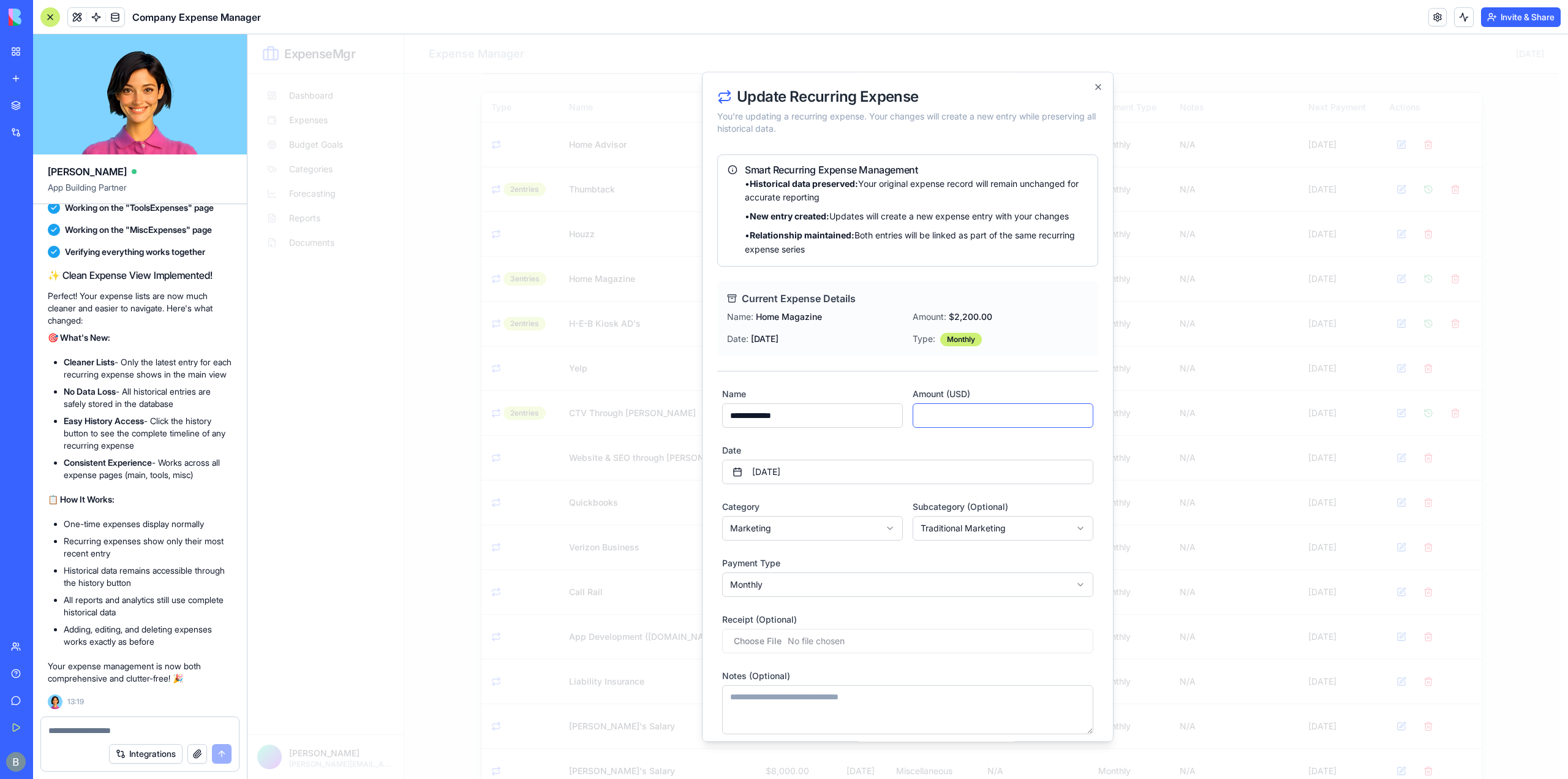
click at [1075, 410] on input "*******" at bounding box center [1003, 416] width 181 height 25
click at [1074, 408] on input "*******" at bounding box center [1003, 416] width 181 height 25
type input "****"
click at [1073, 409] on input "****" at bounding box center [1003, 416] width 181 height 25
click at [1089, 424] on div "**********" at bounding box center [908, 407] width 411 height 670
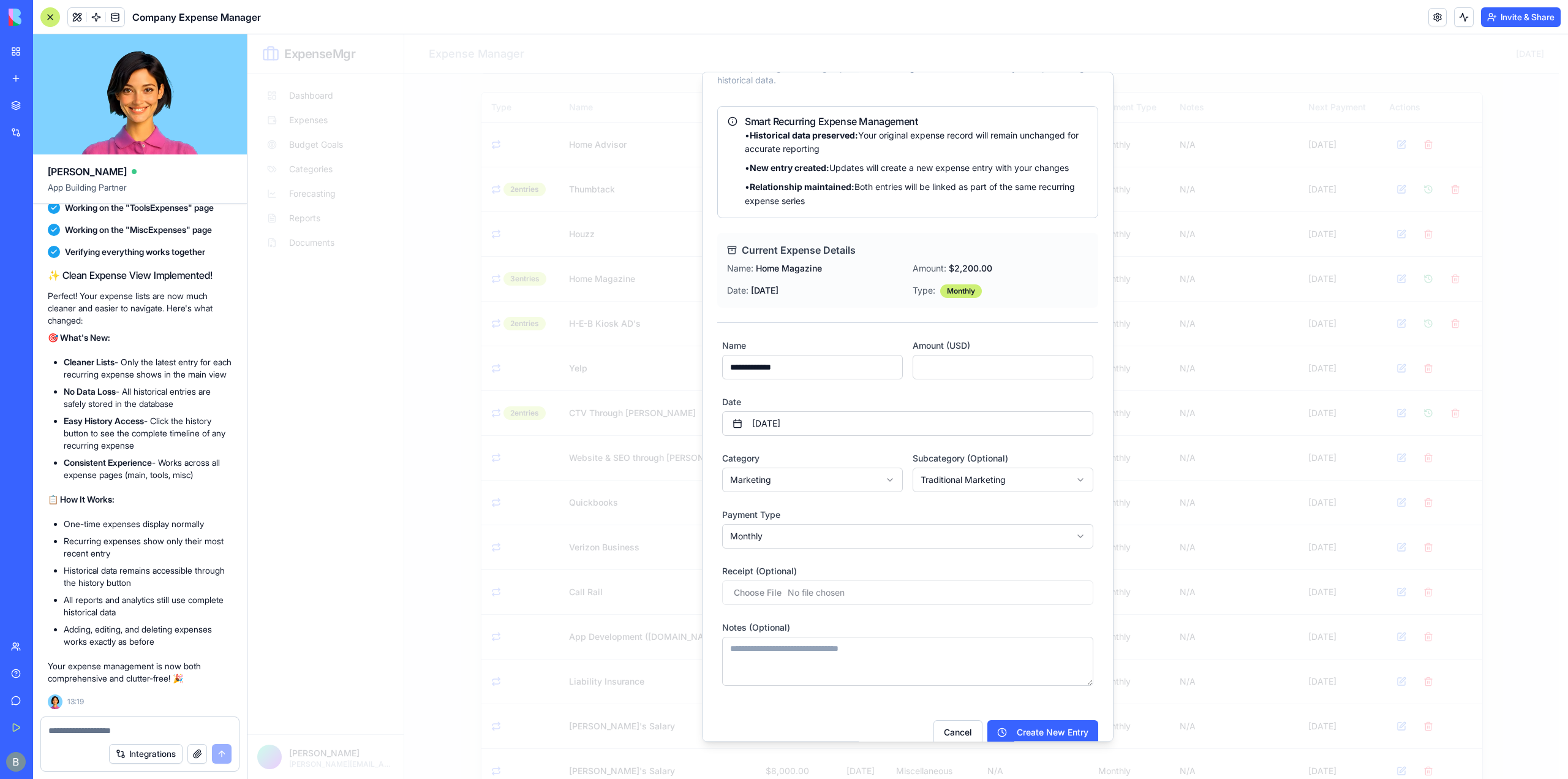
scroll to position [65, 0]
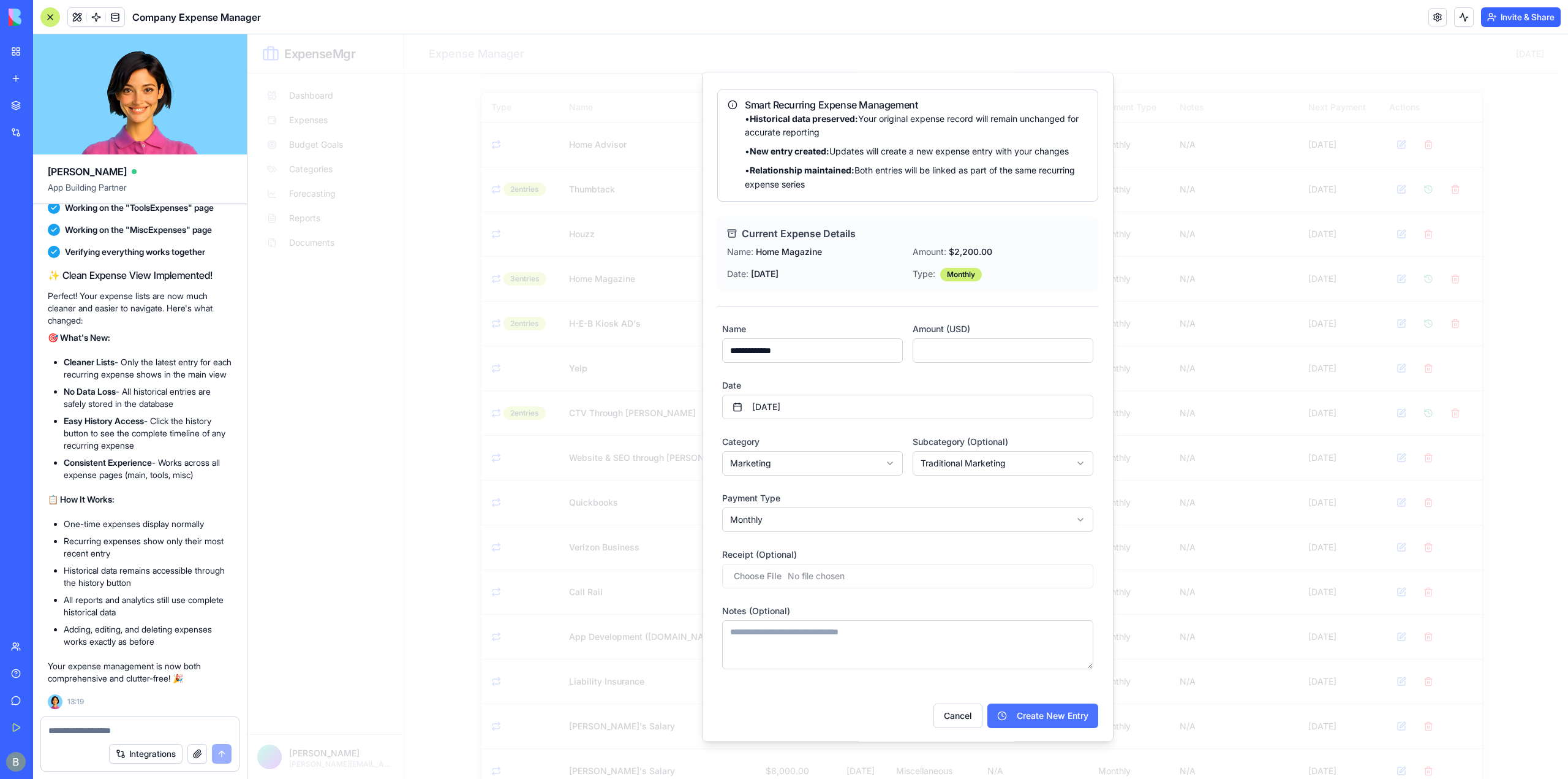
click at [1015, 712] on button "Create New Entry" at bounding box center [1042, 716] width 111 height 25
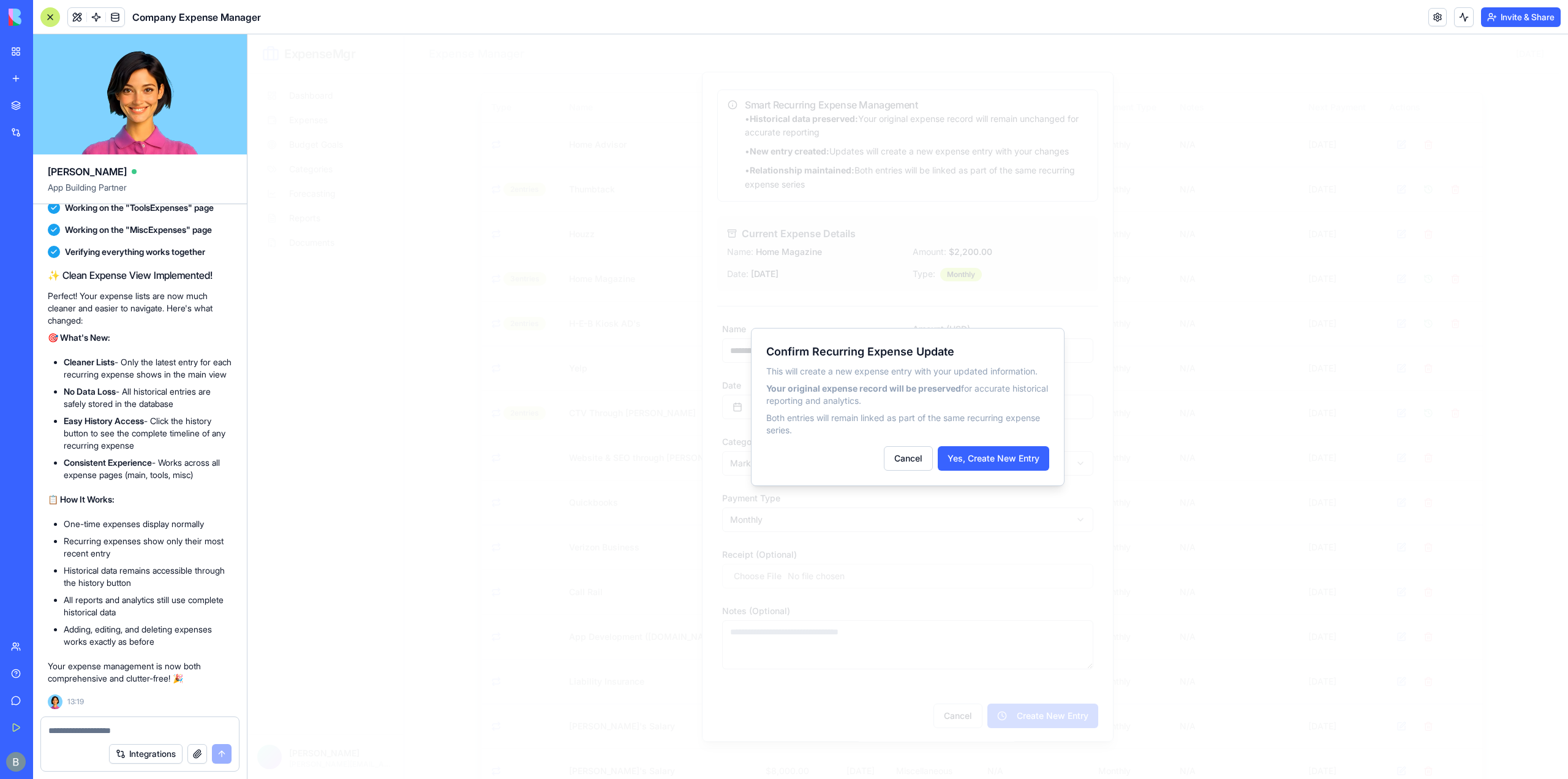
drag, startPoint x: 1023, startPoint y: 472, endPoint x: 1018, endPoint y: 459, distance: 13.9
click at [1022, 471] on div "Confirm Recurring Expense Update This will create a new expense entry with your…" at bounding box center [908, 407] width 314 height 158
click at [1018, 459] on button "Yes, Create New Entry" at bounding box center [994, 458] width 112 height 25
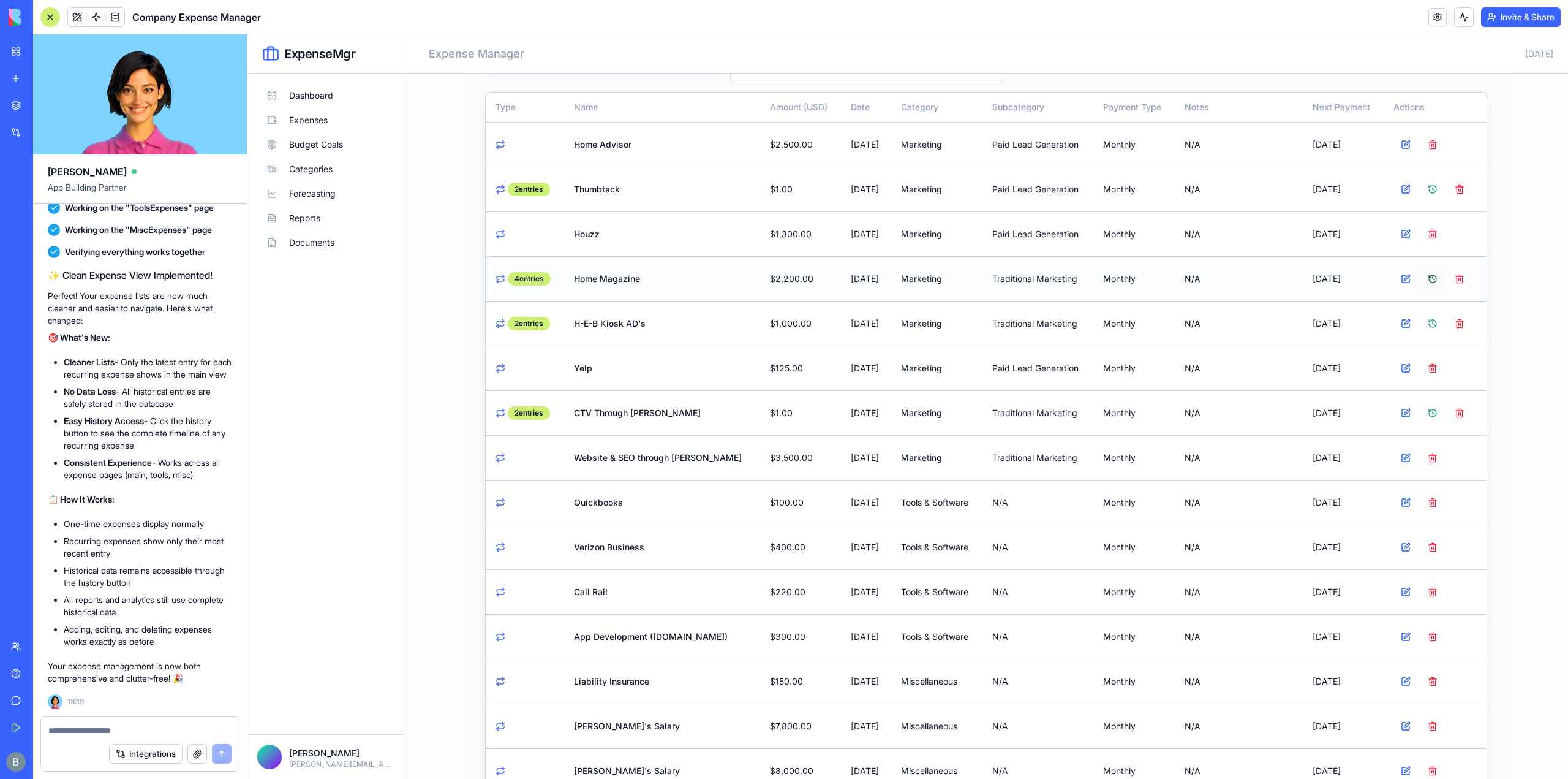
click at [1422, 280] on button at bounding box center [1433, 279] width 25 height 25
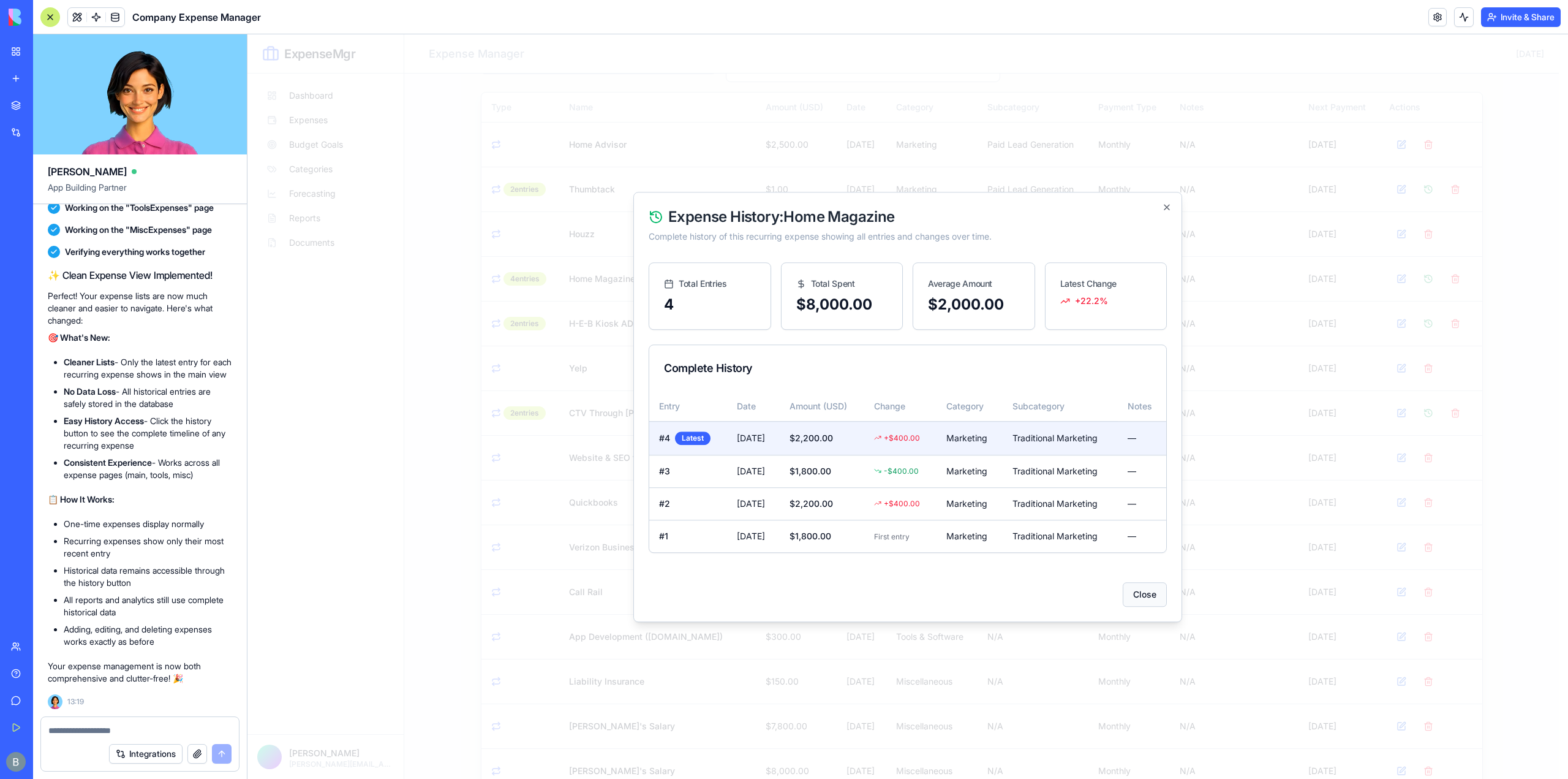
click at [1151, 588] on button "Close" at bounding box center [1145, 594] width 44 height 25
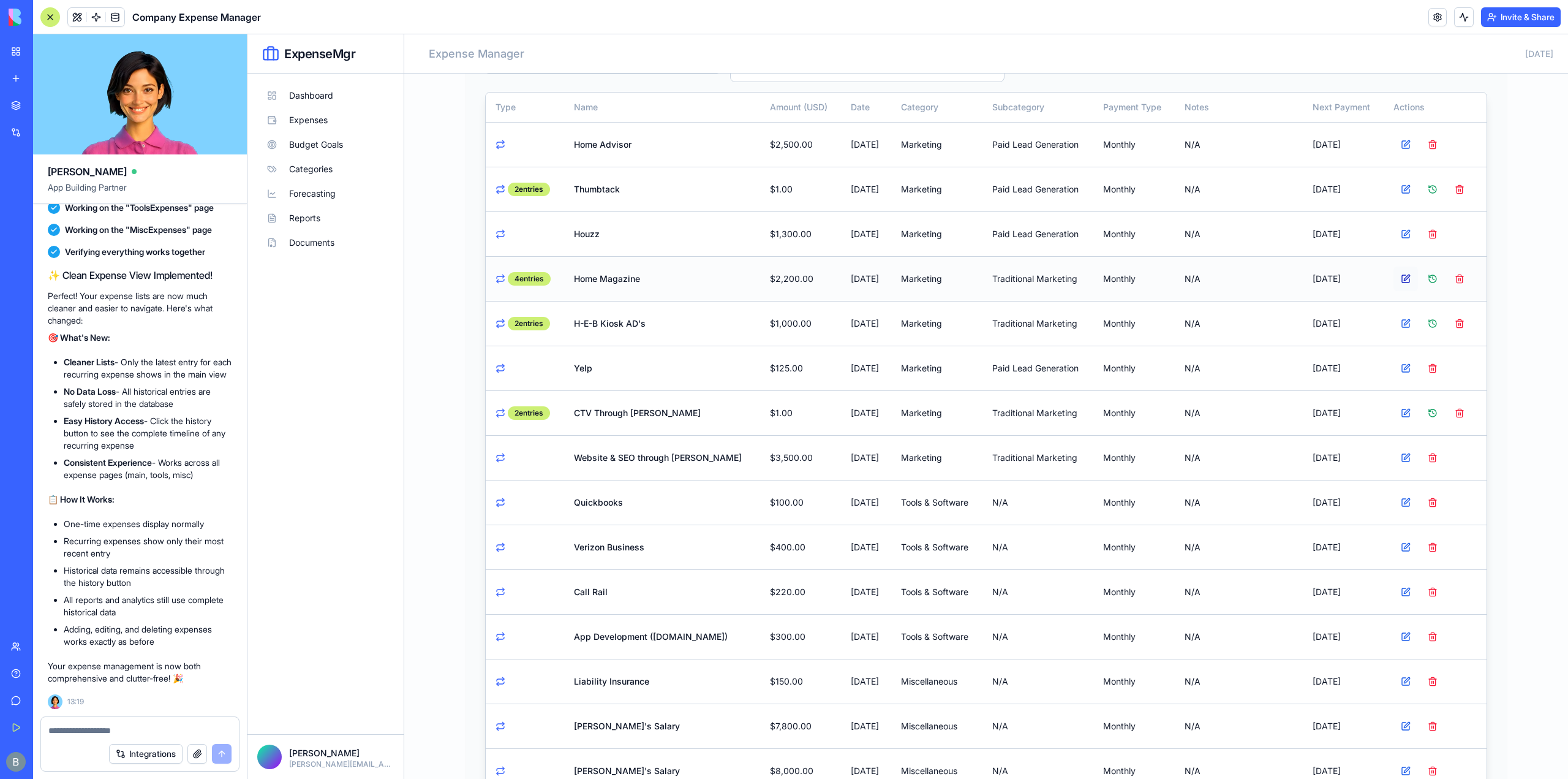
click at [1401, 278] on button at bounding box center [1406, 279] width 25 height 25
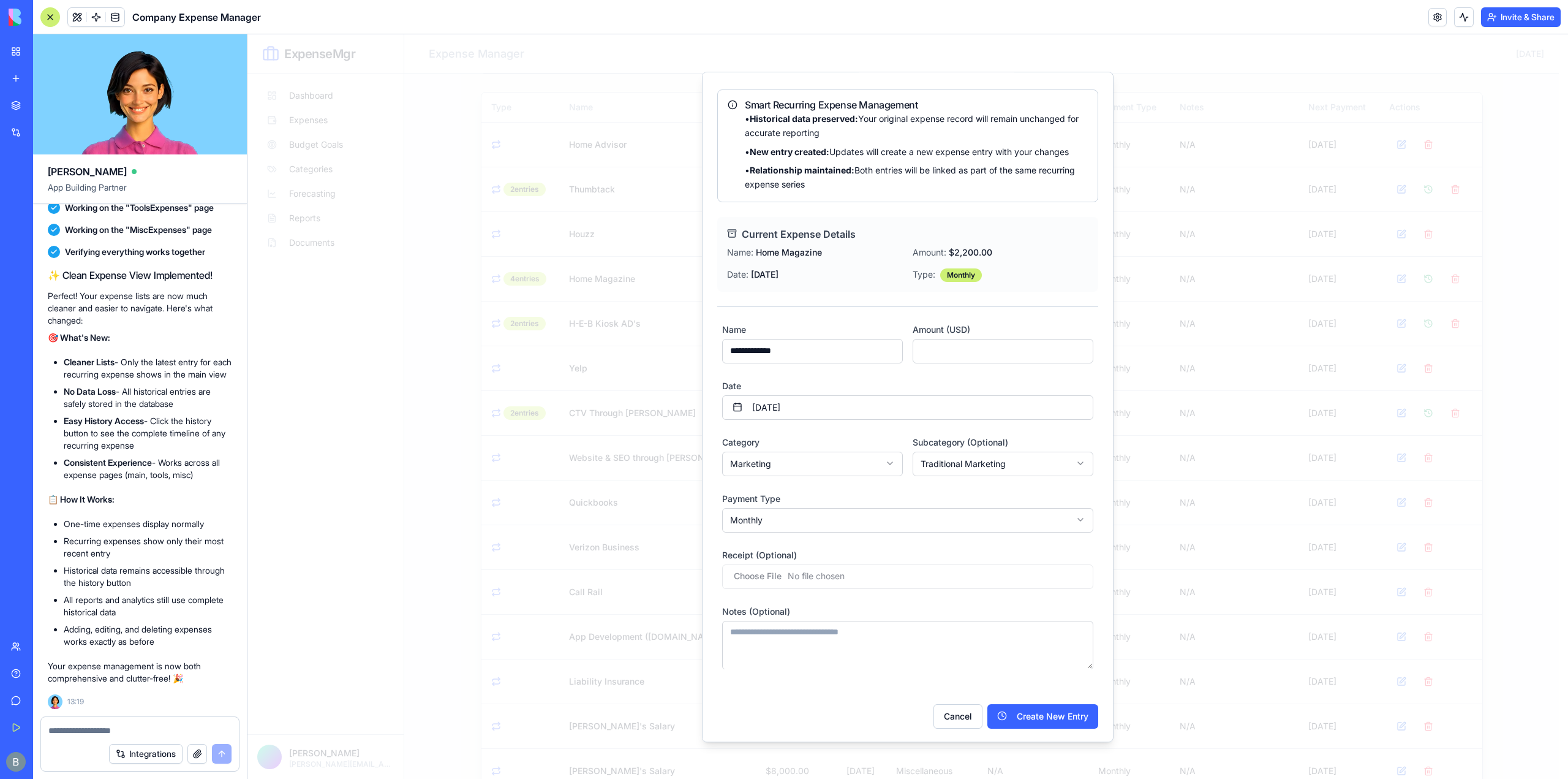
scroll to position [0, 0]
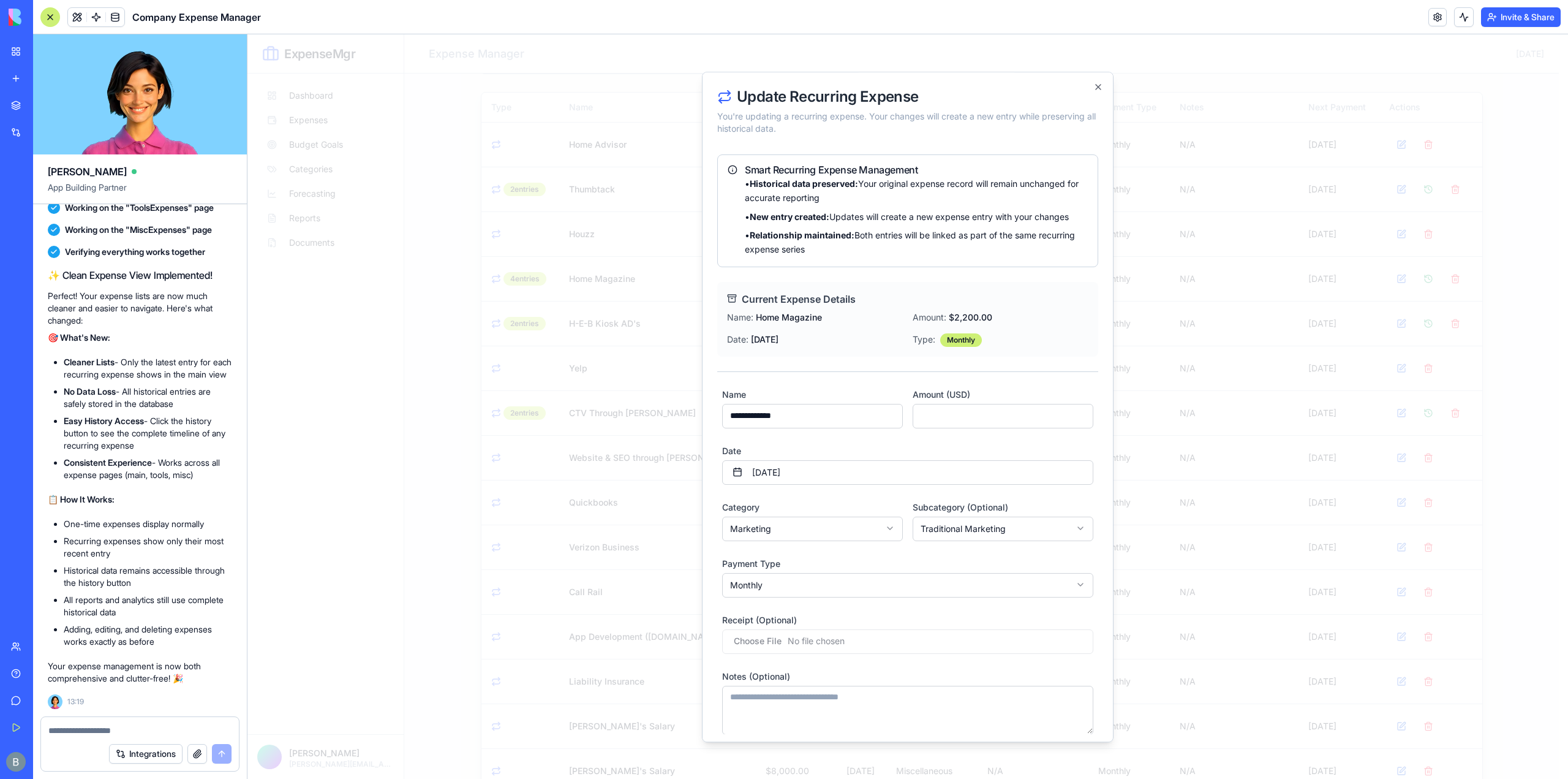
click at [1150, 391] on div at bounding box center [908, 407] width 1321 height 744
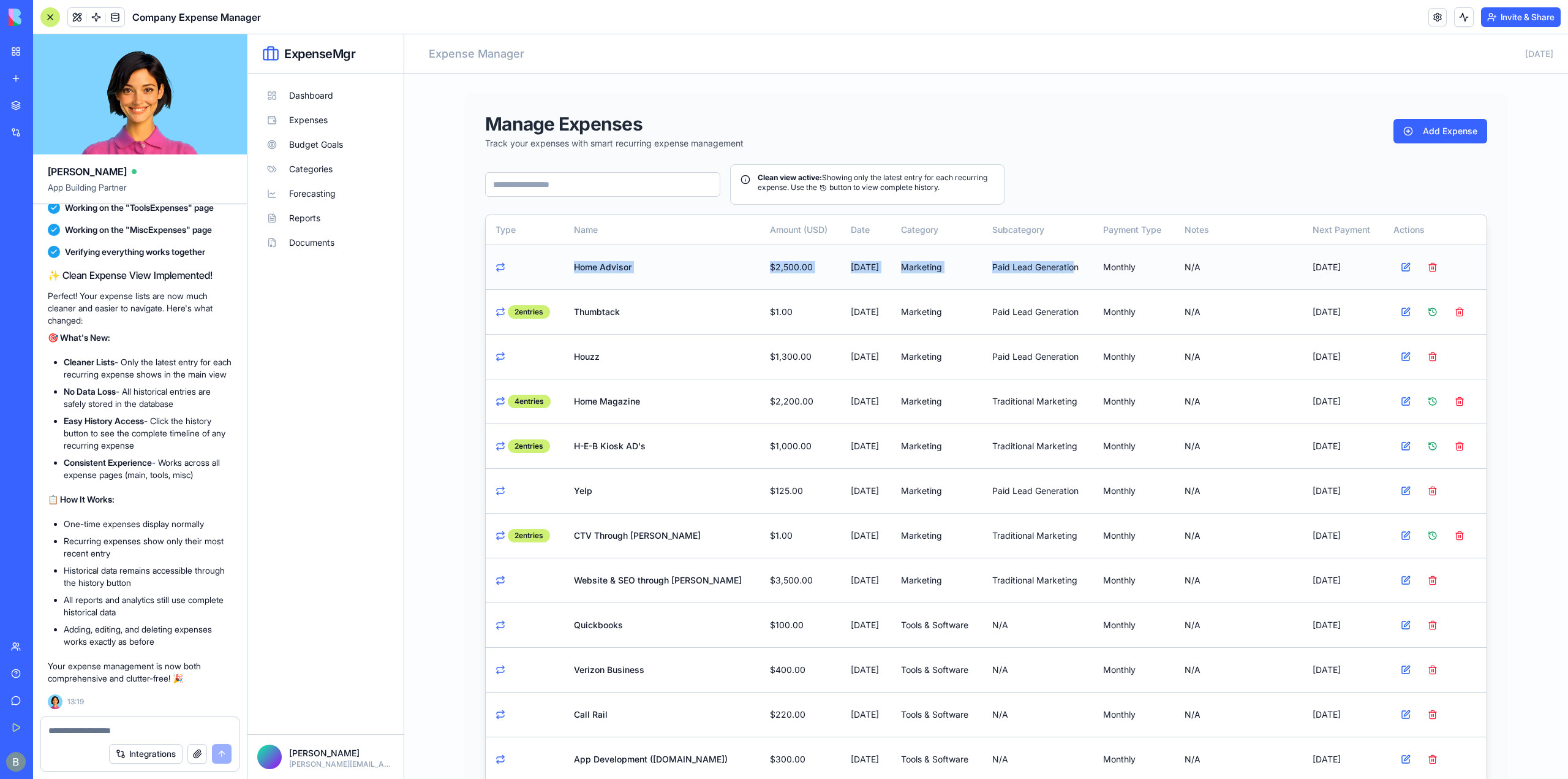
drag, startPoint x: 630, startPoint y: 269, endPoint x: 1065, endPoint y: 268, distance: 435.0
click at [1065, 268] on tr "Home Advisor $2,500.00 [DATE] Marketing Paid Lead Generation monthly N/A [DATE]" at bounding box center [986, 267] width 1001 height 44
drag, startPoint x: 655, startPoint y: 370, endPoint x: 1022, endPoint y: 370, distance: 367.0
click at [1022, 370] on tr "Houzz $1,300.00 [DATE] Marketing Paid Lead Generation monthly N/A [DATE]" at bounding box center [986, 356] width 1001 height 44
drag, startPoint x: 558, startPoint y: 401, endPoint x: 1126, endPoint y: 409, distance: 568.1
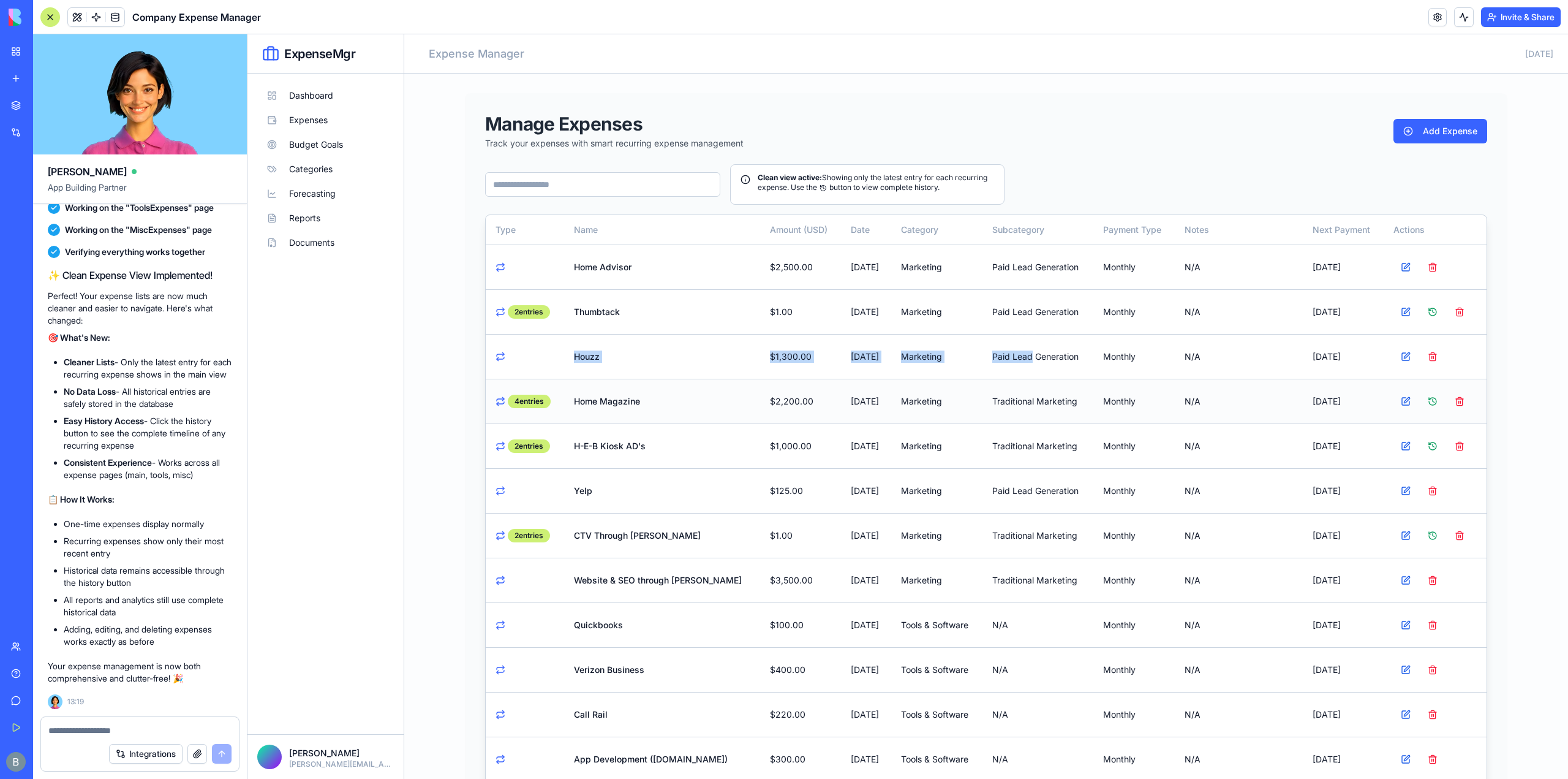
click at [1126, 409] on tr "4 entries Home Magazine $2,200.00 [DATE] Marketing Traditional Marketing monthl…" at bounding box center [986, 401] width 1001 height 44
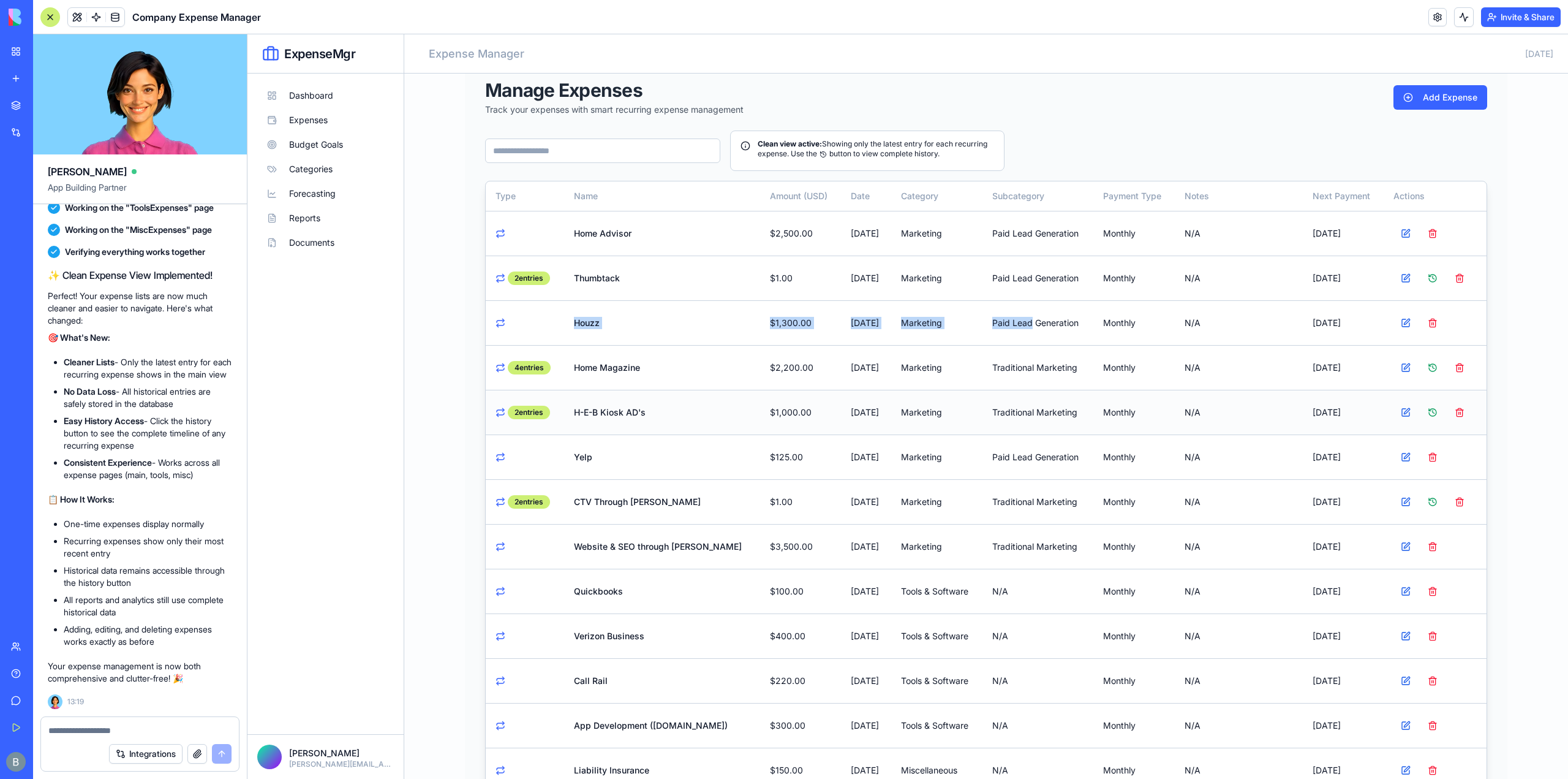
scroll to position [61, 0]
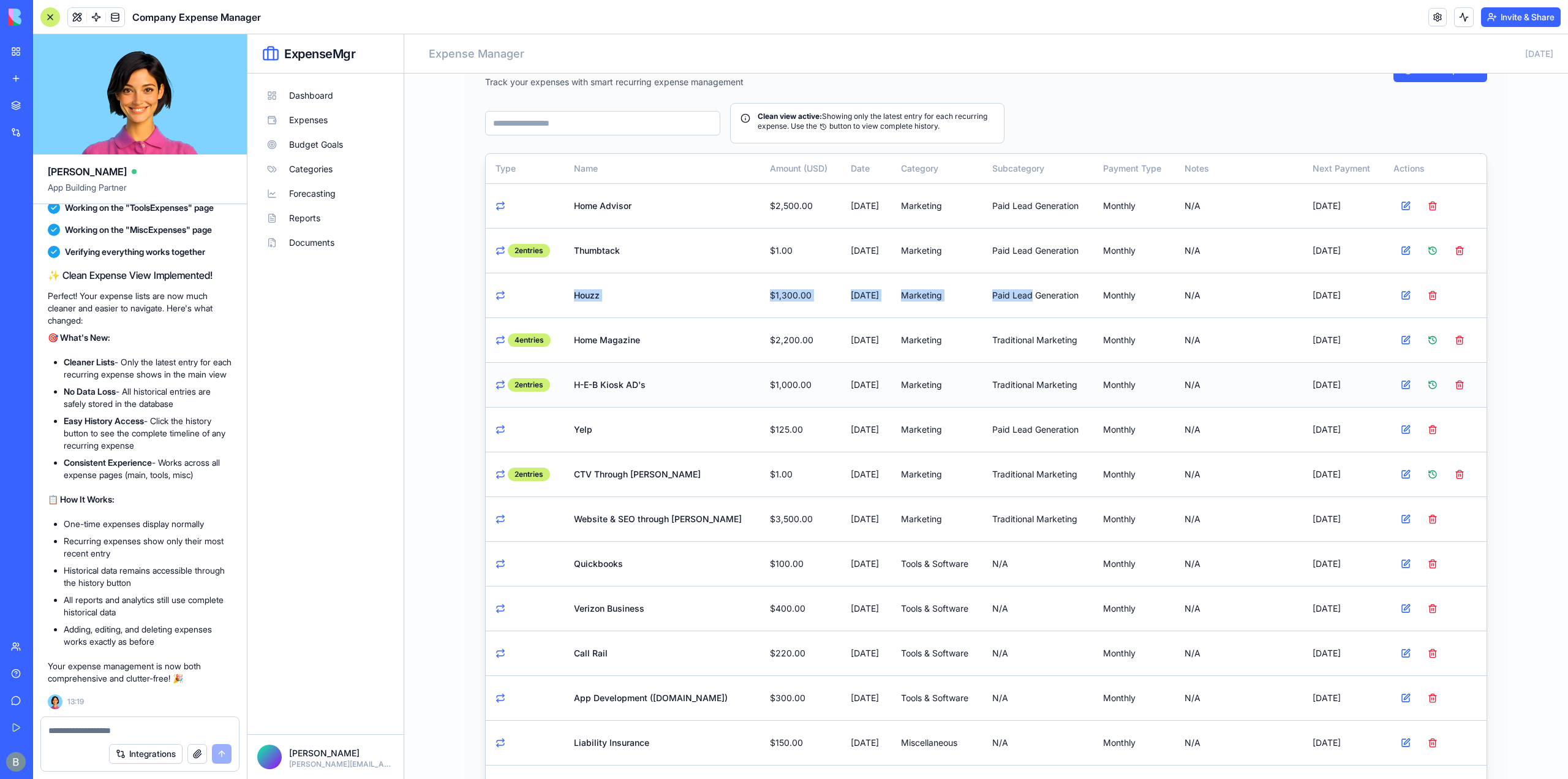
drag, startPoint x: 576, startPoint y: 372, endPoint x: 855, endPoint y: 382, distance: 279.2
click at [855, 382] on tr "2 entries H-E-B Kiosk AD's $1,000.00 [DATE] Marketing Traditional Marketing mon…" at bounding box center [986, 384] width 1001 height 44
drag, startPoint x: 570, startPoint y: 430, endPoint x: 821, endPoint y: 415, distance: 251.4
click at [821, 415] on tr "Yelp $125.00 [DATE] Marketing Paid Lead Generation monthly N/A [DATE]" at bounding box center [986, 429] width 1001 height 44
drag, startPoint x: 568, startPoint y: 517, endPoint x: 839, endPoint y: 519, distance: 271.0
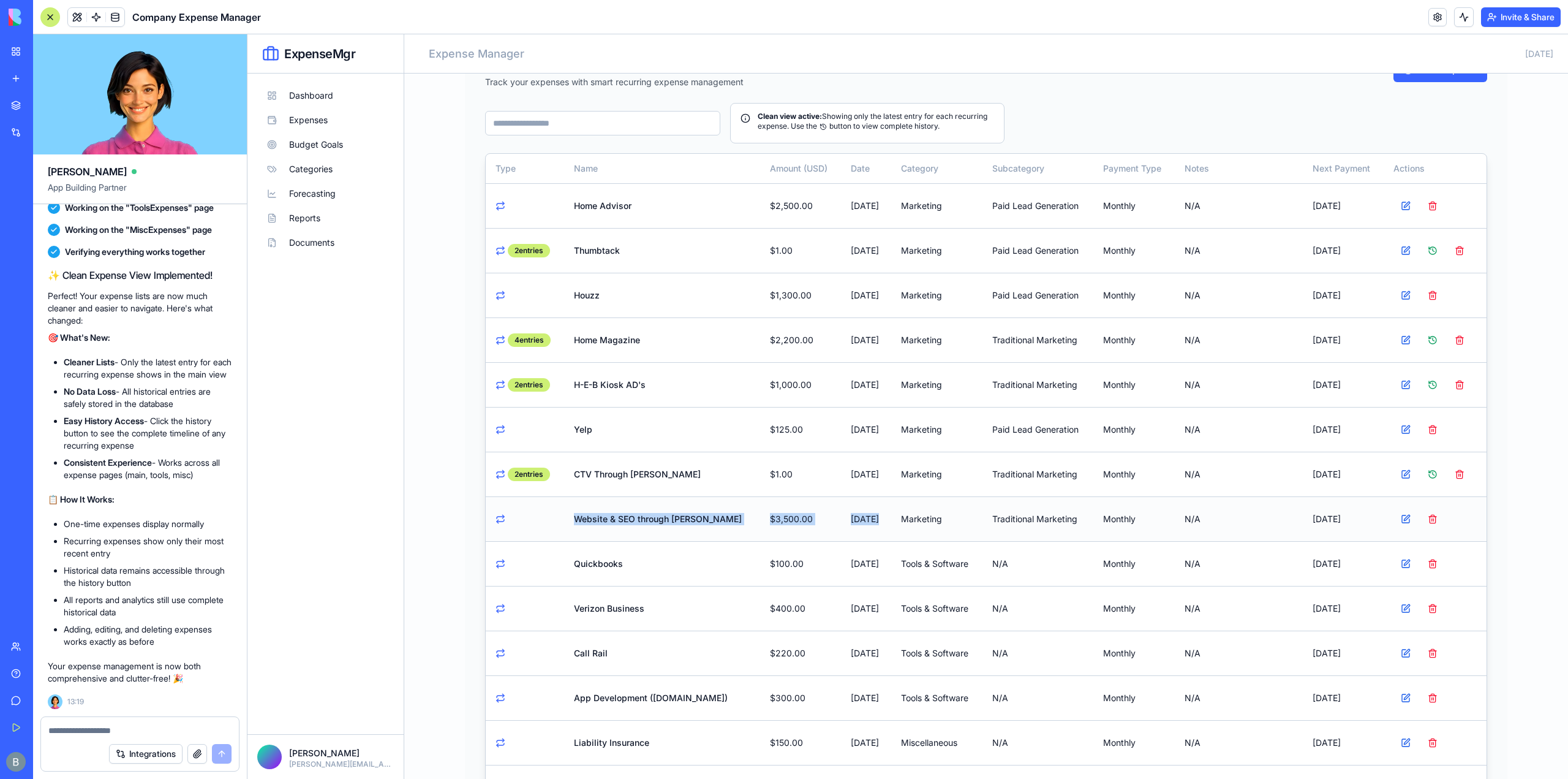
click at [839, 519] on tr "Website & SEO through [PERSON_NAME] $3,500.00 [DATE] Marketing Traditional Mark…" at bounding box center [986, 518] width 1001 height 44
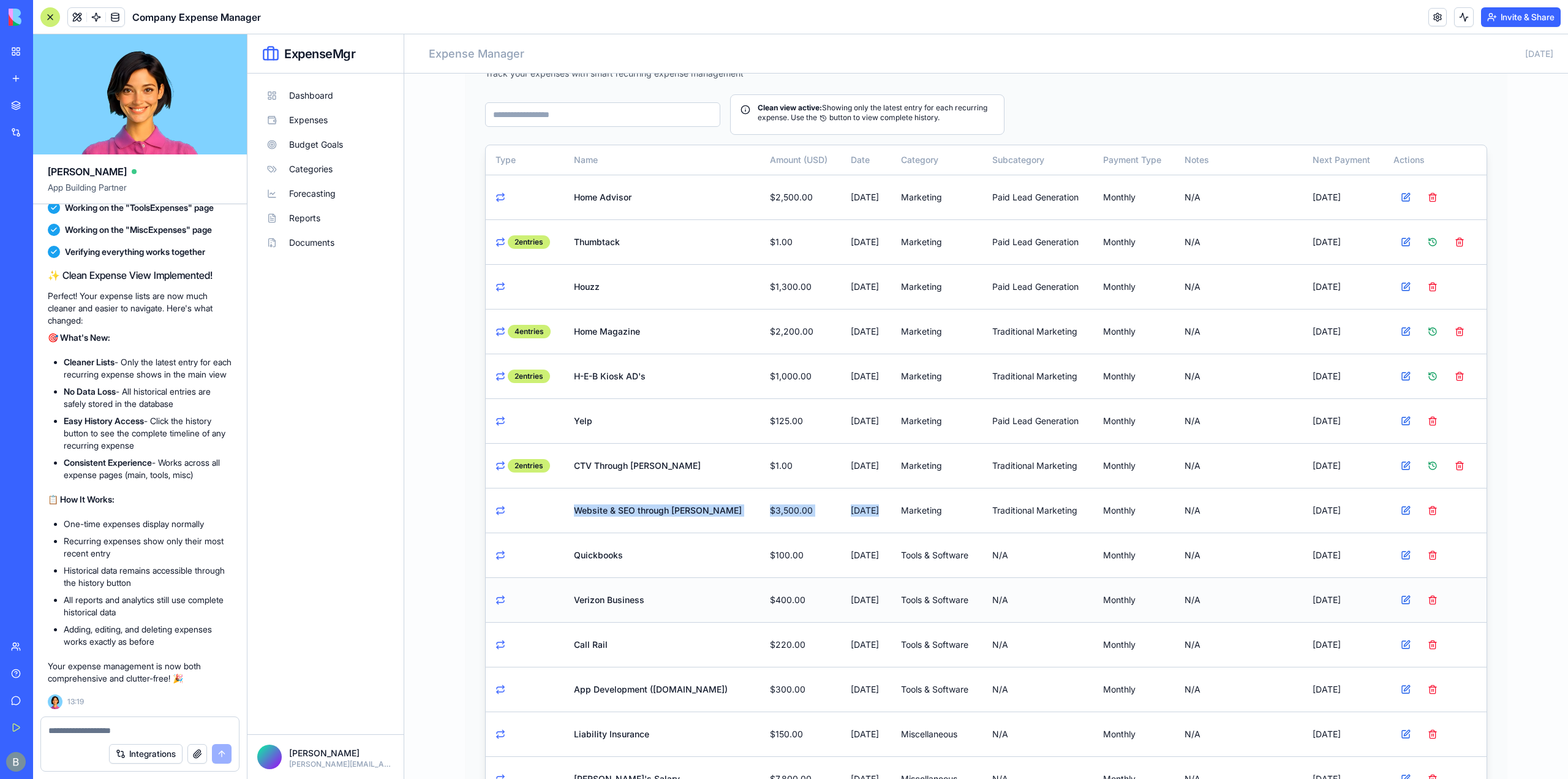
scroll to position [0, 0]
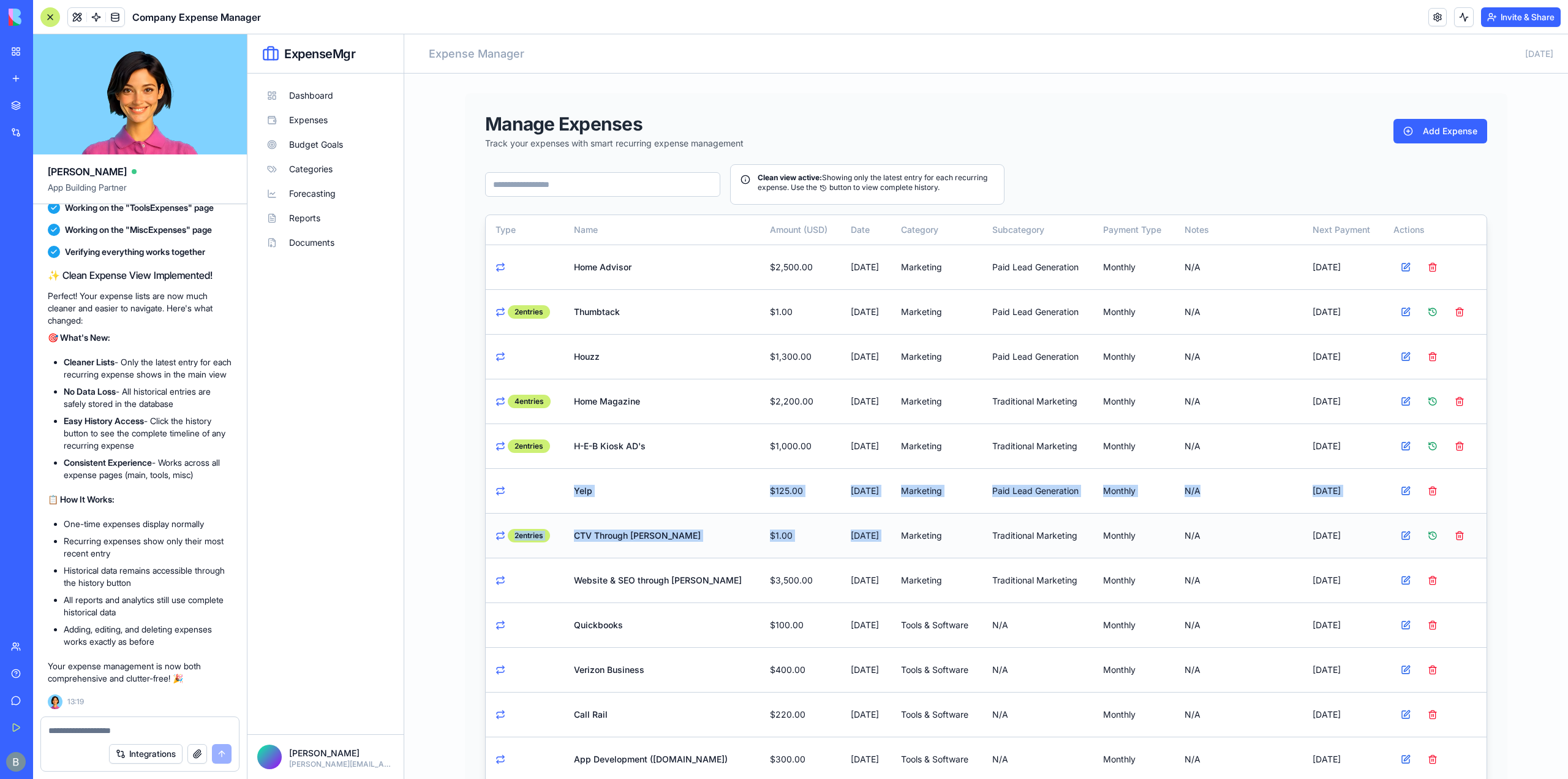
drag, startPoint x: 685, startPoint y: 493, endPoint x: 870, endPoint y: 512, distance: 186.0
click at [877, 515] on tbody "Home Advisor $2,500.00 [DATE] Marketing Paid Lead Generation monthly N/A [DATE]…" at bounding box center [986, 647] width 1001 height 805
click at [622, 342] on td "Houzz" at bounding box center [663, 356] width 197 height 44
drag, startPoint x: 1083, startPoint y: 322, endPoint x: 1119, endPoint y: 322, distance: 36.0
click at [1118, 322] on tr "2 entries Thumbtack $1.00 [DATE] Marketing Paid Lead Generation monthly N/A [DA…" at bounding box center [986, 311] width 1001 height 44
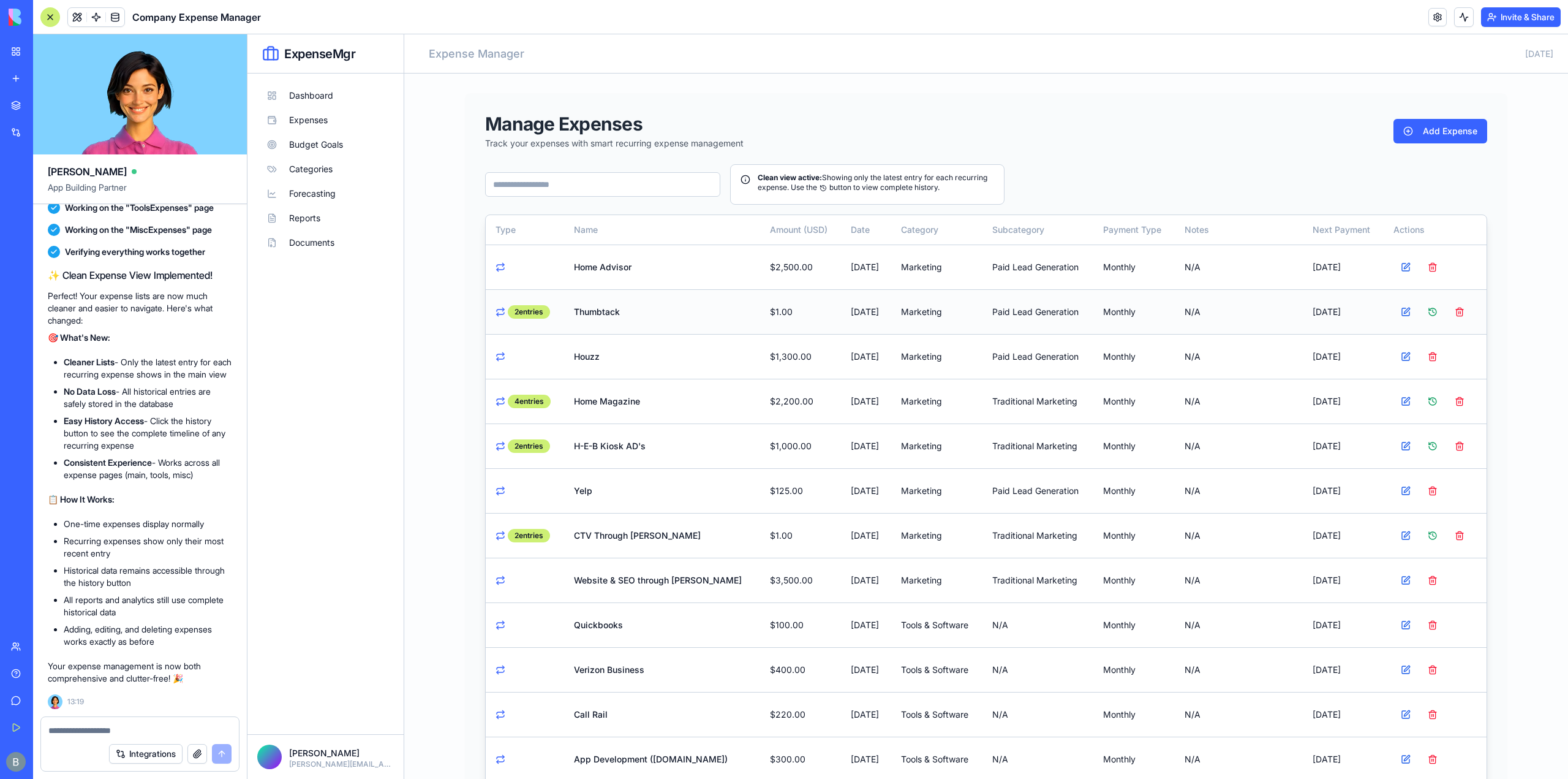
click at [1110, 322] on td "monthly" at bounding box center [1135, 311] width 82 height 44
drag, startPoint x: 947, startPoint y: 328, endPoint x: 1151, endPoint y: 328, distance: 204.0
click at [1151, 328] on tr "2 entries Thumbtack $1.00 [DATE] Marketing Paid Lead Generation monthly N/A [DA…" at bounding box center [986, 311] width 1001 height 44
click at [1530, 451] on main "Manage Expenses Track your expenses with smart recurring expense management Add…" at bounding box center [986, 581] width 1164 height 1016
click at [1426, 132] on button "Add Expense" at bounding box center [1440, 131] width 94 height 25
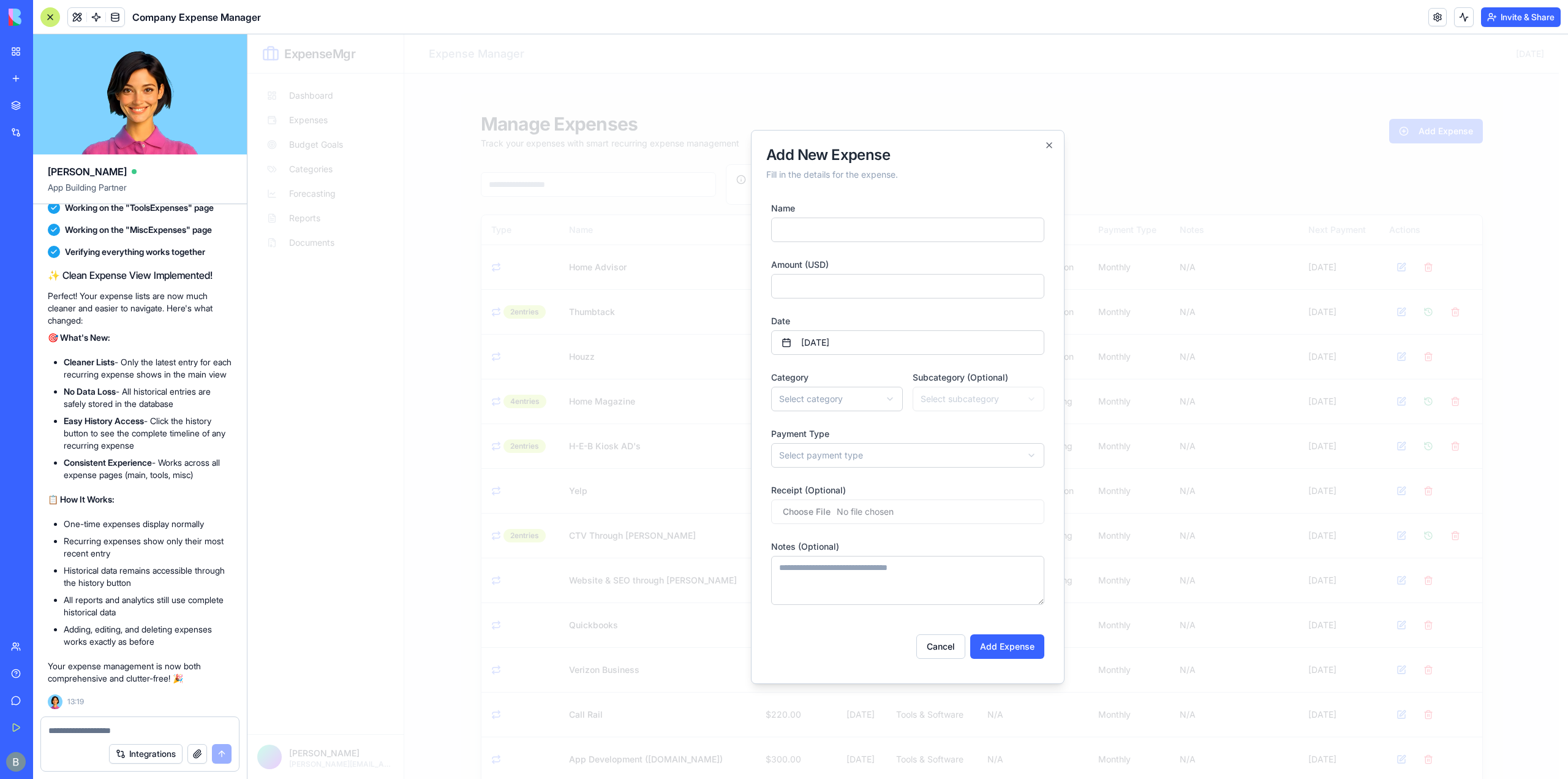
click at [865, 223] on input "Name" at bounding box center [908, 230] width 273 height 25
type input "**********"
click at [854, 284] on input "*" at bounding box center [908, 286] width 273 height 25
click at [888, 355] on form "**********" at bounding box center [908, 429] width 283 height 478
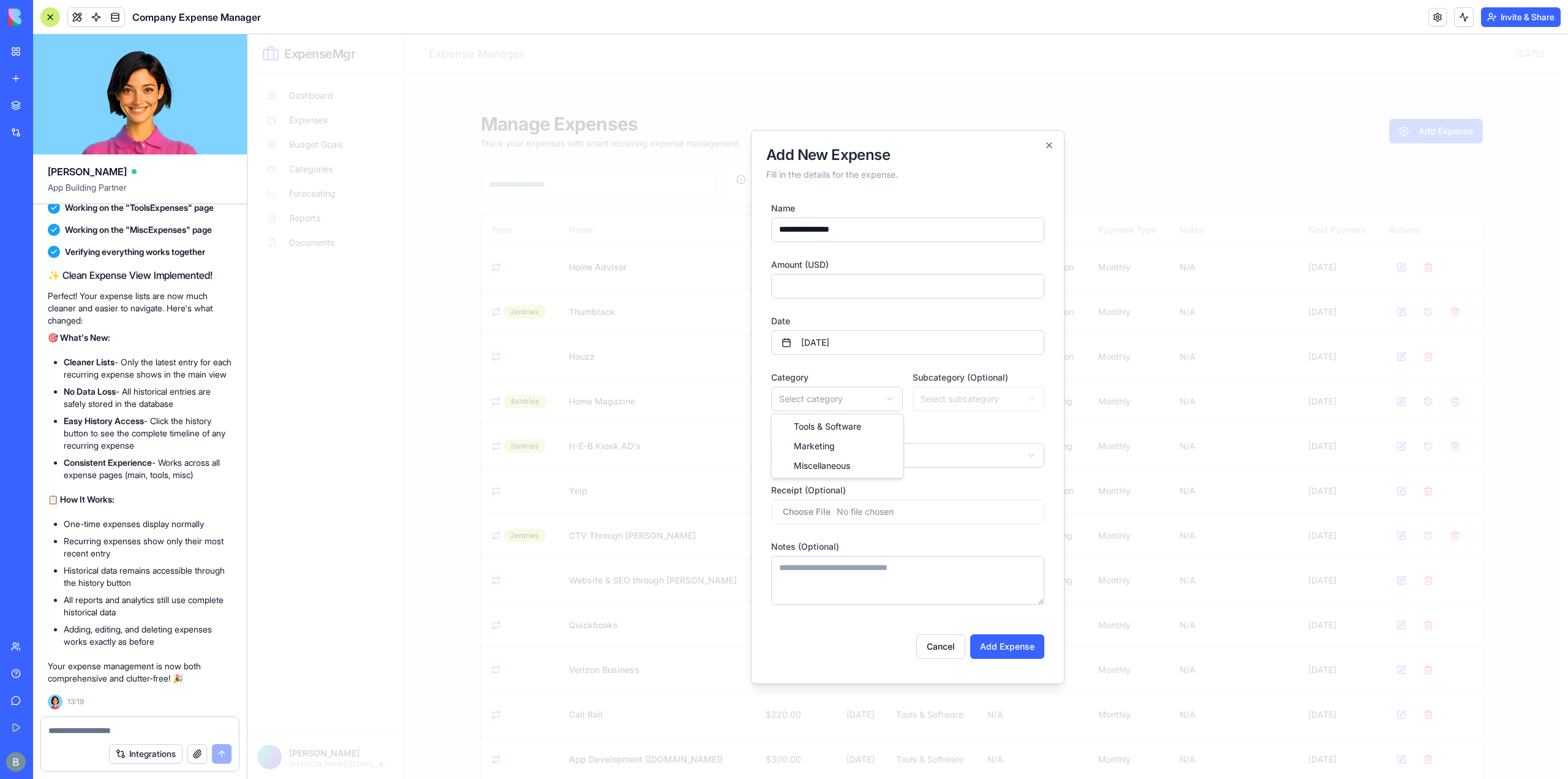
click at [868, 399] on body "ExpenseMgr Dashboard Expenses Budget Goals Categories Forecasting Reports Docum…" at bounding box center [903, 562] width 1312 height 1055
click at [948, 413] on form "**********" at bounding box center [908, 429] width 283 height 478
click at [922, 456] on body "ExpenseMgr Dashboard Expenses Budget Goals Categories Forecasting Reports Docum…" at bounding box center [903, 562] width 1312 height 1055
click at [898, 464] on body "ExpenseMgr Dashboard Expenses Budget Goals Categories Forecasting Reports Docum…" at bounding box center [903, 562] width 1312 height 1055
drag, startPoint x: 840, startPoint y: 278, endPoint x: 659, endPoint y: 287, distance: 181.2
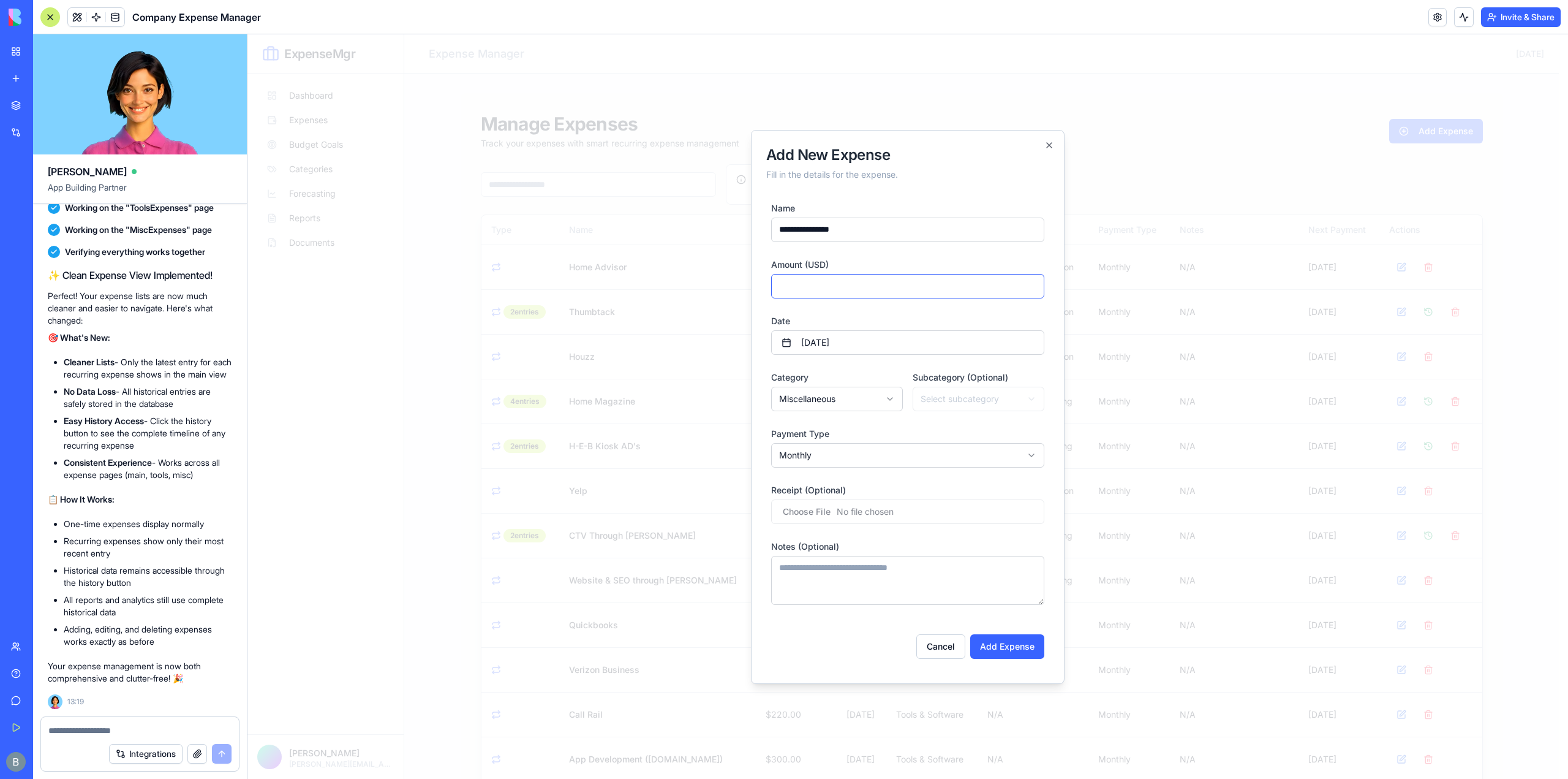
click at [659, 287] on body "ExpenseMgr Dashboard Expenses Budget Goals Categories Forecasting Reports Docum…" at bounding box center [903, 562] width 1312 height 1055
type input "****"
click at [882, 483] on div "Receipt (Optional)" at bounding box center [908, 502] width 273 height 42
click at [986, 649] on button "Add Expense" at bounding box center [1008, 646] width 74 height 25
type input "*"
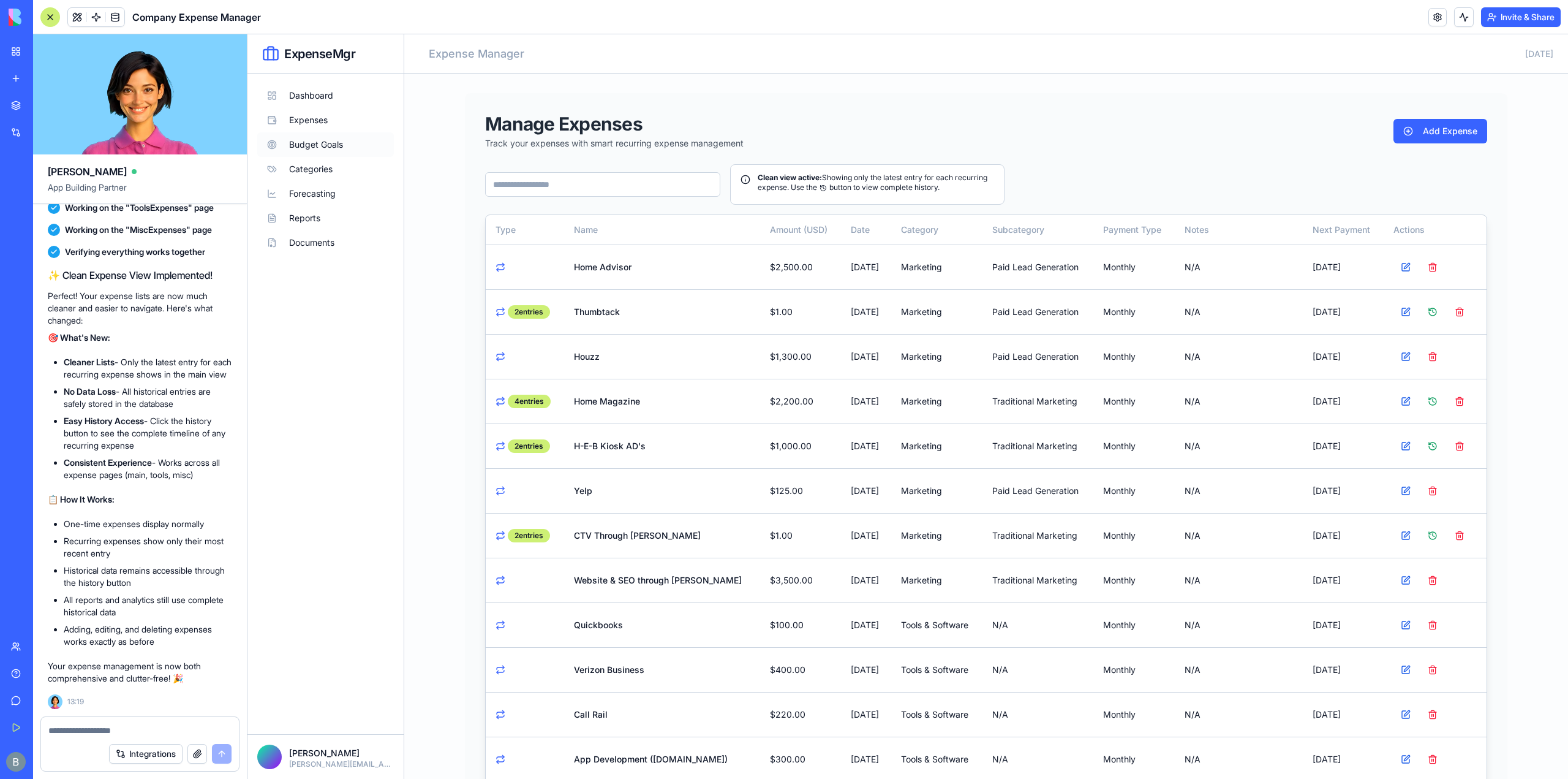
click at [394, 149] on button "Budget Goals" at bounding box center [325, 144] width 137 height 25
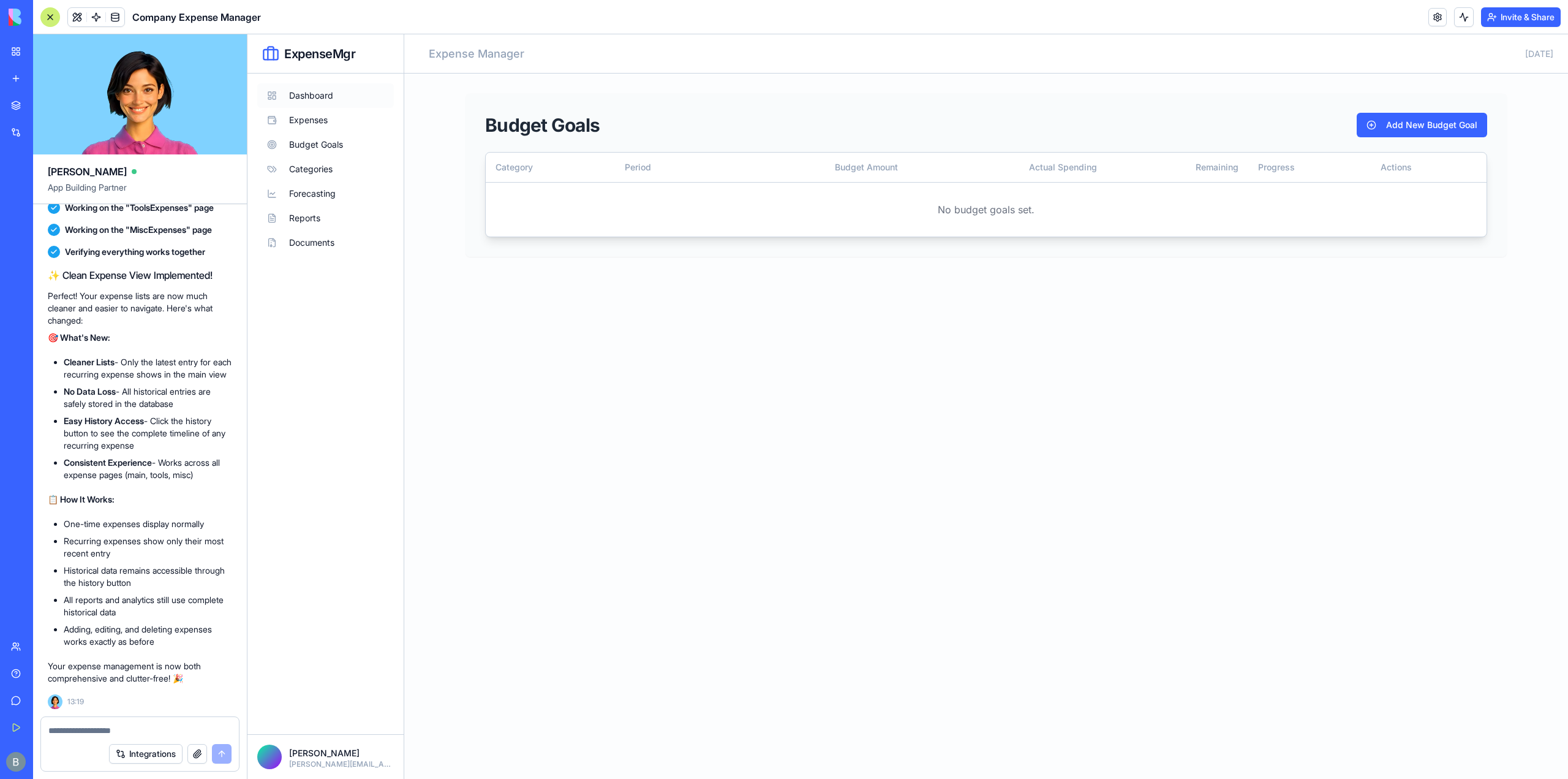
click at [340, 105] on button "Dashboard" at bounding box center [325, 96] width 137 height 25
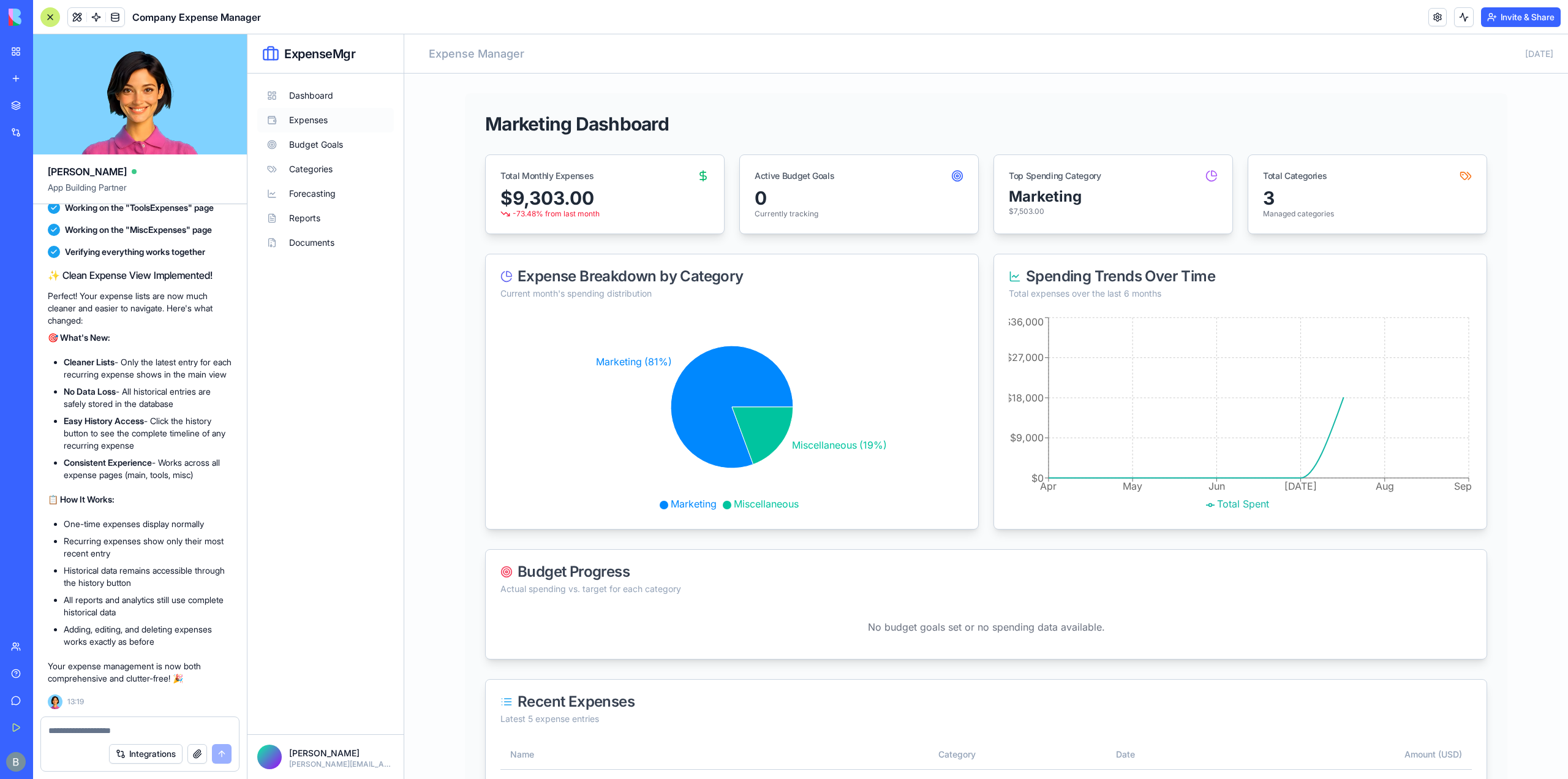
click at [338, 111] on button "Expenses" at bounding box center [325, 121] width 137 height 25
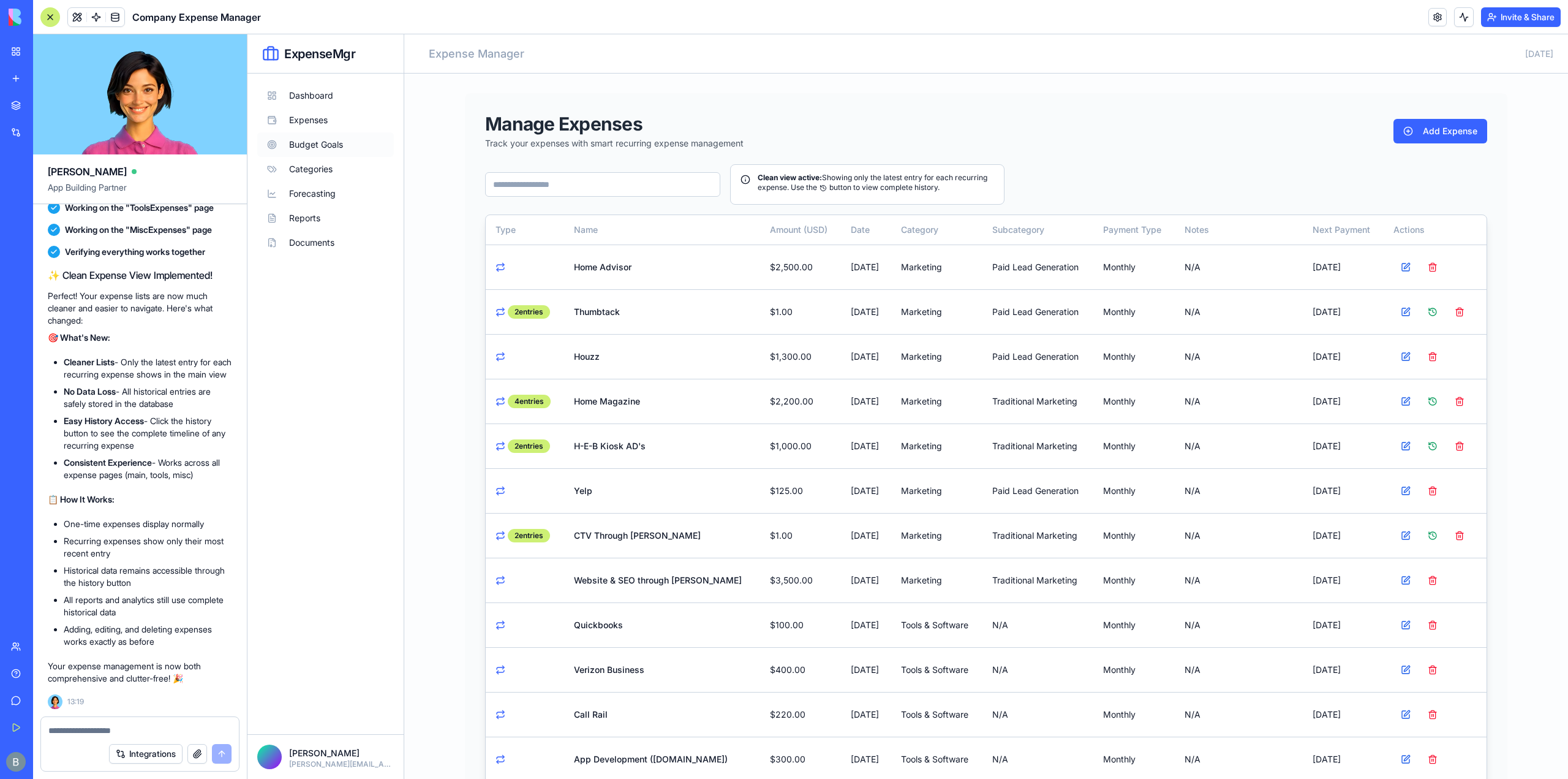
click at [339, 145] on button "Budget Goals" at bounding box center [325, 144] width 137 height 25
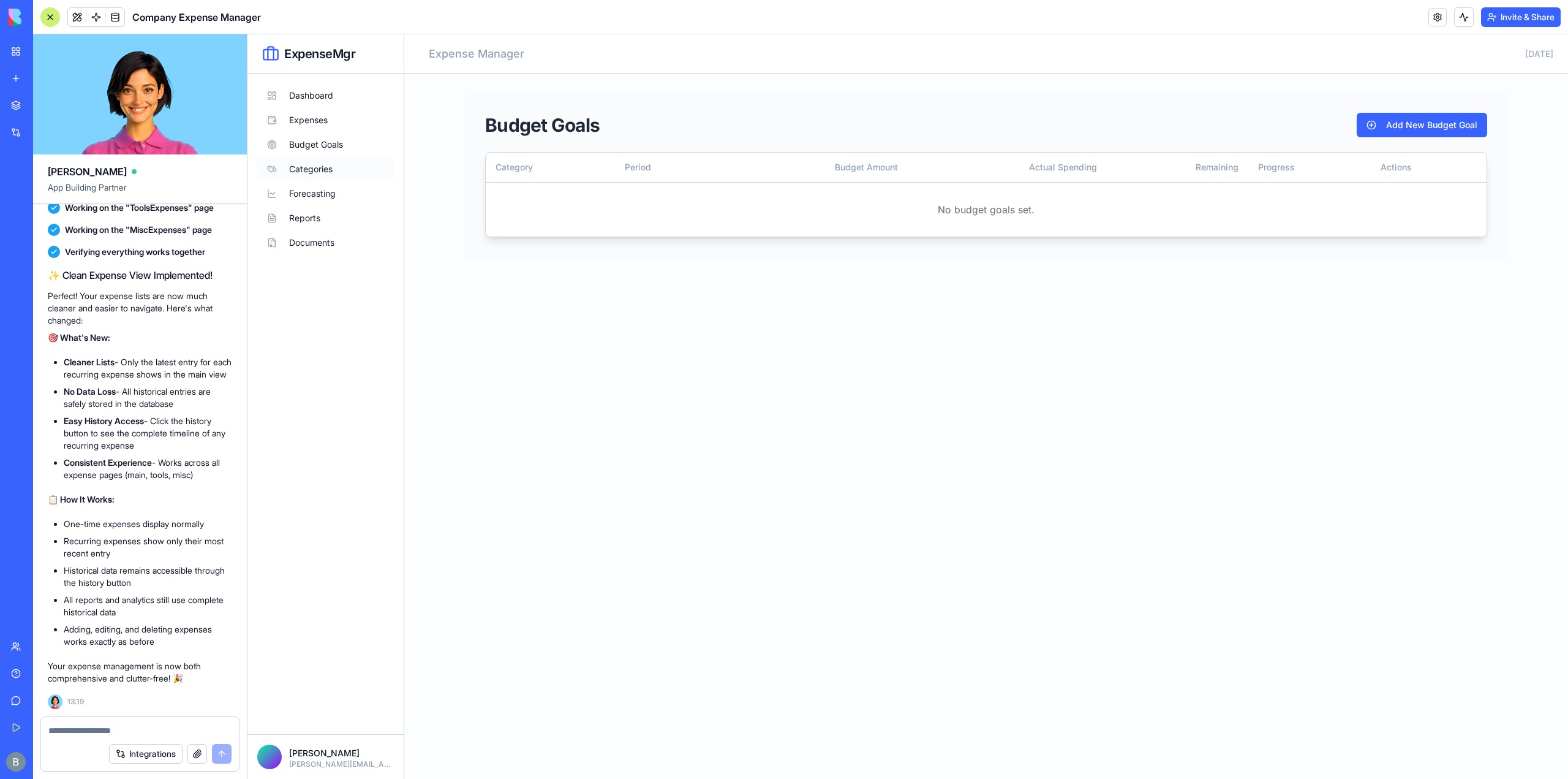
click at [332, 168] on button "Categories" at bounding box center [325, 169] width 137 height 25
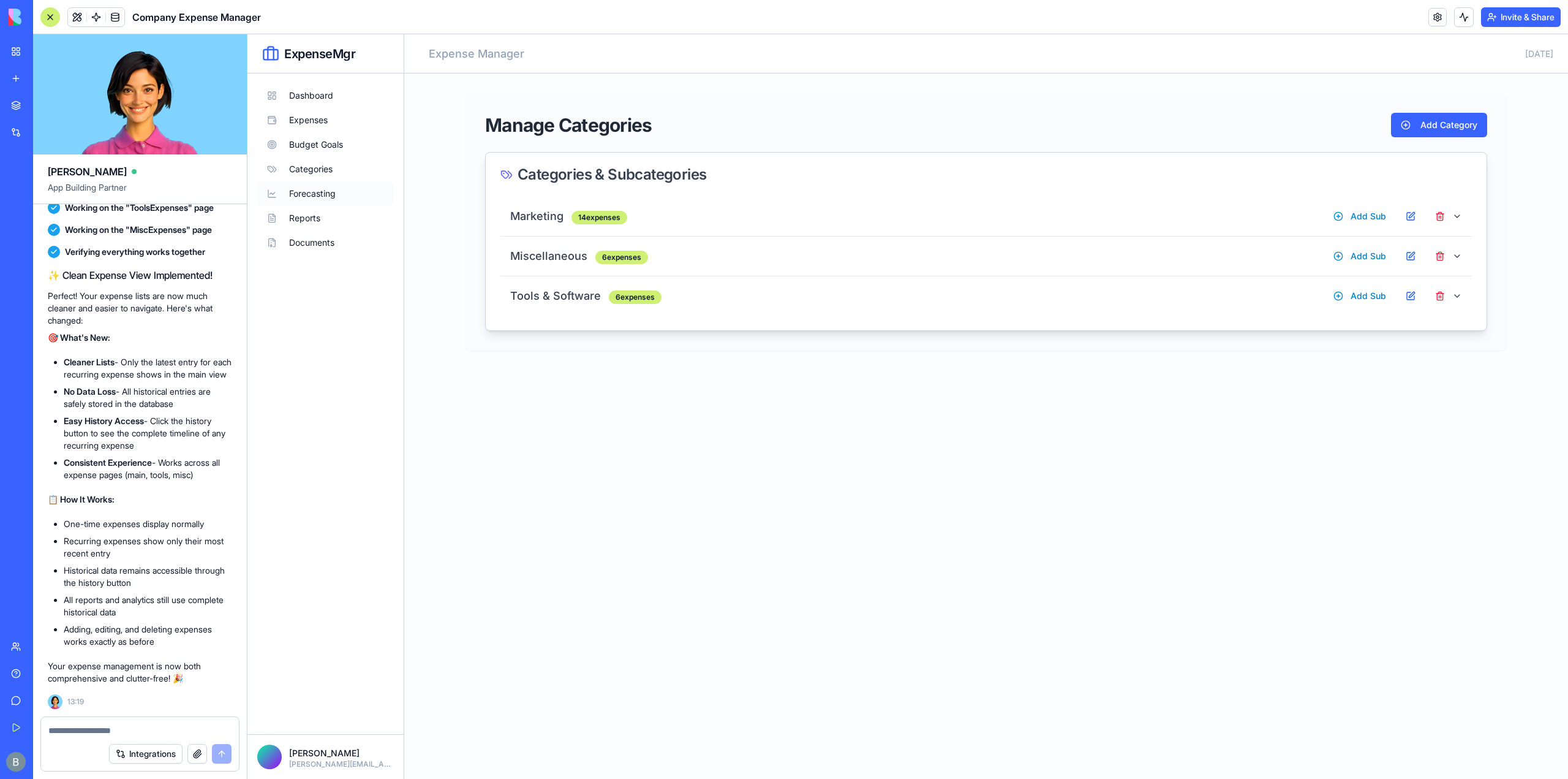
click at [330, 189] on button "Forecasting" at bounding box center [325, 194] width 137 height 25
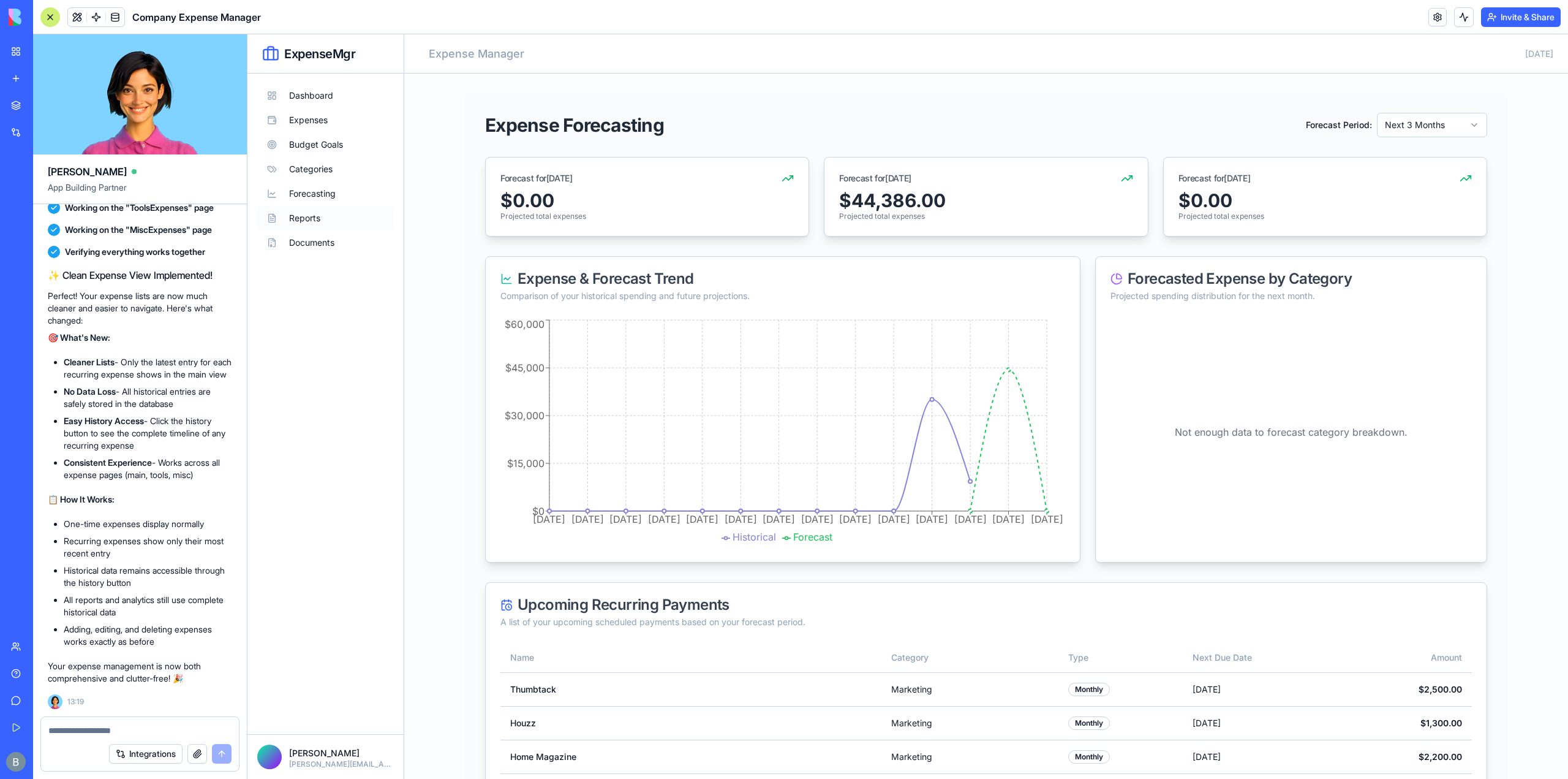
click at [330, 207] on button "Reports" at bounding box center [325, 218] width 137 height 25
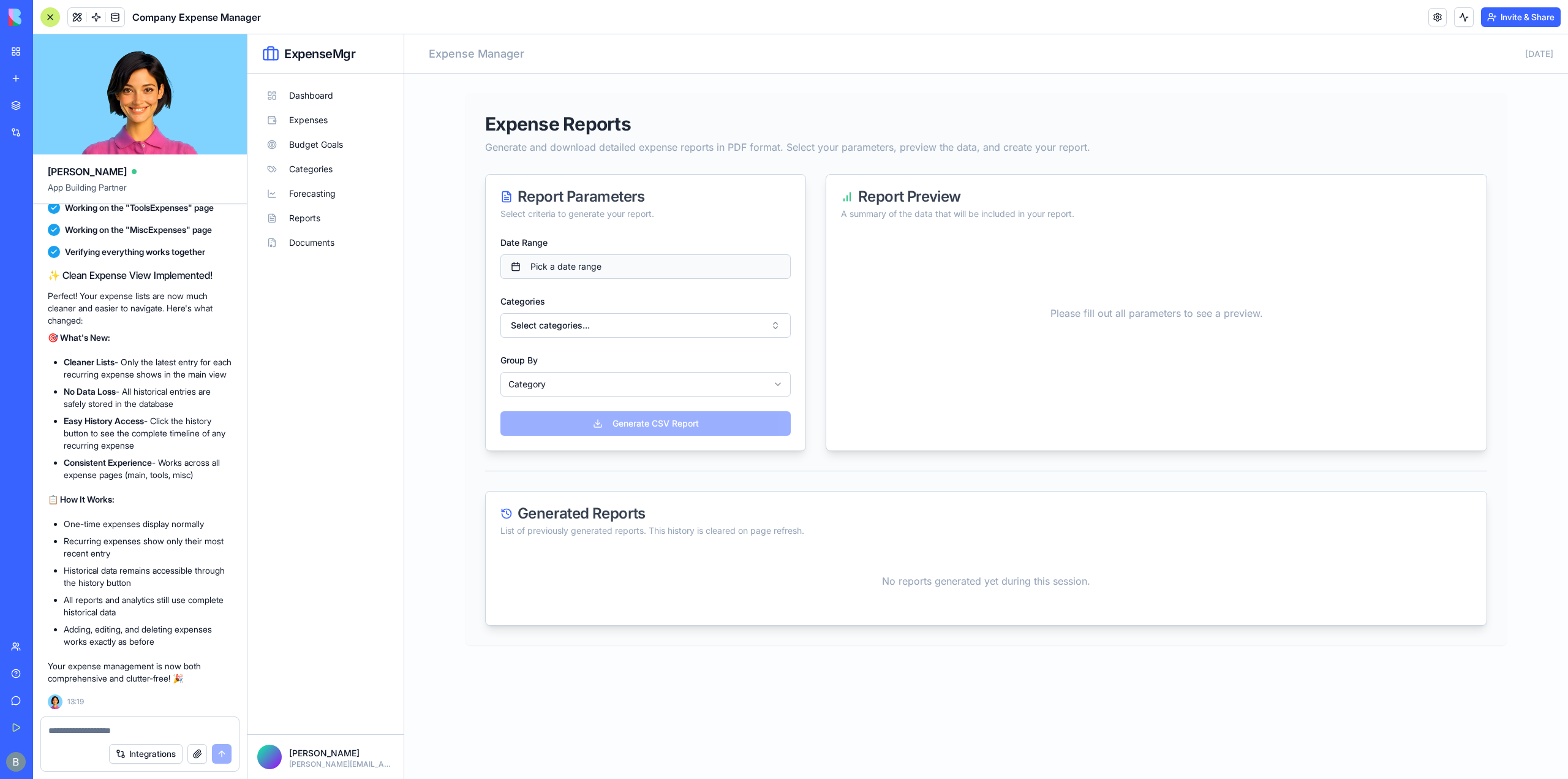
drag, startPoint x: 656, startPoint y: 280, endPoint x: 646, endPoint y: 274, distance: 11.7
click at [654, 277] on div "Date Range Pick a date range Categories Select categories... Group By Category …" at bounding box center [645, 323] width 320 height 176
click at [643, 267] on button "Pick a date range" at bounding box center [646, 267] width 291 height 25
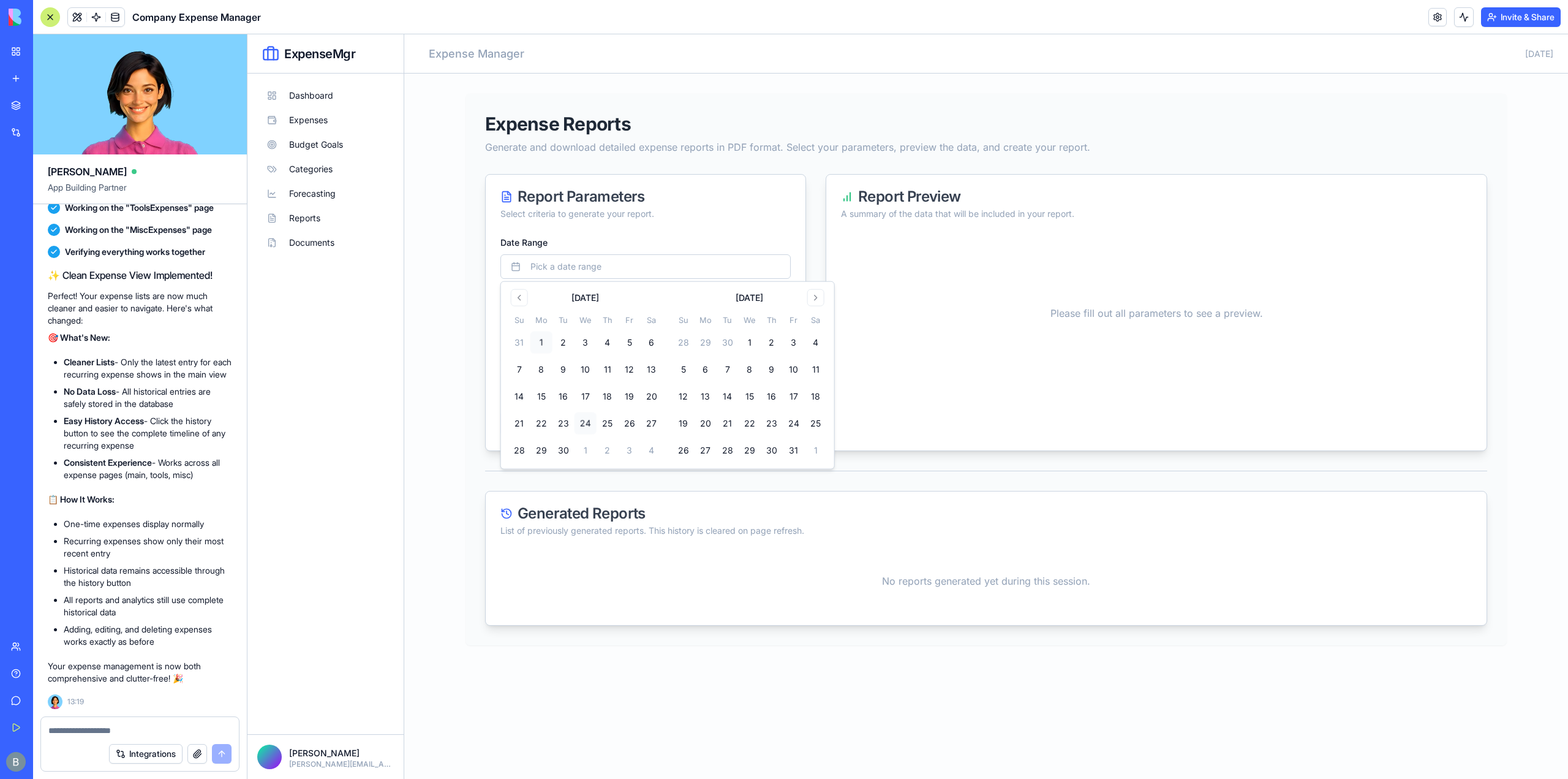
click at [541, 340] on button "1" at bounding box center [542, 342] width 22 height 22
click at [509, 297] on div "[DATE]" at bounding box center [586, 296] width 154 height 15
click at [515, 298] on button "Go to previous month" at bounding box center [519, 297] width 17 height 17
click at [620, 341] on button "1" at bounding box center [629, 342] width 22 height 22
drag, startPoint x: 608, startPoint y: 232, endPoint x: 612, endPoint y: 239, distance: 8.1
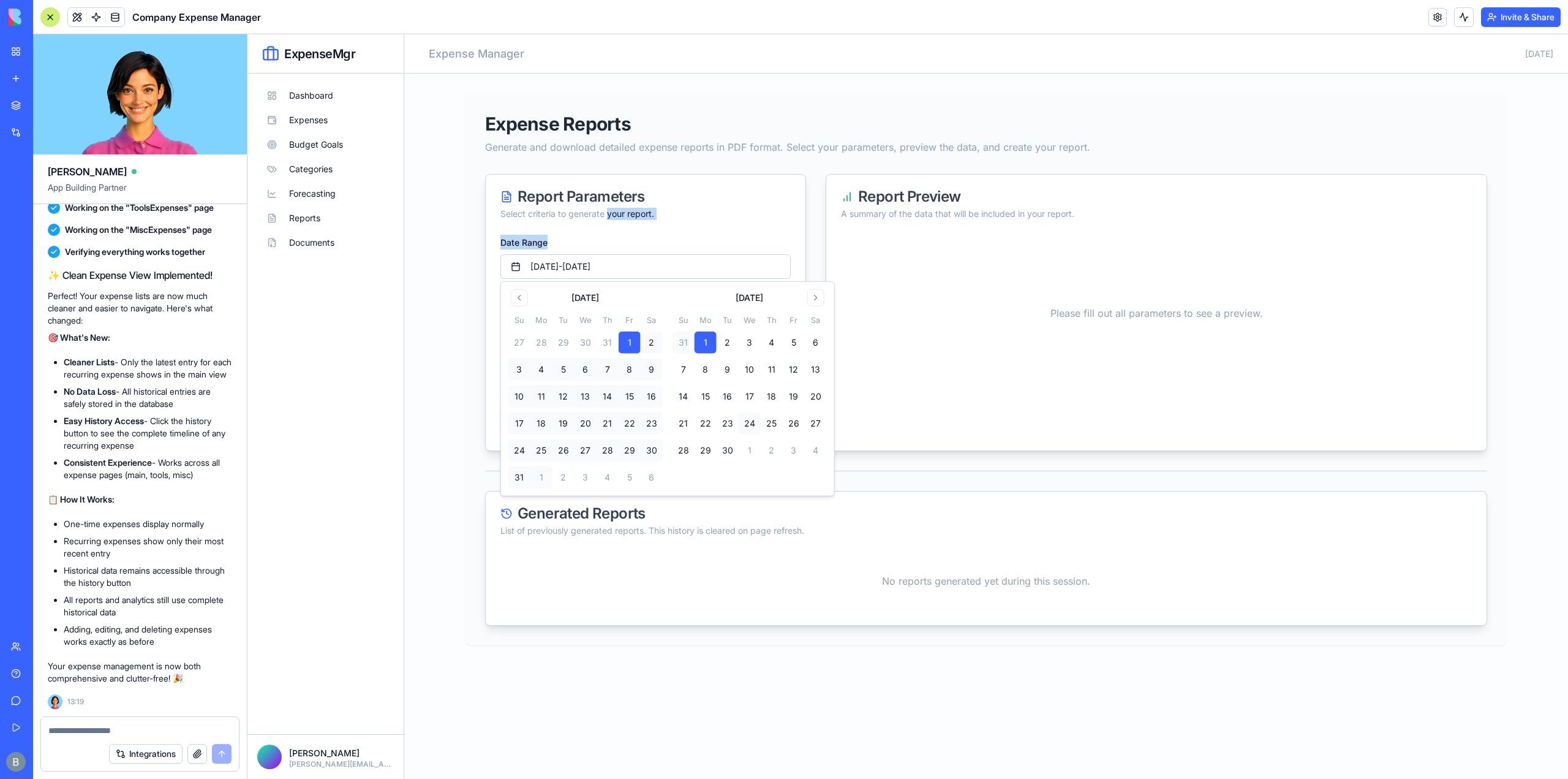
click at [610, 238] on form "Report Parameters Select criteria to generate your report. Date Range [DATE] - …" at bounding box center [645, 312] width 320 height 276
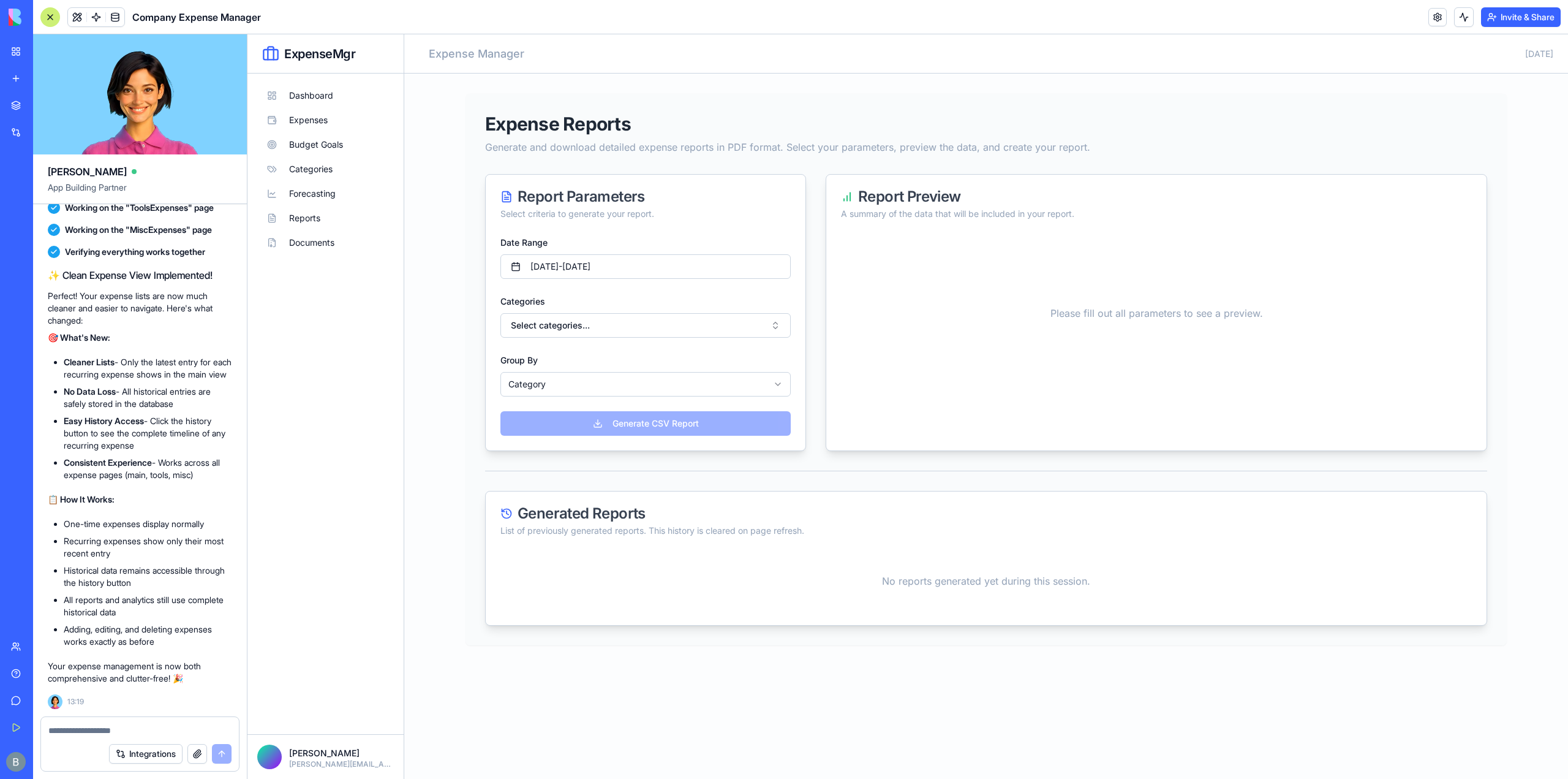
click at [636, 251] on div "Date Range [DATE] - [DATE]" at bounding box center [646, 257] width 291 height 44
click at [645, 242] on div "Date Range [DATE] - [DATE]" at bounding box center [646, 257] width 291 height 44
click at [642, 261] on button "[DATE] - [DATE]" at bounding box center [646, 267] width 291 height 25
click at [507, 302] on div "[DATE] Su Mo Tu We Th Fr Sa 31 1 2 3 4 5 6 7 8 9 10 11 12 13 14 15 16 17 18 19 …" at bounding box center [667, 375] width 333 height 187
click at [519, 296] on button "Go to previous month" at bounding box center [519, 297] width 17 height 17
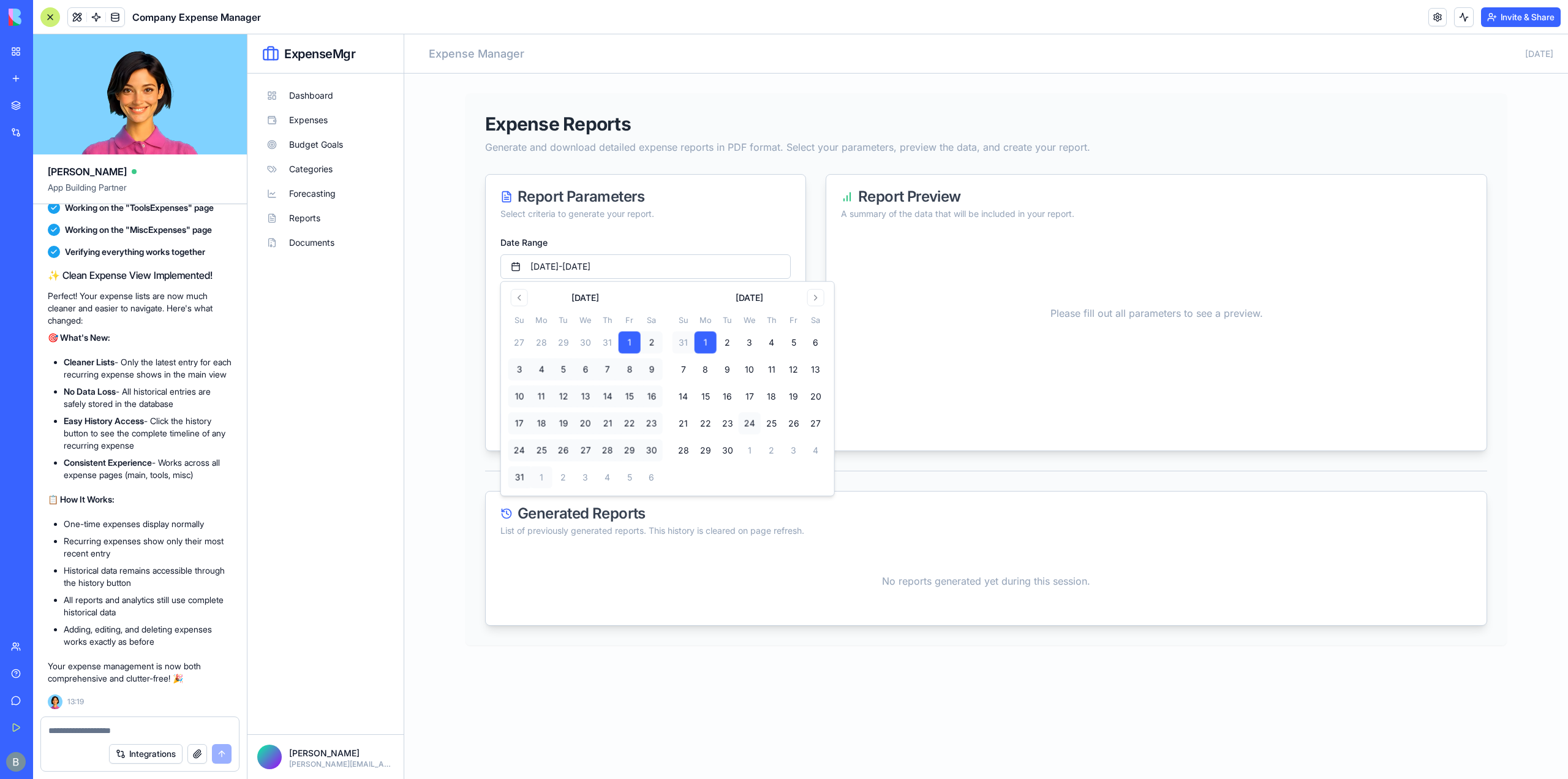
click at [935, 327] on div "Please fill out all parameters to see a preview." at bounding box center [1157, 313] width 631 height 157
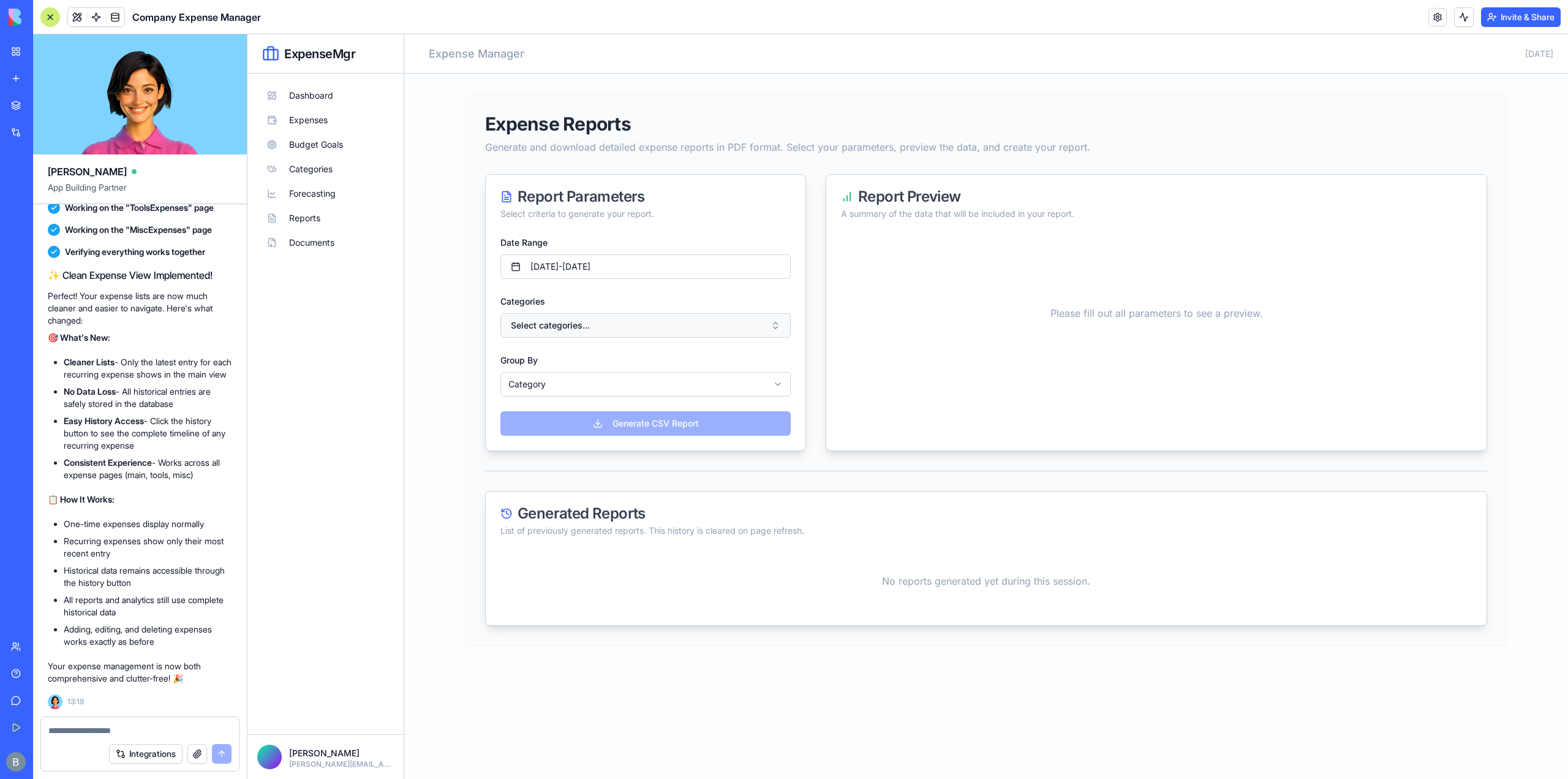
click at [657, 325] on button "Select categories..." at bounding box center [646, 325] width 291 height 25
click at [621, 376] on div "Tools & Software" at bounding box center [645, 380] width 285 height 19
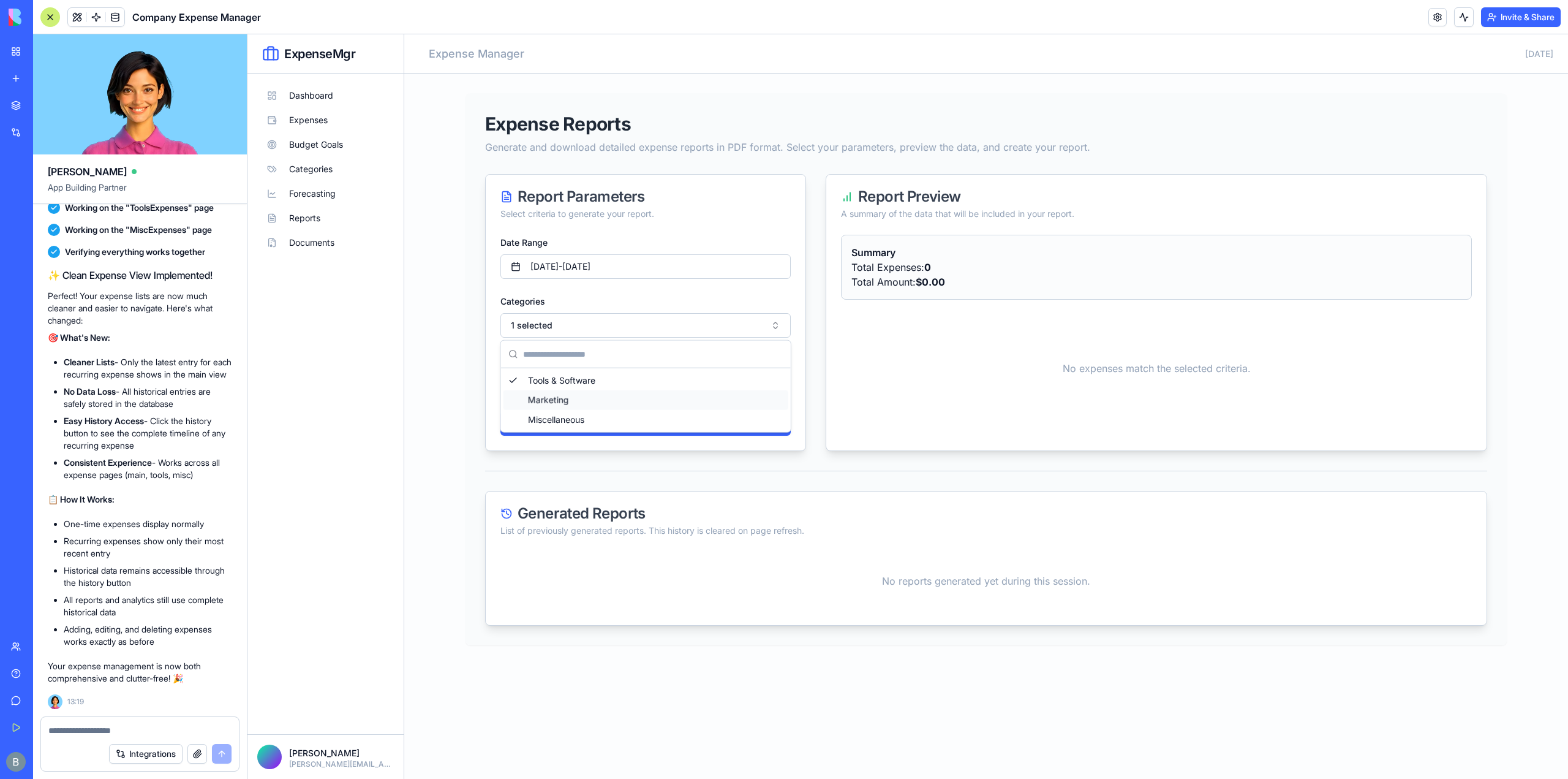
click at [620, 393] on div "Marketing" at bounding box center [645, 400] width 285 height 19
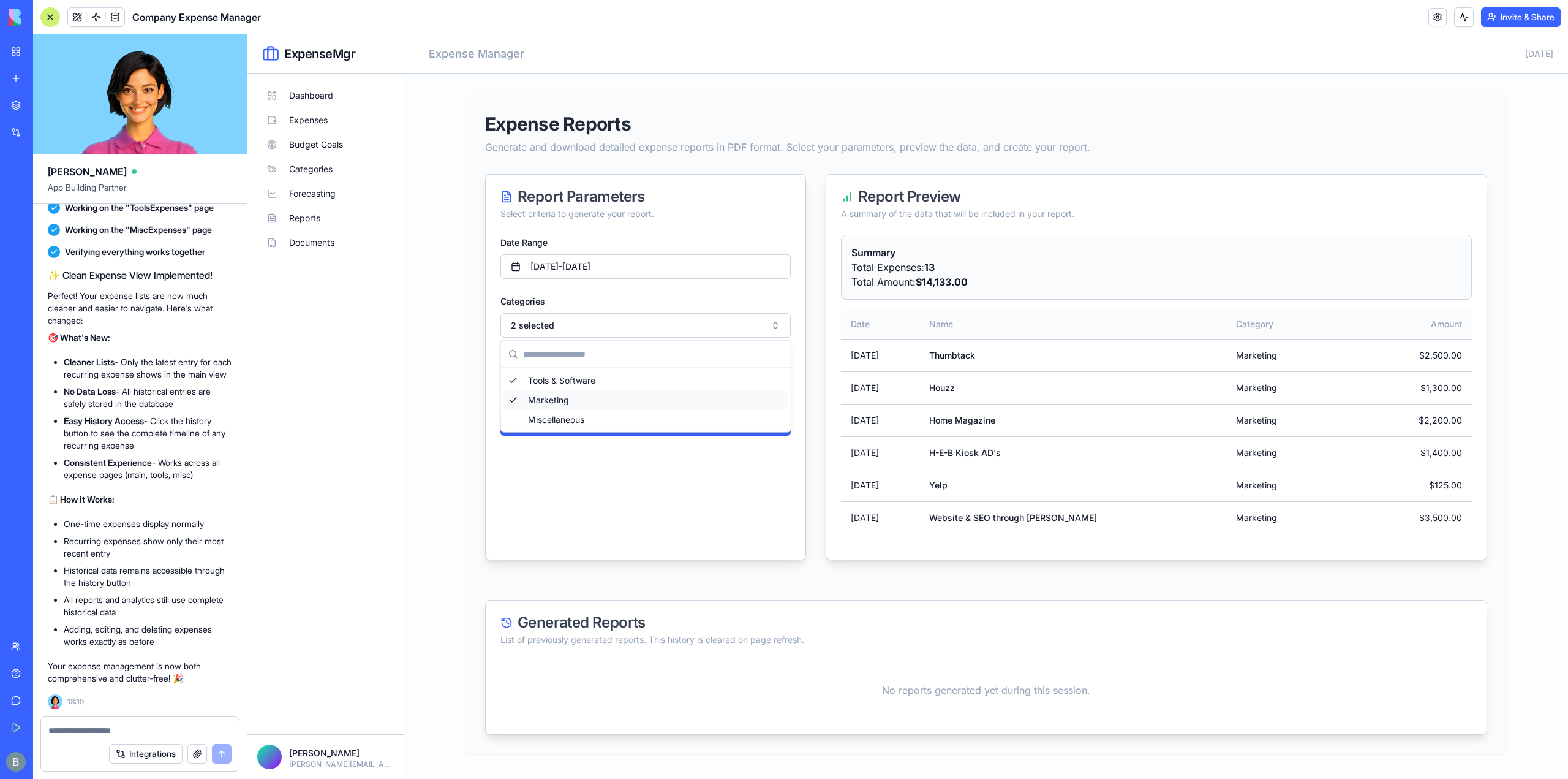
click at [620, 400] on div "Marketing" at bounding box center [645, 400] width 285 height 19
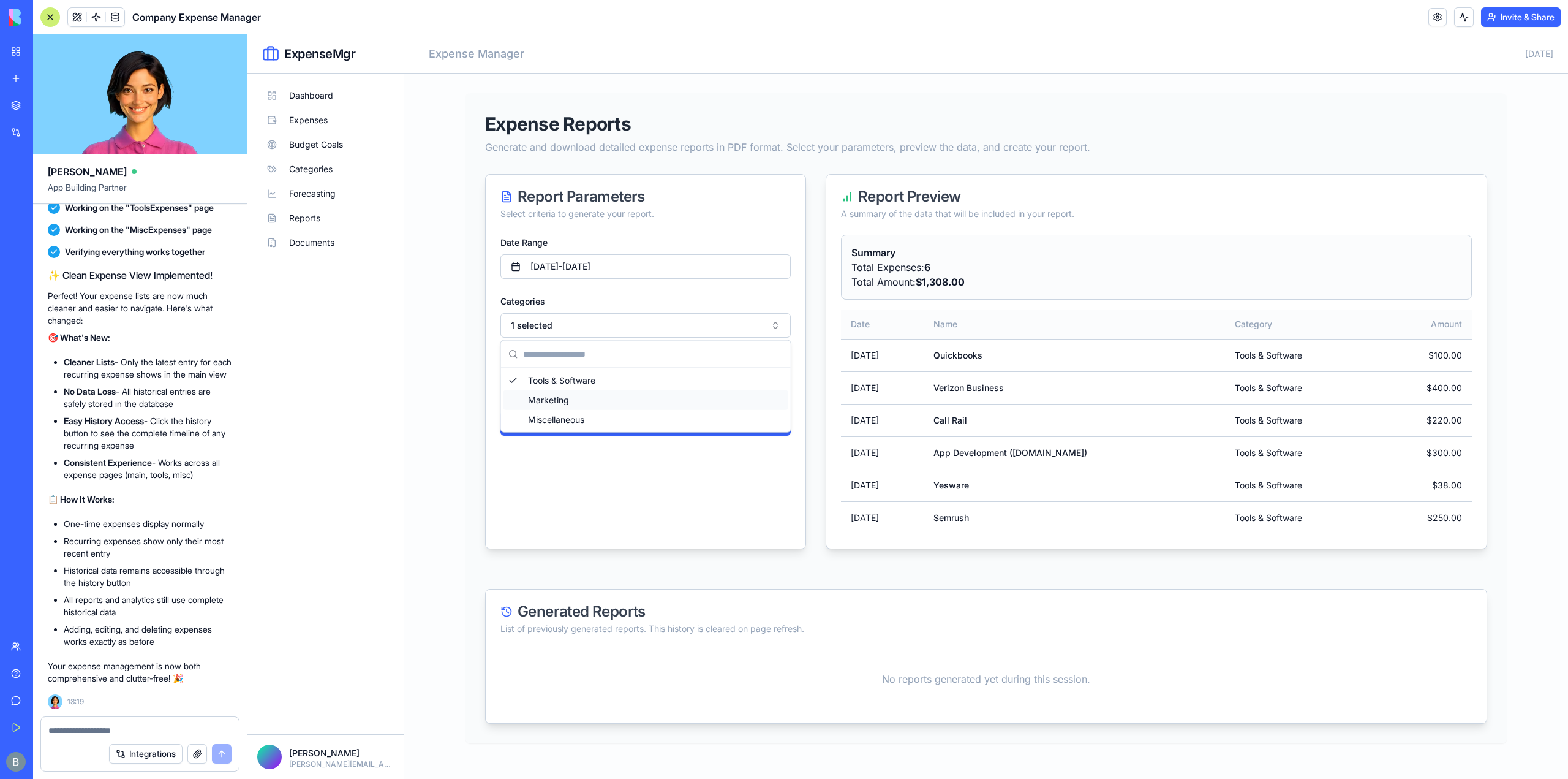
click at [620, 407] on div "Marketing" at bounding box center [645, 400] width 285 height 19
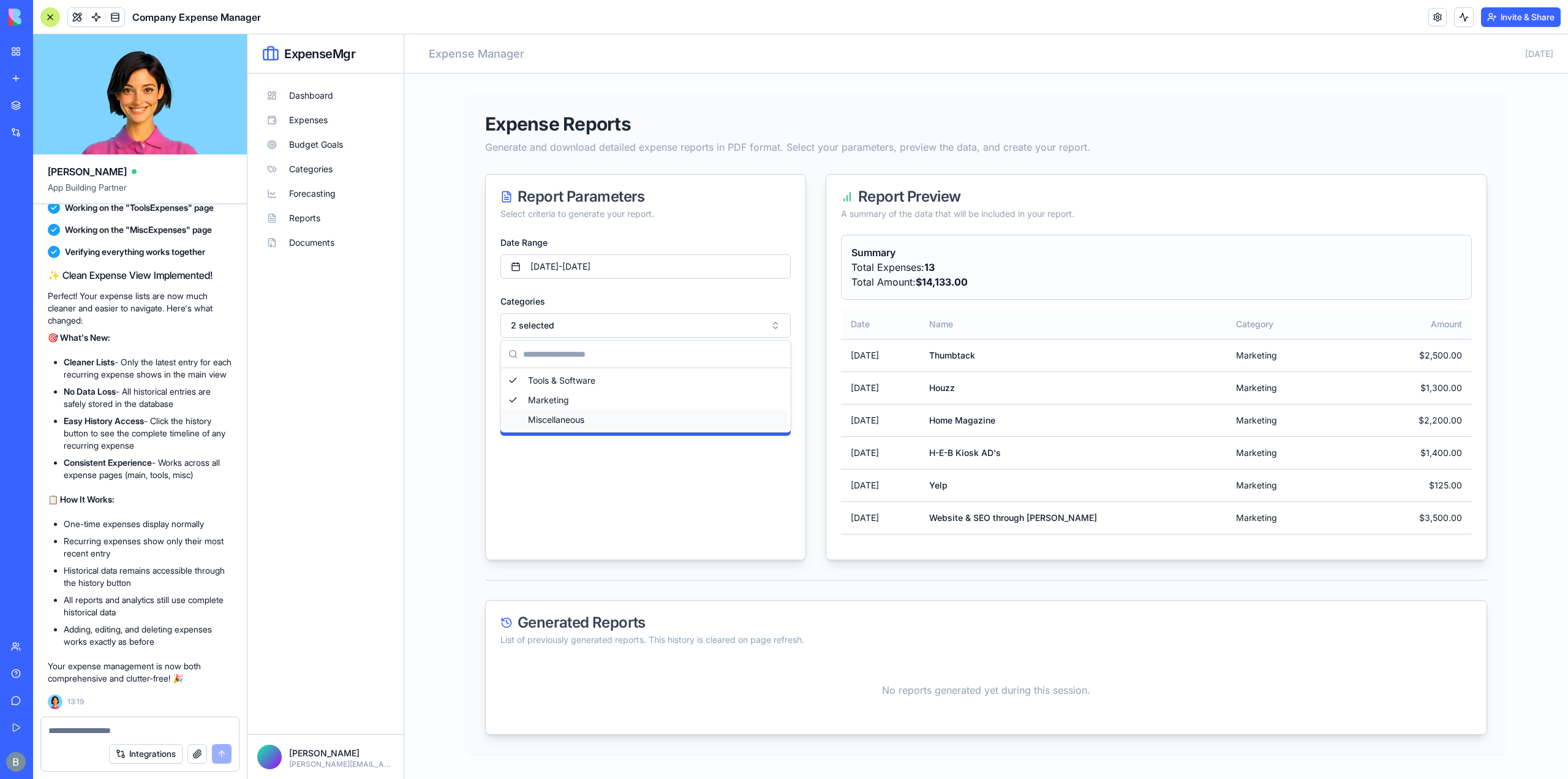
click at [616, 414] on div "Miscellaneous" at bounding box center [645, 419] width 285 height 19
click at [465, 418] on main "Expense Reports Generate and download detailed expense reports in PDF format. S…" at bounding box center [986, 426] width 1164 height 705
drag, startPoint x: 848, startPoint y: 421, endPoint x: 959, endPoint y: 422, distance: 111.0
click at [959, 422] on div "Summary Total Expenses: 18 Total Amount: $35,083.00 Date Name Category Amount […" at bounding box center [1156, 397] width 660 height 324
click at [973, 449] on td "H-E-B Kiosk AD's" at bounding box center [1073, 452] width 307 height 33
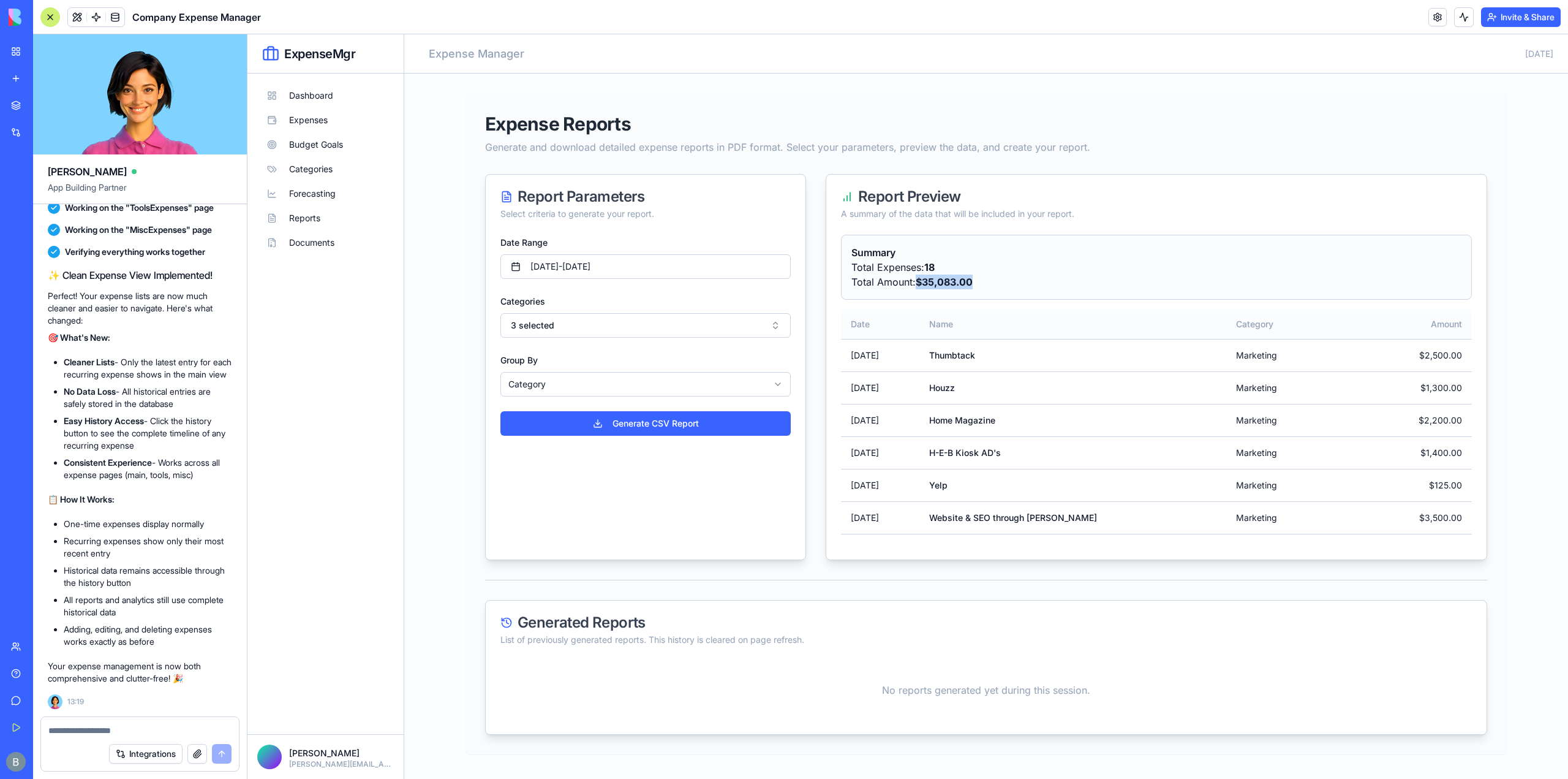
drag, startPoint x: 1005, startPoint y: 288, endPoint x: 921, endPoint y: 286, distance: 84.0
click at [921, 286] on p "Total Amount: $35,083.00" at bounding box center [1157, 282] width 610 height 15
click at [921, 286] on span "$35,083.00" at bounding box center [944, 282] width 57 height 12
click at [917, 288] on p "Total Amount: $35,083.00" at bounding box center [1157, 282] width 610 height 15
click at [969, 285] on span "$35,083.00" at bounding box center [944, 282] width 57 height 12
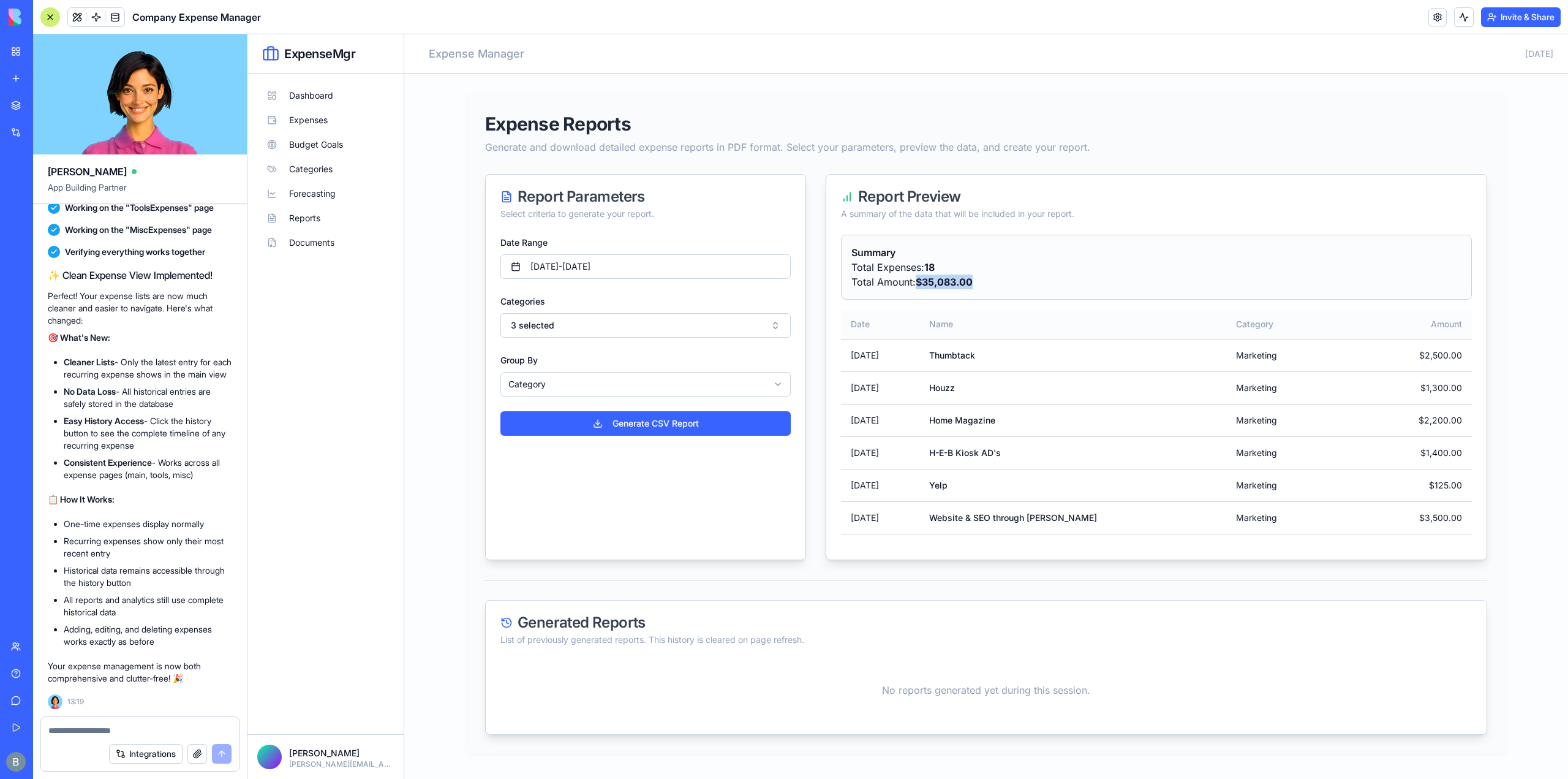
drag, startPoint x: 997, startPoint y: 285, endPoint x: 917, endPoint y: 289, distance: 80.1
click at [917, 289] on p "Total Amount: $35,083.00" at bounding box center [1157, 282] width 610 height 15
click at [918, 300] on div "Summary Total Expenses: 18 Total Amount: $35,083.00 Date Name Category Amount […" at bounding box center [1156, 397] width 660 height 324
click at [523, 153] on p "Generate and download detailed expense reports in PDF format. Select your param…" at bounding box center [986, 147] width 1002 height 15
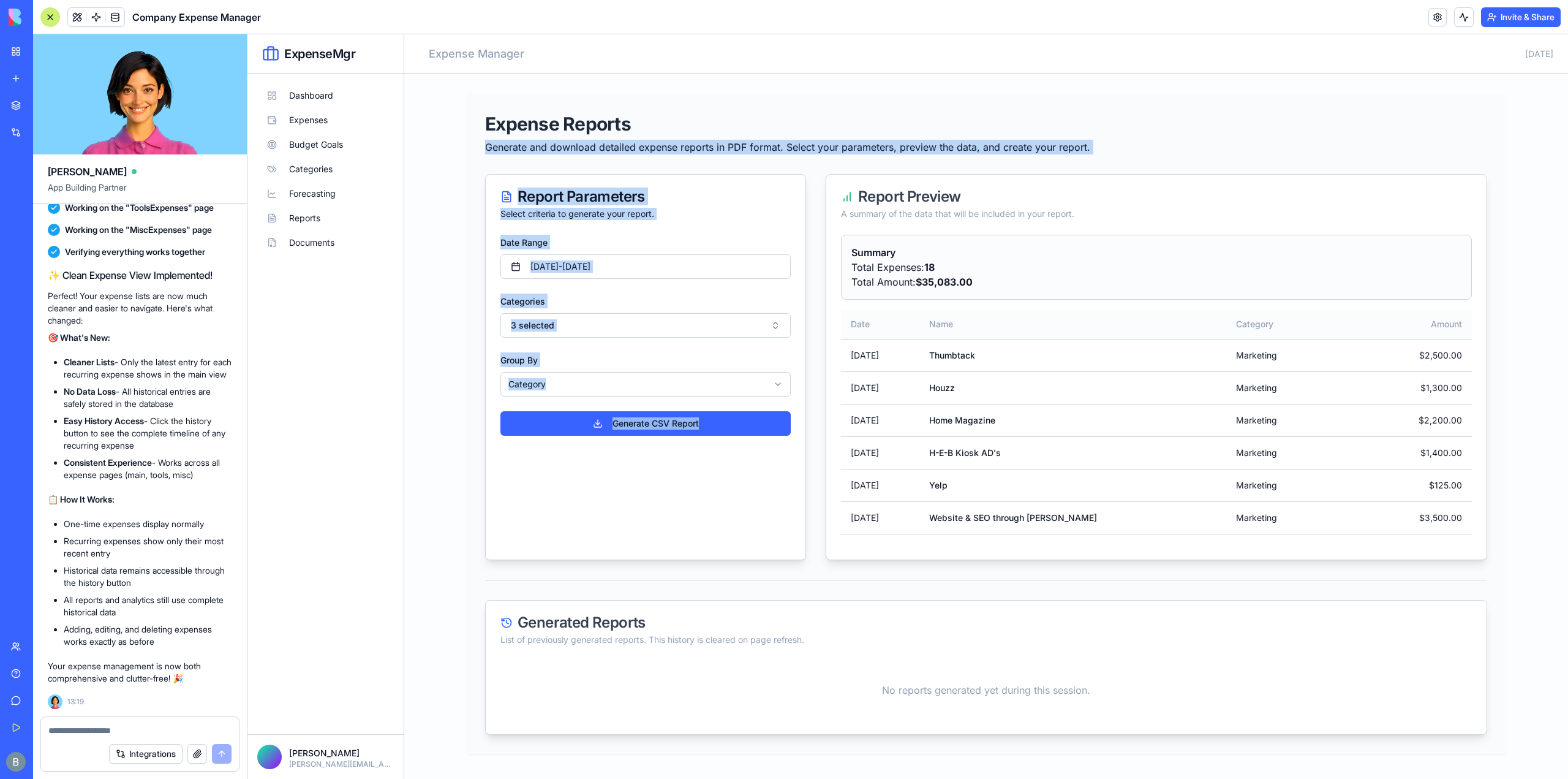
drag, startPoint x: 465, startPoint y: 136, endPoint x: 1257, endPoint y: 164, distance: 792.5
click at [1260, 164] on main "Expense Reports Generate and download detailed expense reports in PDF format. S…" at bounding box center [986, 426] width 1164 height 705
click at [315, 130] on button "Expenses" at bounding box center [325, 121] width 137 height 25
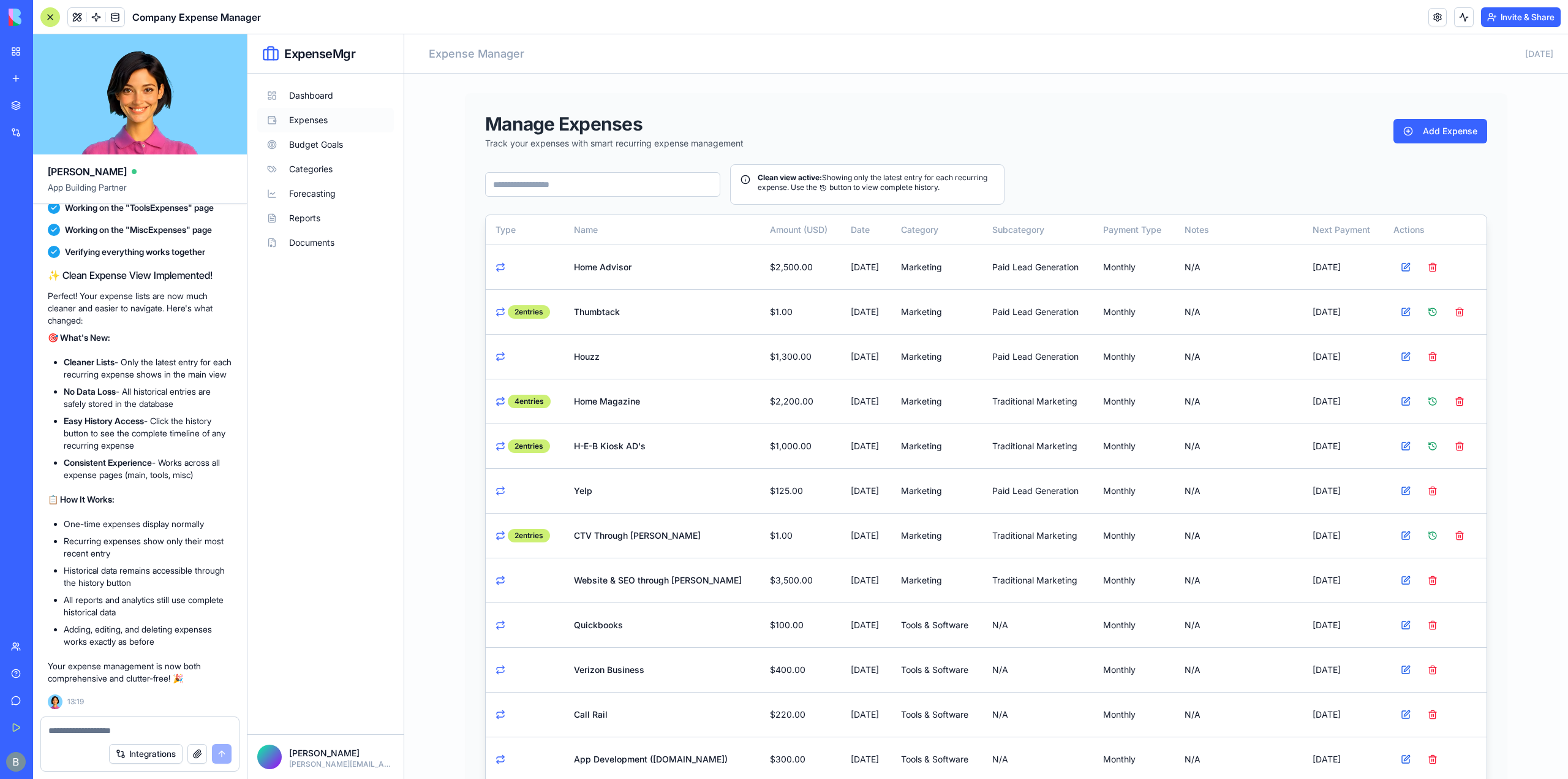
click at [316, 120] on button "Expenses" at bounding box center [325, 121] width 137 height 25
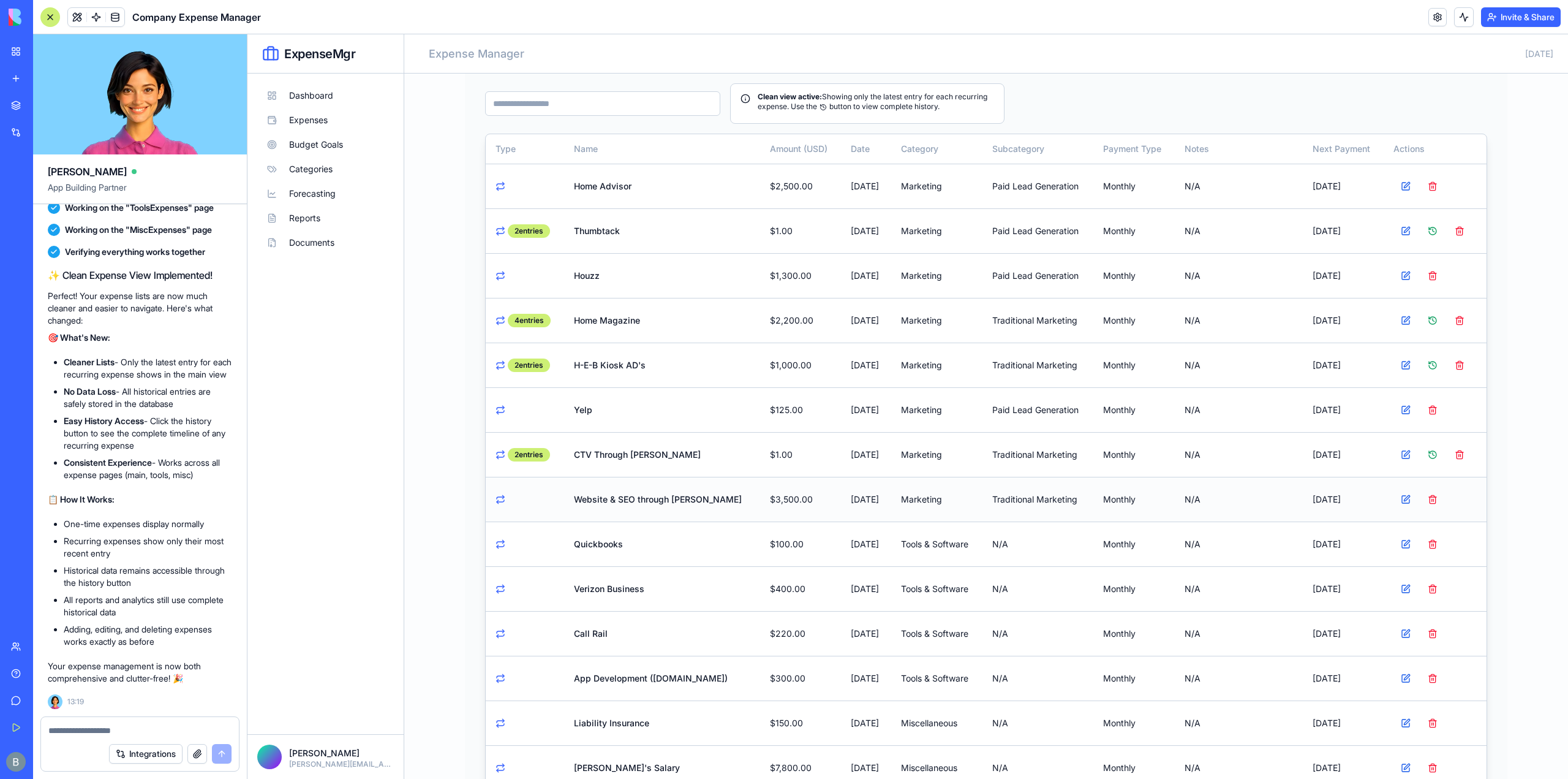
scroll to position [44, 0]
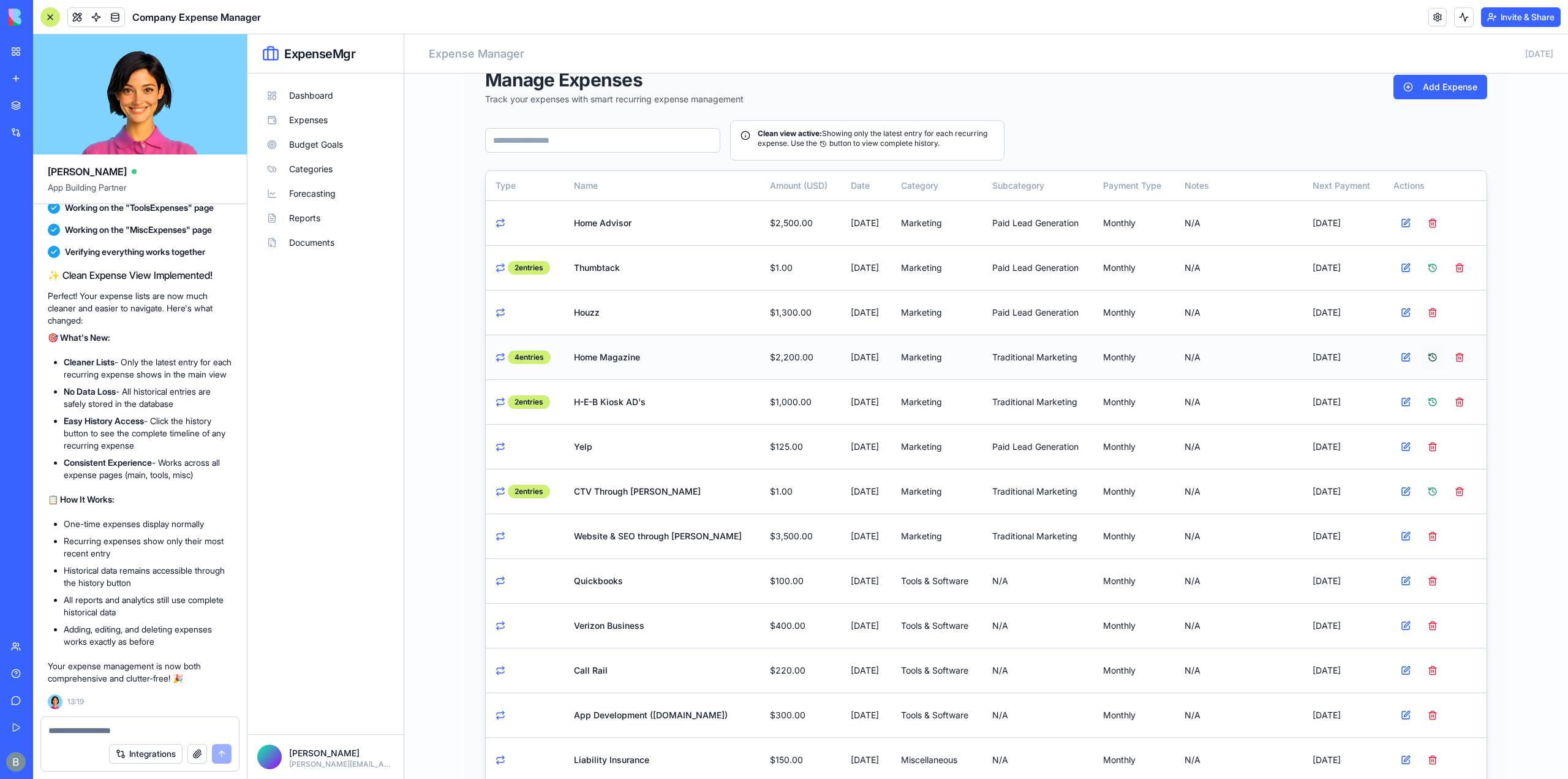
click at [1425, 354] on button at bounding box center [1433, 357] width 25 height 25
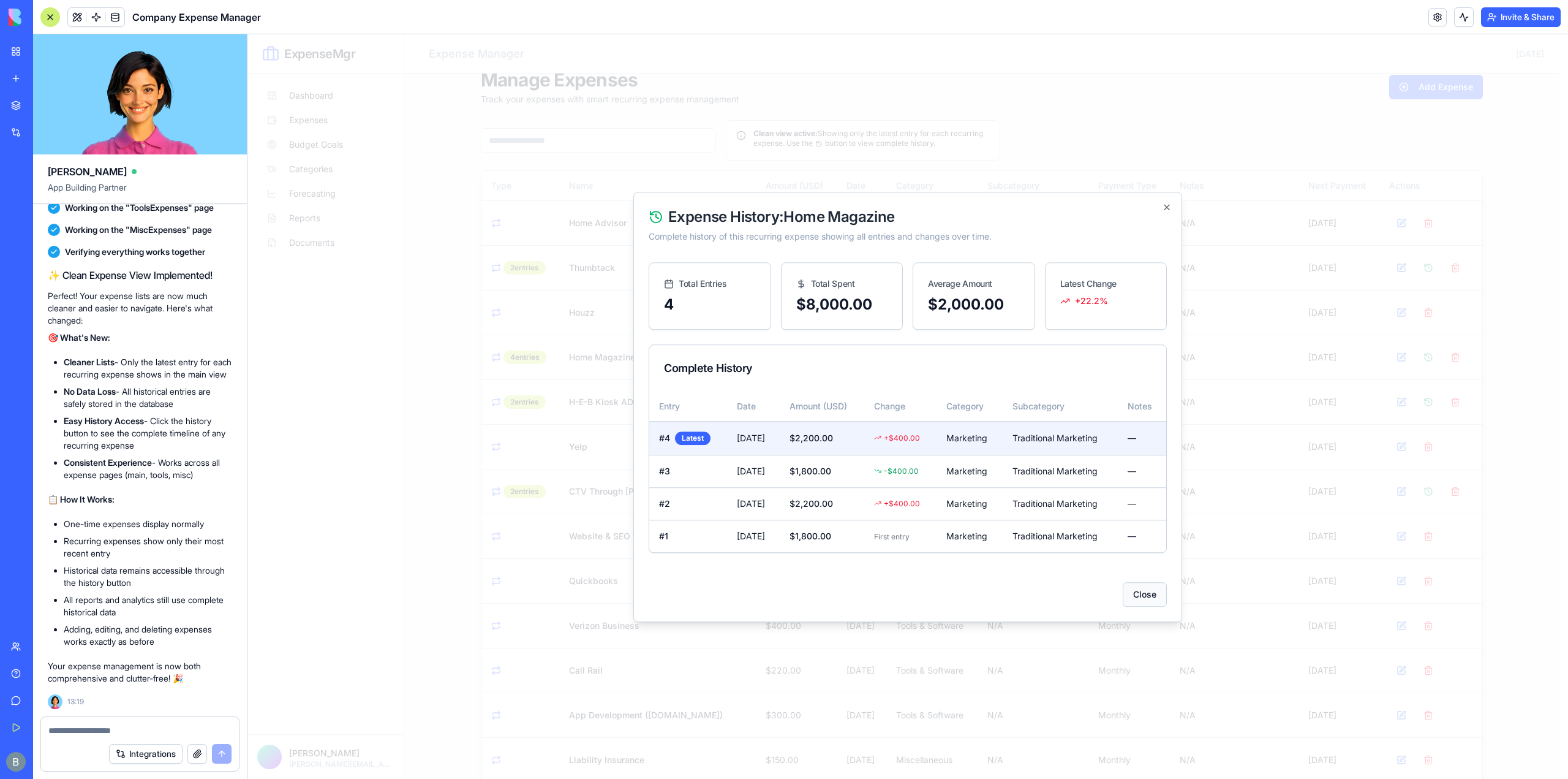
click at [1151, 591] on button "Close" at bounding box center [1145, 594] width 44 height 25
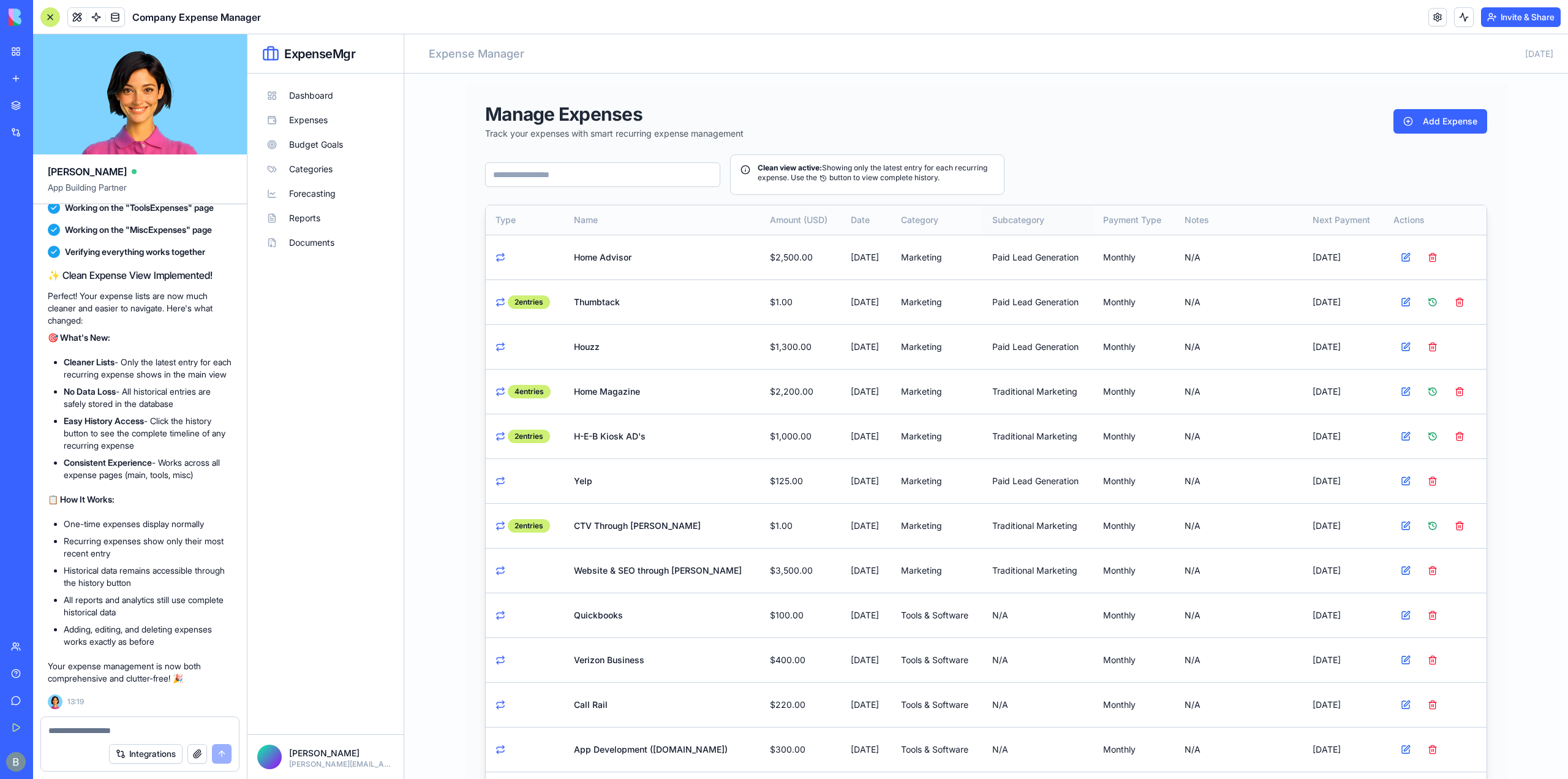
scroll to position [0, 0]
